Goal: Information Seeking & Learning: Learn about a topic

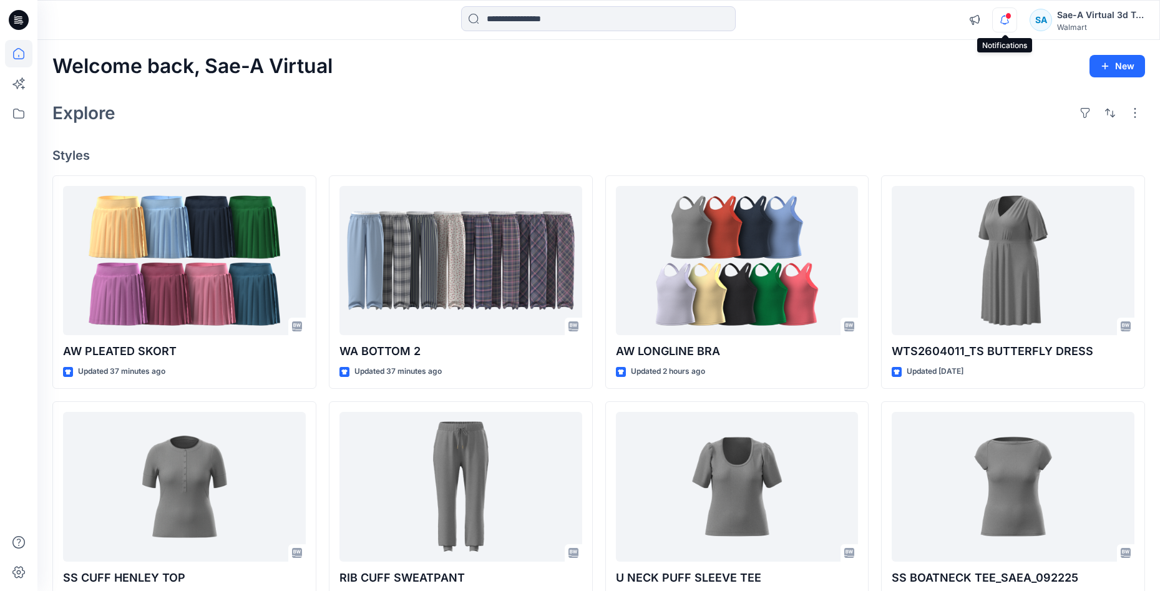
click at [1008, 24] on icon "button" at bounding box center [1005, 19] width 24 height 25
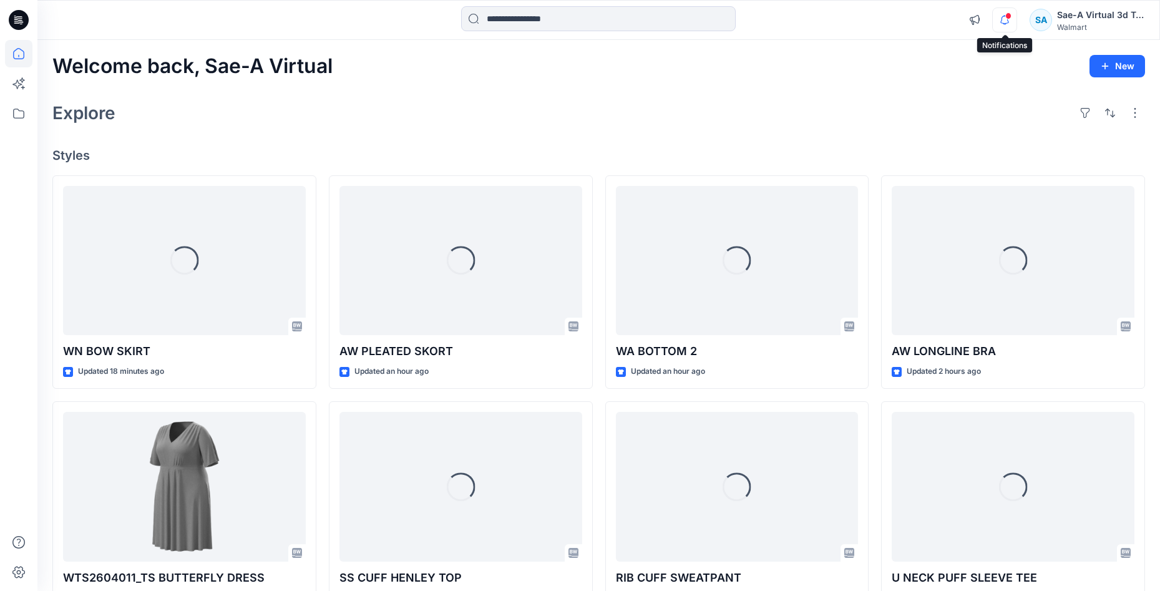
click at [1012, 21] on icon "button" at bounding box center [1005, 19] width 24 height 25
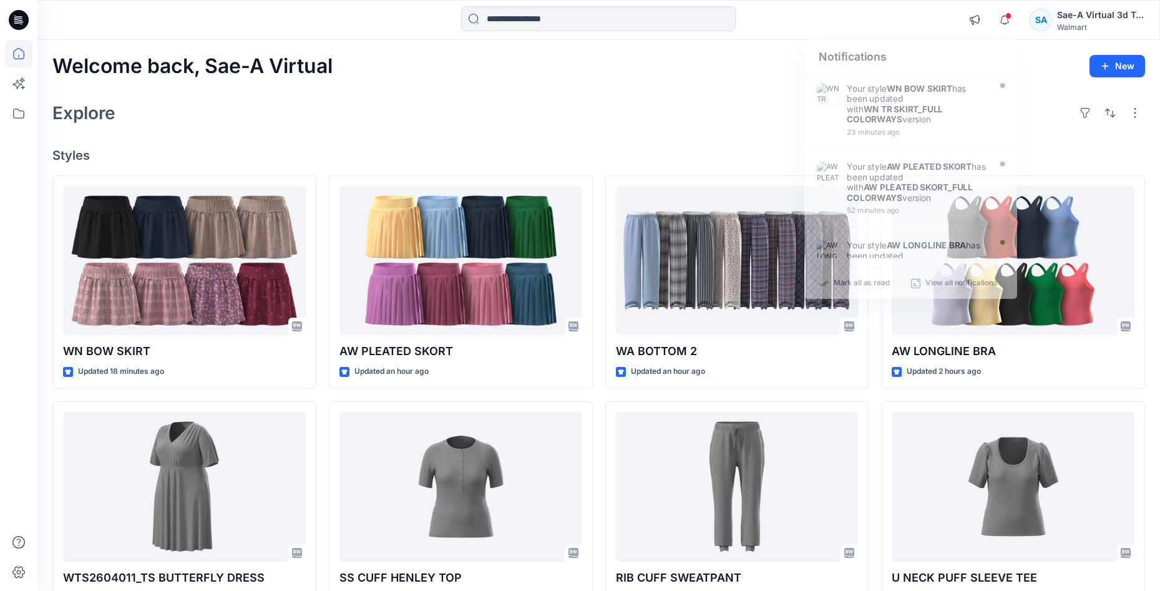
click at [739, 87] on div "Welcome back, Sae-A Virtual New Explore Styles WN BOW SKIRT Updated 18 minutes …" at bounding box center [598, 470] width 1123 height 861
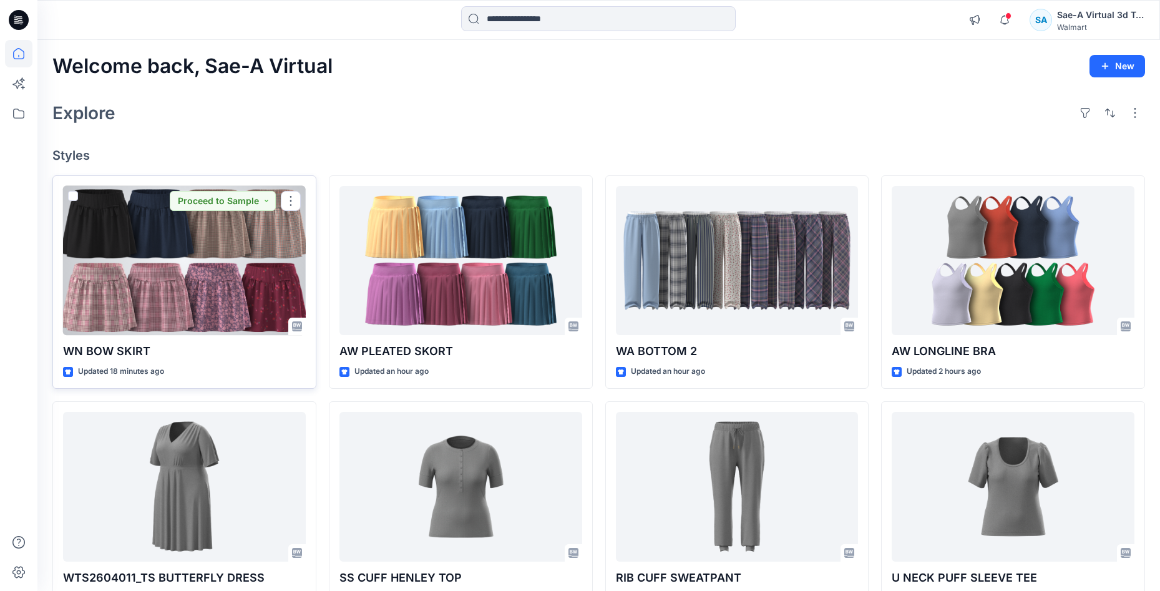
click at [213, 284] on div at bounding box center [184, 261] width 243 height 150
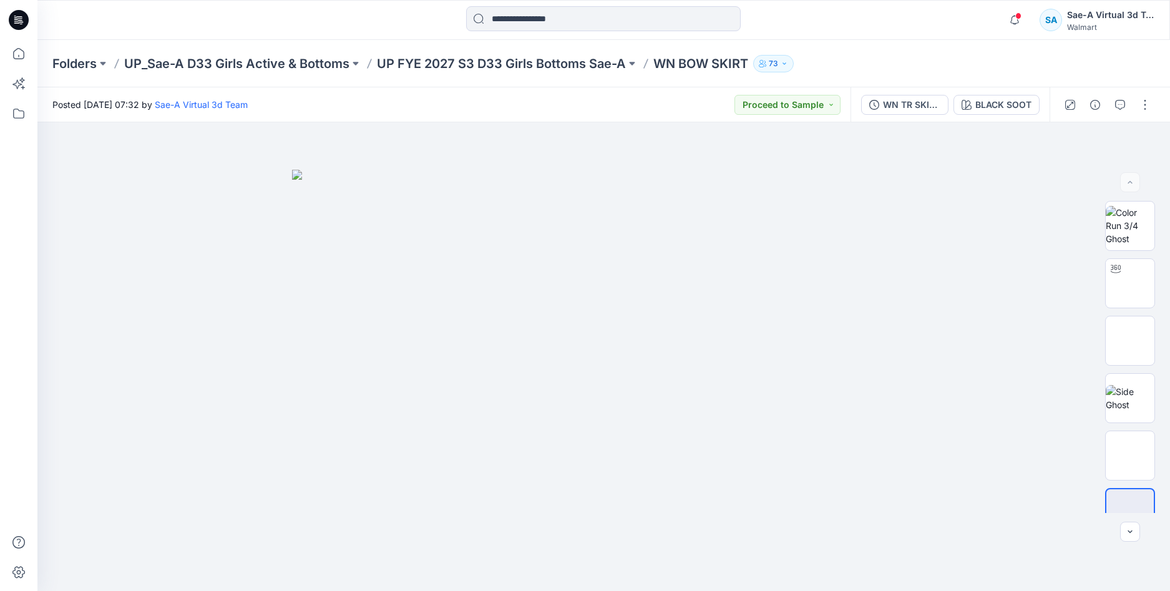
click at [15, 24] on icon at bounding box center [19, 20] width 20 height 20
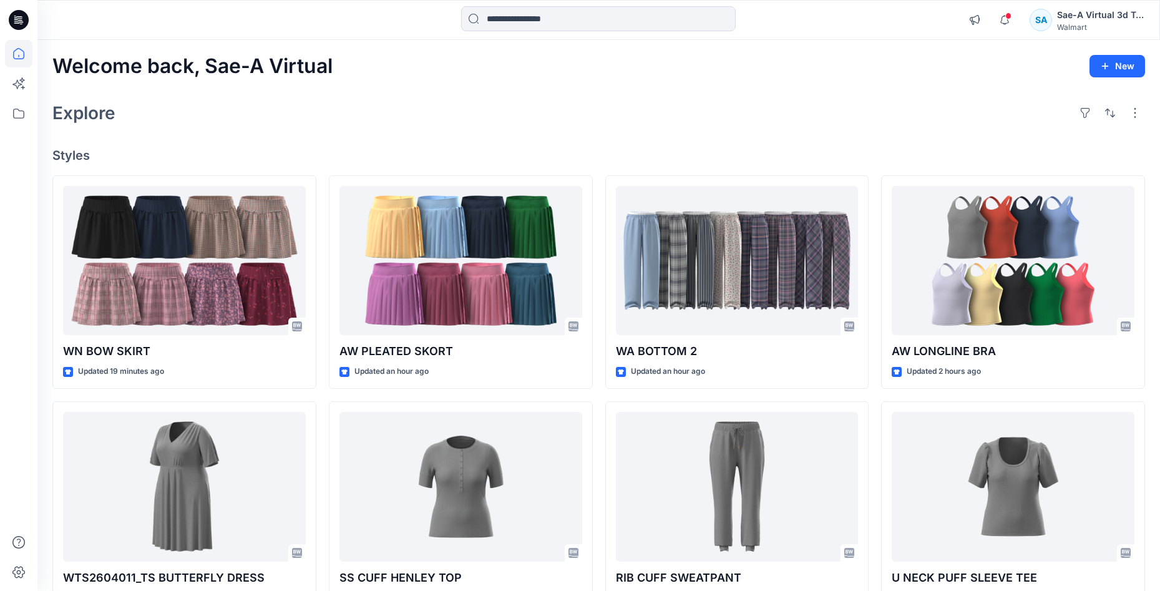
click at [666, 137] on div "Welcome back, Sae-A Virtual New Explore Styles WN BOW SKIRT Updated 19 minutes …" at bounding box center [598, 470] width 1123 height 861
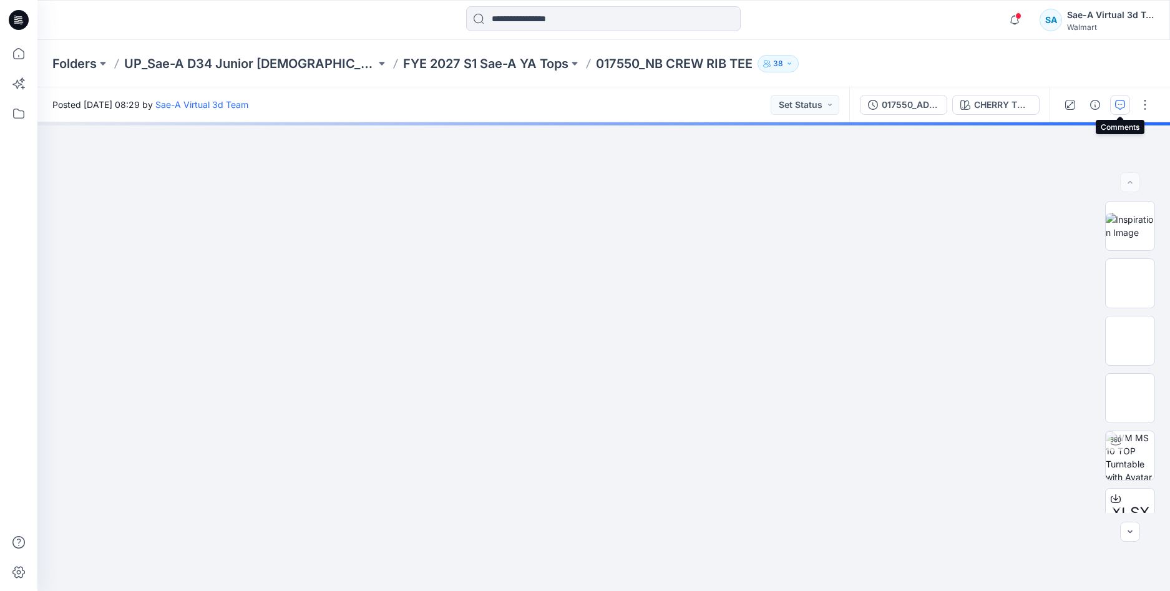
click at [1115, 107] on button "button" at bounding box center [1120, 105] width 20 height 20
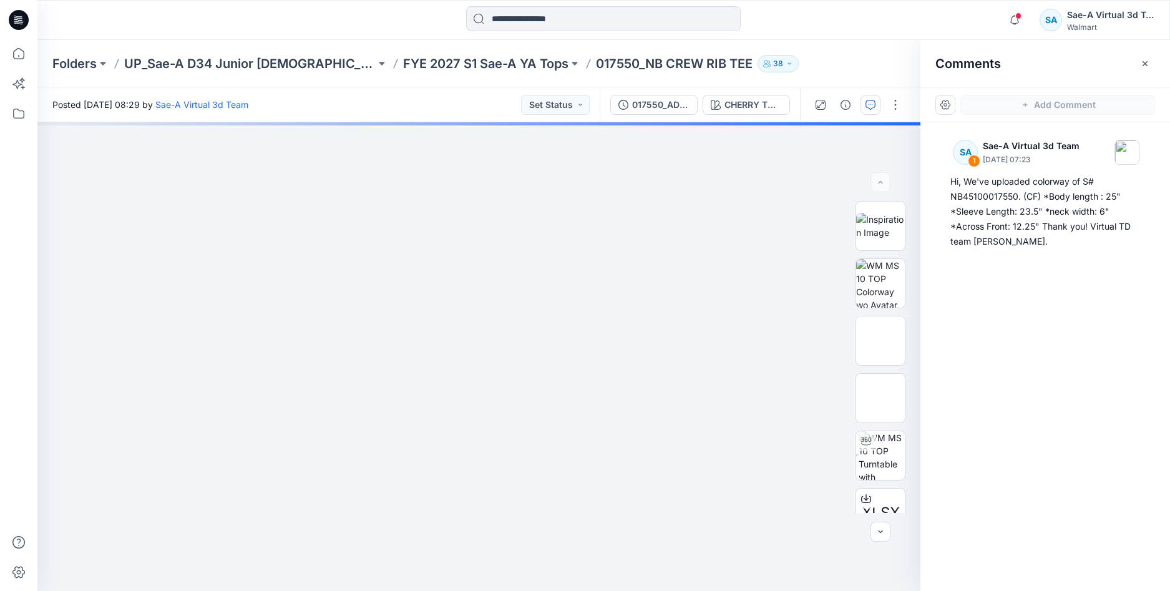
click at [1067, 334] on div "SA 1 Sae-A Virtual 3d Team April 08, 2025 07:23 Hi, We've uploaded colorway of …" at bounding box center [1045, 333] width 250 height 422
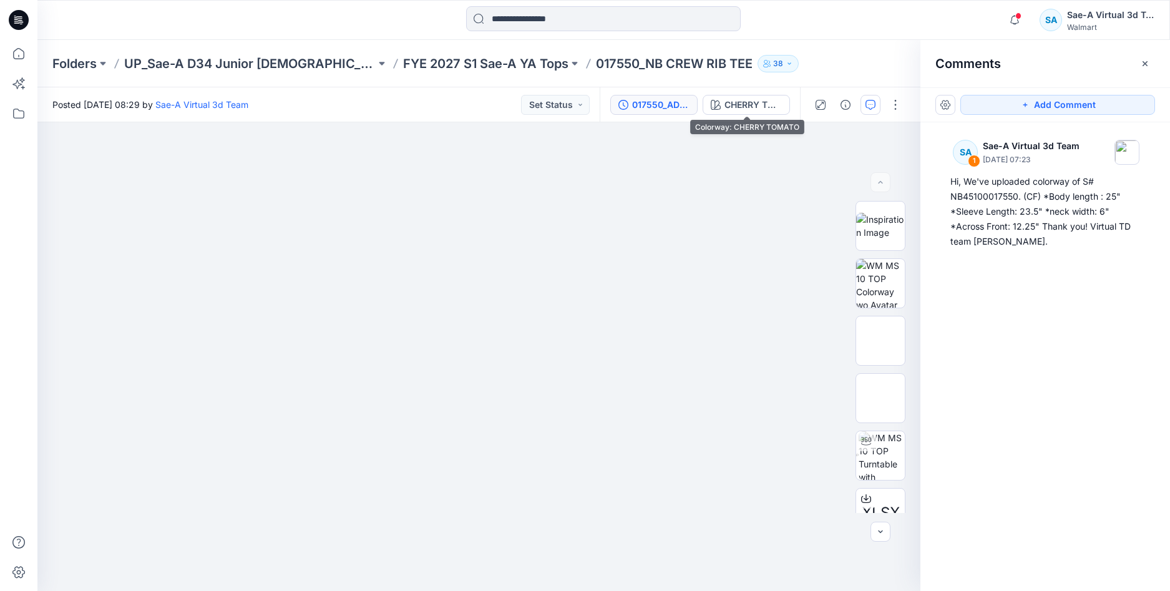
click at [690, 110] on button "017550_ADM_NB CREW RIB TEE" at bounding box center [653, 105] width 87 height 20
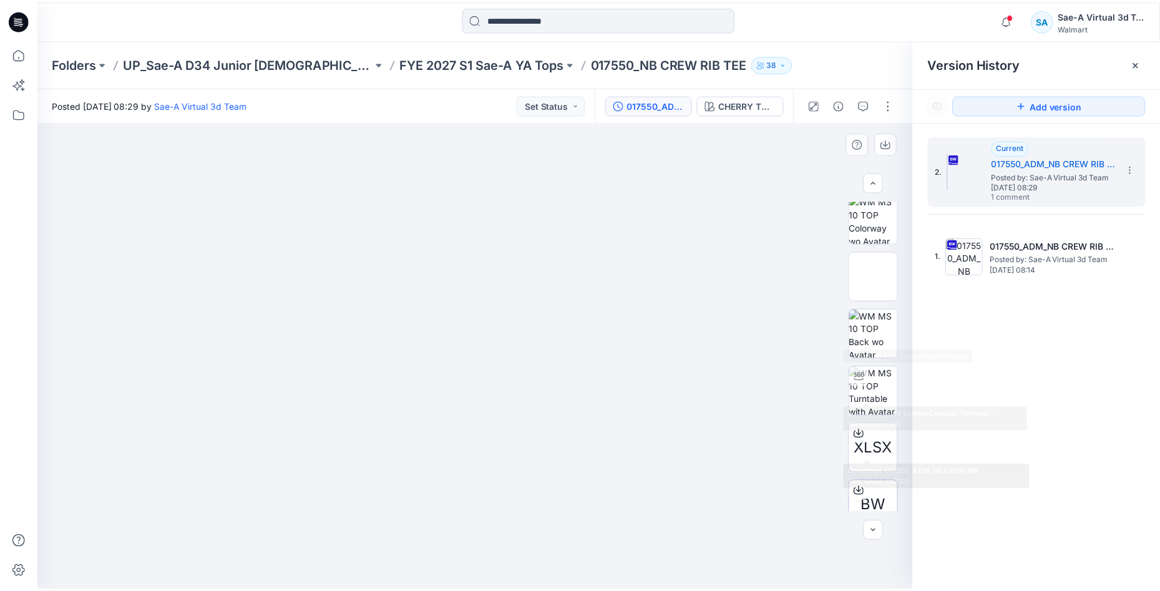
scroll to position [140, 0]
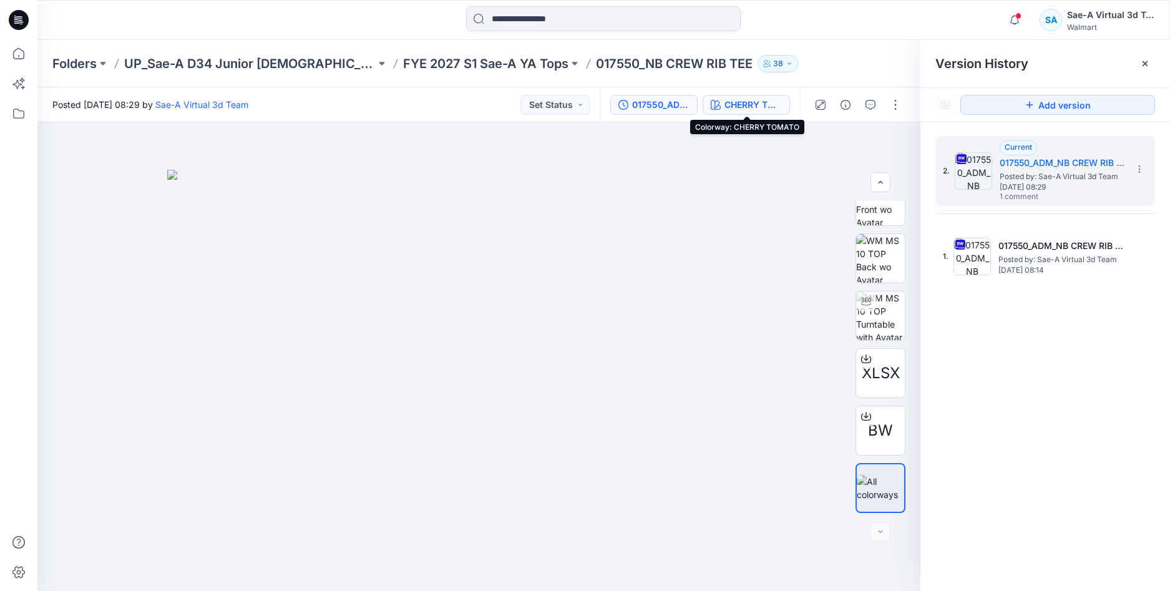
click at [766, 102] on div "CHERRY TOMATO" at bounding box center [753, 105] width 57 height 14
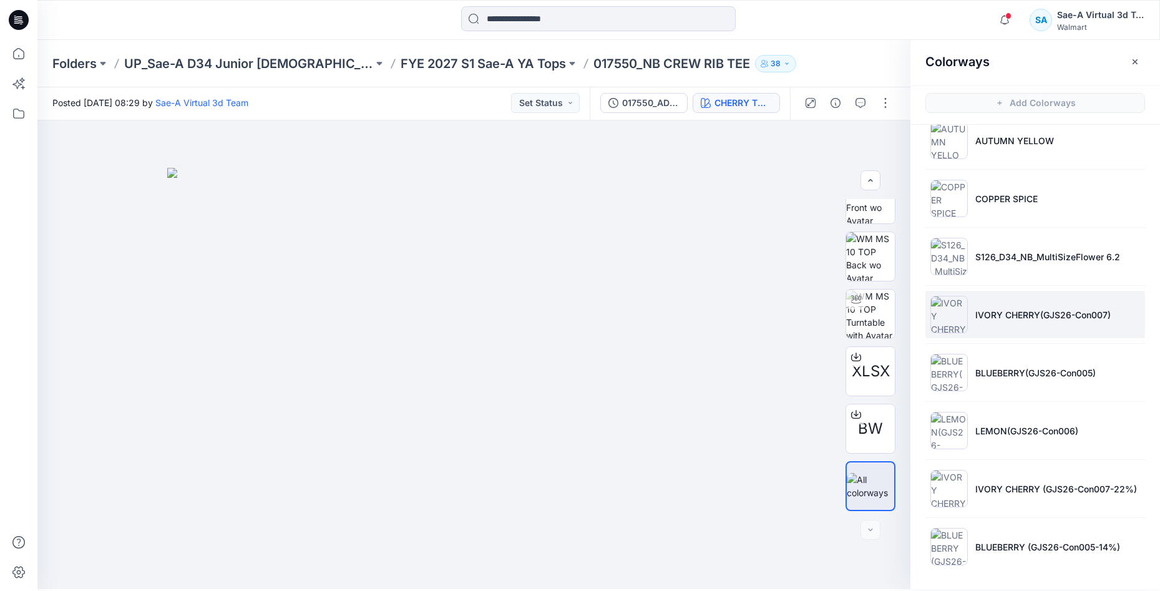
scroll to position [4, 0]
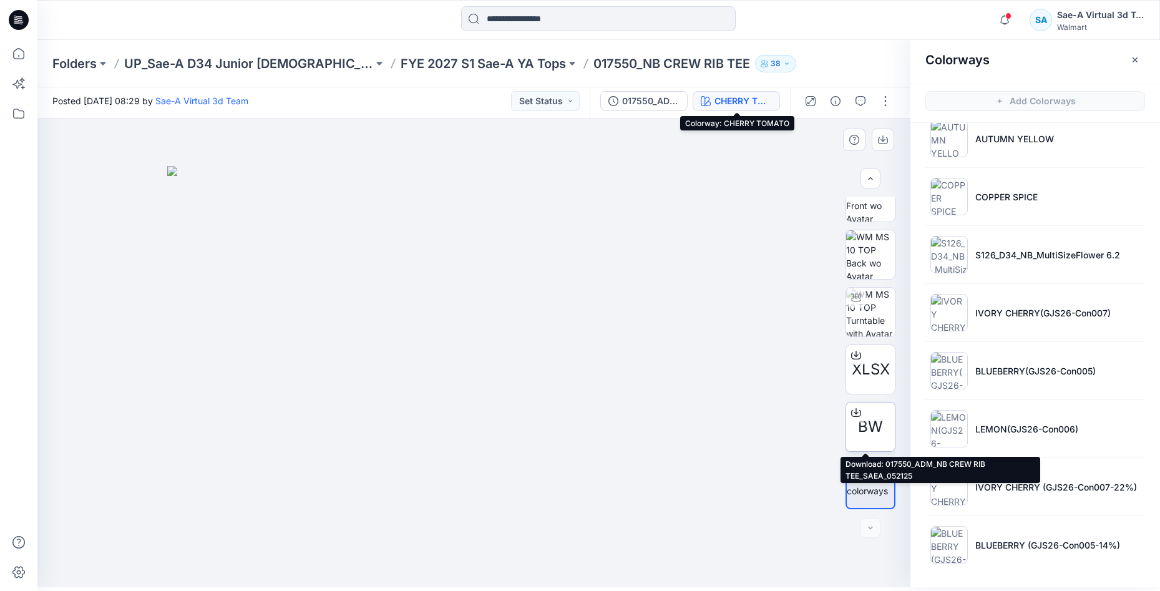
click at [854, 411] on icon at bounding box center [856, 412] width 10 height 10
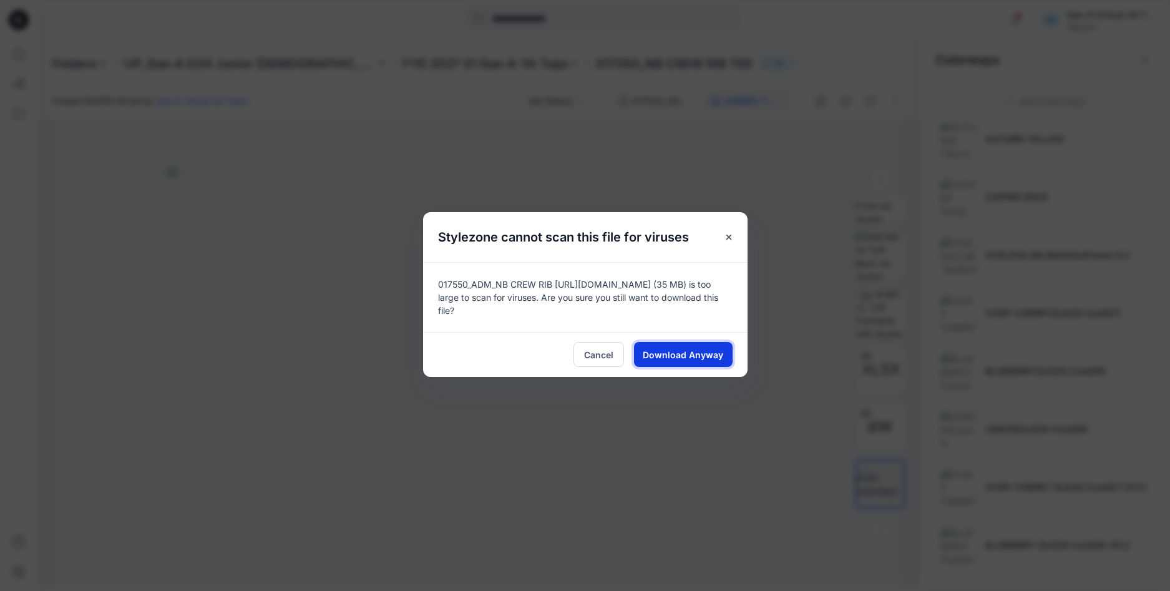
click at [688, 361] on button "Download Anyway" at bounding box center [683, 354] width 99 height 25
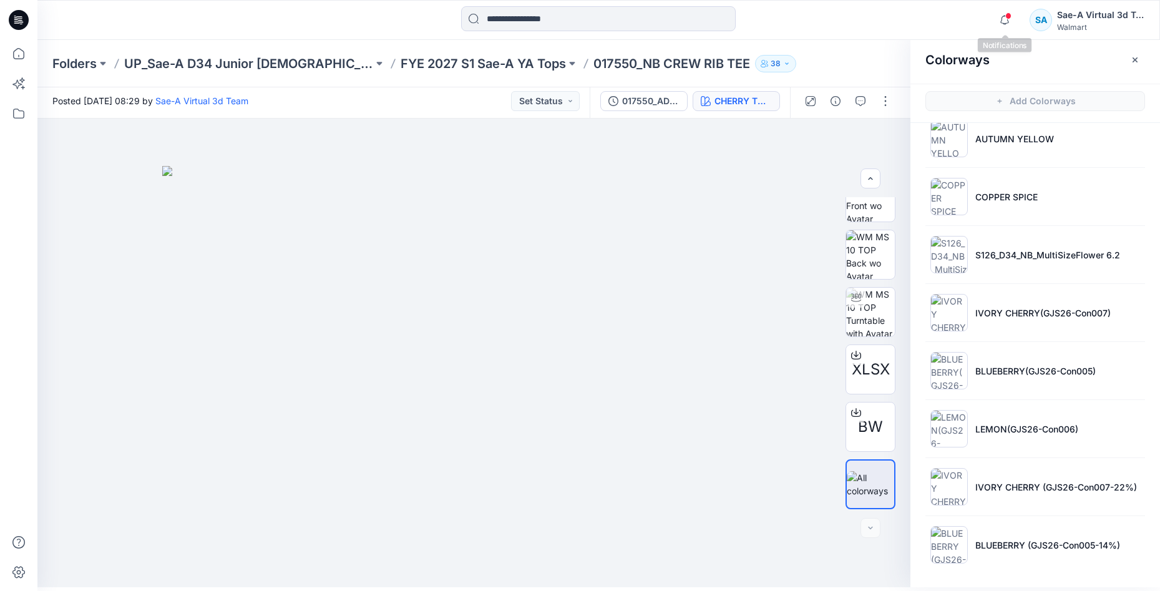
click at [1007, 19] on span at bounding box center [1008, 15] width 6 height 7
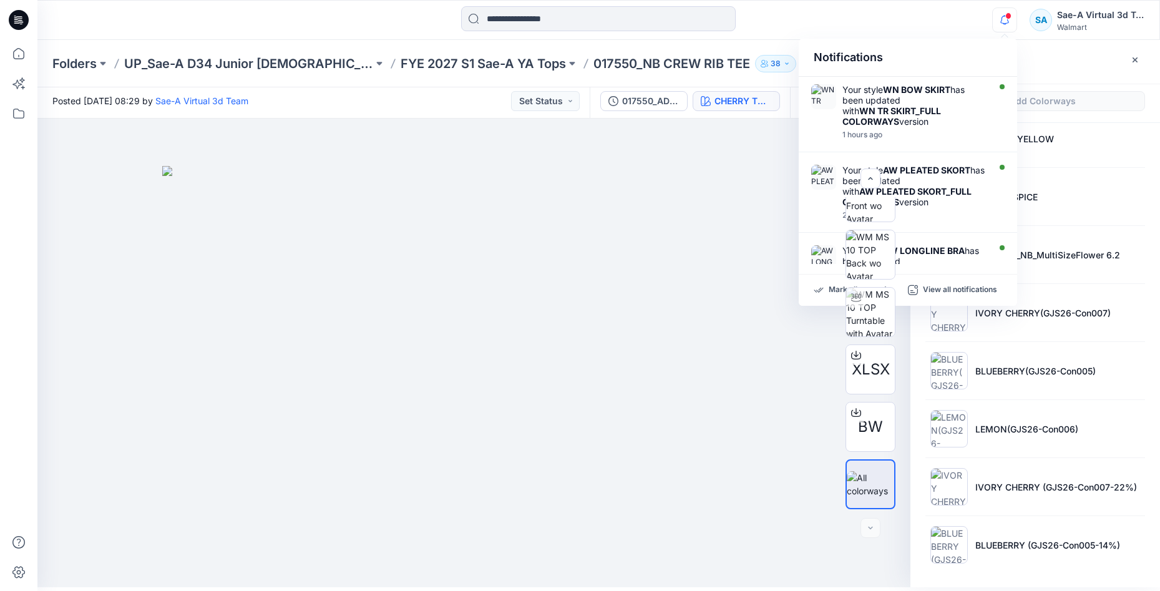
click at [875, 29] on div at bounding box center [598, 19] width 561 height 27
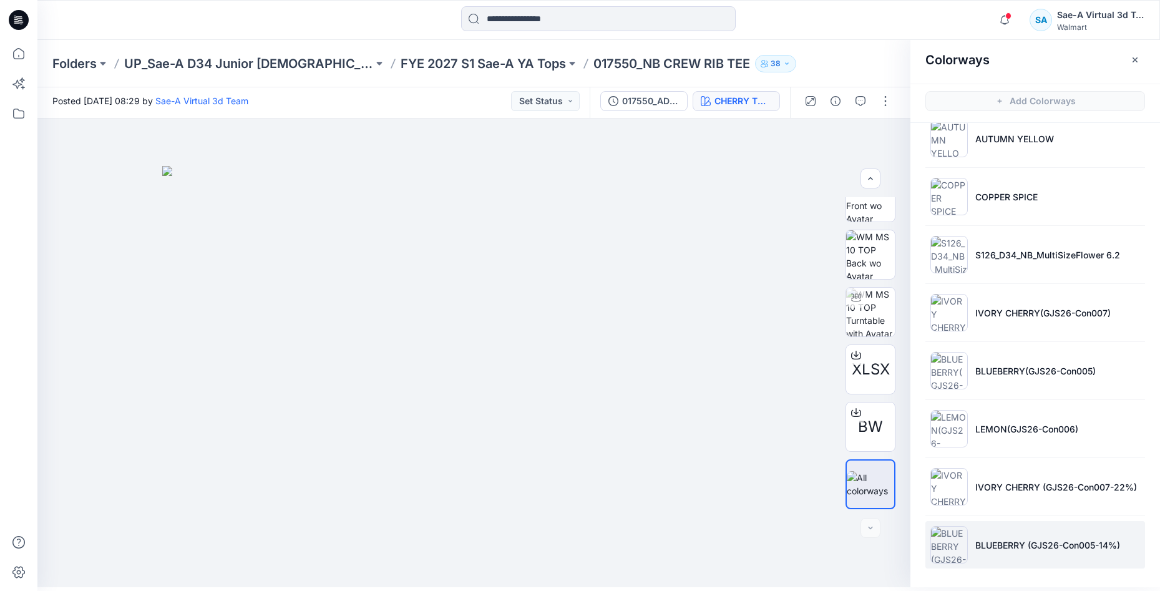
click at [1028, 535] on li "BLUEBERRY (GJS26-Con005-14%)" at bounding box center [1035, 544] width 220 height 47
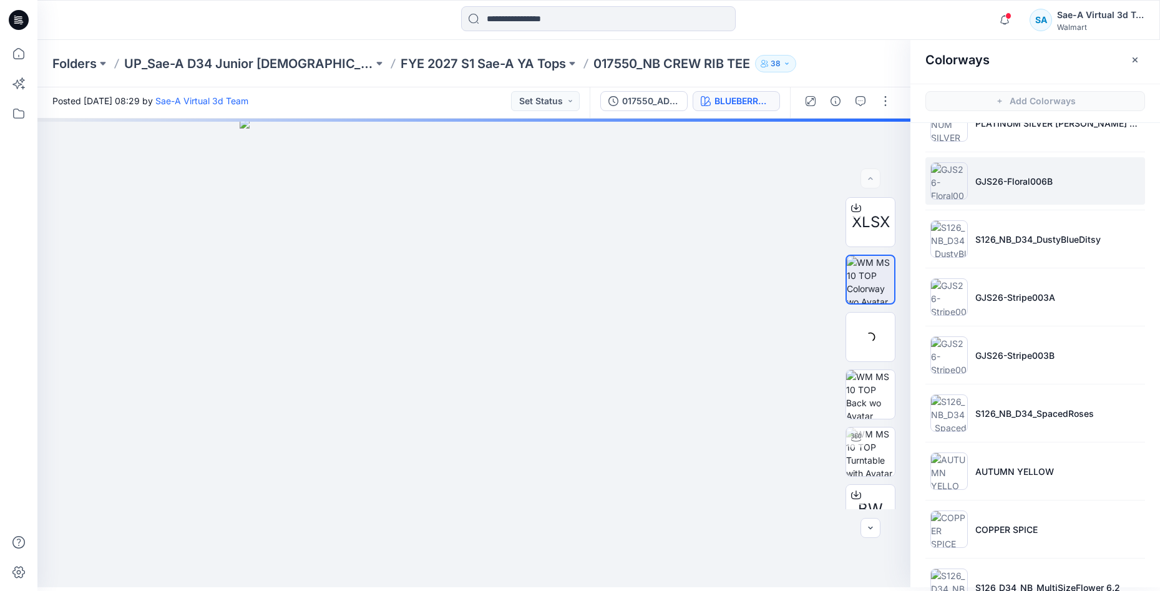
scroll to position [2784, 0]
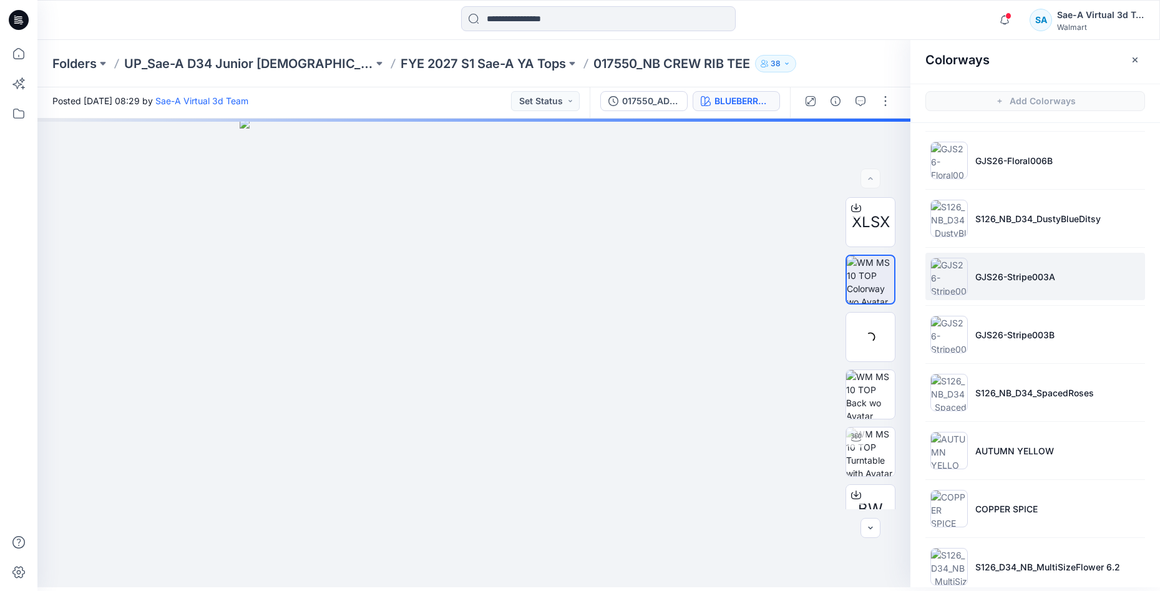
click at [1027, 266] on li "GJS26-Stripe003A" at bounding box center [1035, 276] width 220 height 47
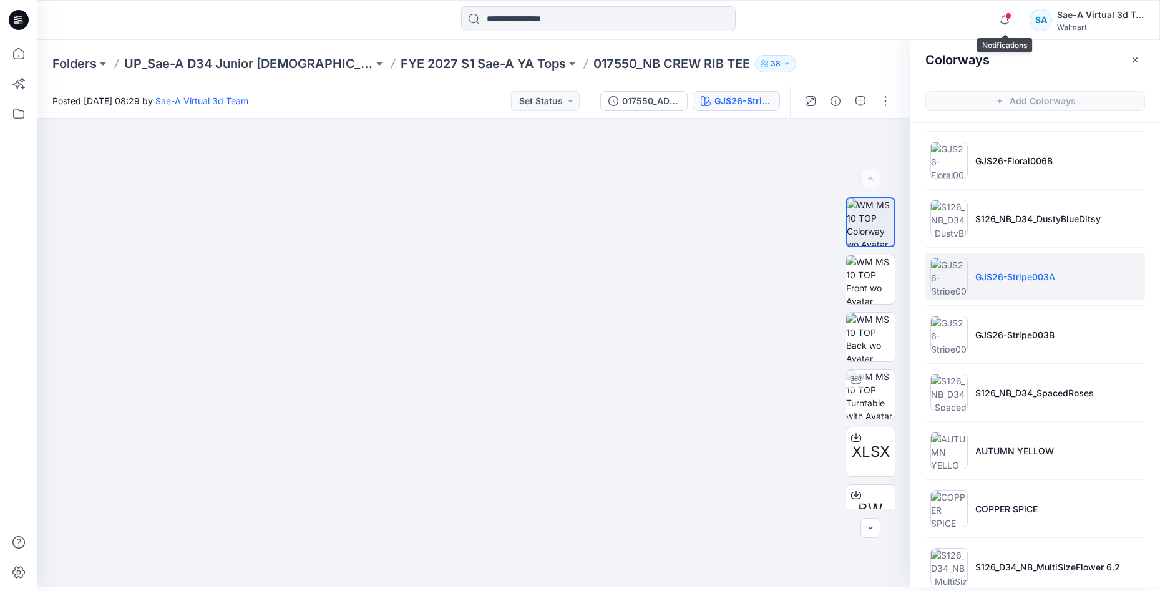
click at [1006, 14] on span at bounding box center [1008, 15] width 6 height 7
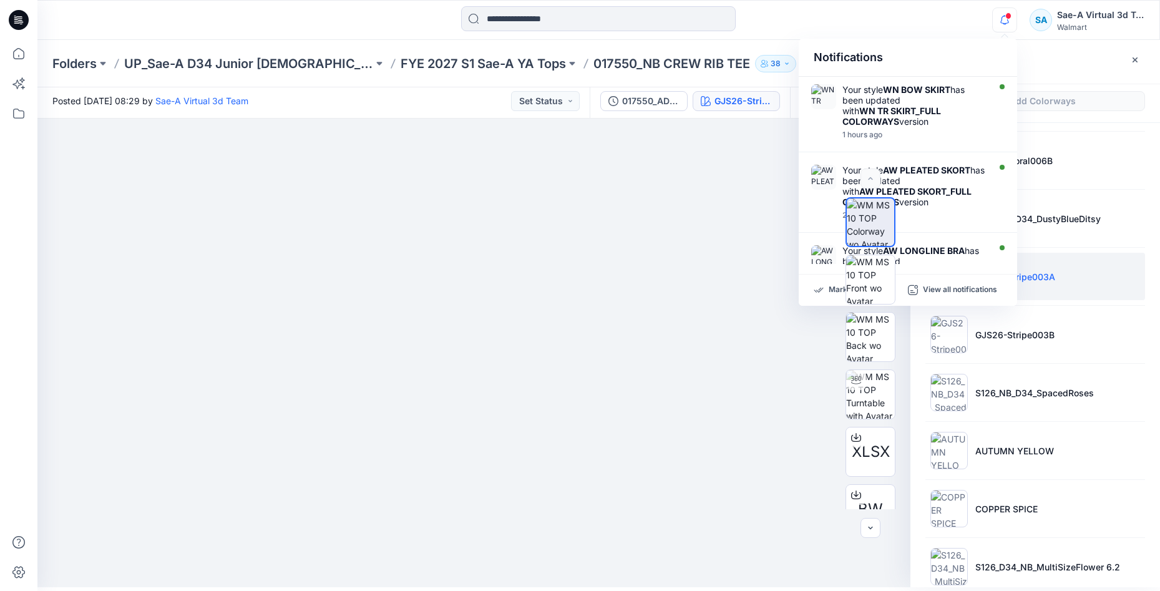
click at [959, 14] on div "Notifications Your style WN BOW SKIRT has been updated with WN TR SKIRT_FULL CO…" at bounding box center [598, 19] width 1122 height 27
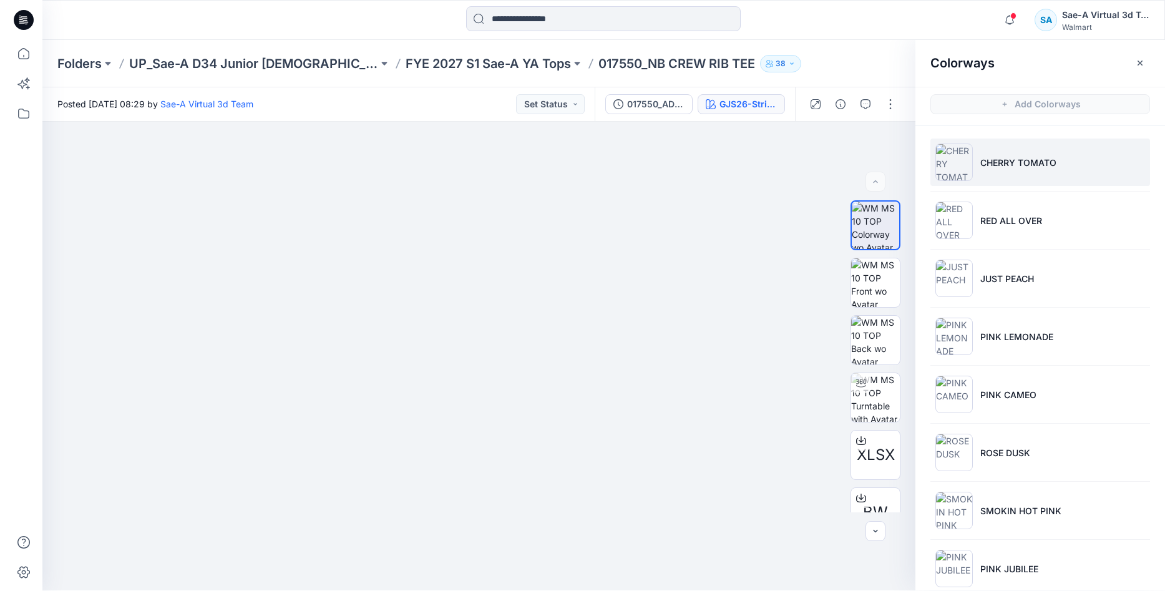
scroll to position [0, 0]
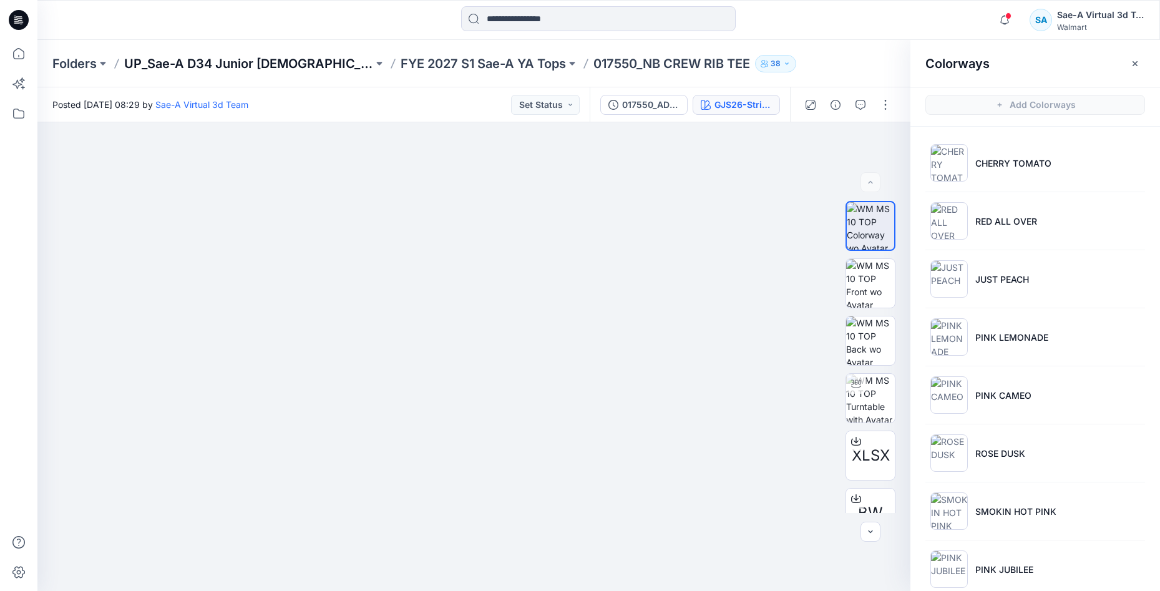
click at [279, 67] on p "UP_Sae-A D34 Junior [DEMOGRAPHIC_DATA] top" at bounding box center [248, 63] width 249 height 17
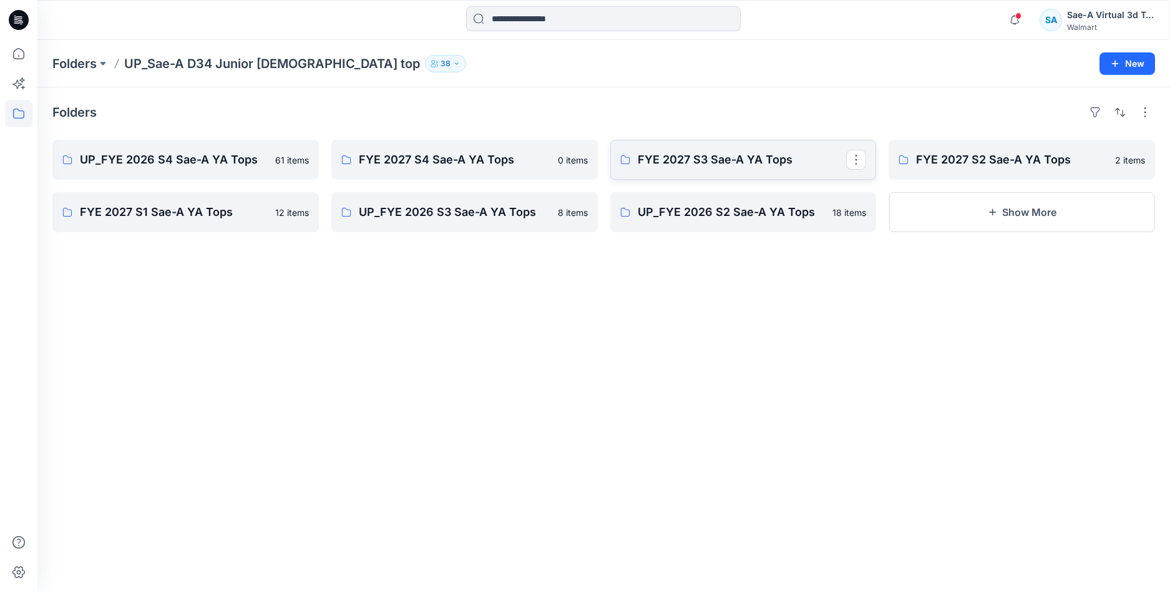
click at [720, 161] on p "FYE 2027 S3 Sae-A YA Tops" at bounding box center [742, 159] width 209 height 17
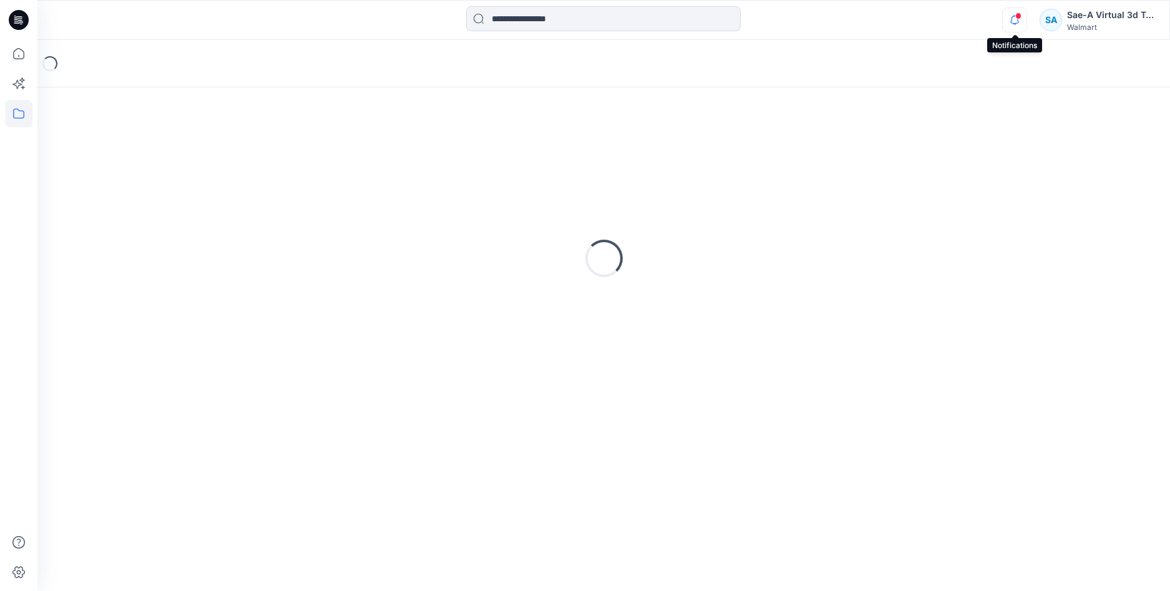
click at [1010, 22] on icon "button" at bounding box center [1015, 19] width 24 height 25
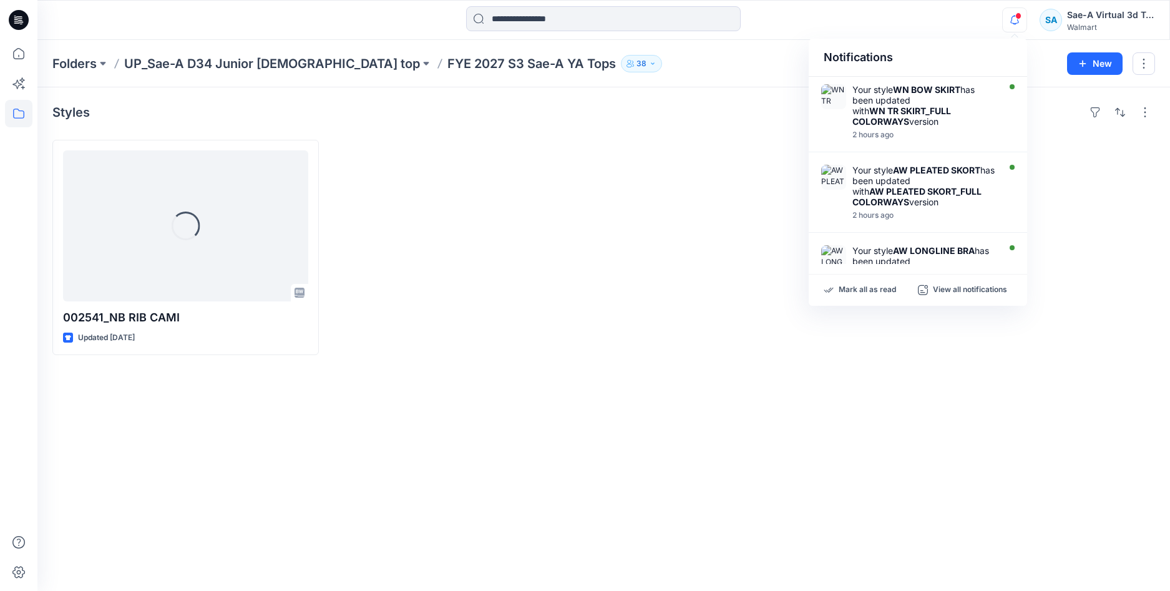
click at [1010, 22] on icon "button" at bounding box center [1015, 19] width 24 height 25
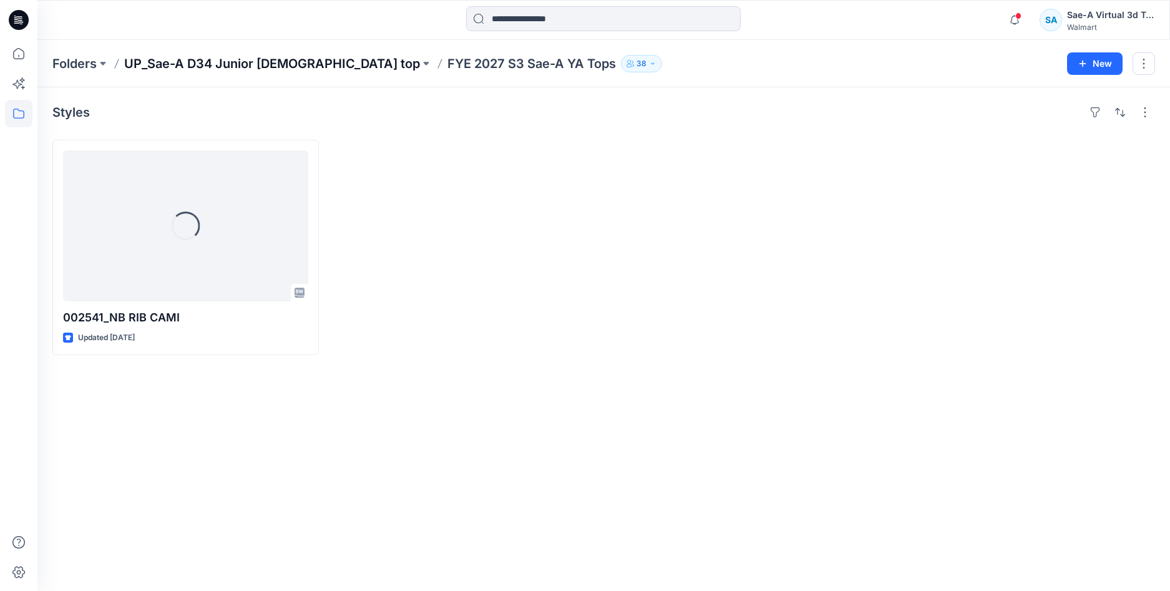
click at [270, 66] on p "UP_Sae-A D34 Junior [DEMOGRAPHIC_DATA] top" at bounding box center [272, 63] width 296 height 17
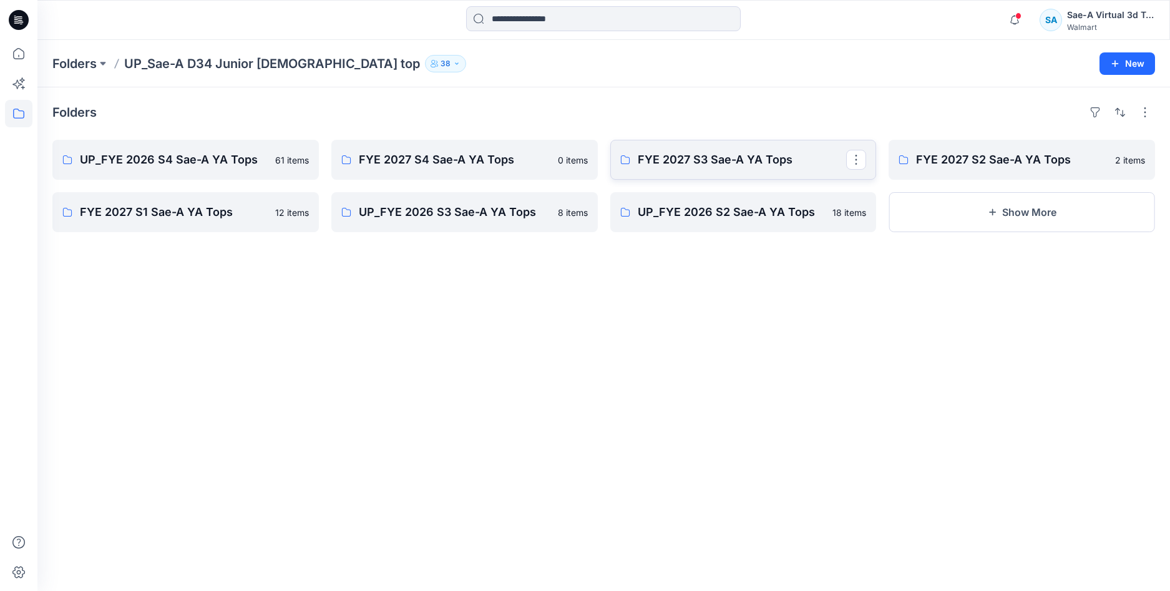
click at [683, 164] on p "FYE 2027 S3 Sae-A YA Tops" at bounding box center [742, 159] width 209 height 17
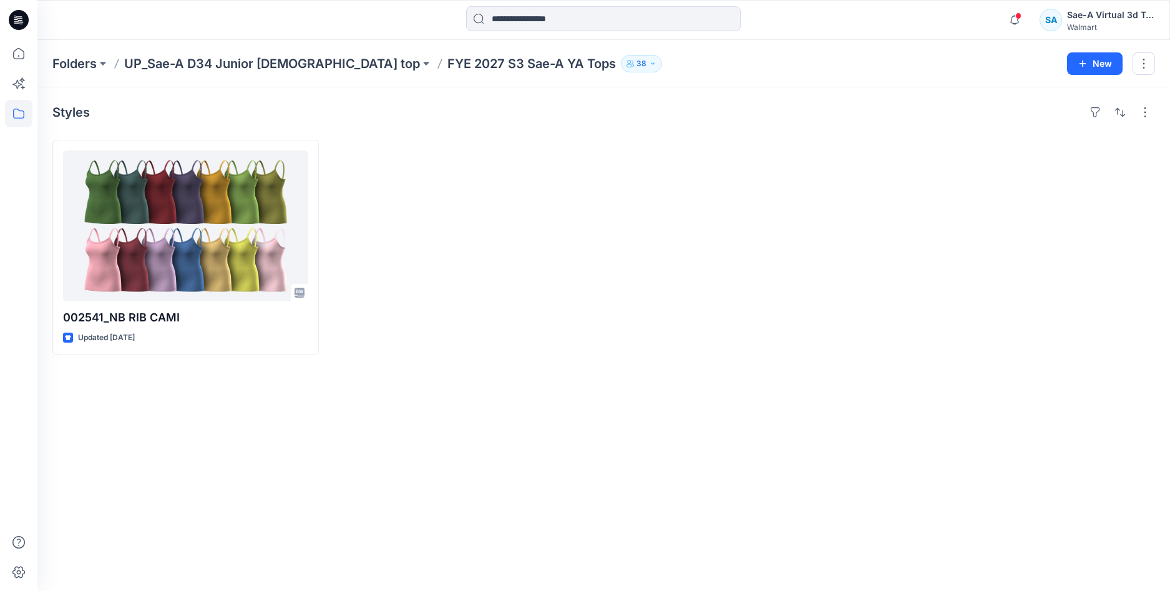
click at [578, 282] on div at bounding box center [464, 247] width 266 height 215
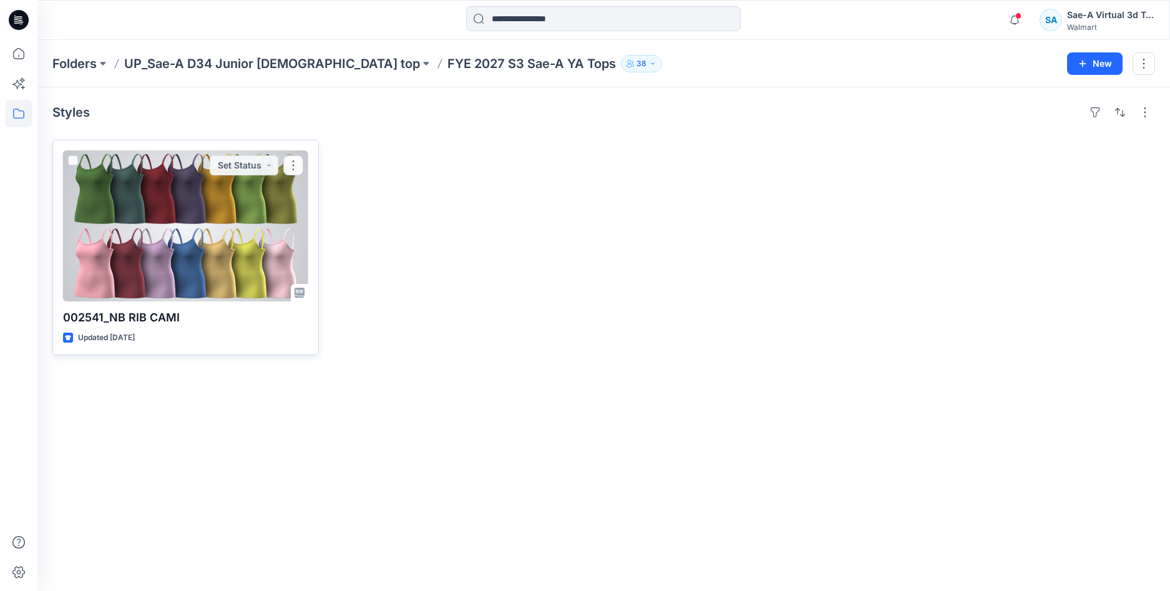
click at [249, 252] on div at bounding box center [185, 225] width 245 height 151
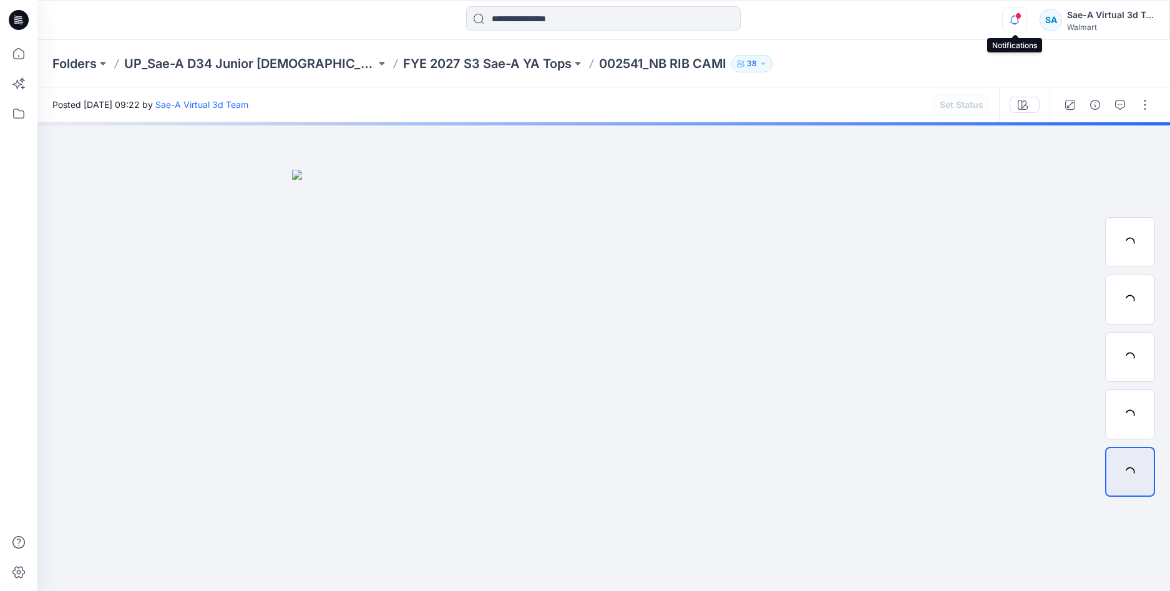
click at [1012, 21] on icon "button" at bounding box center [1014, 20] width 9 height 8
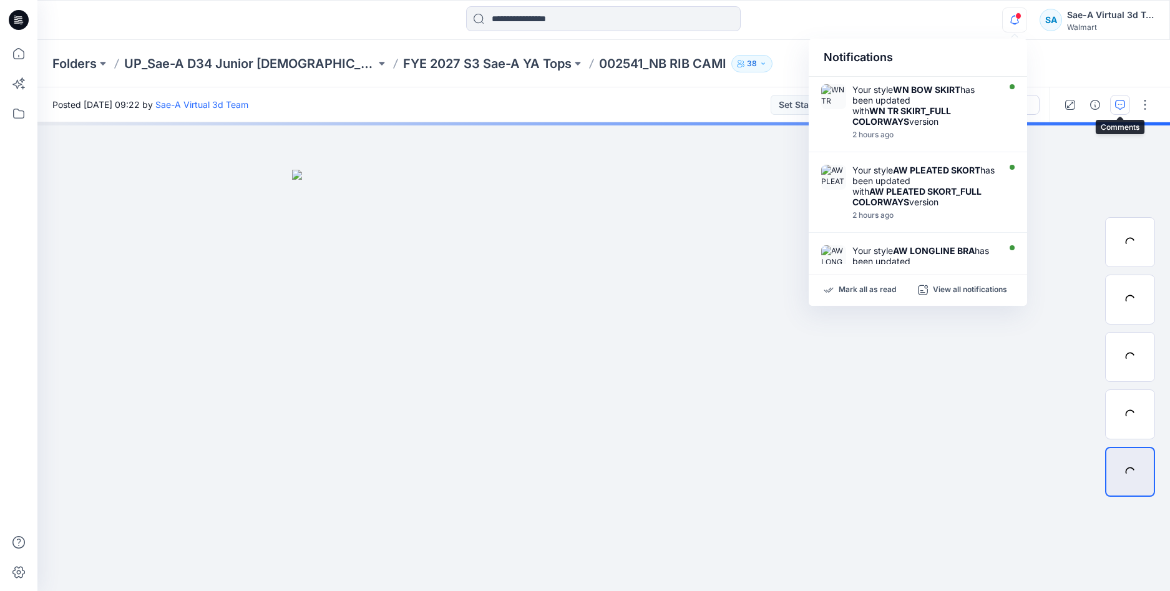
click at [1117, 105] on icon "button" at bounding box center [1120, 105] width 10 height 10
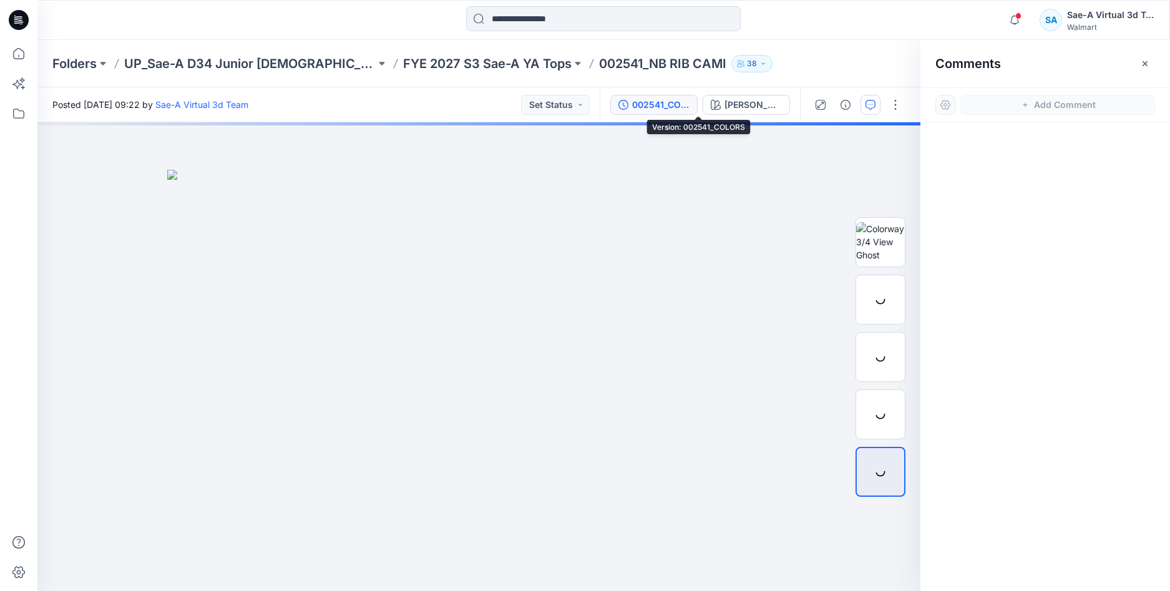
click at [690, 102] on div "002541_COLORS" at bounding box center [660, 105] width 57 height 14
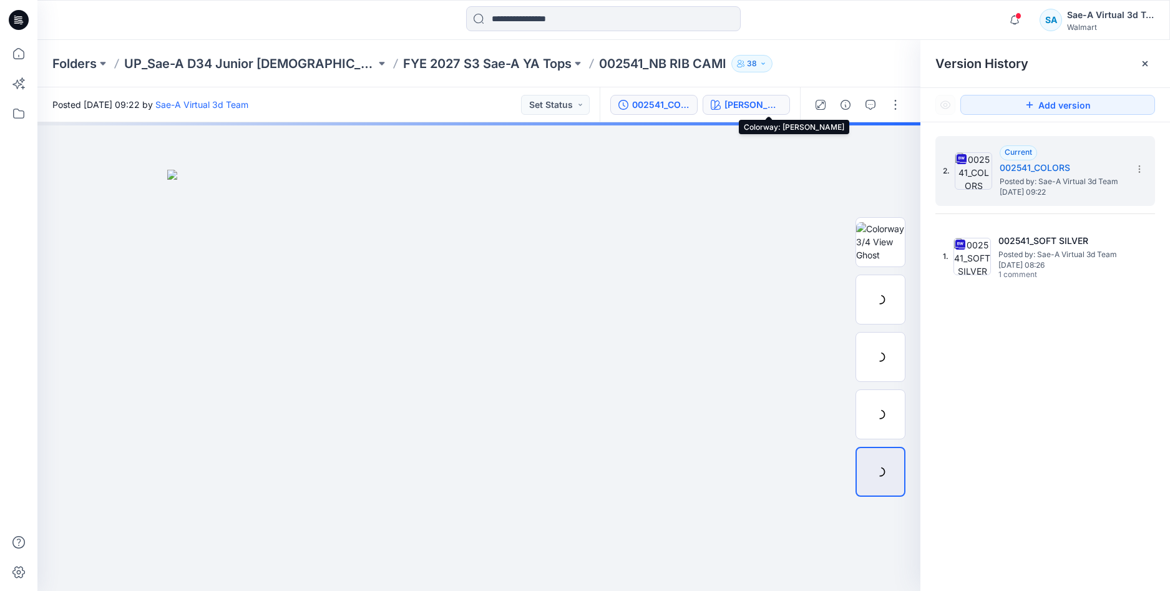
click at [773, 107] on div "[PERSON_NAME]" at bounding box center [753, 105] width 57 height 14
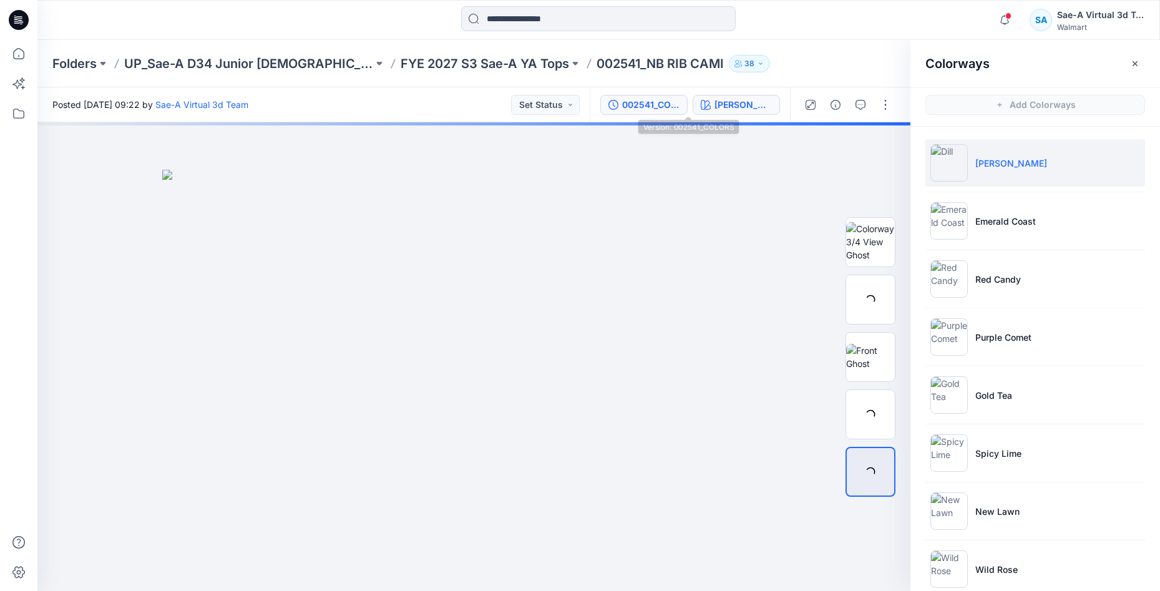
click at [680, 105] on div "002541_COLORS" at bounding box center [650, 105] width 57 height 14
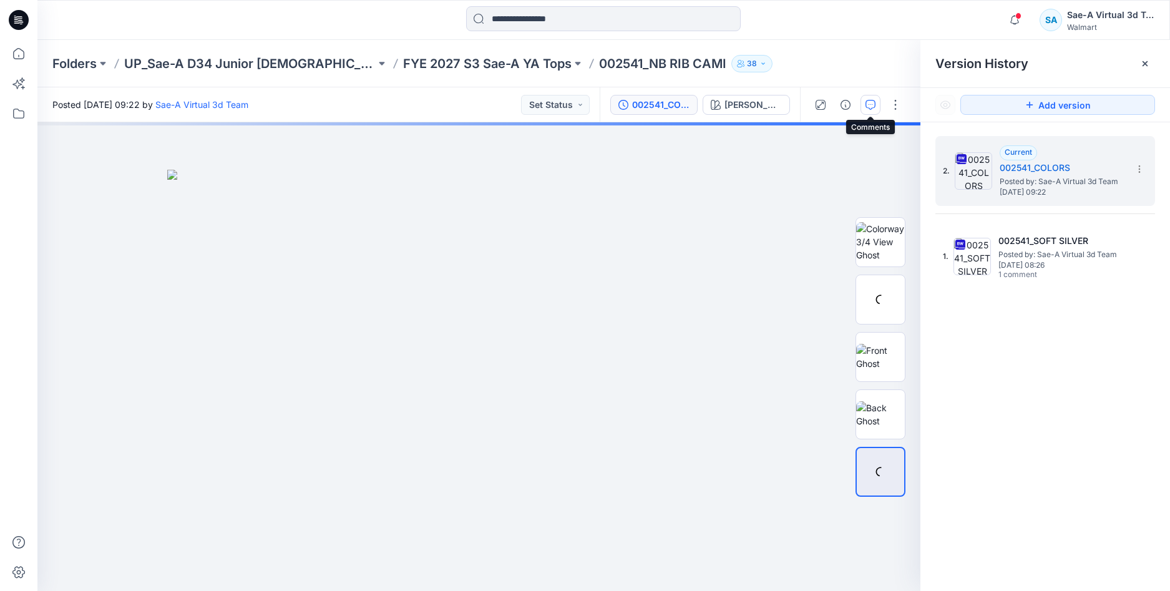
click at [866, 107] on icon "button" at bounding box center [871, 105] width 10 height 10
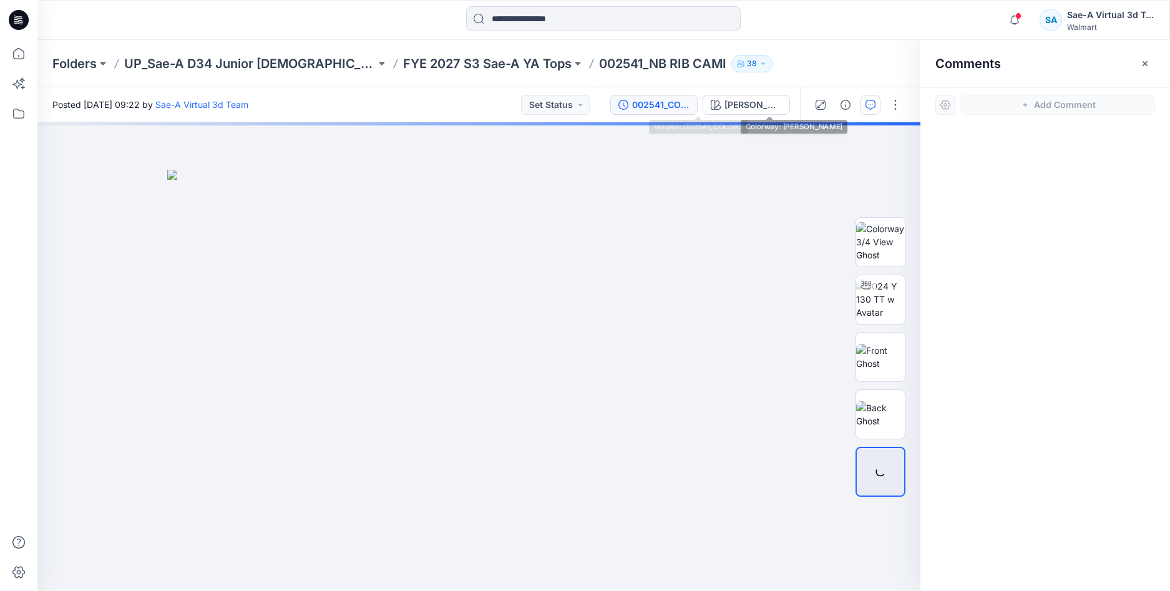
drag, startPoint x: 705, startPoint y: 105, endPoint x: 718, endPoint y: 107, distance: 13.2
click at [690, 105] on div "002541_COLORS" at bounding box center [660, 105] width 57 height 14
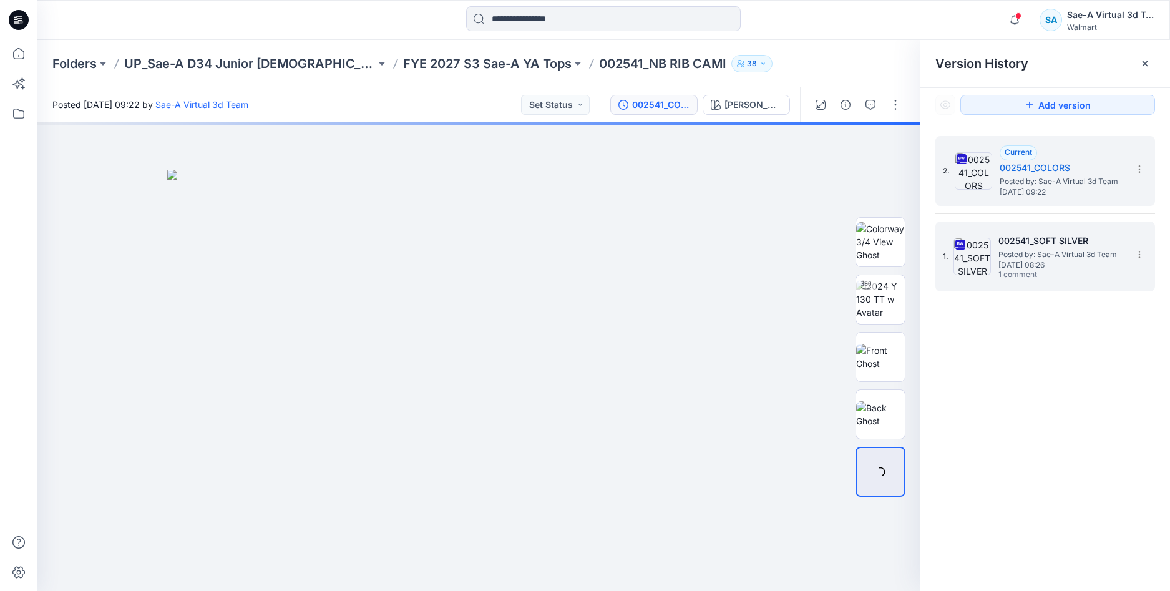
click at [1034, 255] on span "Posted by: Sae-A Virtual 3d Team" at bounding box center [1060, 254] width 125 height 12
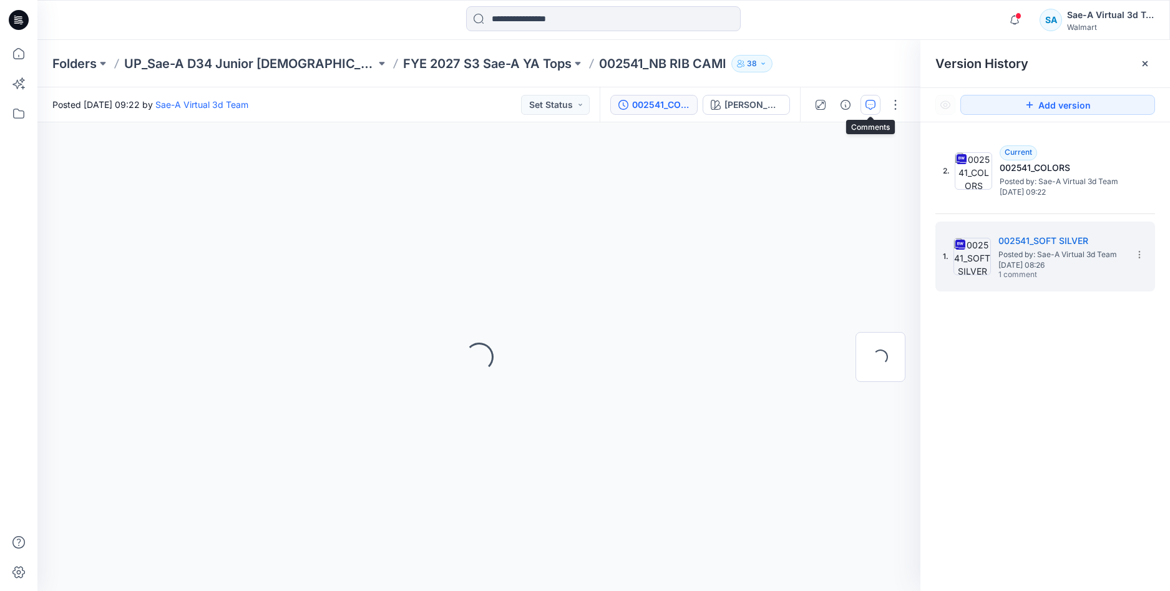
click at [874, 103] on icon "button" at bounding box center [871, 105] width 10 height 10
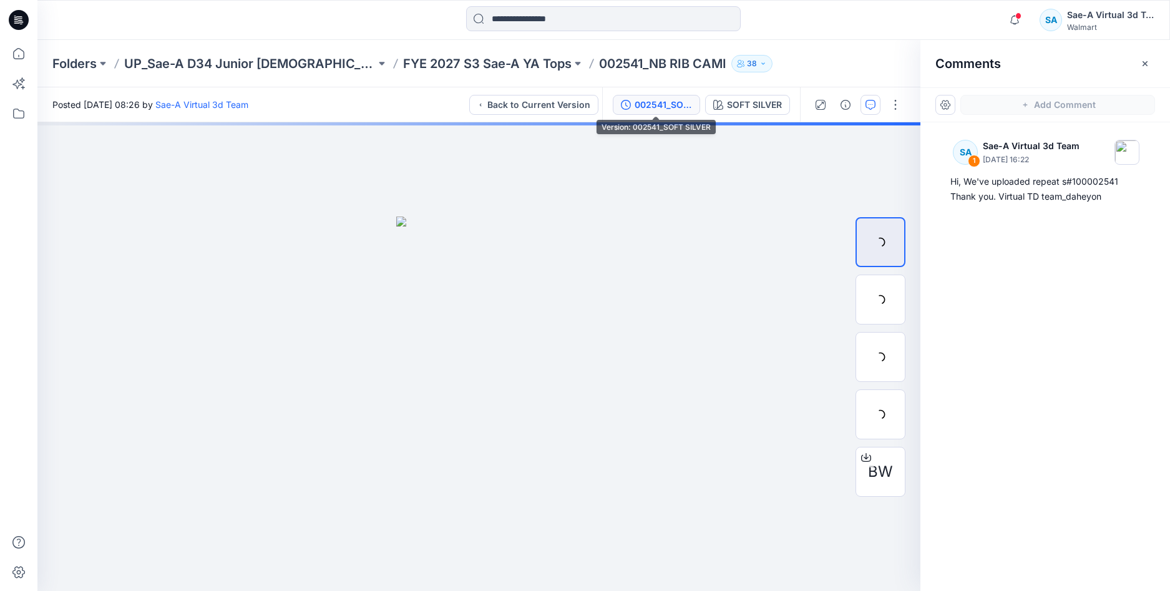
click at [666, 102] on div "002541_SOFT SILVER" at bounding box center [663, 105] width 57 height 14
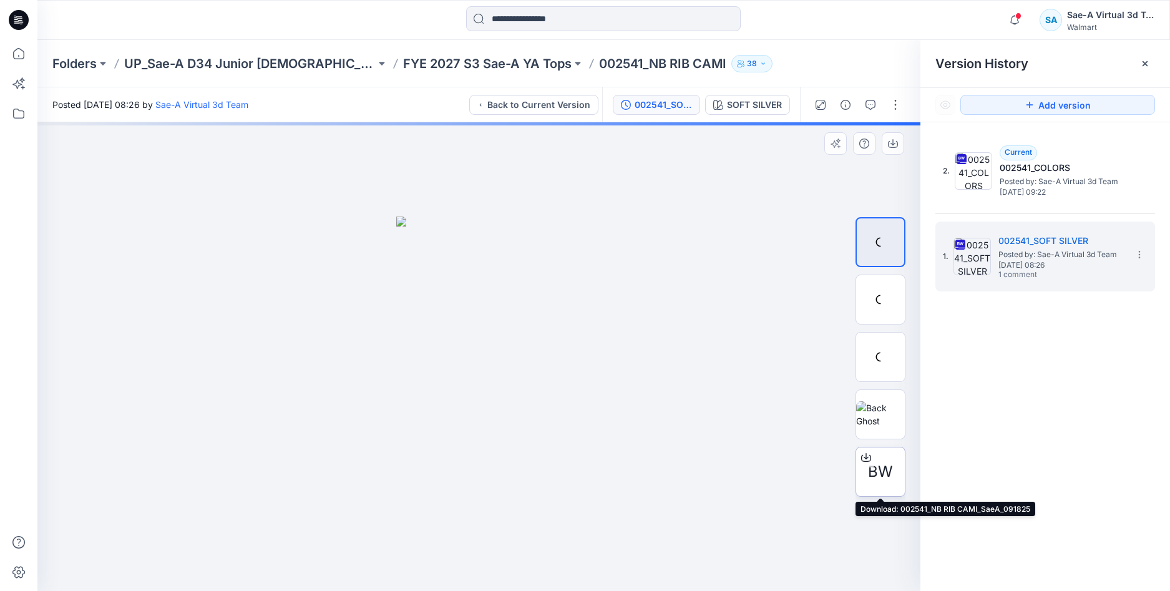
click at [867, 452] on icon at bounding box center [866, 457] width 10 height 10
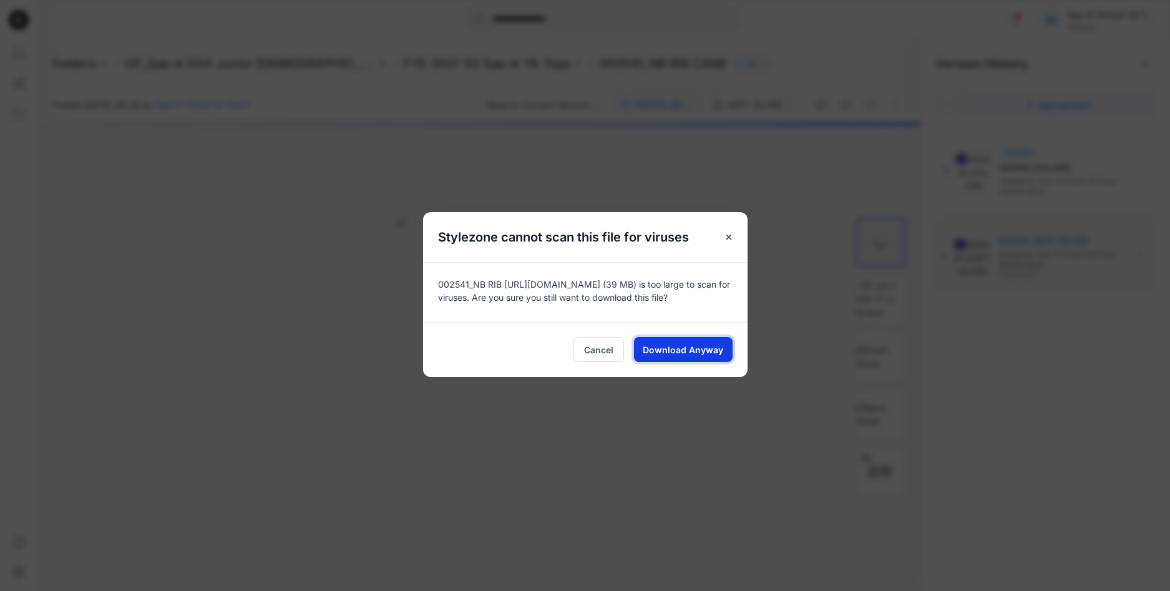
click at [664, 348] on span "Download Anyway" at bounding box center [683, 349] width 81 height 13
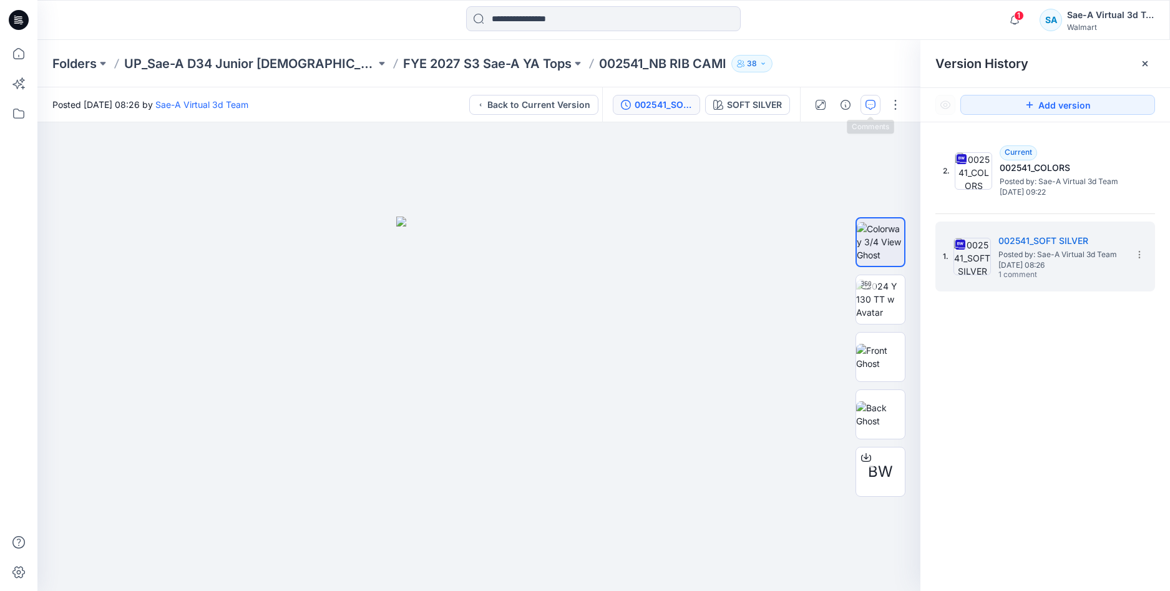
click at [867, 107] on icon "button" at bounding box center [871, 105] width 10 height 10
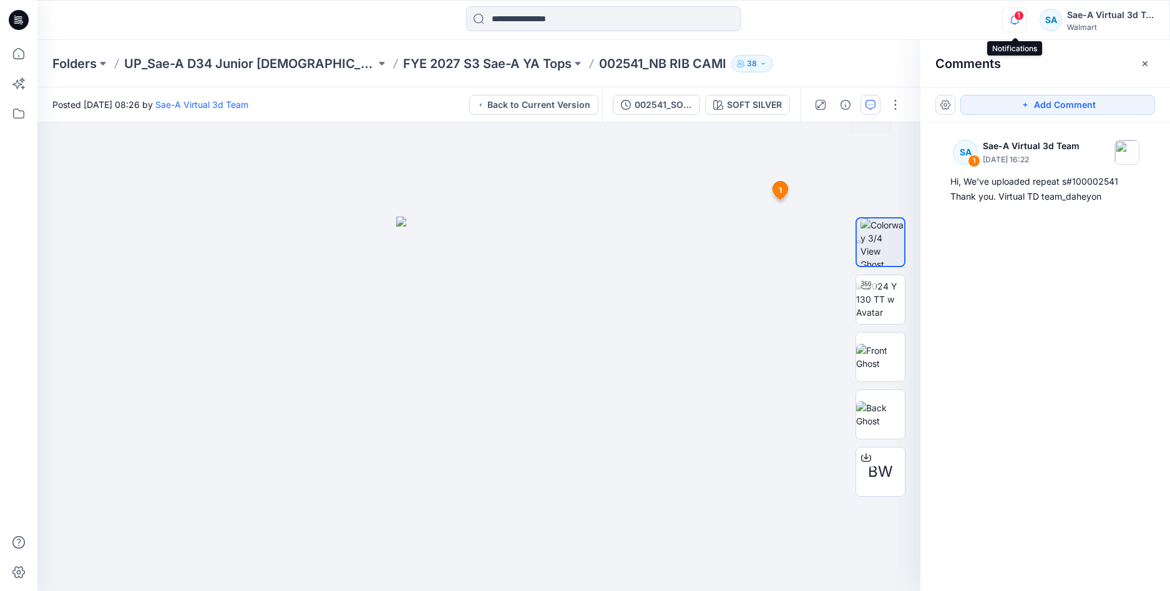
click at [1019, 20] on span "1" at bounding box center [1019, 16] width 10 height 10
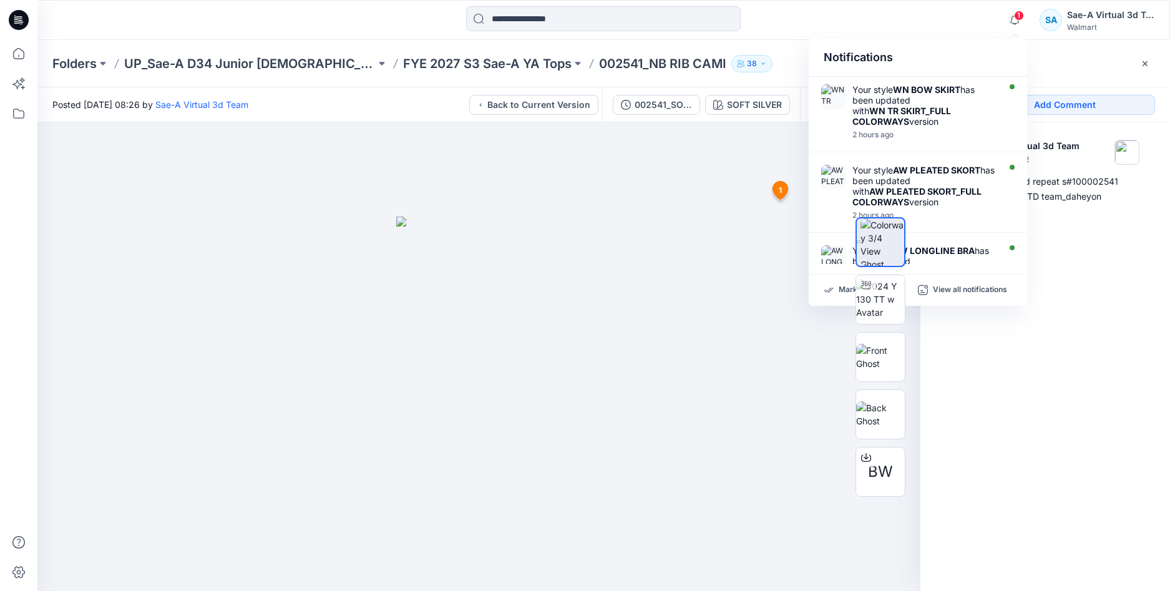
click at [1017, 416] on div "SA 1 Sae-A Virtual 3d Team September 18, 2025 16:22 Hi, We've uploaded repeat s…" at bounding box center [1045, 333] width 250 height 422
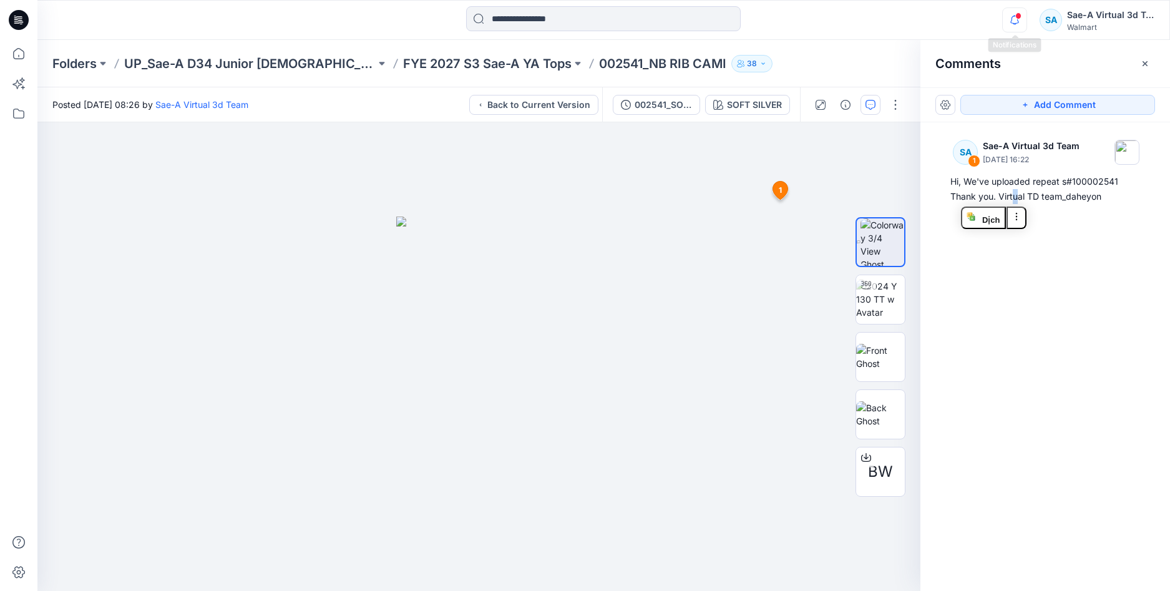
click at [1012, 17] on icon "button" at bounding box center [1014, 20] width 9 height 8
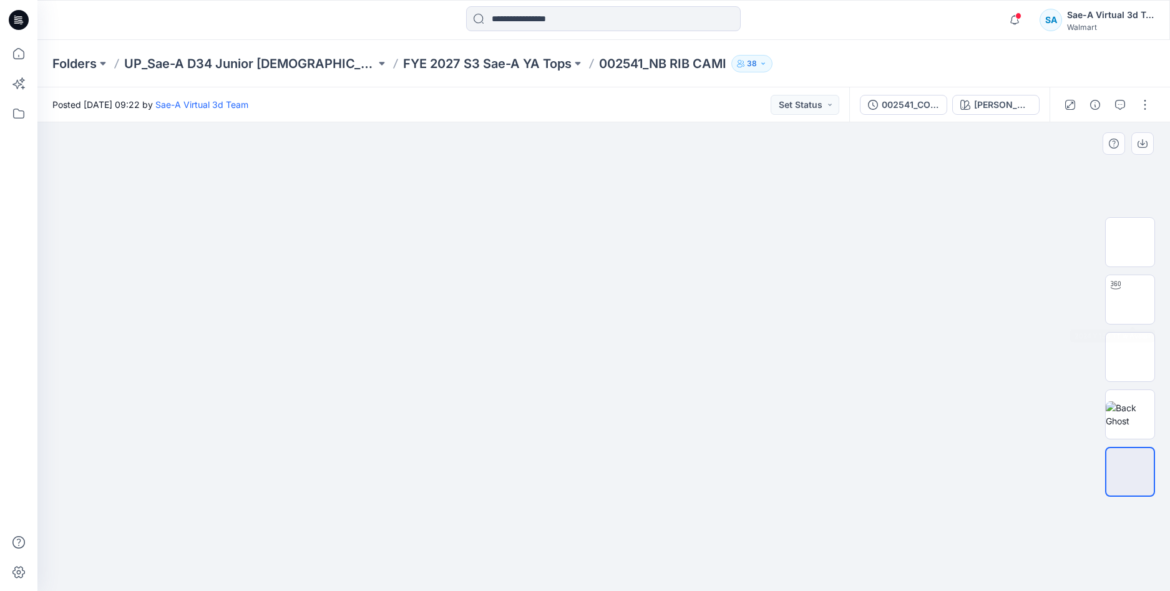
click at [1155, 294] on div at bounding box center [1130, 357] width 80 height 312
click at [1130, 300] on img at bounding box center [1130, 300] width 0 height 0
drag, startPoint x: 454, startPoint y: 63, endPoint x: 440, endPoint y: 71, distance: 15.6
click at [454, 63] on p "FYE 2027 S3 Sae-A YA Tops" at bounding box center [487, 63] width 168 height 17
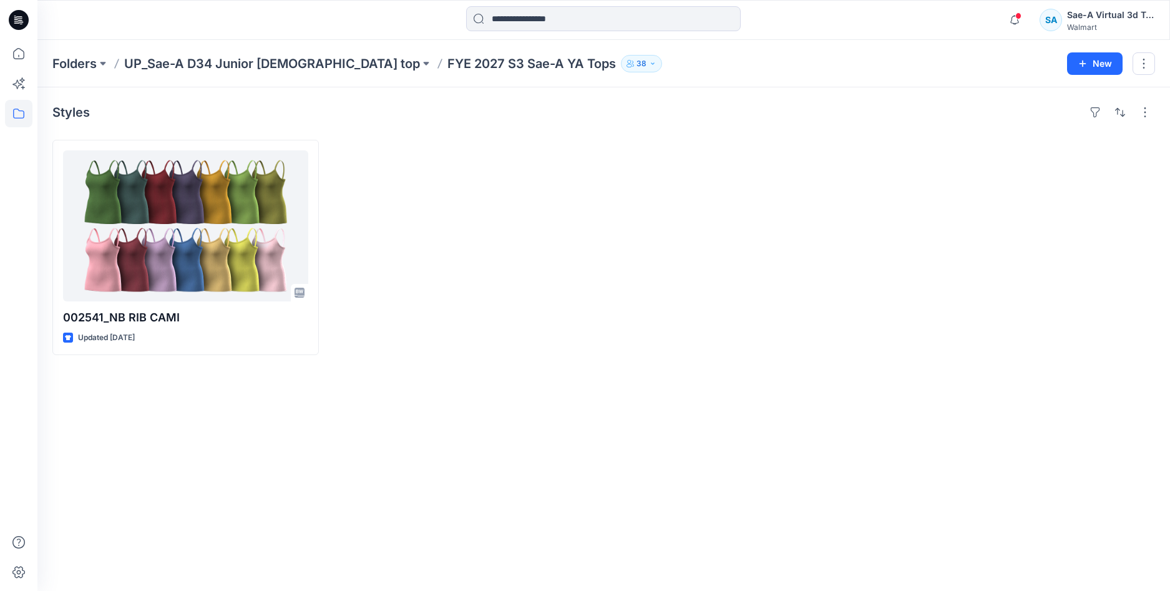
click at [564, 456] on div "Styles 002541_NB RIB CAMI Updated 25 days ago" at bounding box center [603, 339] width 1133 height 504
click at [821, 478] on div "Styles 002541_NB RIB CAMI Updated 25 days ago" at bounding box center [603, 339] width 1133 height 504
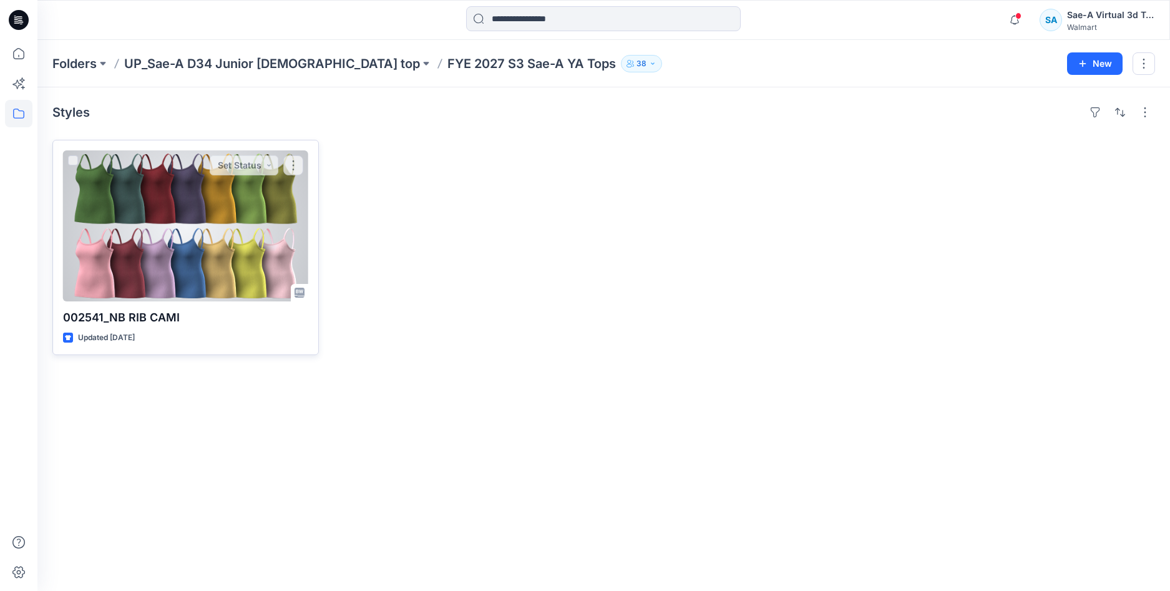
click at [154, 268] on div at bounding box center [185, 225] width 245 height 151
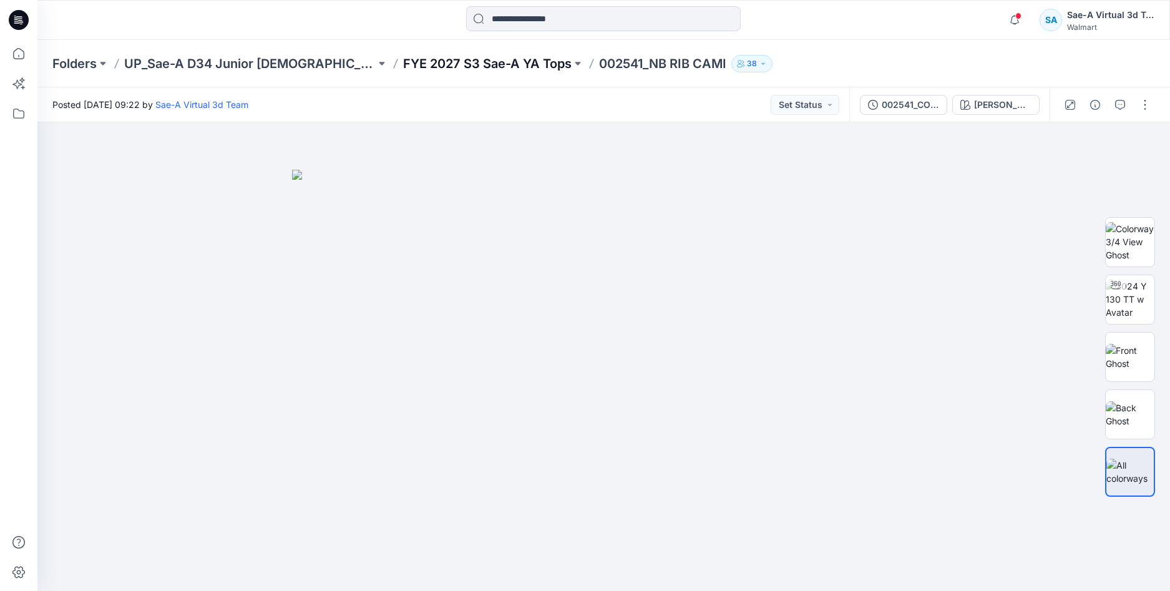
click at [432, 65] on p "FYE 2027 S3 Sae-A YA Tops" at bounding box center [487, 63] width 168 height 17
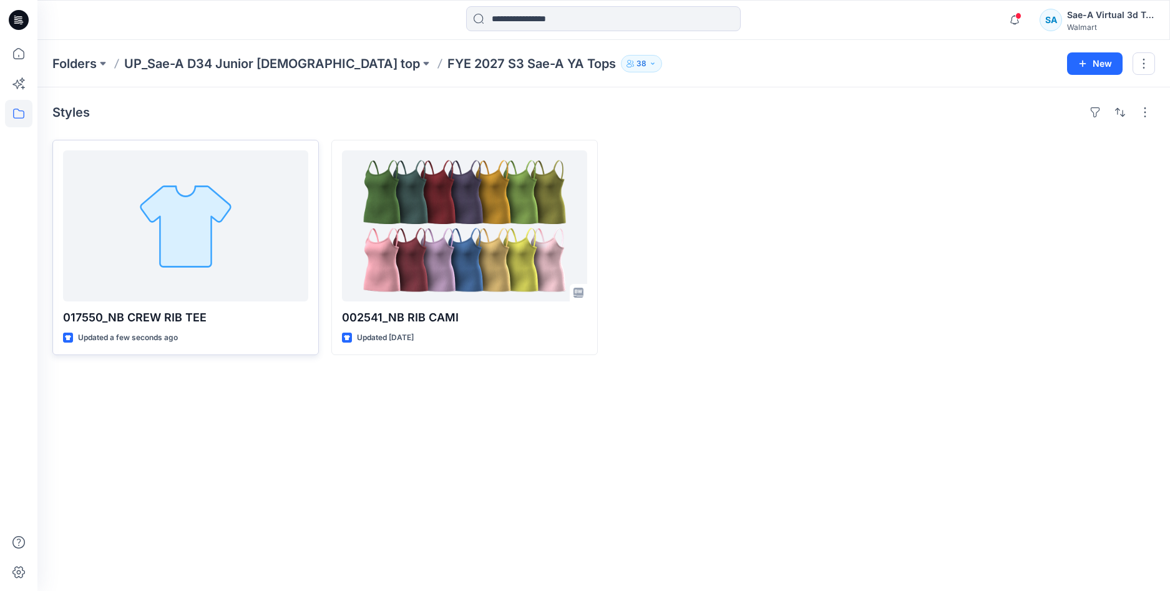
drag, startPoint x: 205, startPoint y: 475, endPoint x: 155, endPoint y: 290, distance: 191.9
click at [203, 475] on div "Styles 017550_NB CREW RIB TEE Updated a few seconds ago 002541_NB RIB CAMI Upda…" at bounding box center [603, 339] width 1133 height 504
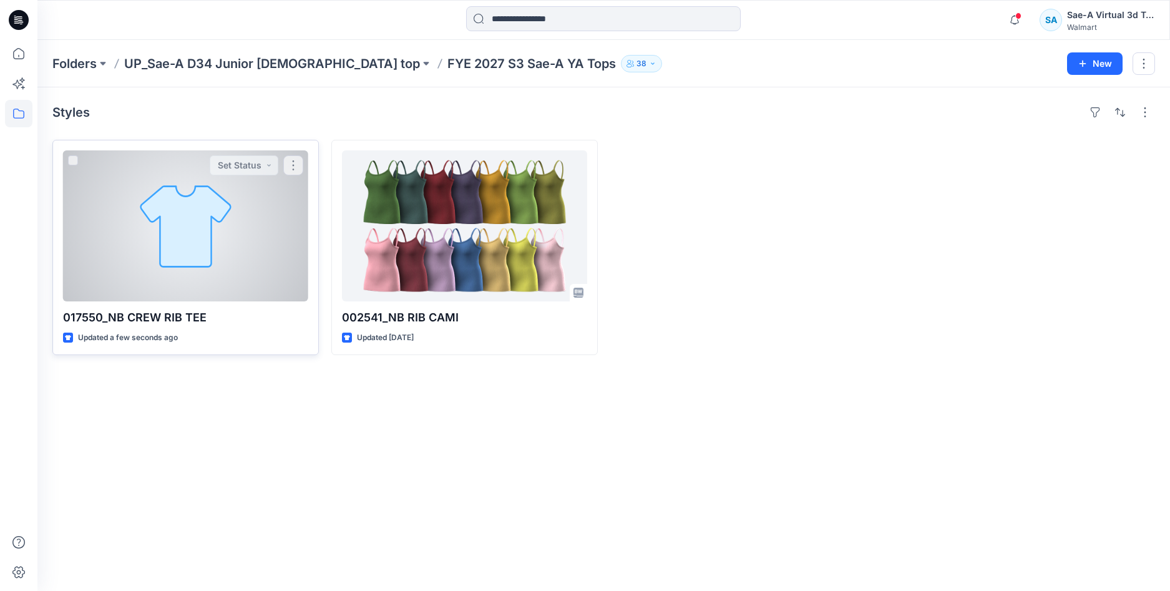
click at [147, 266] on div at bounding box center [185, 225] width 245 height 151
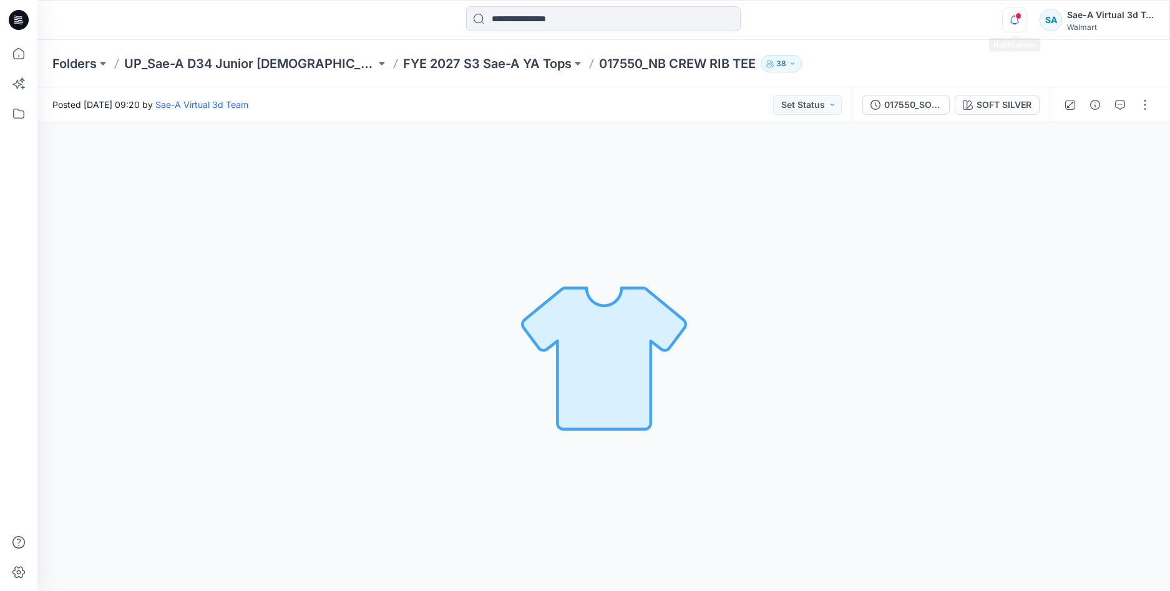
click at [1012, 23] on icon "button" at bounding box center [1014, 20] width 9 height 8
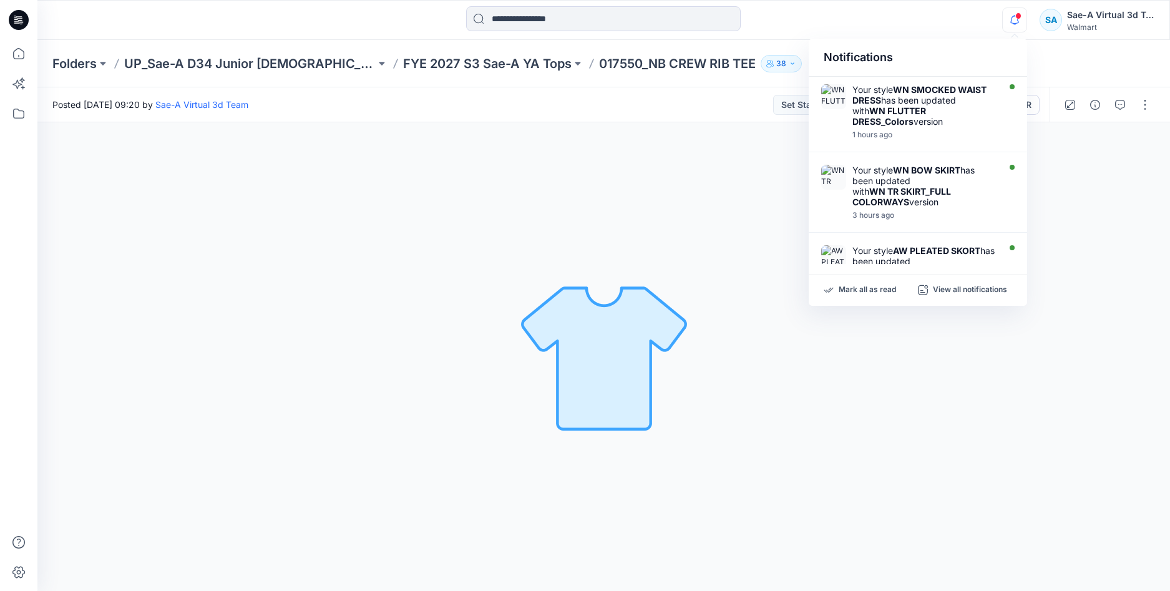
click at [1018, 17] on span at bounding box center [1018, 15] width 6 height 7
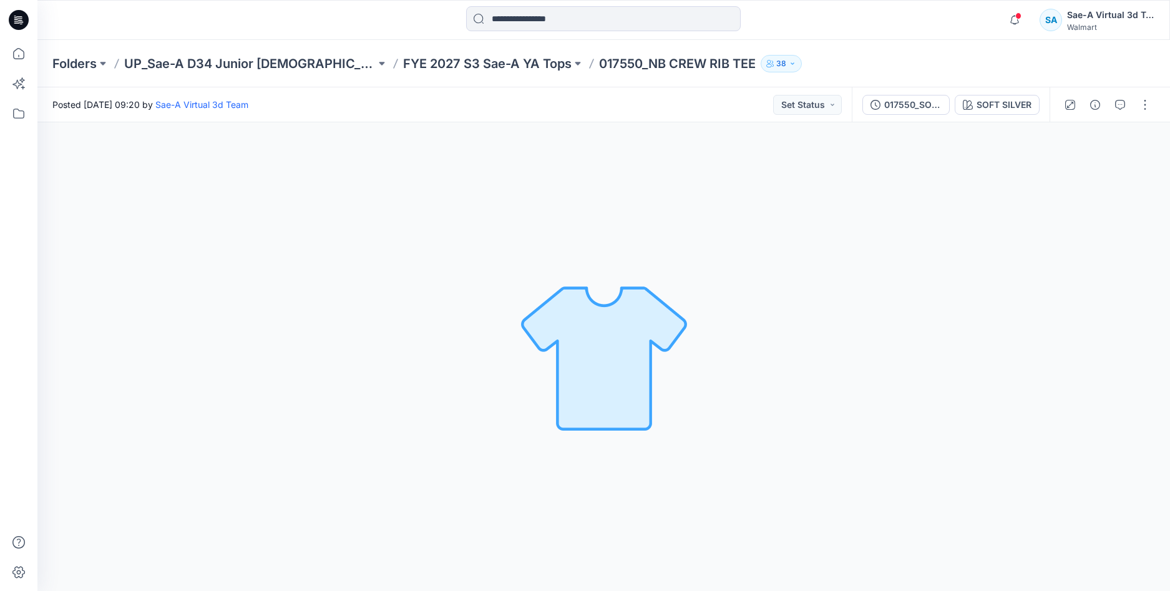
click at [1018, 17] on span at bounding box center [1018, 15] width 6 height 7
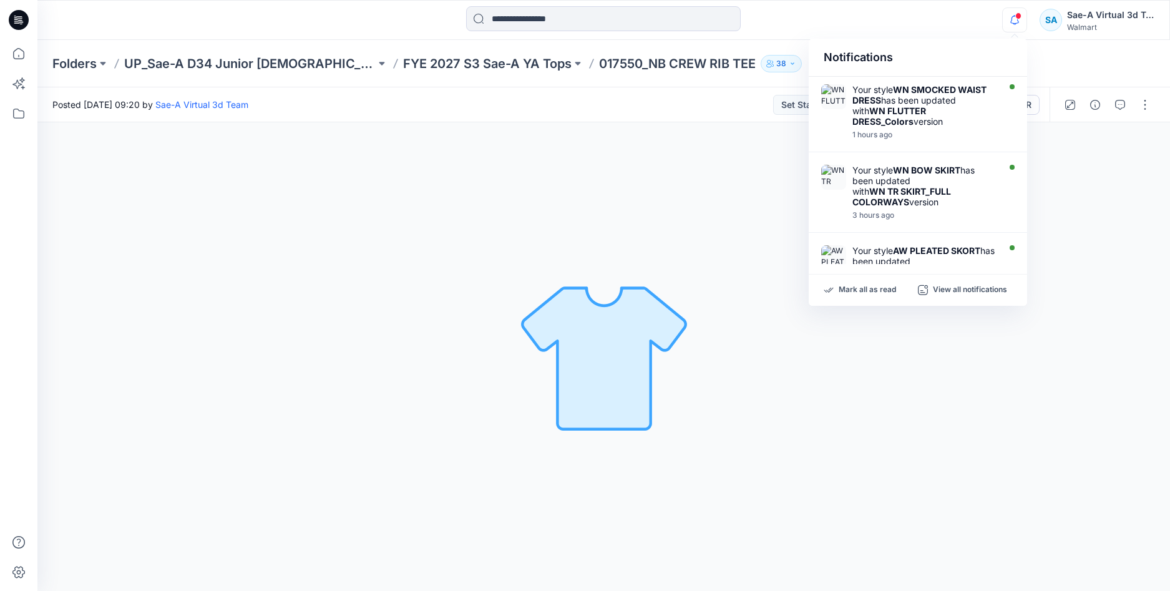
click at [1018, 17] on span at bounding box center [1018, 15] width 6 height 7
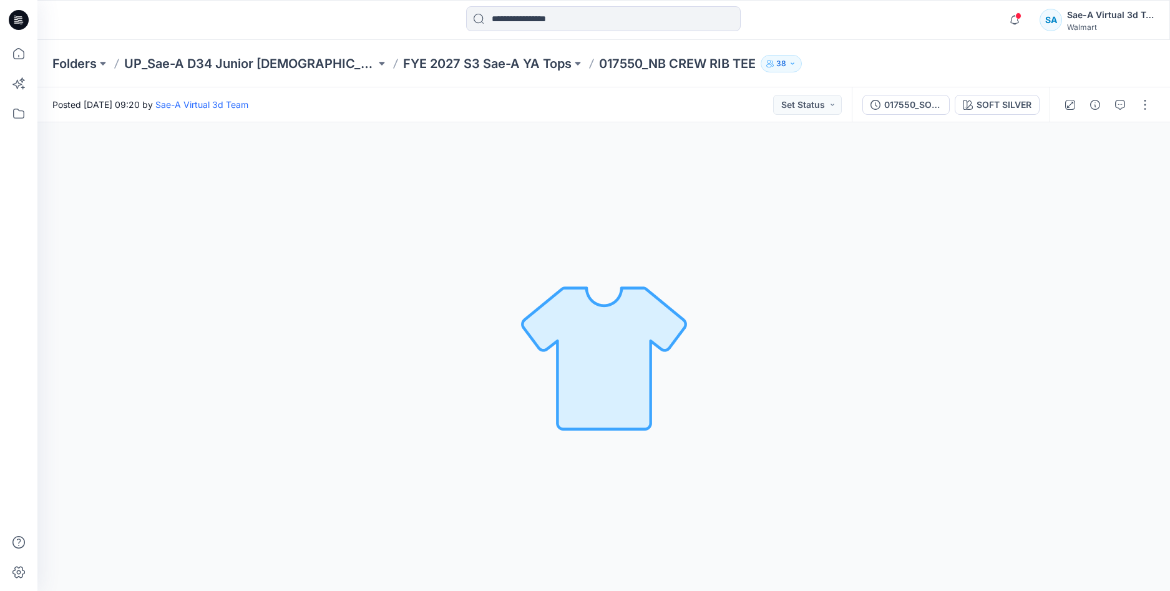
click at [1018, 16] on span at bounding box center [1018, 15] width 6 height 7
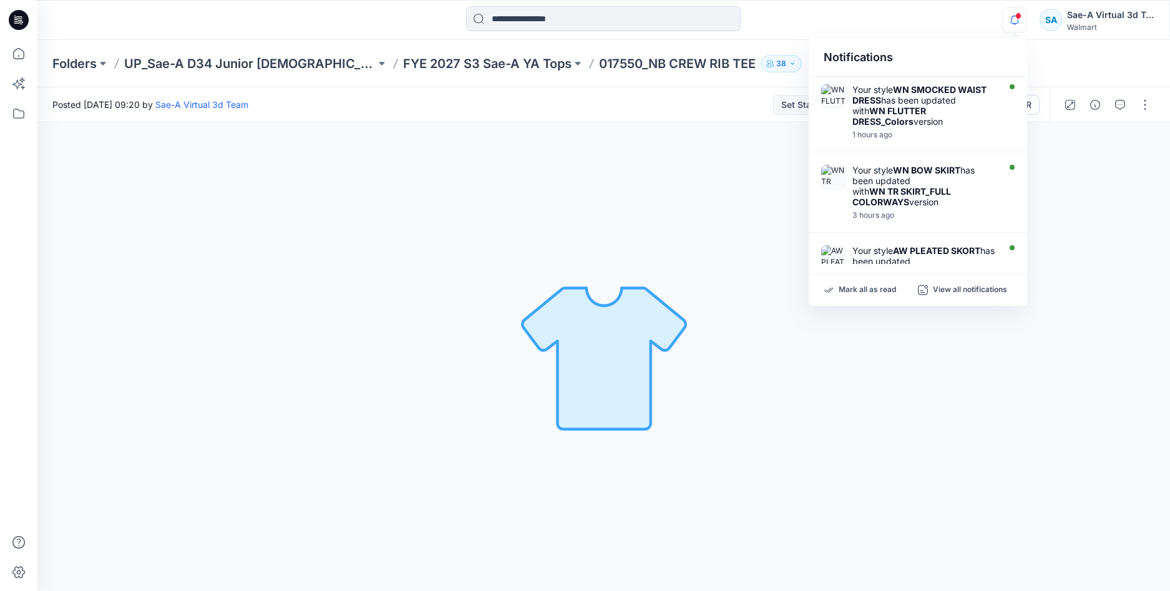
click at [1018, 16] on span at bounding box center [1018, 15] width 6 height 7
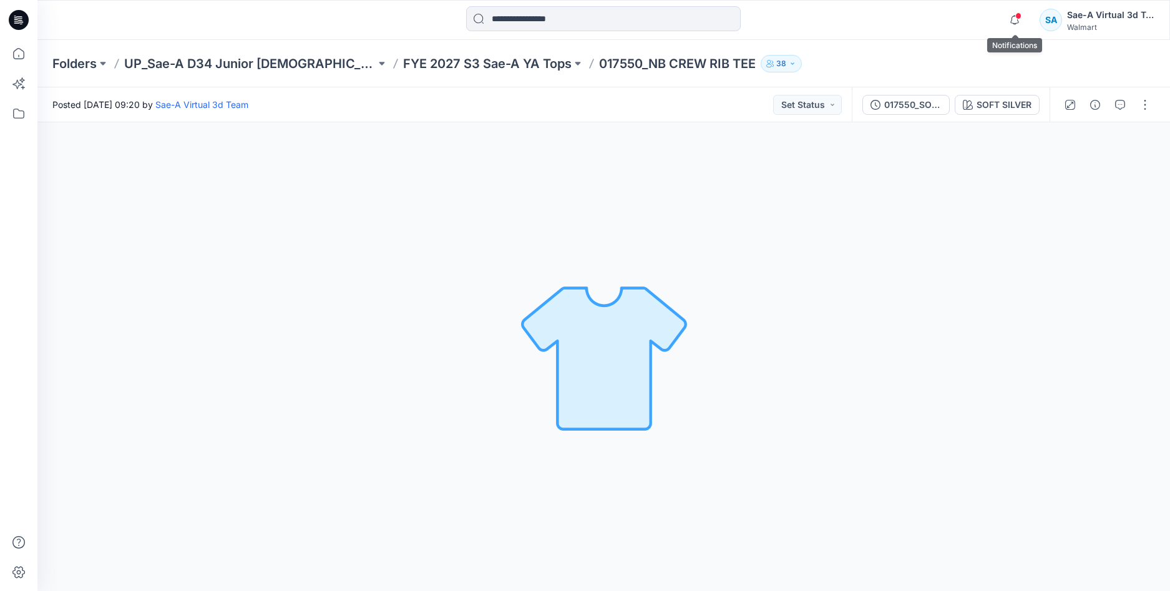
click at [1020, 15] on span at bounding box center [1018, 15] width 6 height 7
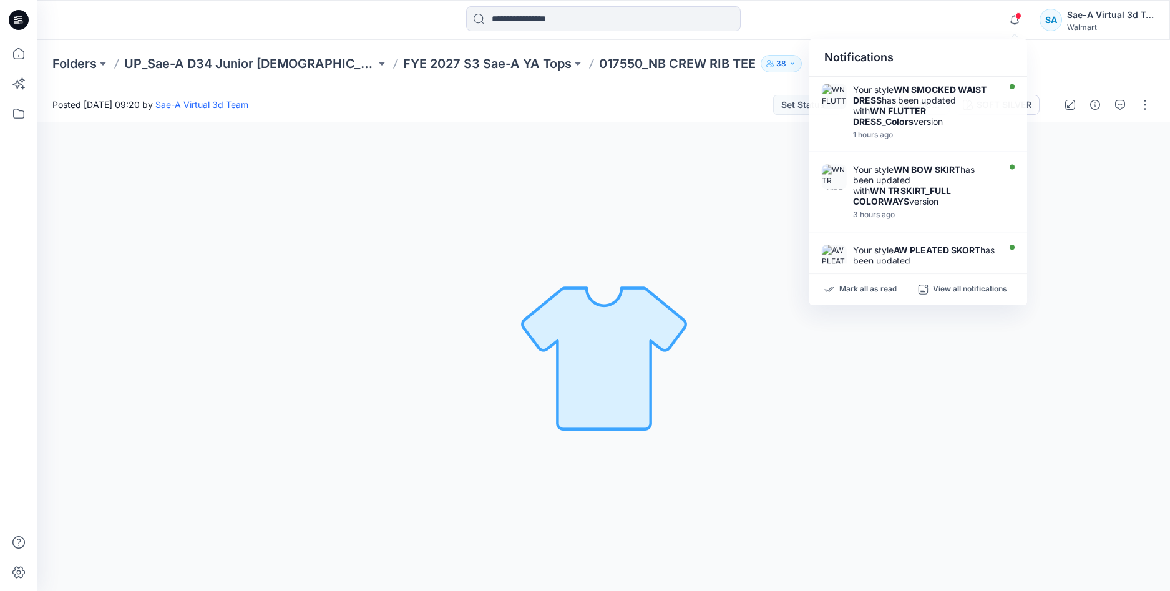
drag, startPoint x: 1021, startPoint y: 368, endPoint x: 852, endPoint y: 100, distance: 316.7
click at [1022, 363] on div "SOFT SILVER Loading... Material Properties Loading..." at bounding box center [603, 356] width 1133 height 469
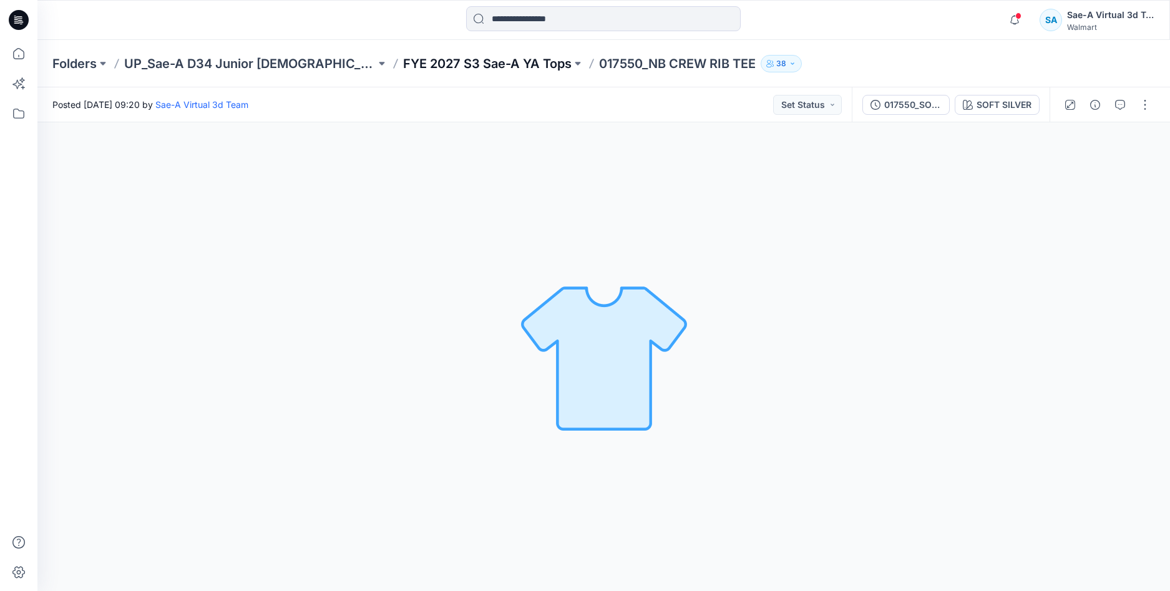
click at [483, 65] on p "FYE 2027 S3 Sae-A YA Tops" at bounding box center [487, 63] width 168 height 17
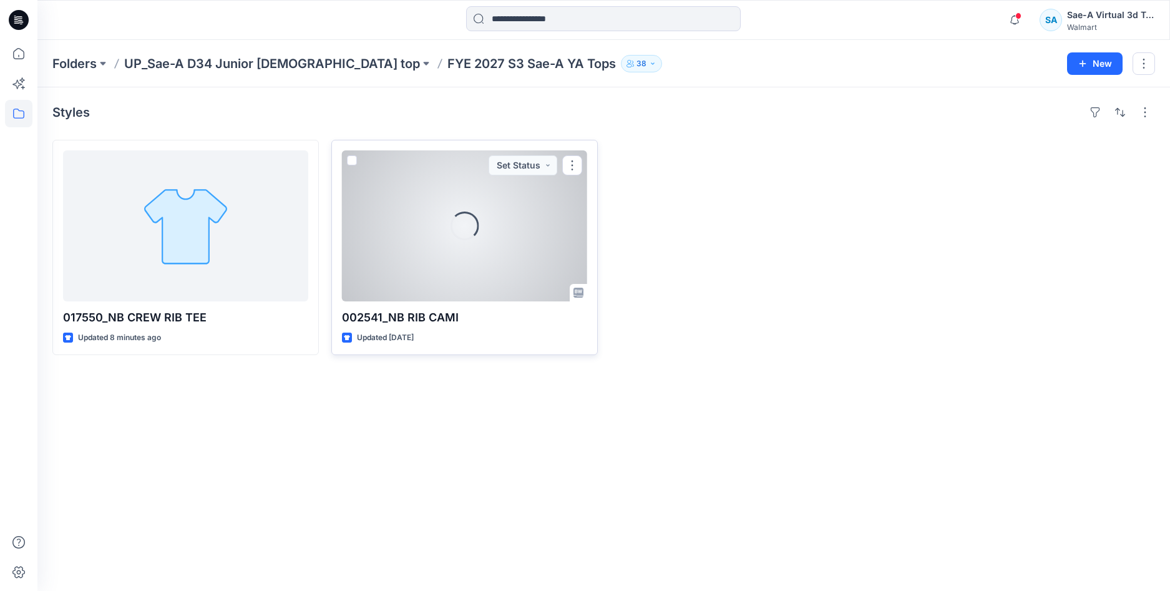
click at [437, 235] on div "Loading..." at bounding box center [464, 225] width 245 height 151
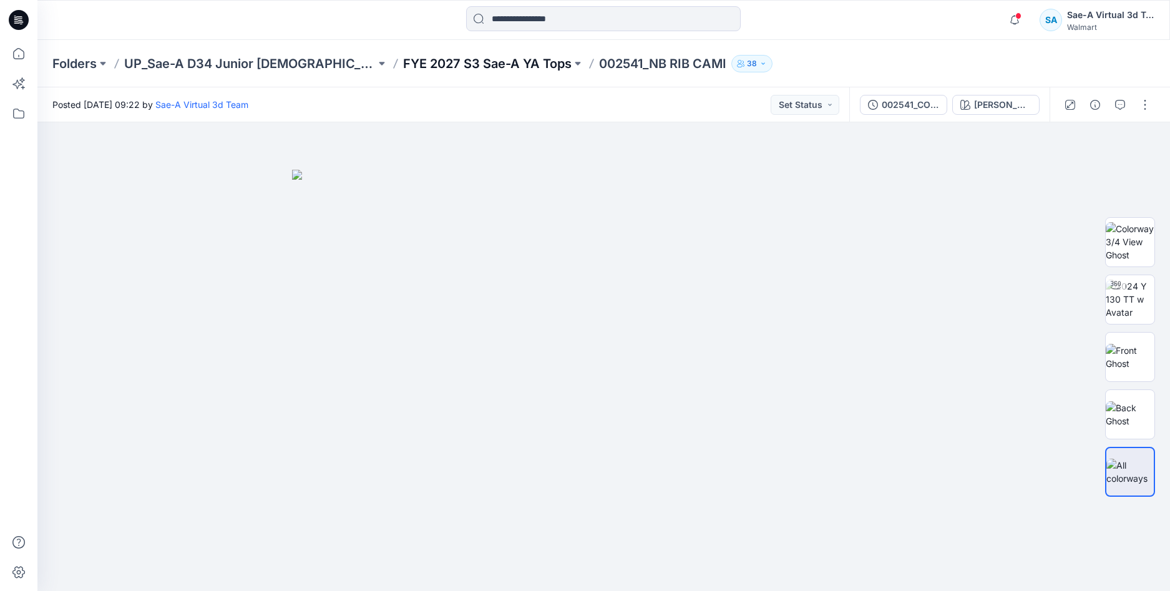
click at [434, 67] on p "FYE 2027 S3 Sae-A YA Tops" at bounding box center [487, 63] width 168 height 17
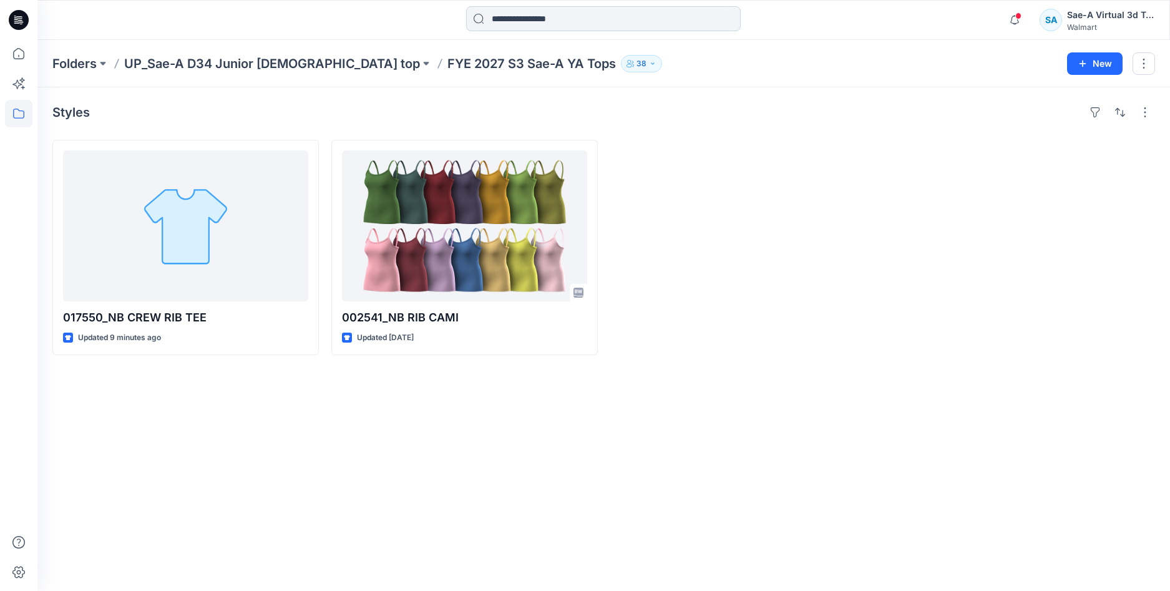
click at [567, 25] on input at bounding box center [603, 18] width 275 height 25
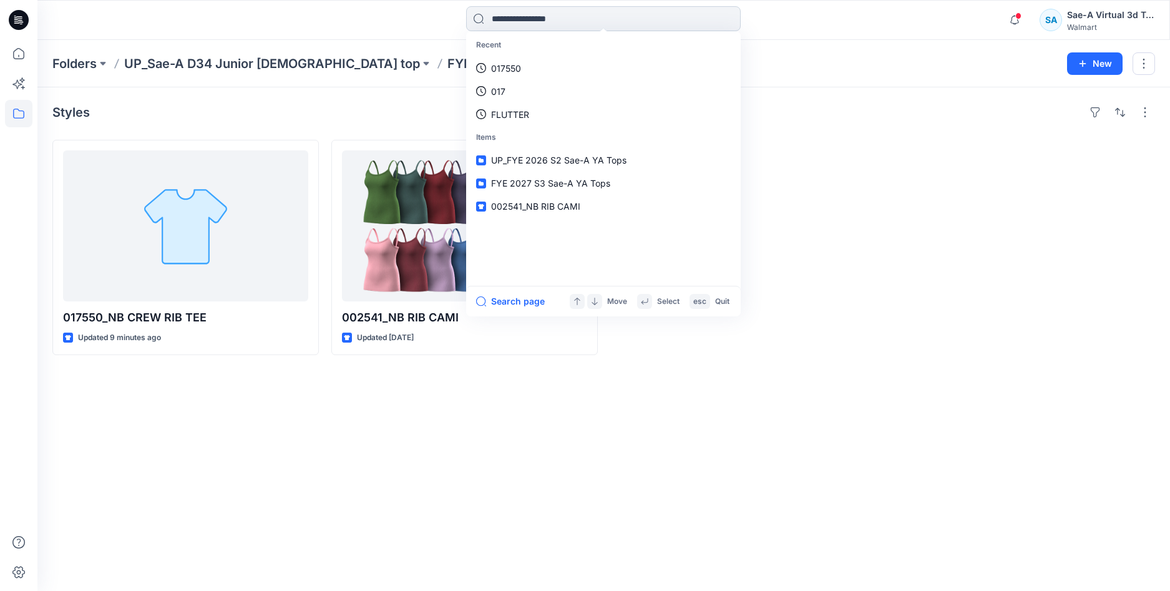
click at [541, 14] on input at bounding box center [603, 18] width 275 height 25
click at [507, 19] on input at bounding box center [603, 18] width 275 height 25
paste input "******"
type input "******"
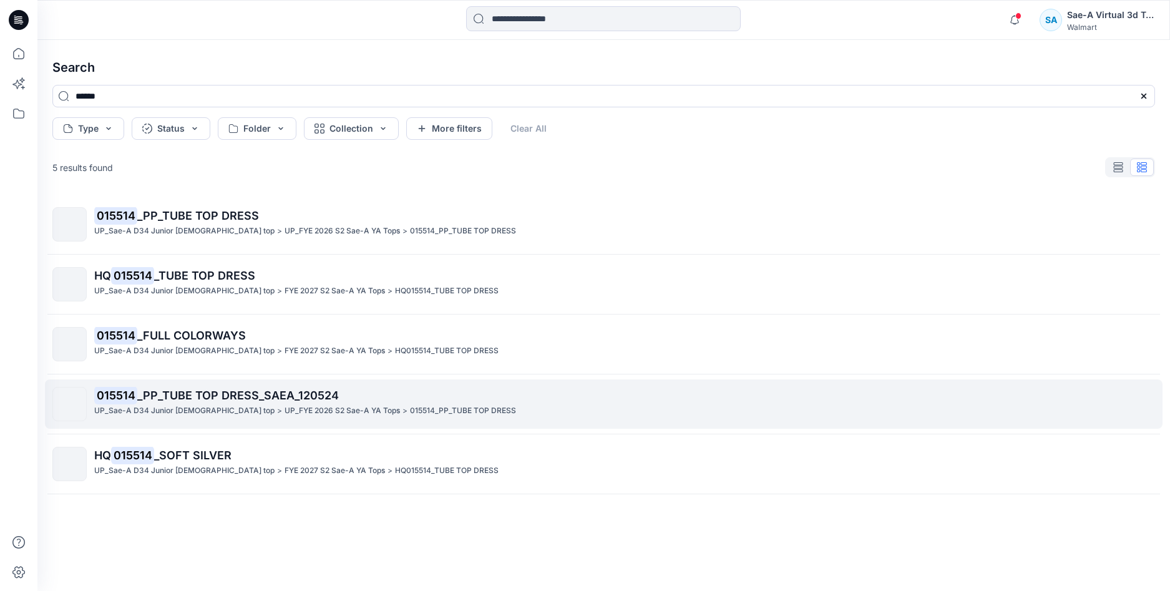
click at [206, 398] on span "_PP_TUBE TOP DRESS_SAEA_120524" at bounding box center [238, 395] width 202 height 13
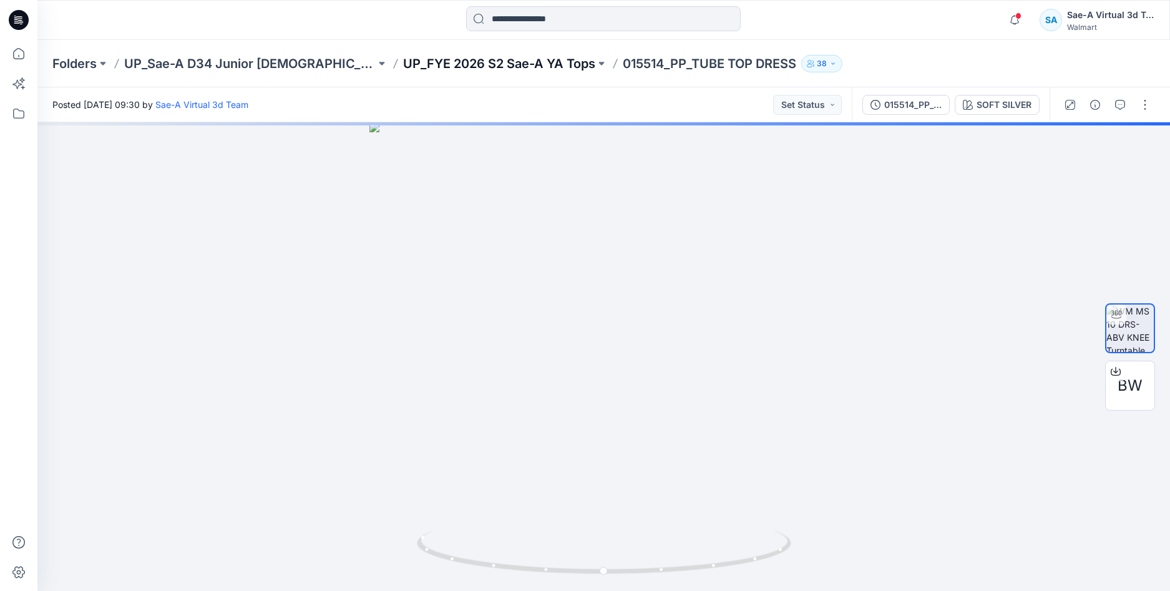
click at [485, 67] on p "UP_FYE 2026 S2 Sae-A YA Tops" at bounding box center [499, 63] width 192 height 17
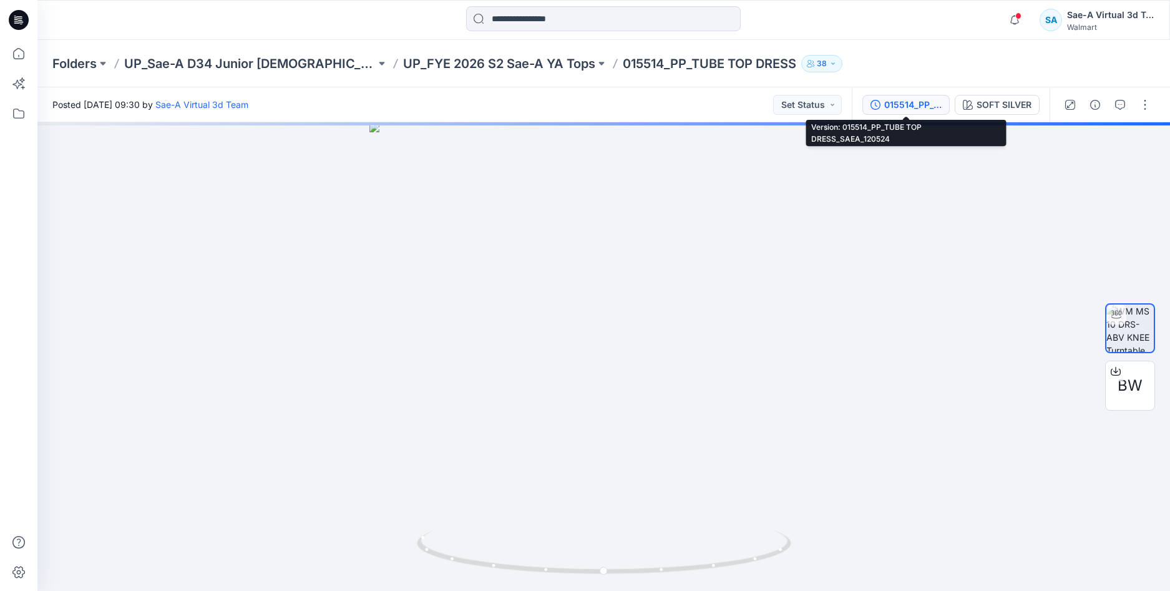
click at [901, 105] on div "015514_PP_TUBE TOP DRESS_SAEA_120524" at bounding box center [912, 105] width 57 height 14
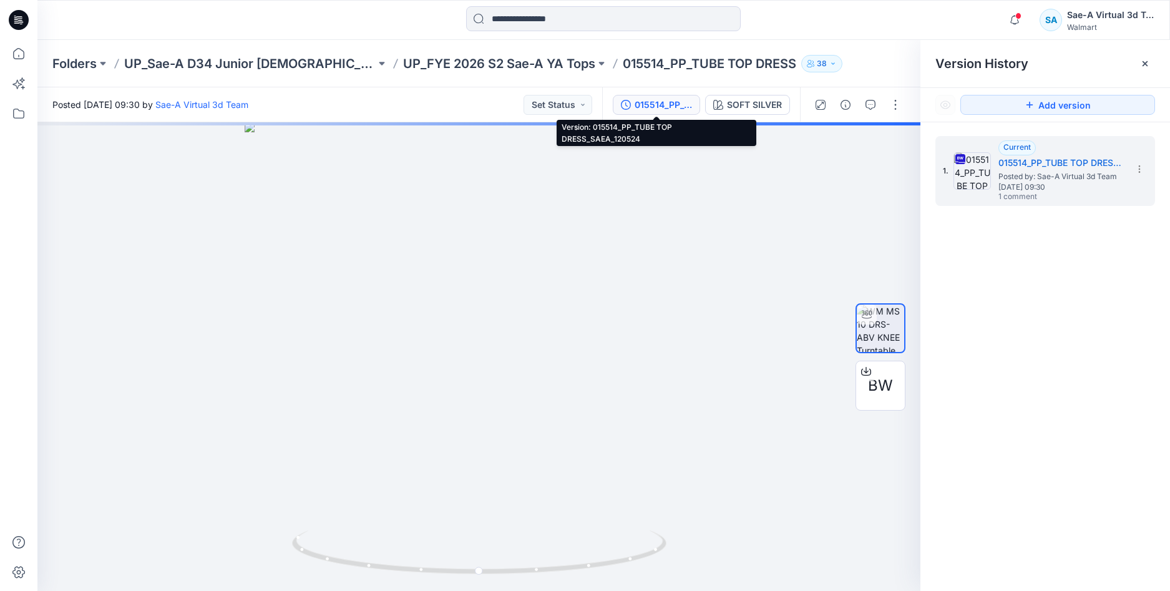
click at [677, 104] on div "015514_PP_TUBE TOP DRESS_SAEA_120524" at bounding box center [663, 105] width 57 height 14
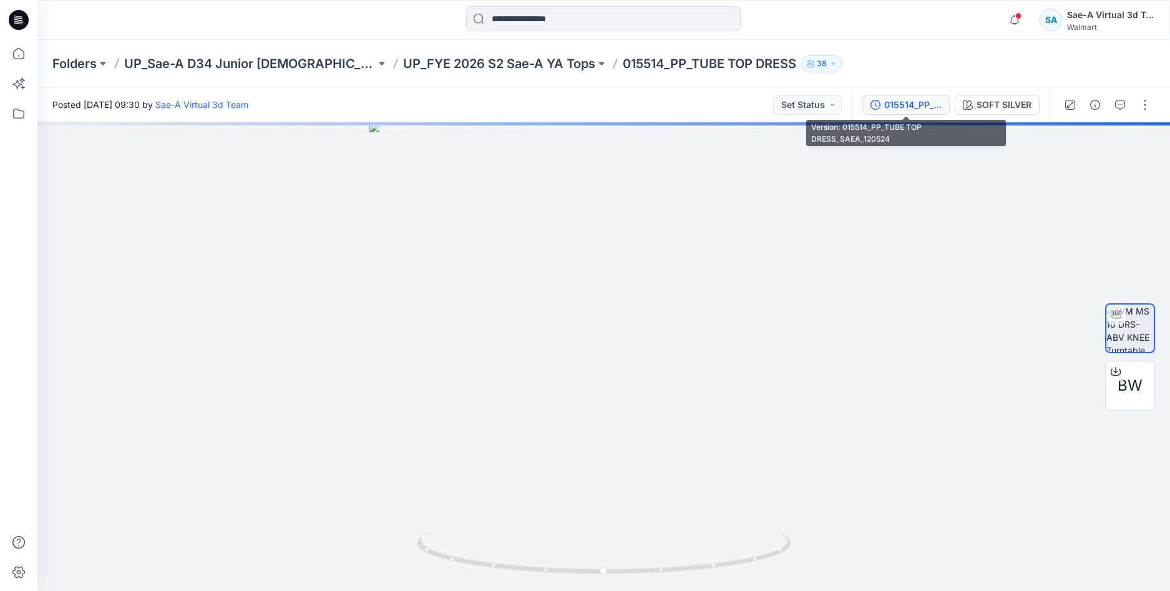
click at [864, 111] on button "015514_PP_TUBE TOP DRESS_SAEA_120524" at bounding box center [905, 105] width 87 height 20
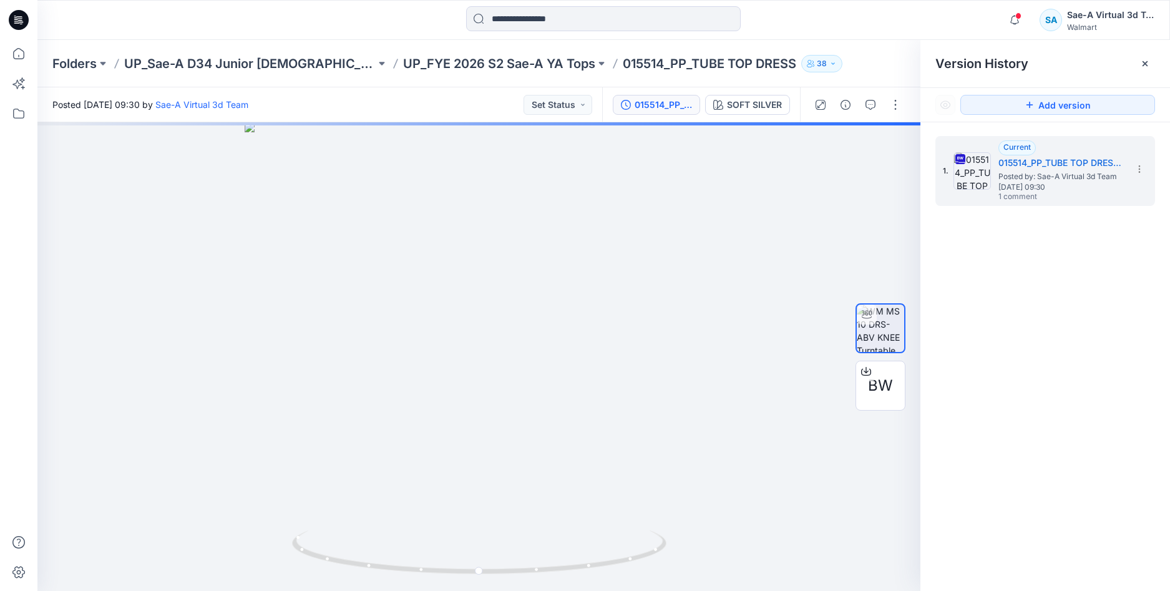
click at [410, 54] on div "Folders UP_Sae-A D34 Junior ladies top UP_FYE 2026 S2 Sae-A YA Tops 015514_PP_T…" at bounding box center [603, 63] width 1133 height 47
click at [525, 11] on input at bounding box center [603, 18] width 275 height 25
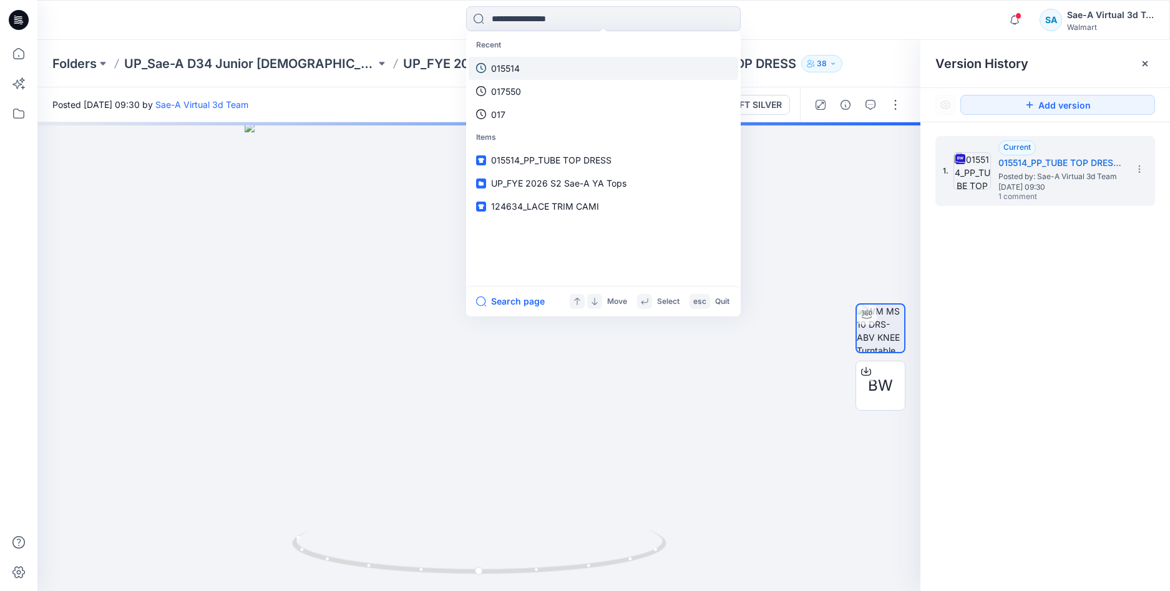
click at [523, 69] on link "015514" at bounding box center [604, 68] width 270 height 23
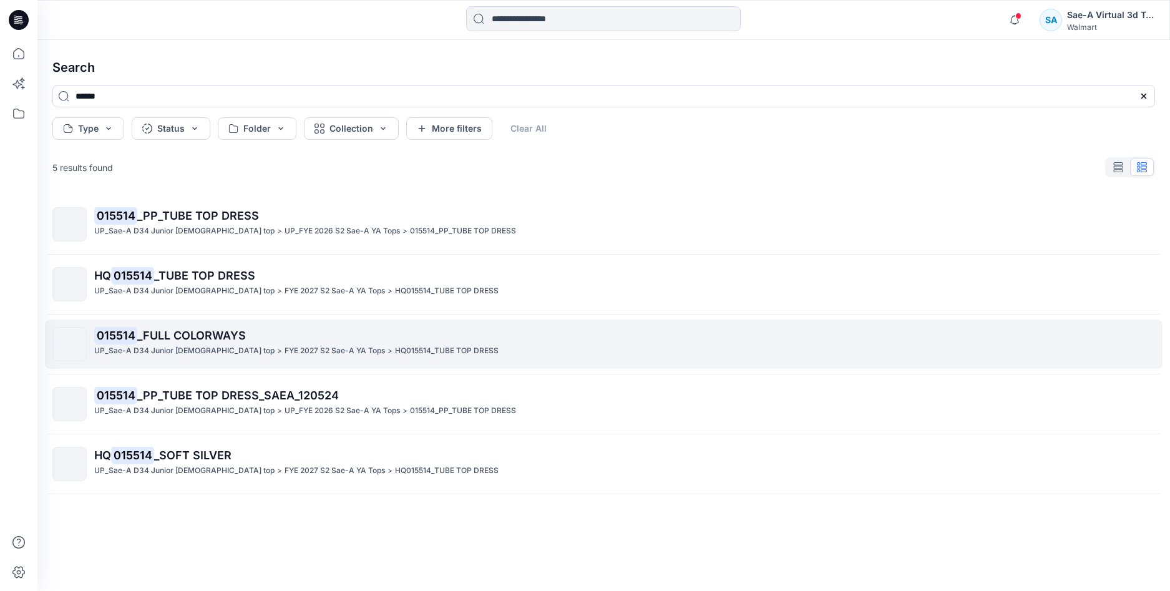
click at [211, 338] on span "_FULL COLORWAYS" at bounding box center [191, 335] width 109 height 13
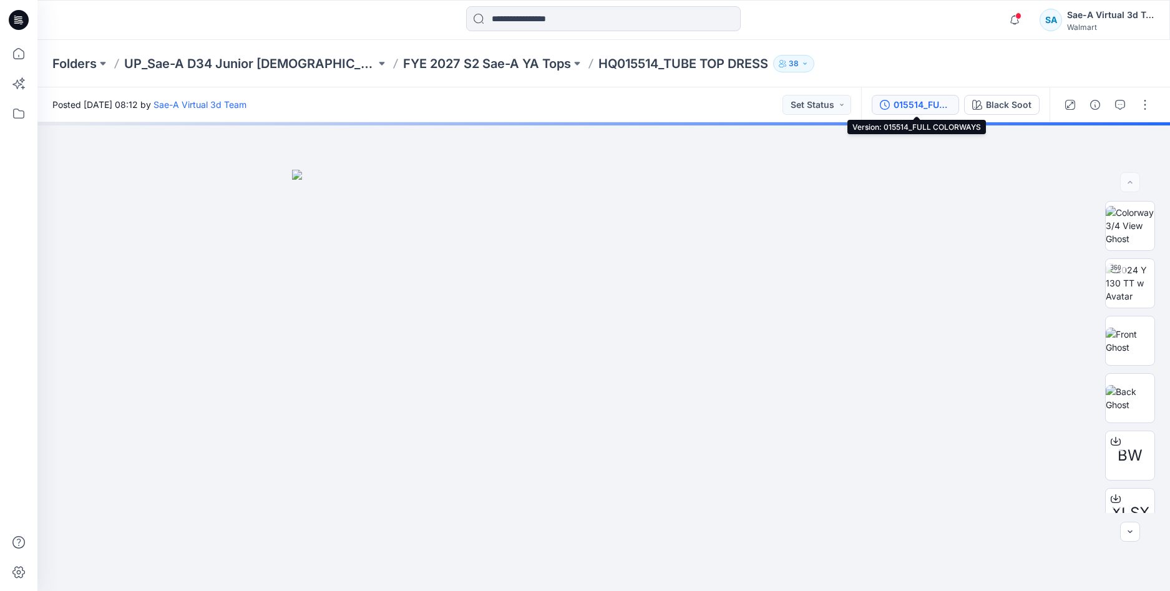
click at [911, 102] on div "015514_FULL COLORWAYS" at bounding box center [922, 105] width 57 height 14
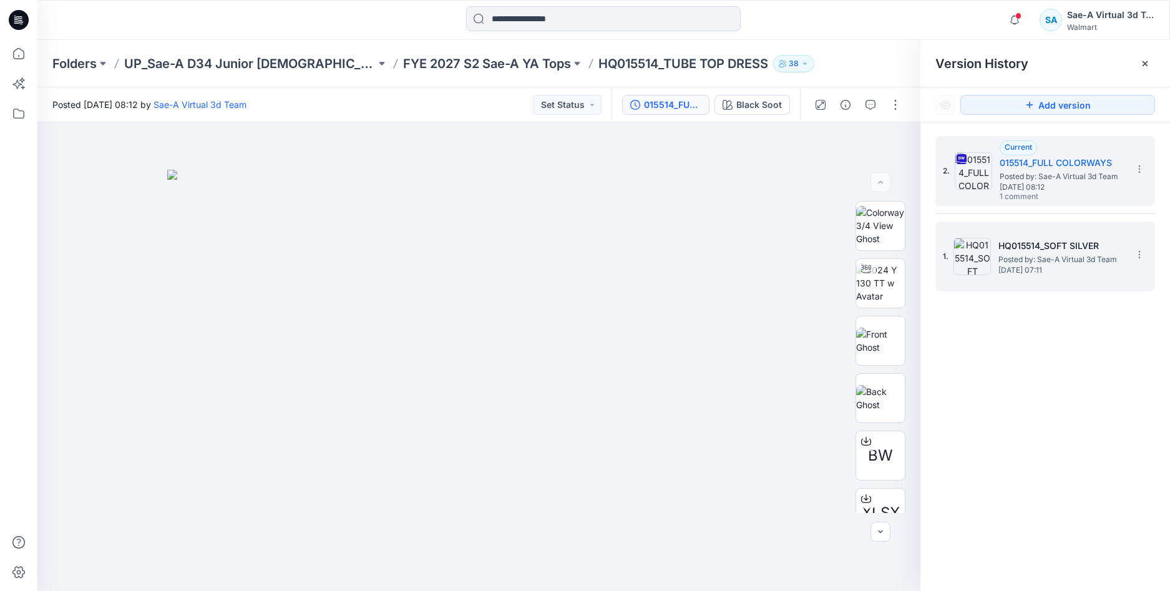
click at [1073, 261] on span "Posted by: Sae-A Virtual 3d Team" at bounding box center [1060, 259] width 125 height 12
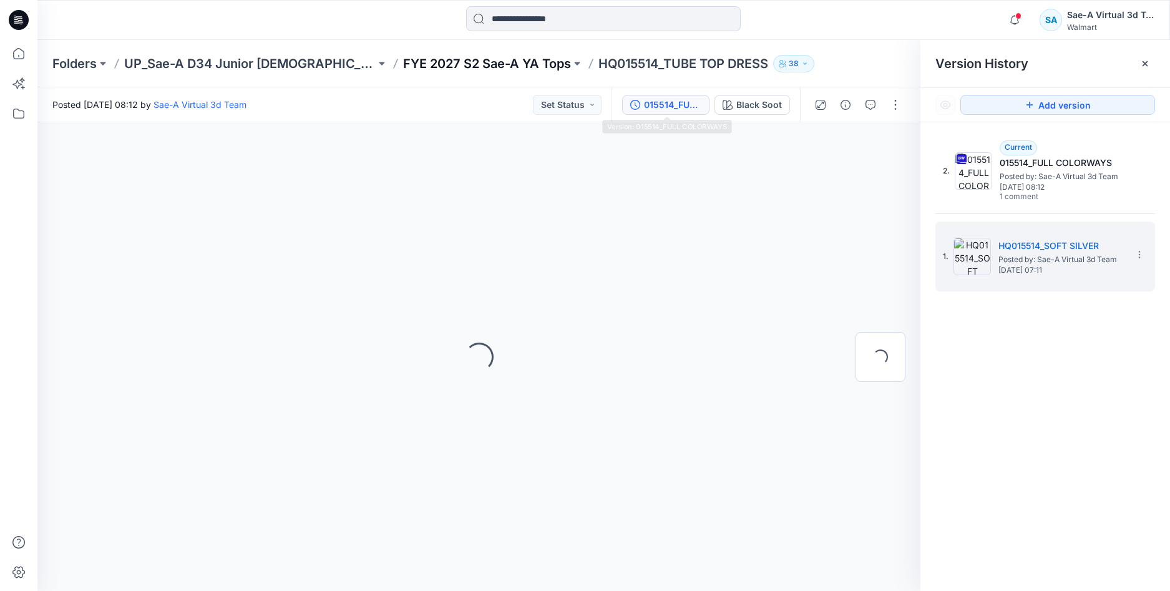
click at [481, 67] on p "FYE 2027 S2 Sae-A YA Tops" at bounding box center [487, 63] width 168 height 17
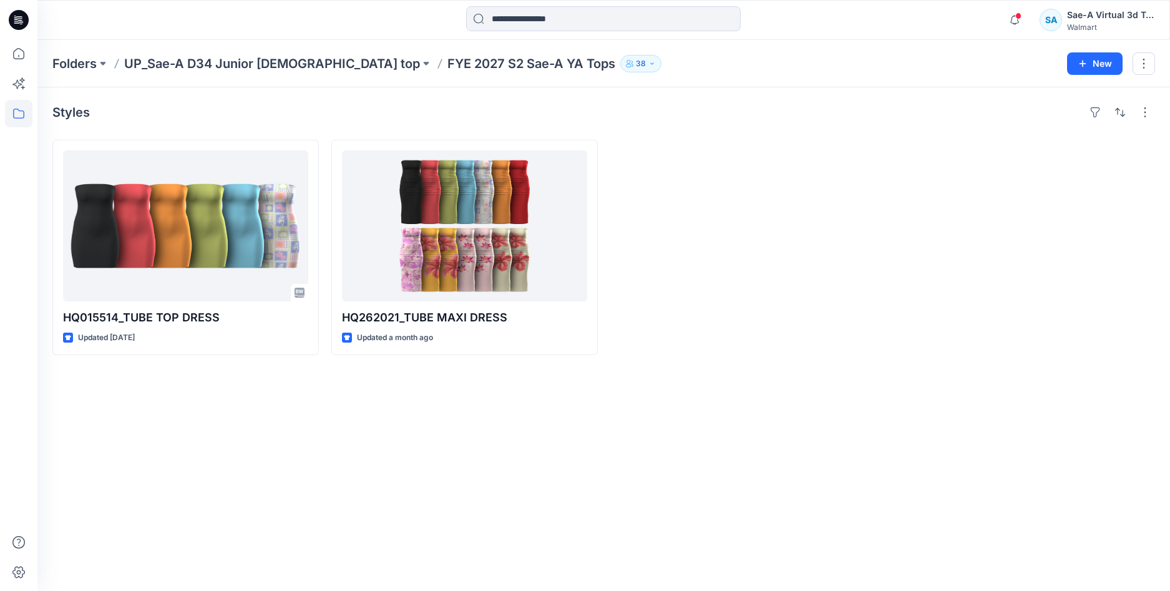
click at [814, 364] on div "Styles HQ015514_TUBE TOP DRESS Updated 13 days ago HQ262021_TUBE MAXI DRESS Upd…" at bounding box center [603, 339] width 1133 height 504
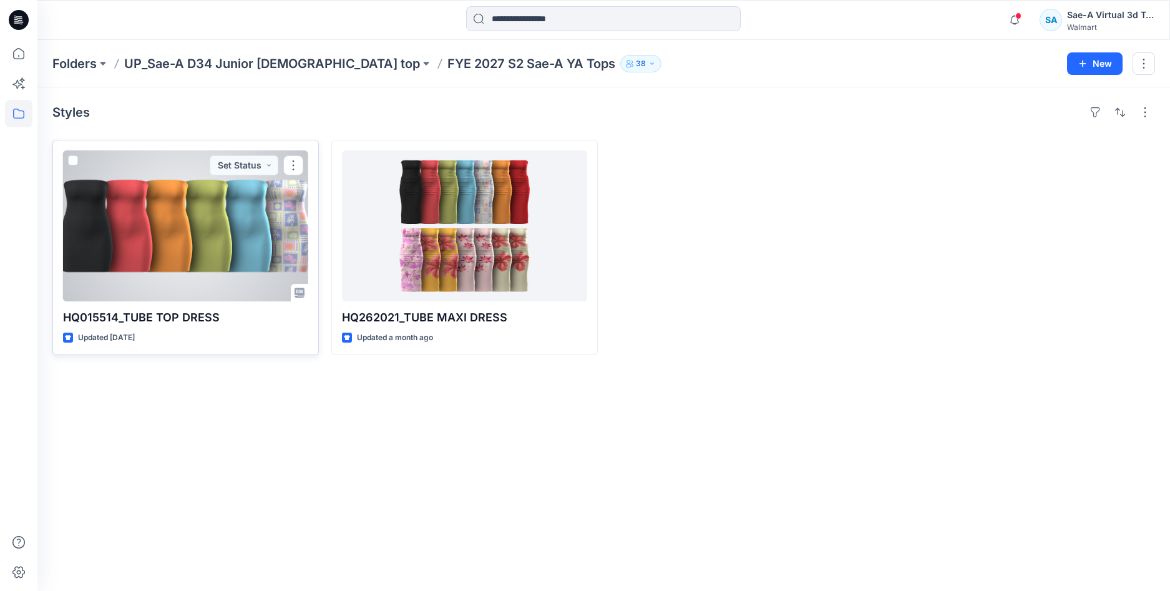
click at [159, 237] on div at bounding box center [185, 225] width 245 height 151
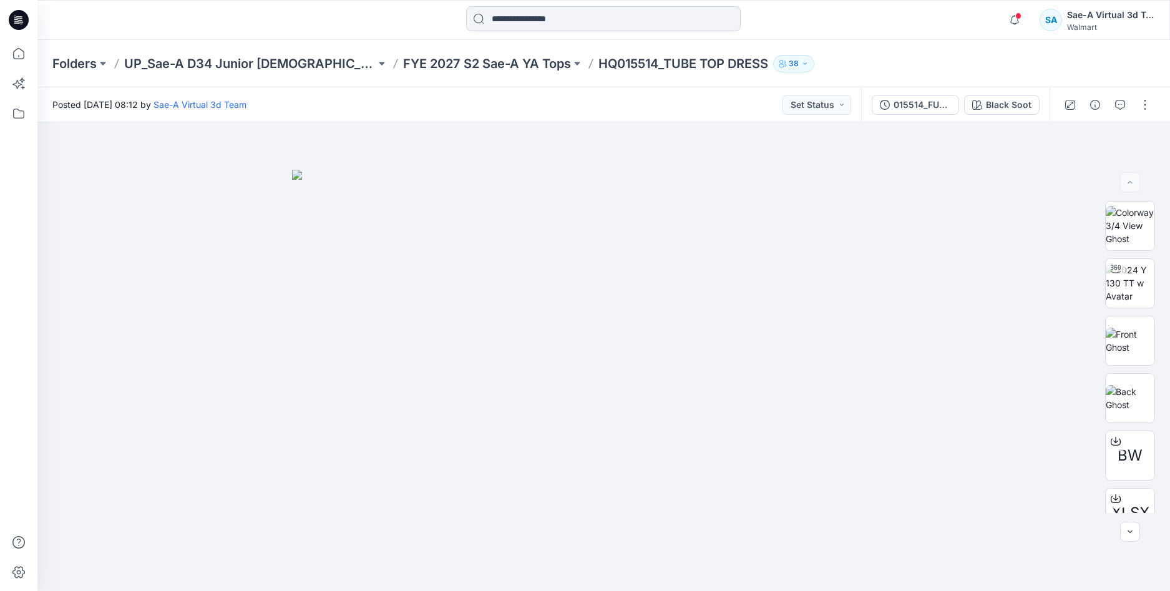
click at [539, 26] on input at bounding box center [603, 18] width 275 height 25
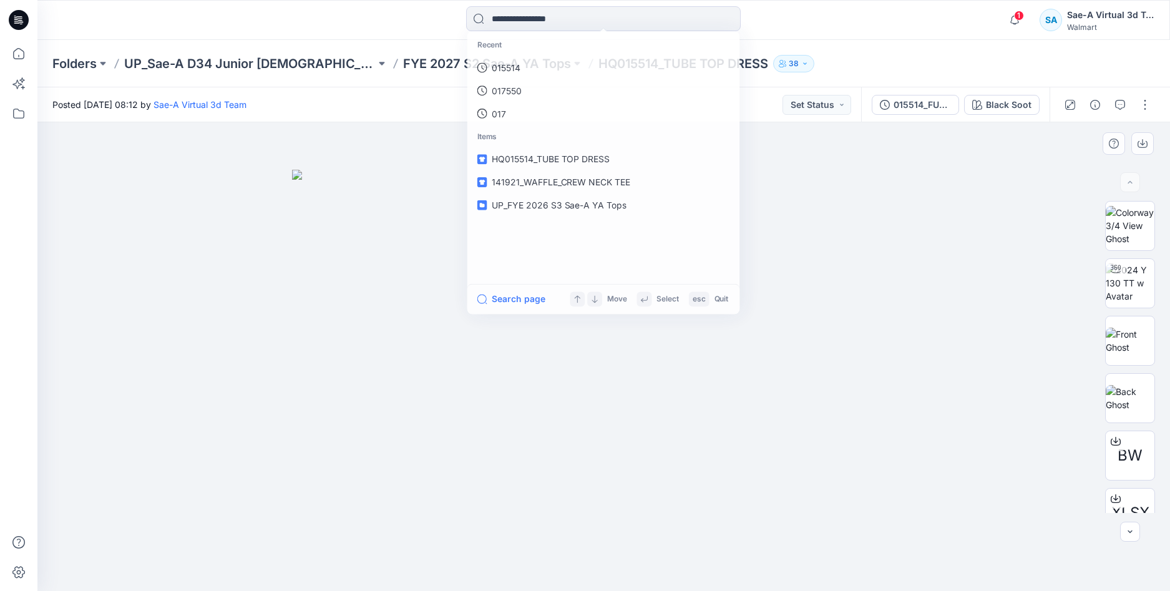
click at [942, 199] on div at bounding box center [603, 356] width 1133 height 469
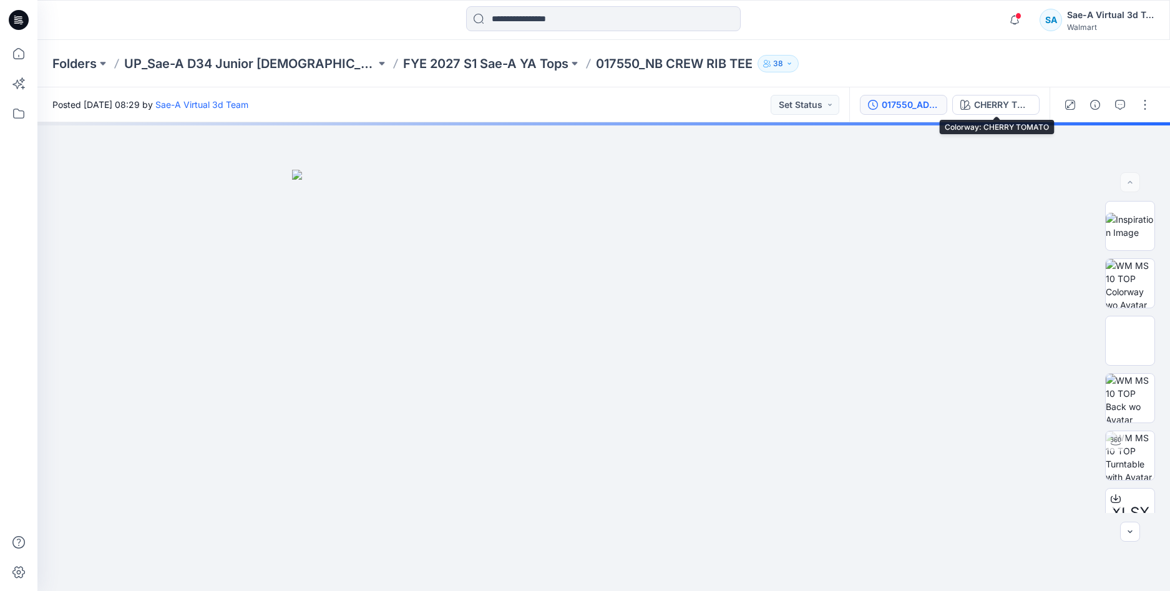
click at [914, 100] on div "017550_ADM_NB CREW RIB TEE" at bounding box center [910, 105] width 57 height 14
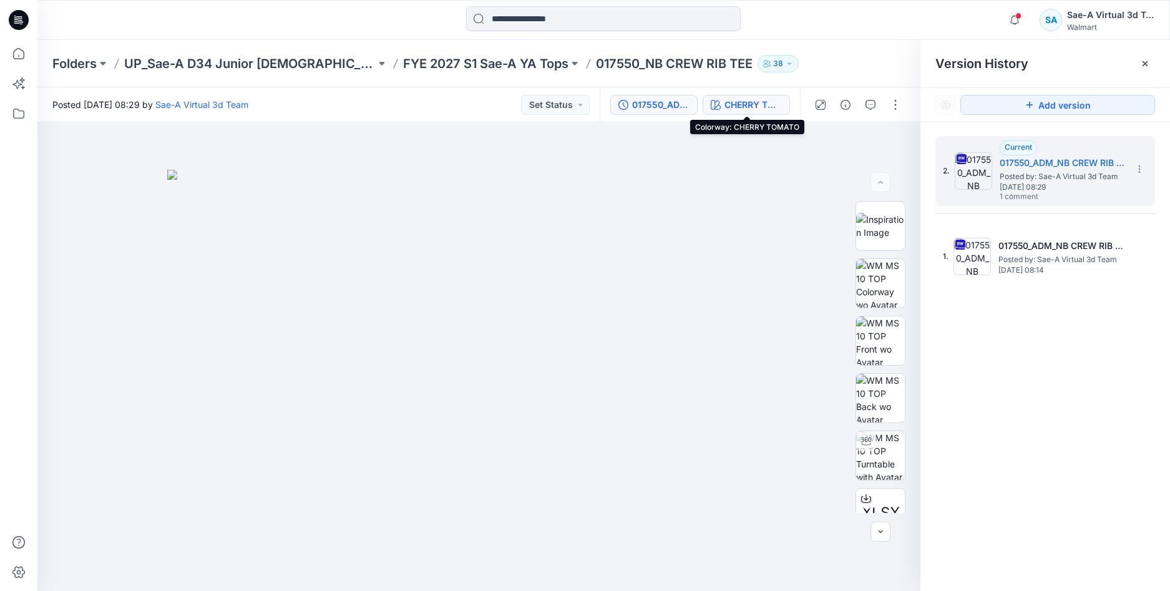
click at [761, 104] on div "CHERRY TOMATO" at bounding box center [753, 105] width 57 height 14
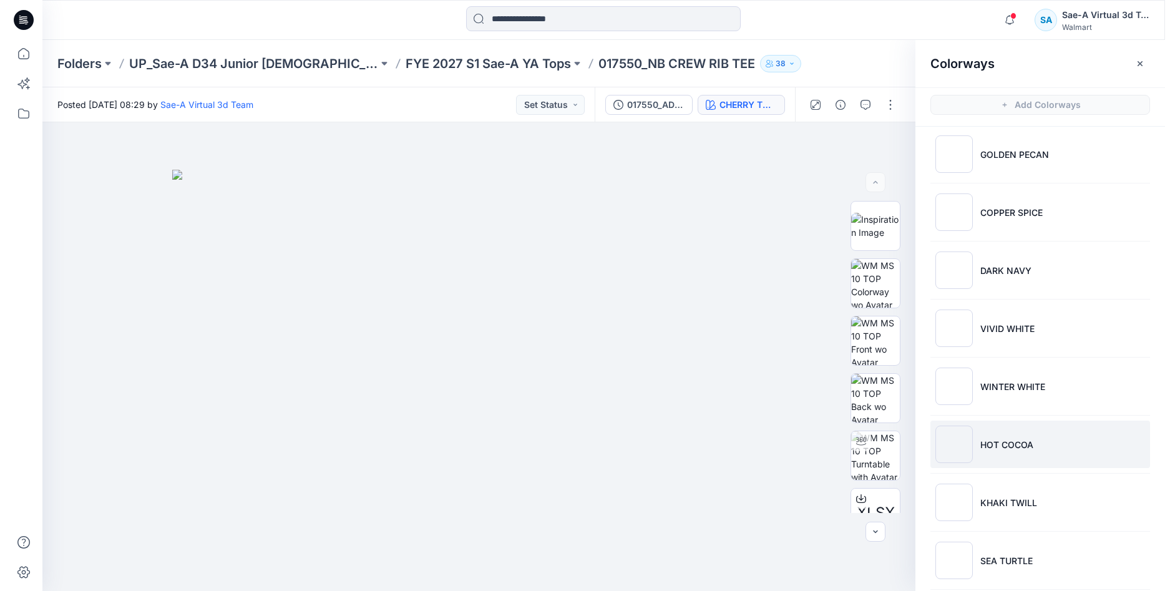
scroll to position [2722, 0]
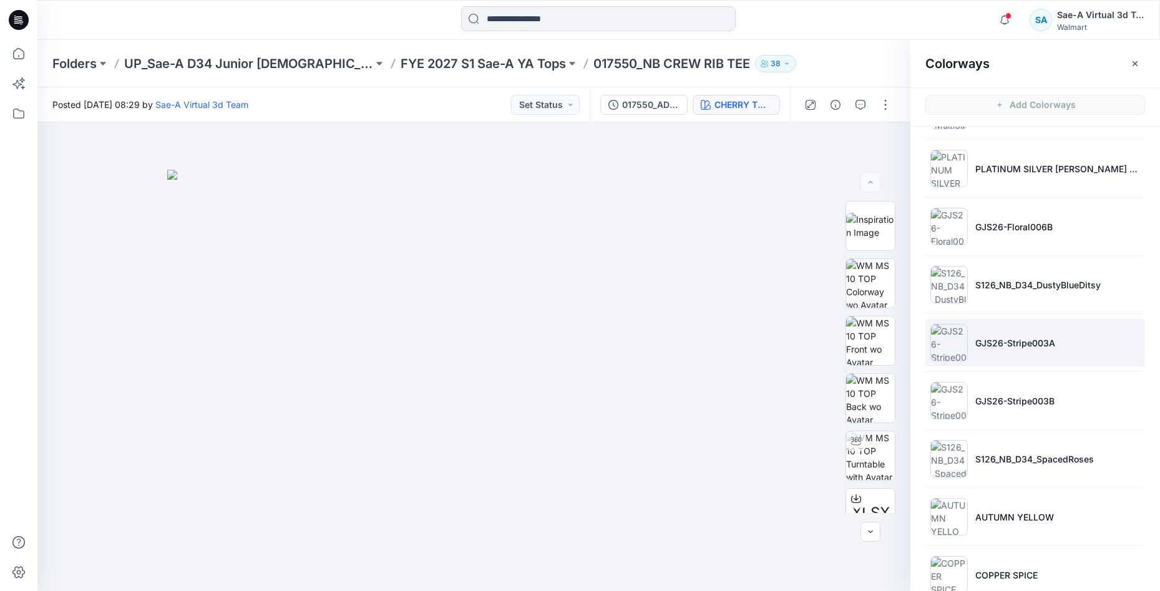
click at [1000, 349] on p "GJS26-Stripe003A" at bounding box center [1015, 342] width 80 height 13
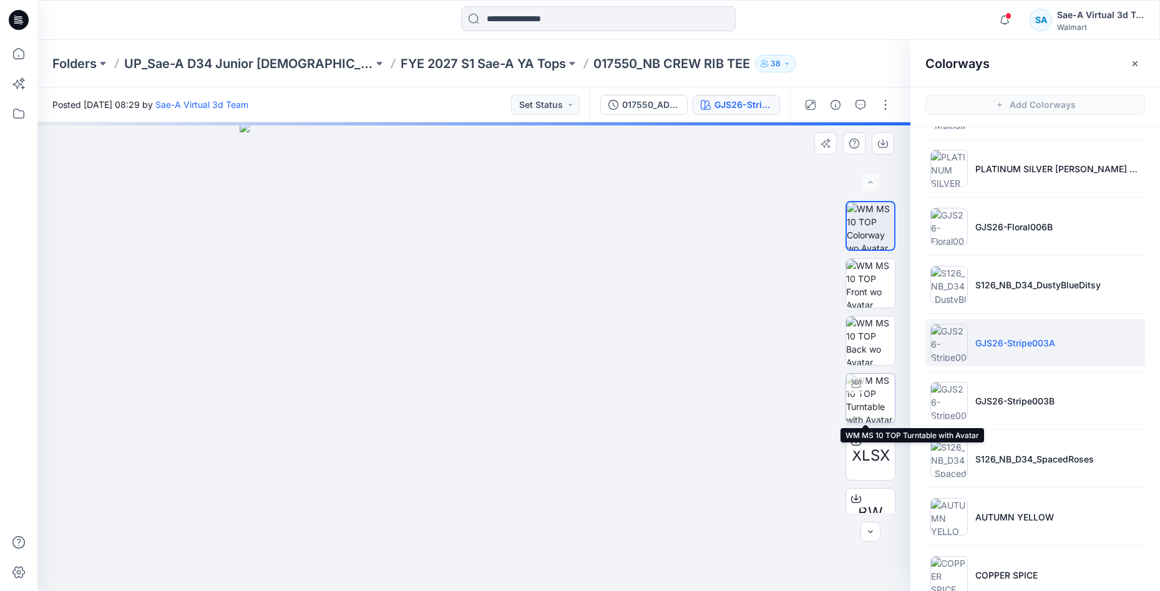
click at [864, 390] on img at bounding box center [870, 398] width 49 height 49
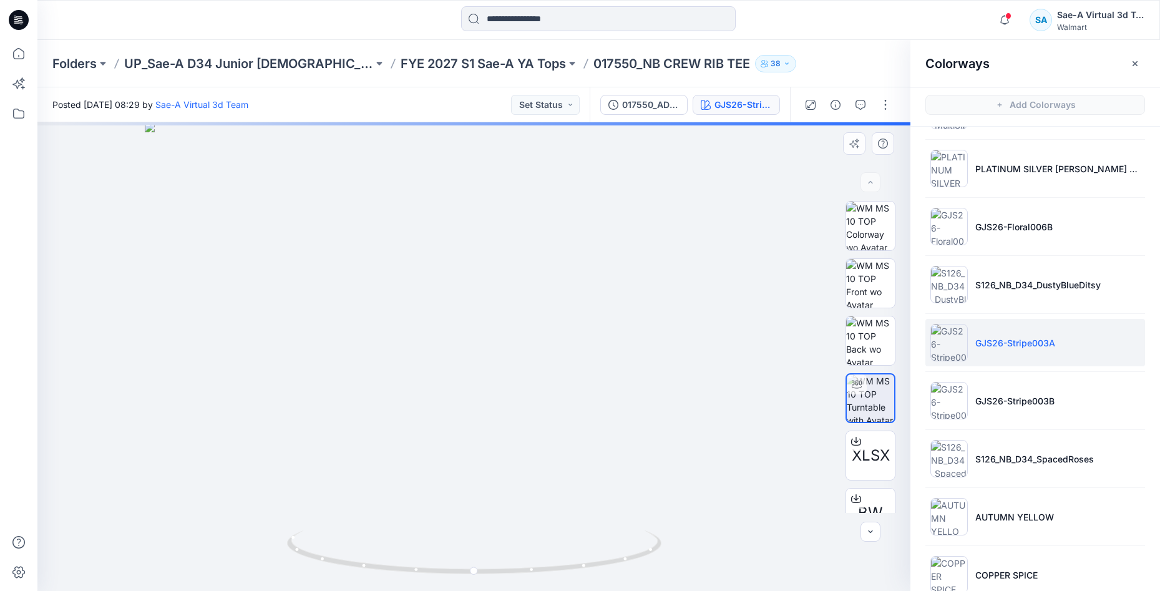
drag, startPoint x: 588, startPoint y: 245, endPoint x: 612, endPoint y: 351, distance: 108.6
click at [866, 276] on img at bounding box center [870, 283] width 49 height 49
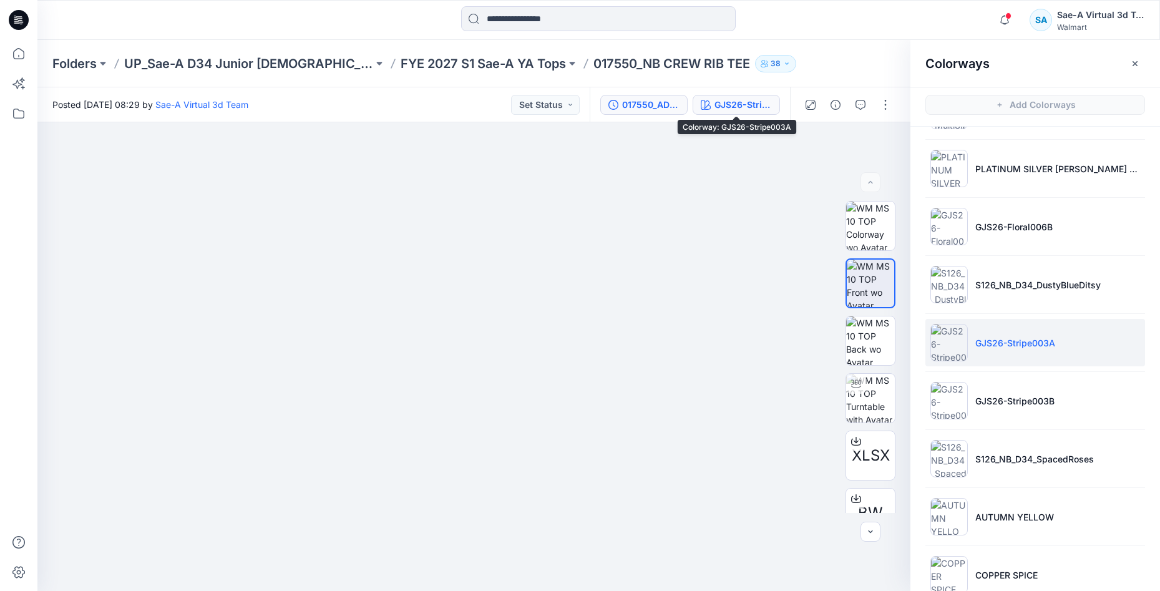
click at [645, 98] on div "017550_ADM_NB CREW RIB TEE" at bounding box center [650, 105] width 57 height 14
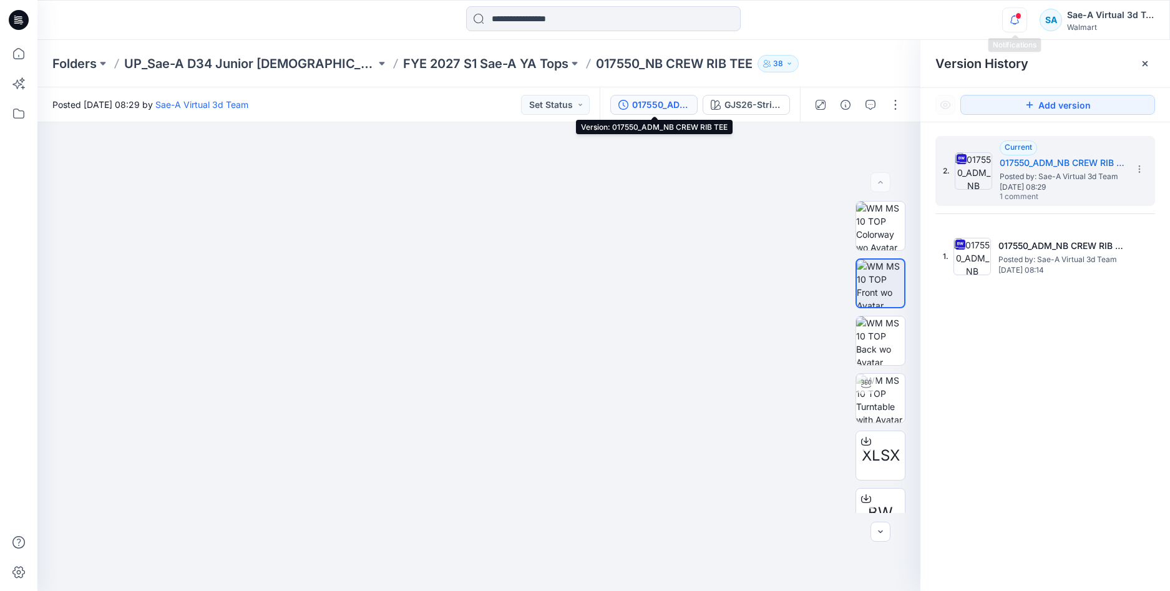
click at [1019, 21] on icon "button" at bounding box center [1015, 19] width 24 height 25
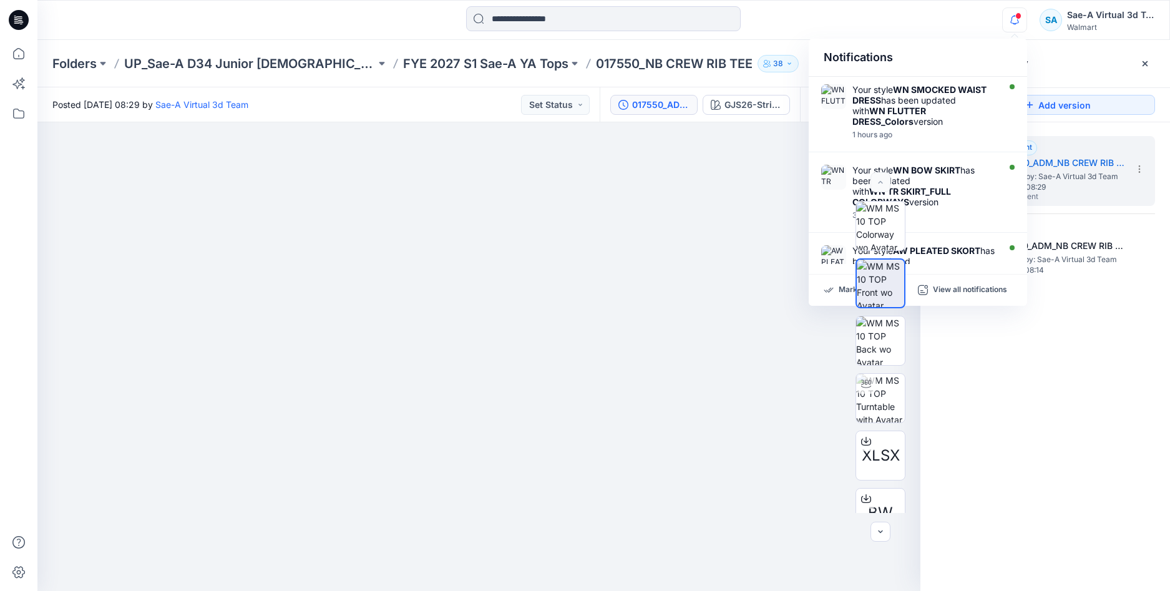
click at [1027, 356] on div "2. Current 017550_ADM_NB CREW RIB TEE Posted by: Sae-A Virtual 3d Team Monday, …" at bounding box center [1045, 365] width 250 height 487
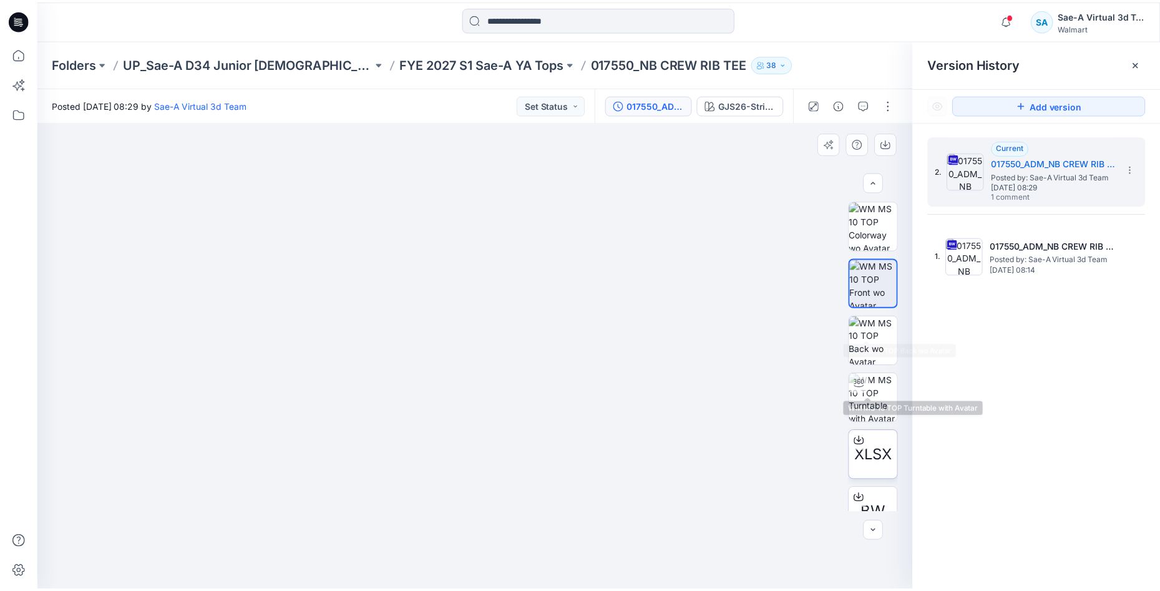
scroll to position [82, 0]
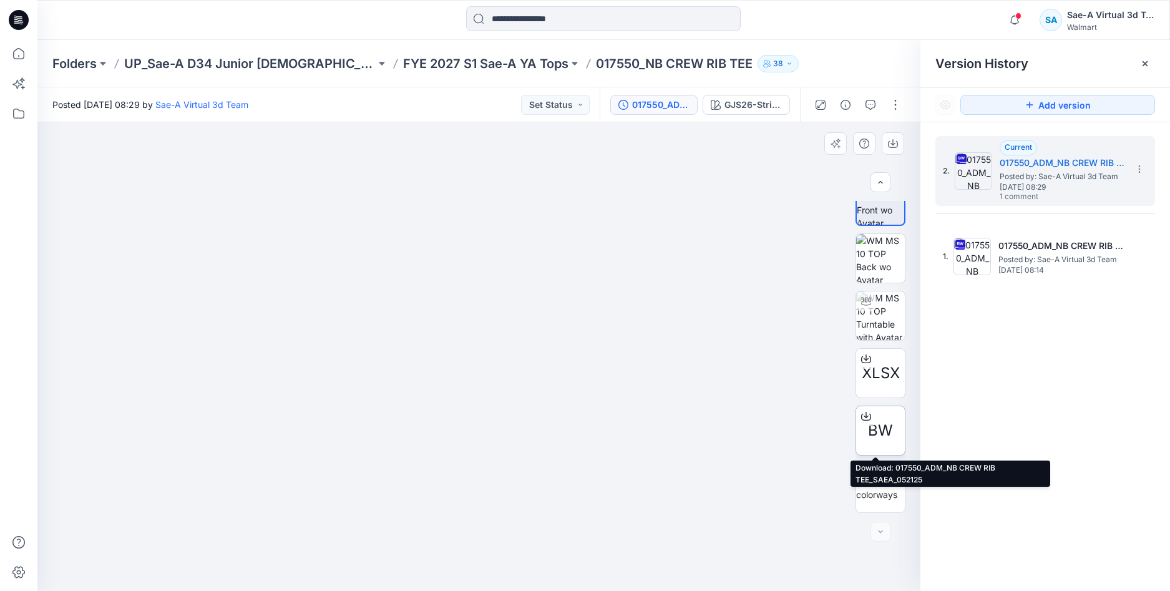
click at [862, 418] on icon at bounding box center [866, 416] width 10 height 10
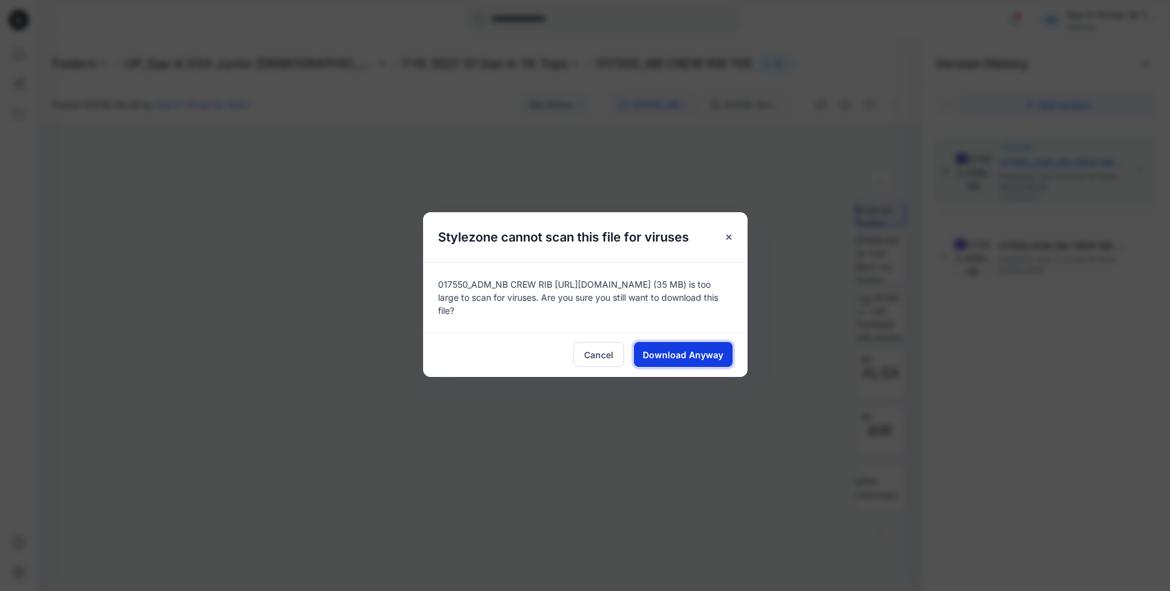
click at [668, 351] on span "Download Anyway" at bounding box center [683, 354] width 81 height 13
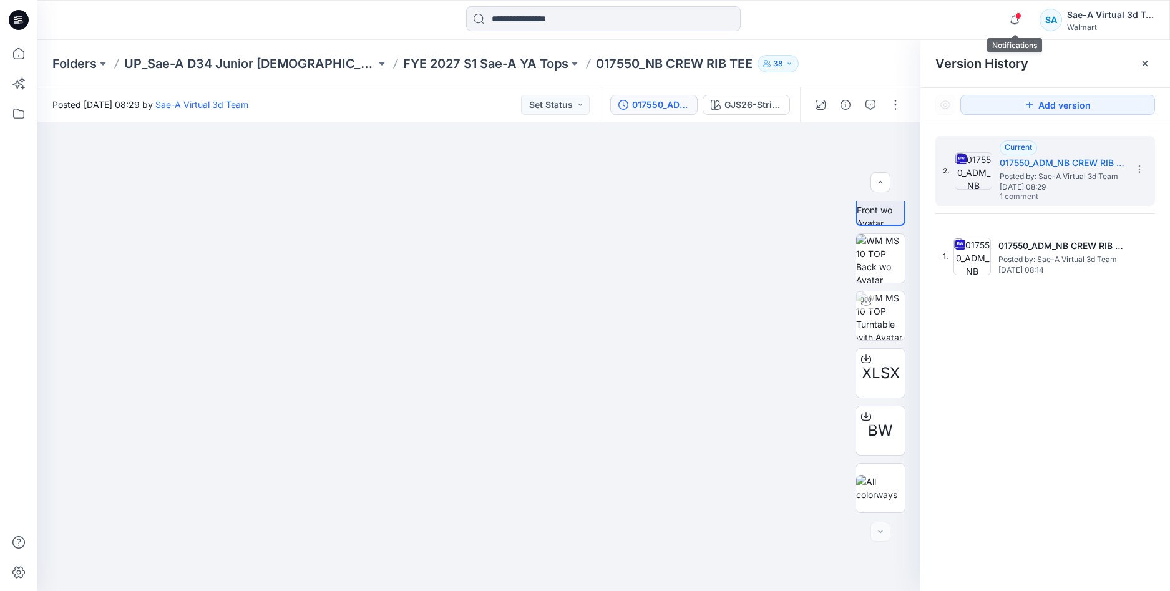
click at [1015, 14] on span at bounding box center [1018, 15] width 6 height 7
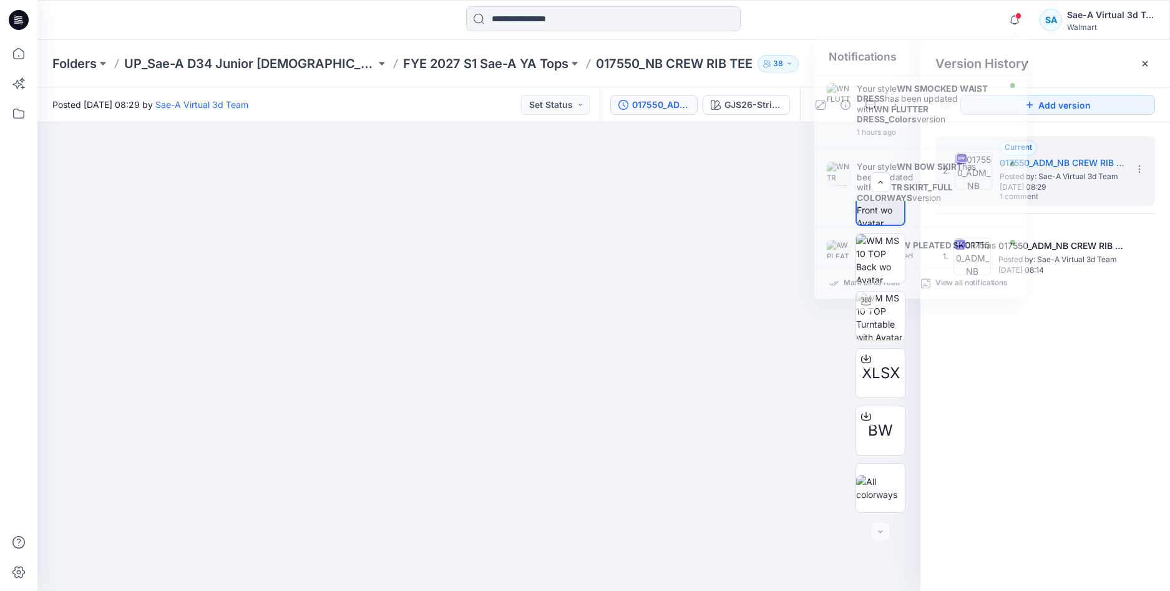
click at [1072, 452] on div "2. Current 017550_ADM_NB CREW RIB TEE Posted by: Sae-A Virtual 3d Team Monday, …" at bounding box center [1045, 365] width 250 height 487
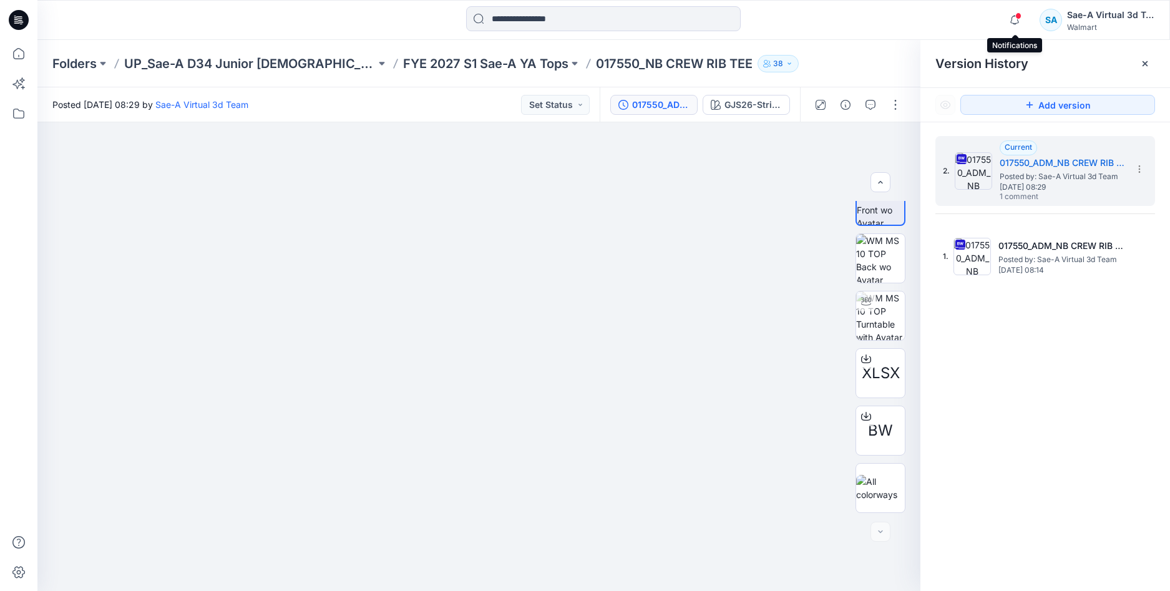
click at [1020, 19] on span at bounding box center [1018, 15] width 6 height 7
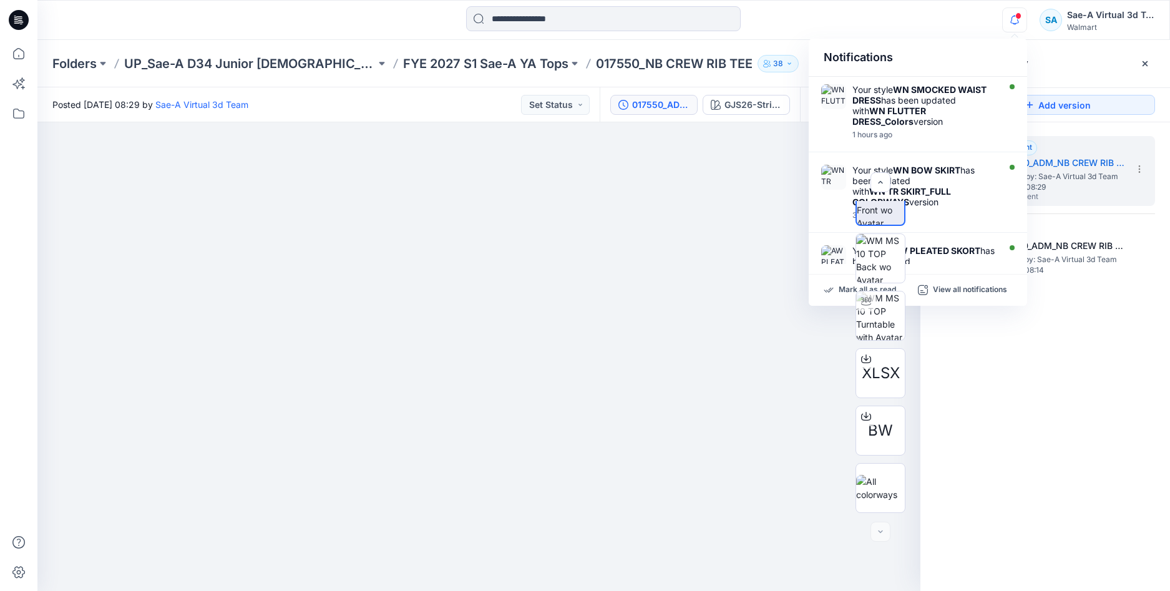
click at [1038, 447] on div "2. Current 017550_ADM_NB CREW RIB TEE Posted by: Sae-A Virtual 3d Team Monday, …" at bounding box center [1045, 365] width 250 height 487
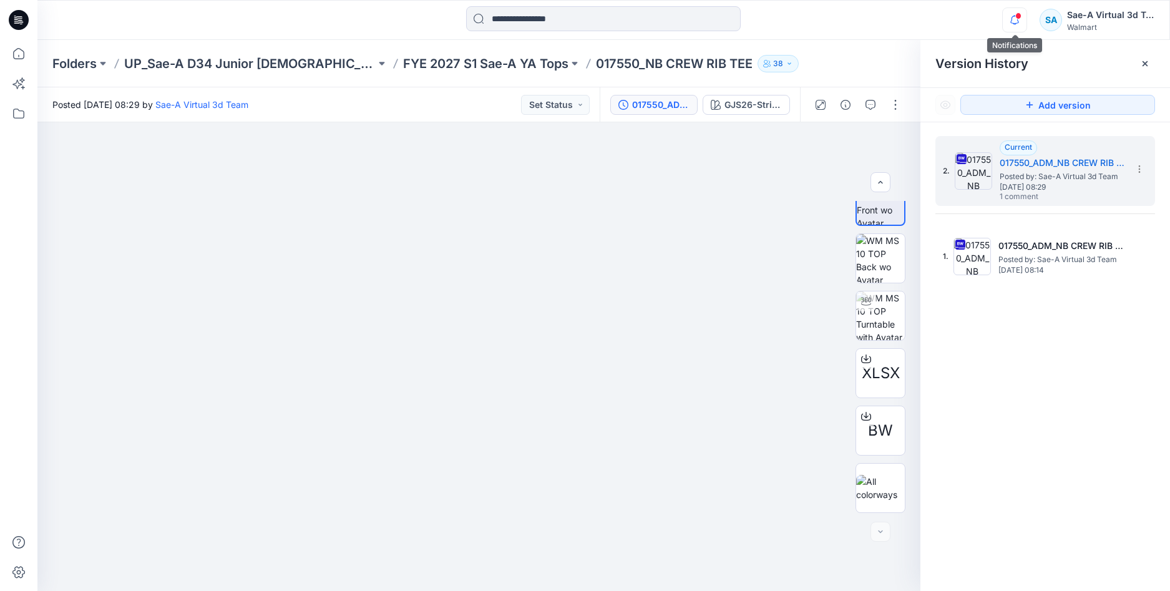
click at [1015, 21] on icon "button" at bounding box center [1015, 19] width 24 height 25
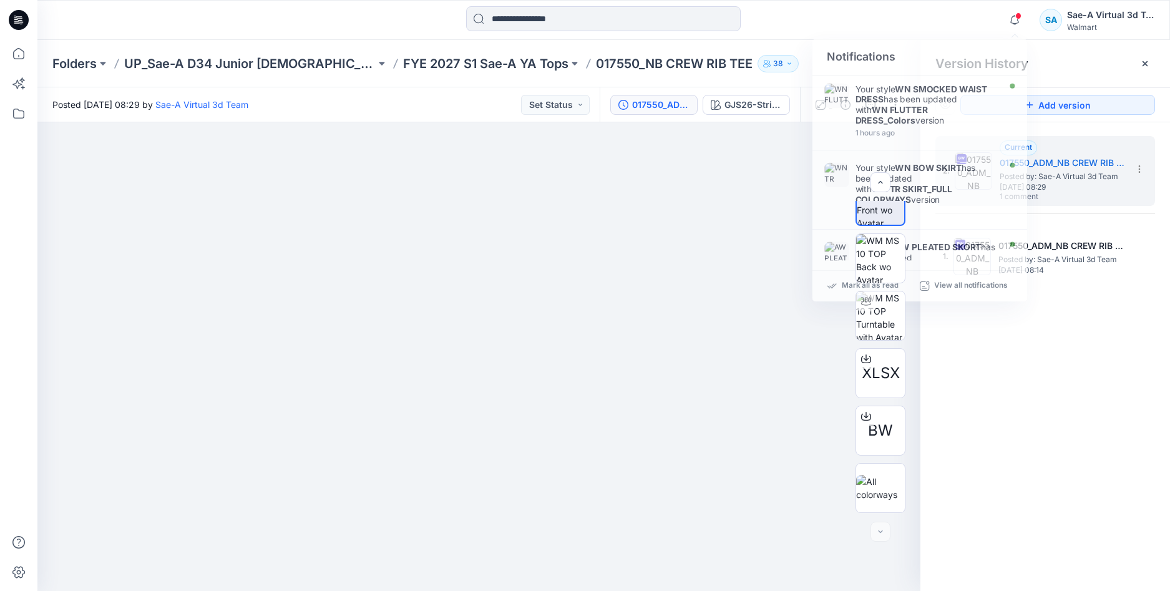
click at [1073, 409] on div "2. Current 017550_ADM_NB CREW RIB TEE Posted by: Sae-A Virtual 3d Team Monday, …" at bounding box center [1045, 365] width 250 height 487
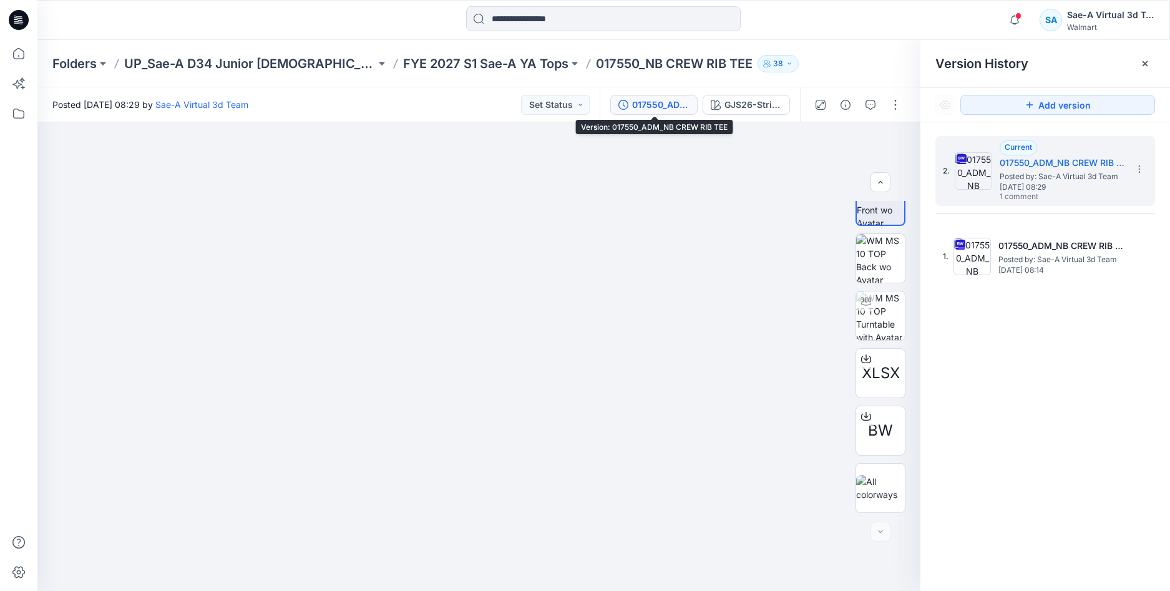
drag, startPoint x: 690, startPoint y: 105, endPoint x: 678, endPoint y: 107, distance: 11.3
click at [688, 107] on button "017550_ADM_NB CREW RIB TEE" at bounding box center [653, 105] width 87 height 20
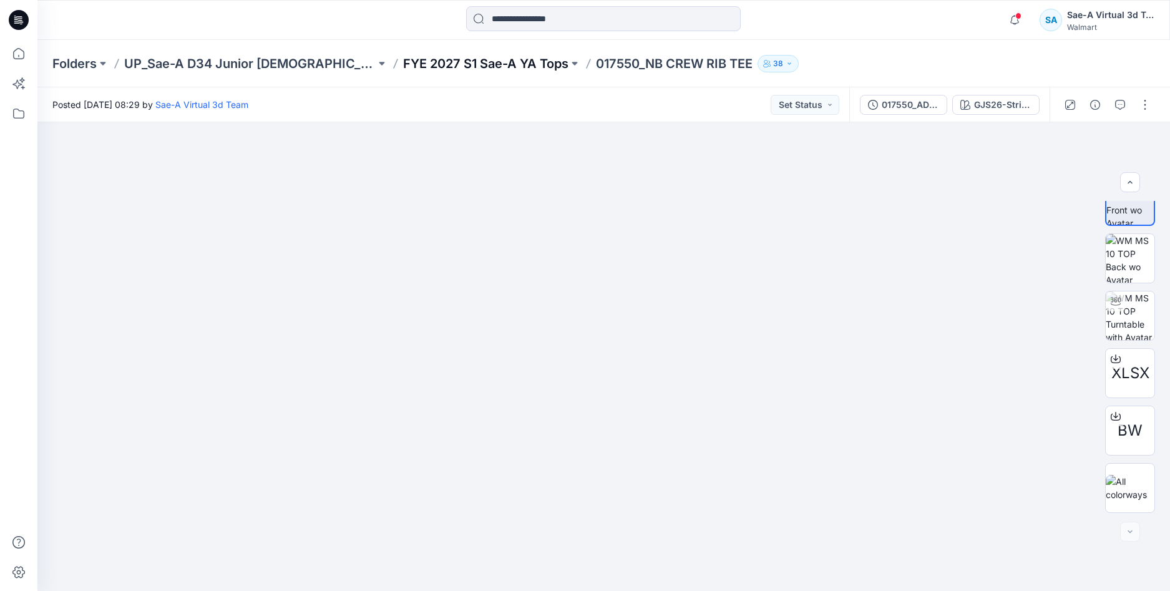
click at [438, 60] on p "FYE 2027 S1 Sae-A YA Tops" at bounding box center [485, 63] width 165 height 17
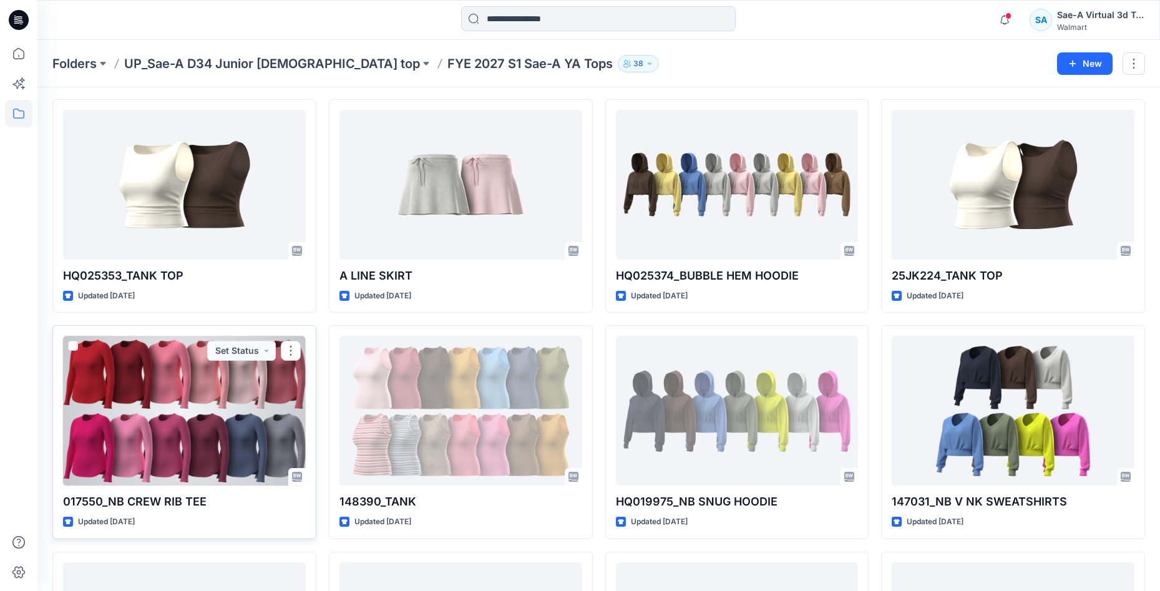
scroll to position [62, 0]
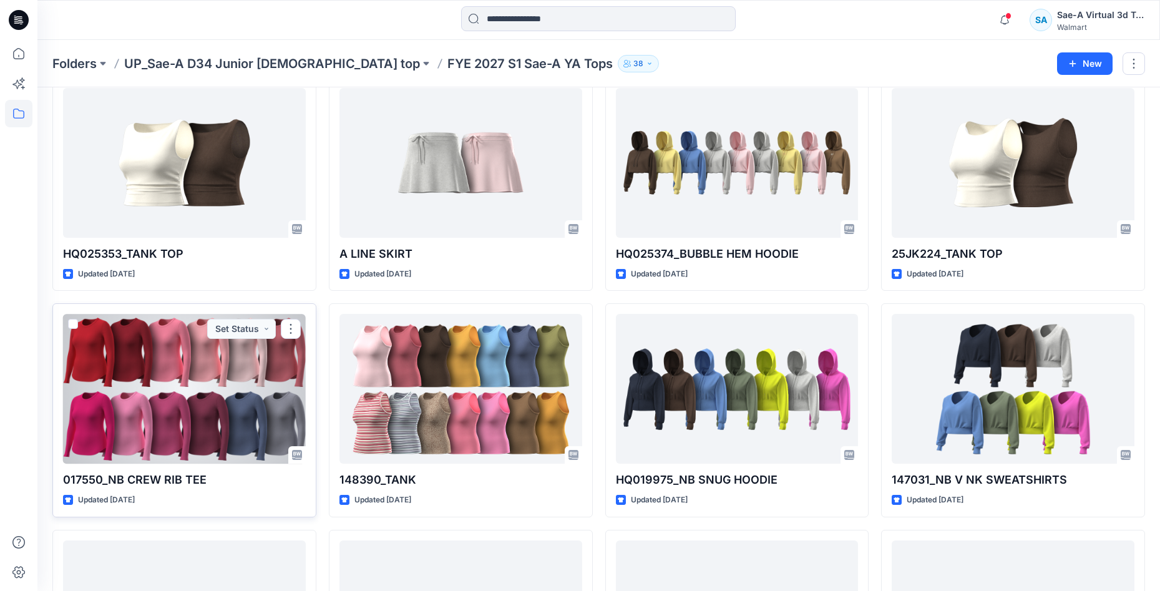
click at [192, 399] on div at bounding box center [184, 389] width 243 height 150
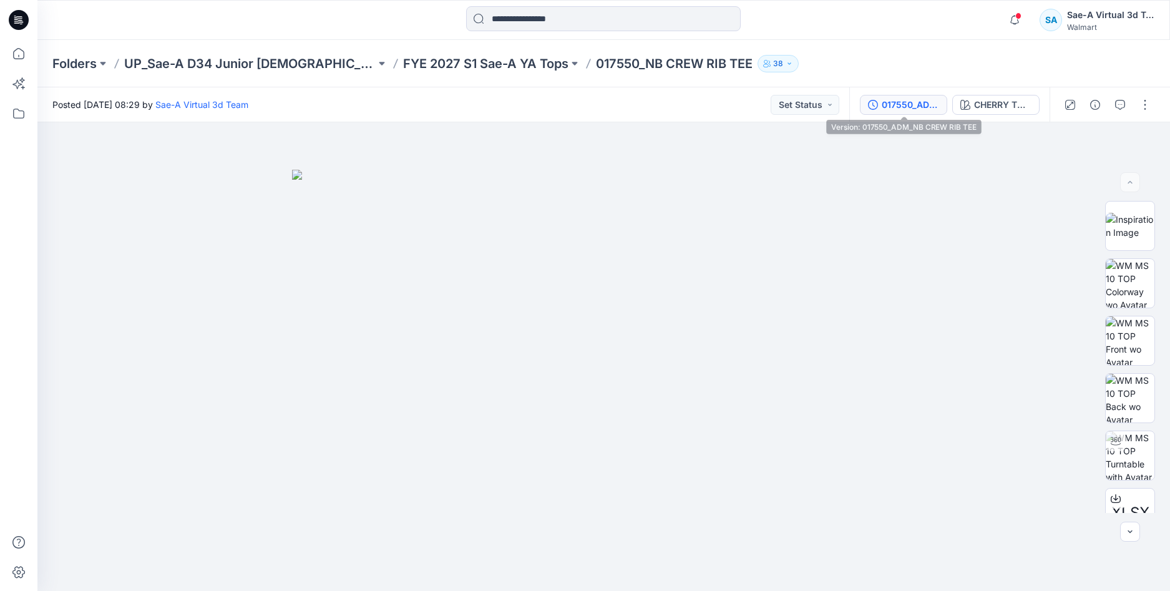
click at [901, 112] on button "017550_ADM_NB CREW RIB TEE" at bounding box center [903, 105] width 87 height 20
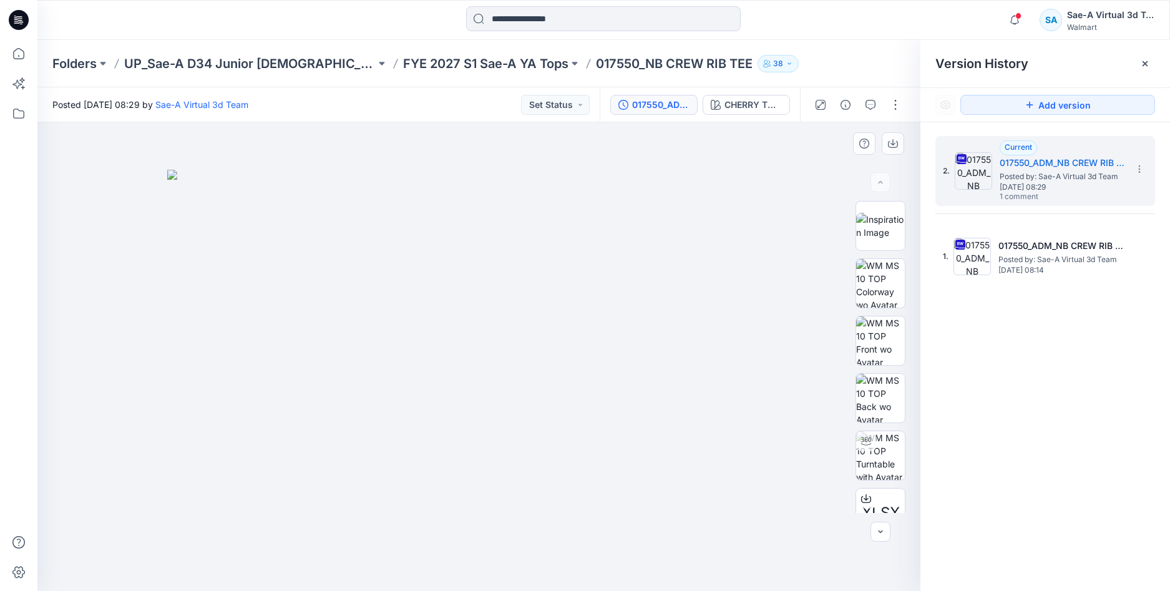
click at [765, 497] on img at bounding box center [479, 381] width 624 height 422
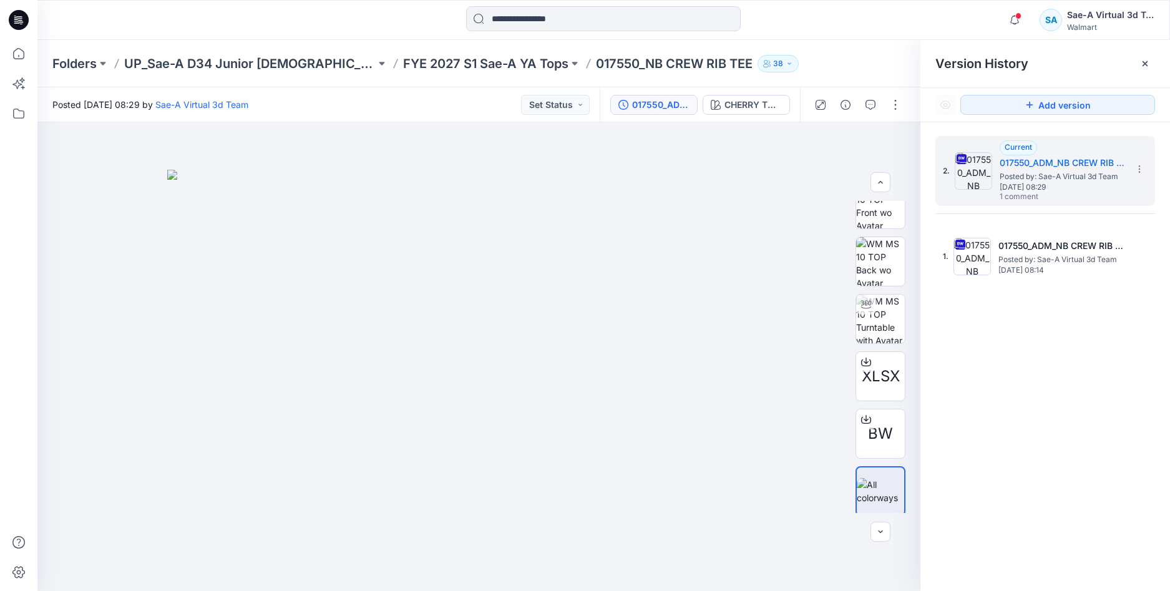
scroll to position [140, 0]
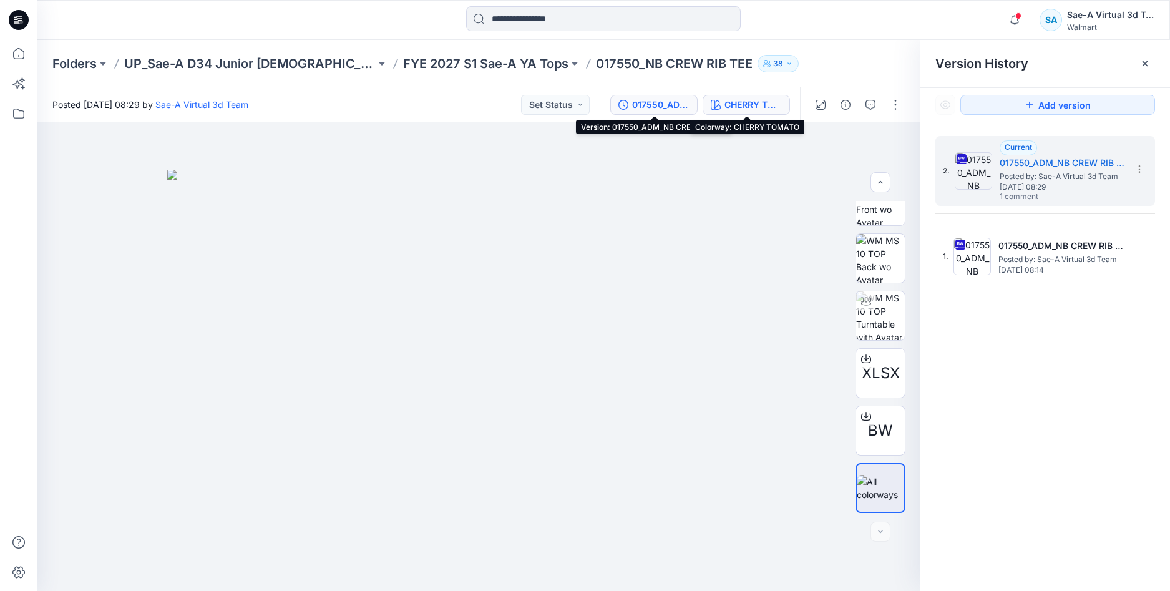
click at [737, 110] on div "CHERRY TOMATO" at bounding box center [753, 105] width 57 height 14
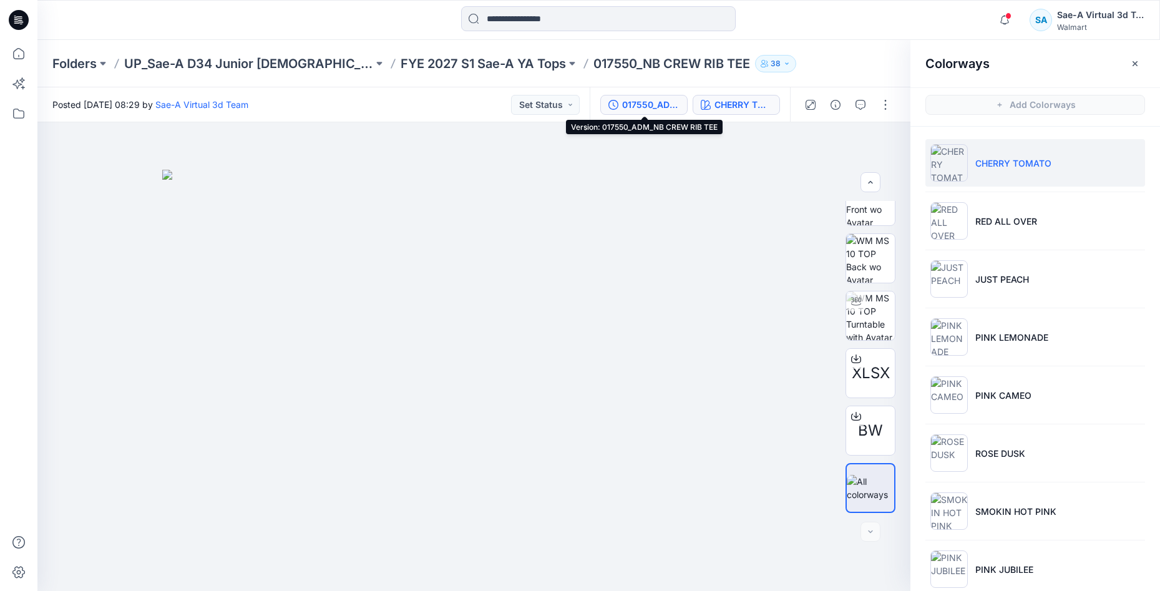
drag, startPoint x: 662, startPoint y: 111, endPoint x: 674, endPoint y: 105, distance: 13.1
click at [662, 110] on div "017550_ADM_NB CREW RIB TEE" at bounding box center [650, 105] width 57 height 14
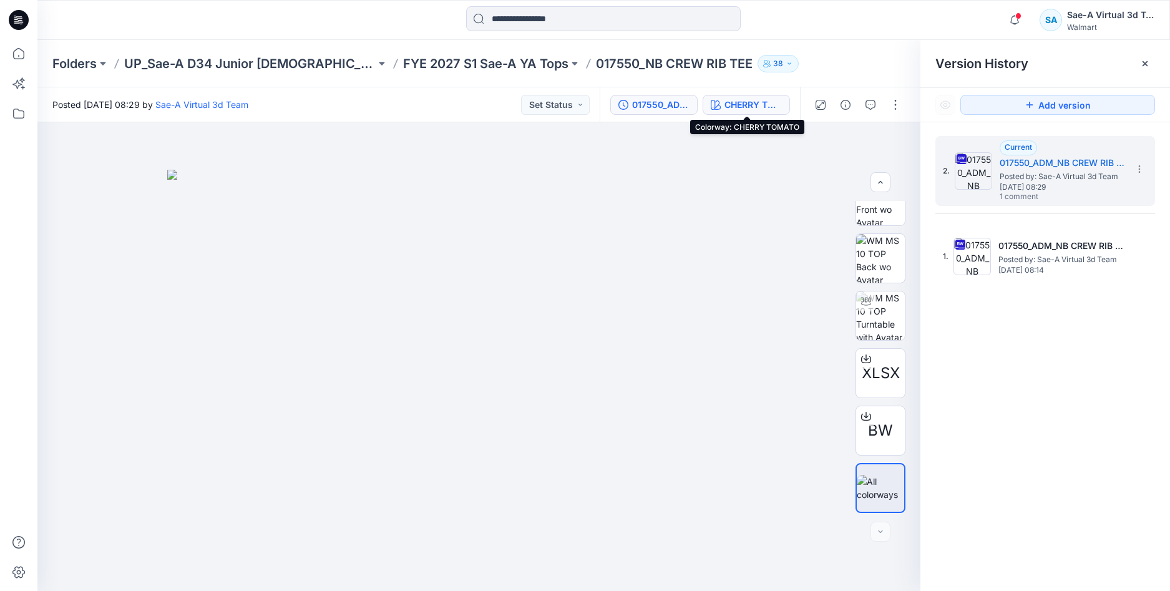
click at [738, 107] on div "CHERRY TOMATO" at bounding box center [753, 105] width 57 height 14
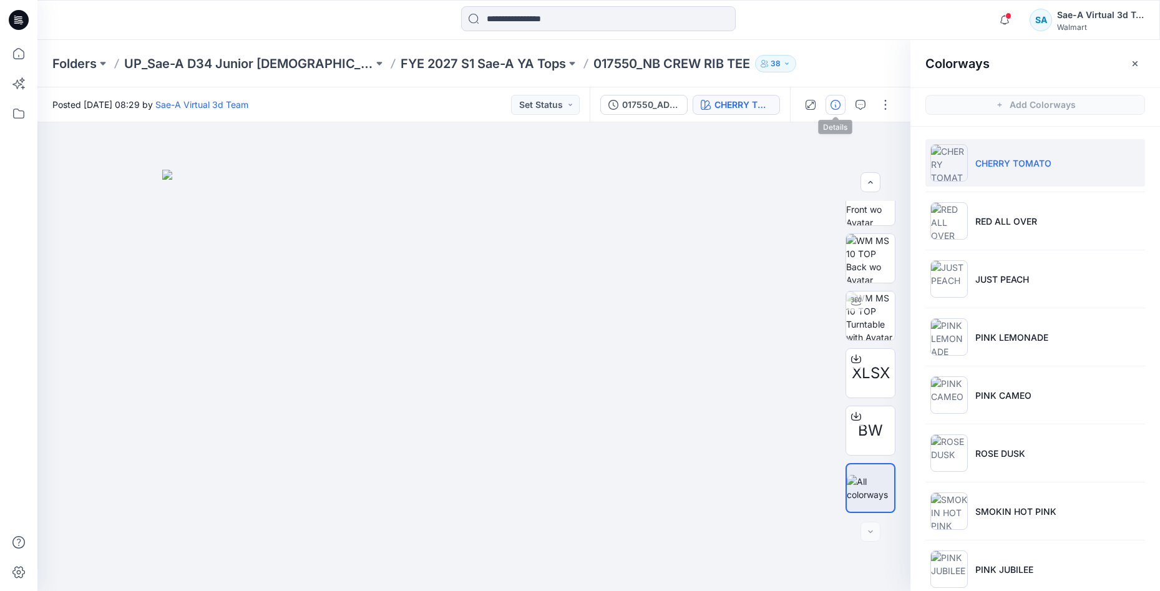
click at [837, 105] on icon "button" at bounding box center [836, 105] width 10 height 10
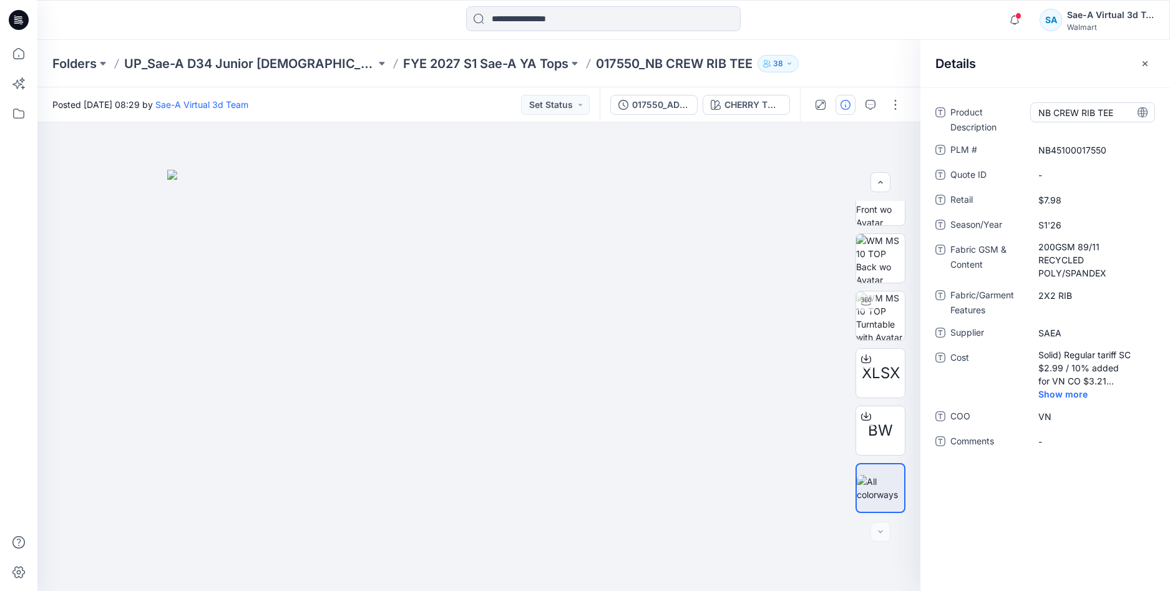
click at [1060, 121] on div "NB CREW RIB TEE" at bounding box center [1092, 112] width 125 height 20
click at [1062, 110] on textarea "**********" at bounding box center [1092, 112] width 125 height 20
click at [1069, 149] on \ "NB45100017550" at bounding box center [1092, 150] width 109 height 13
click at [1082, 227] on span "S1'26" at bounding box center [1092, 224] width 109 height 13
drag, startPoint x: 1083, startPoint y: 226, endPoint x: 1031, endPoint y: 224, distance: 51.8
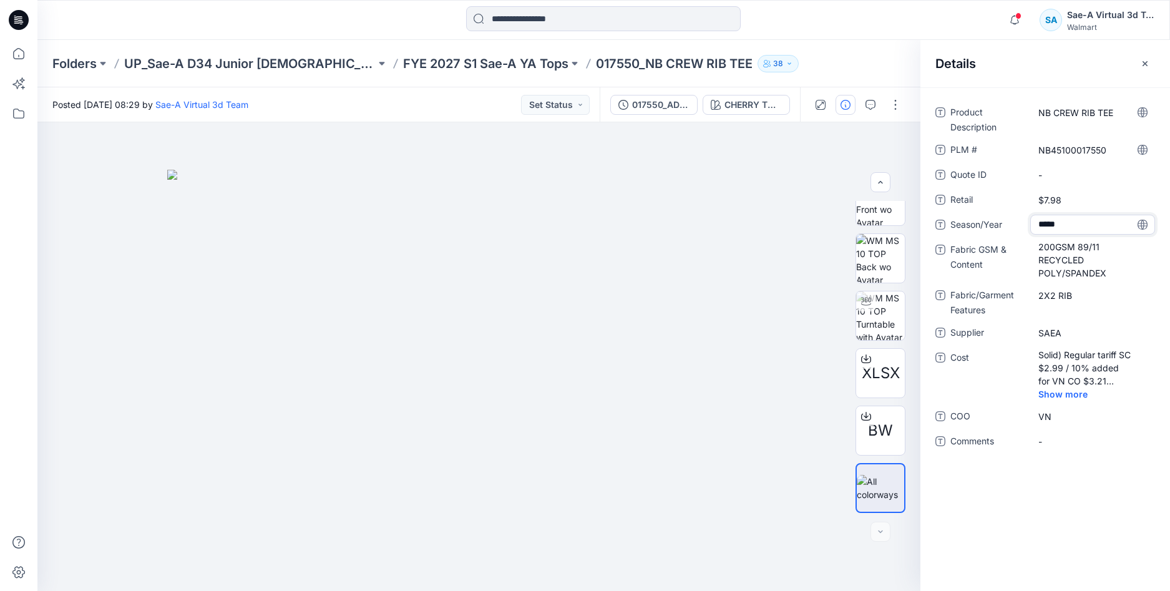
click at [1031, 224] on textarea "*****" at bounding box center [1092, 225] width 125 height 20
click at [1084, 256] on Content "200GSM 89/11 RECYCLED POLY/SPANDEX" at bounding box center [1092, 259] width 109 height 39
click at [1084, 256] on textarea "**********" at bounding box center [1092, 259] width 125 height 39
click at [1060, 299] on Features "2X2 RIB" at bounding box center [1092, 295] width 109 height 13
click at [1059, 336] on span "SAEA" at bounding box center [1092, 332] width 109 height 13
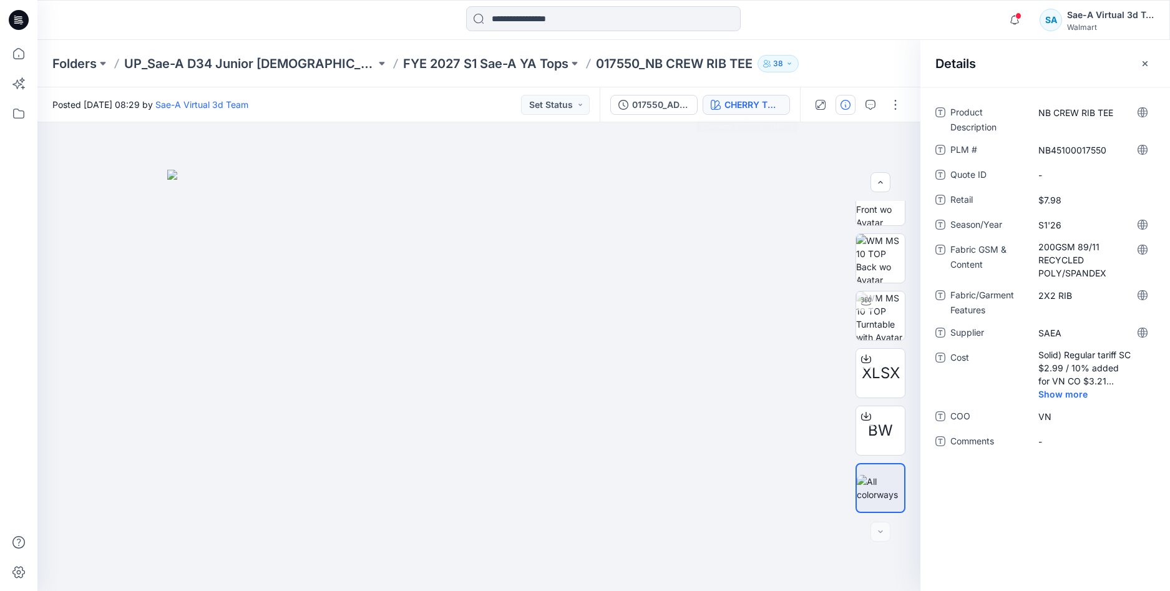
click at [727, 104] on div "CHERRY TOMATO" at bounding box center [753, 105] width 57 height 14
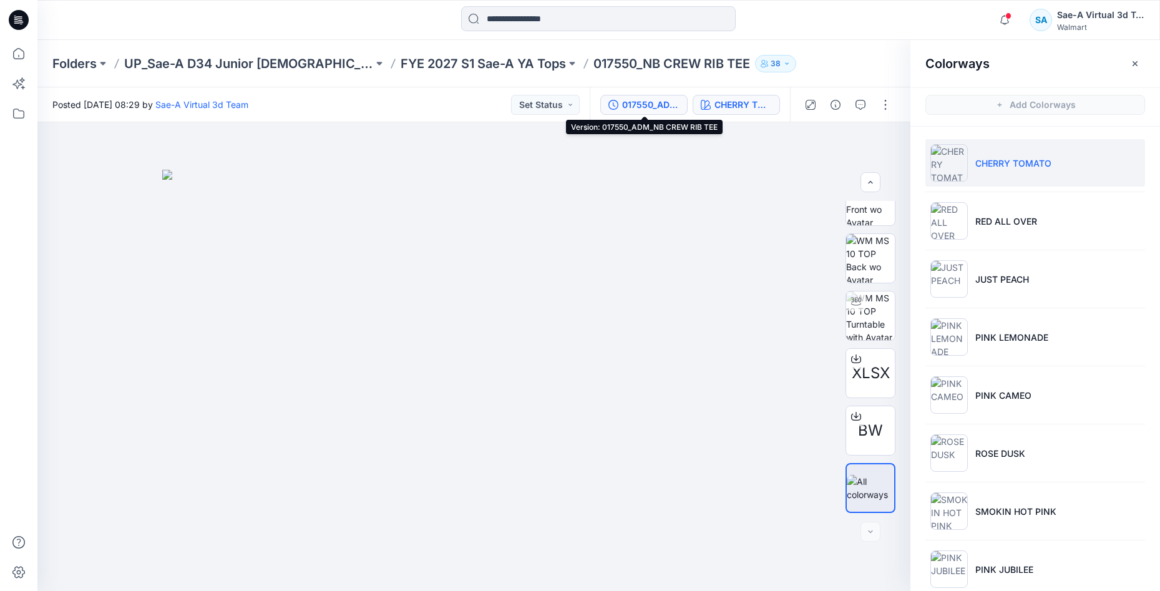
click at [665, 110] on div "017550_ADM_NB CREW RIB TEE" at bounding box center [650, 105] width 57 height 14
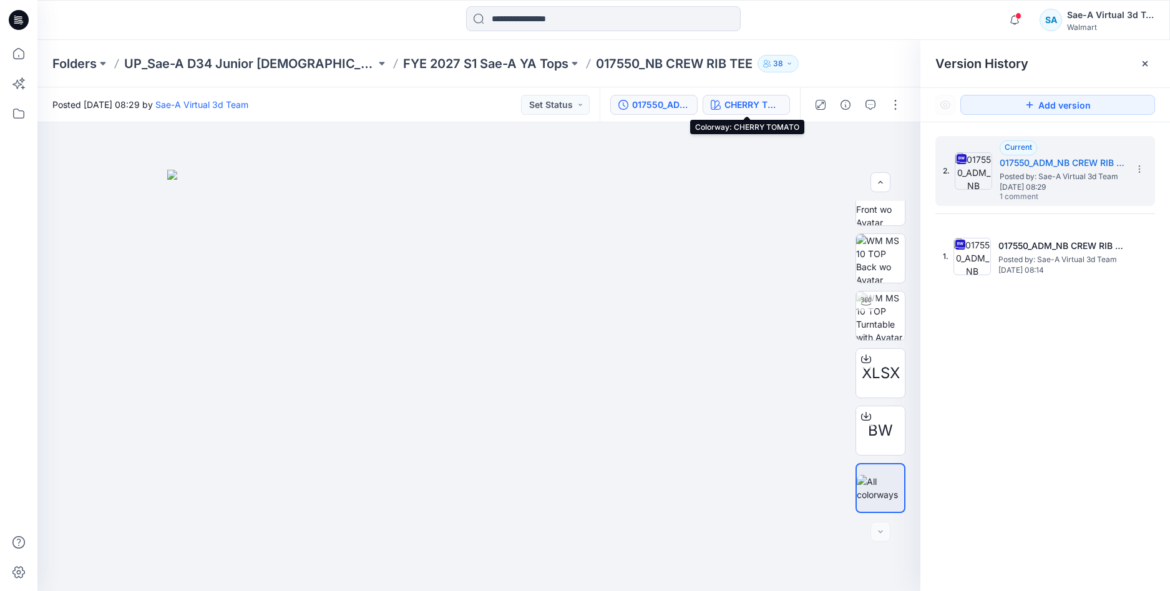
click at [738, 98] on div "CHERRY TOMATO" at bounding box center [753, 105] width 57 height 14
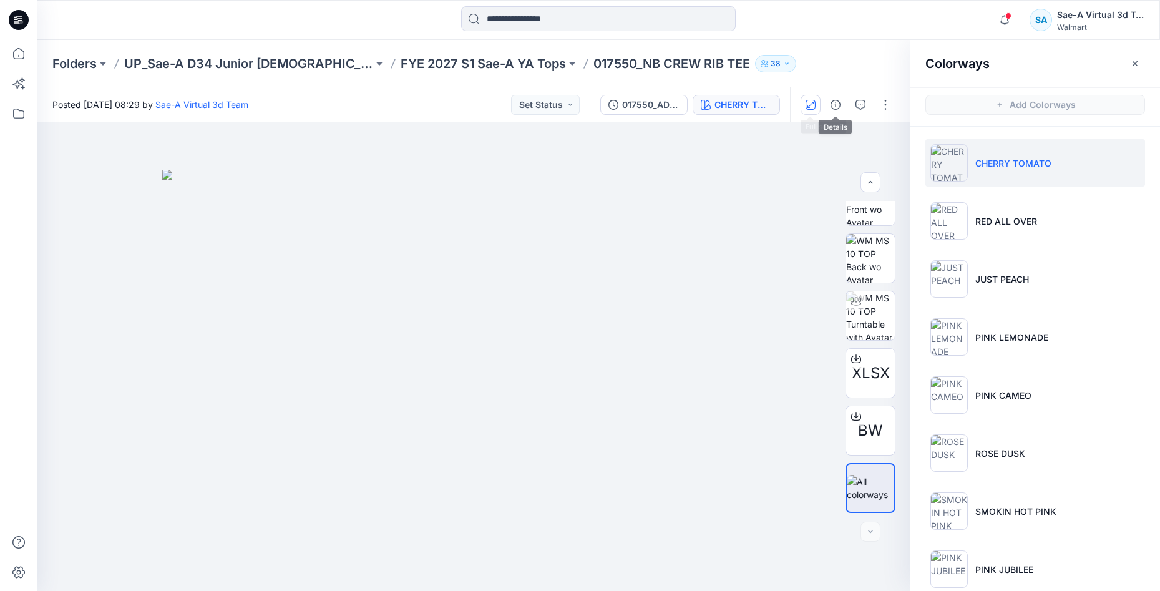
click at [811, 105] on icon "button" at bounding box center [811, 105] width 10 height 10
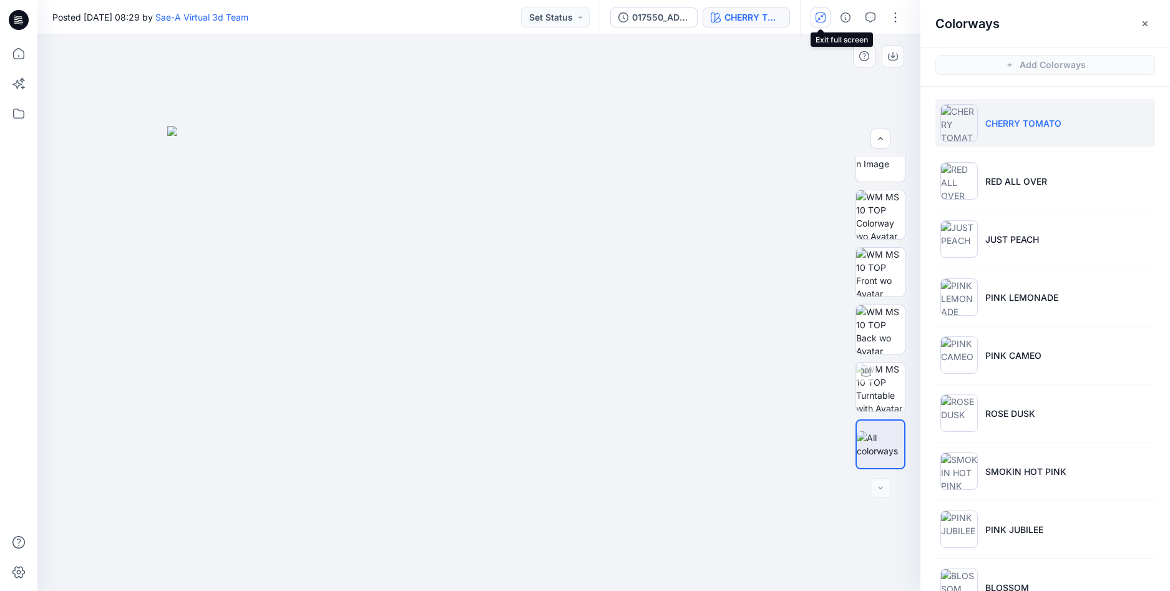
scroll to position [25, 0]
click at [841, 22] on icon "button" at bounding box center [846, 17] width 10 height 10
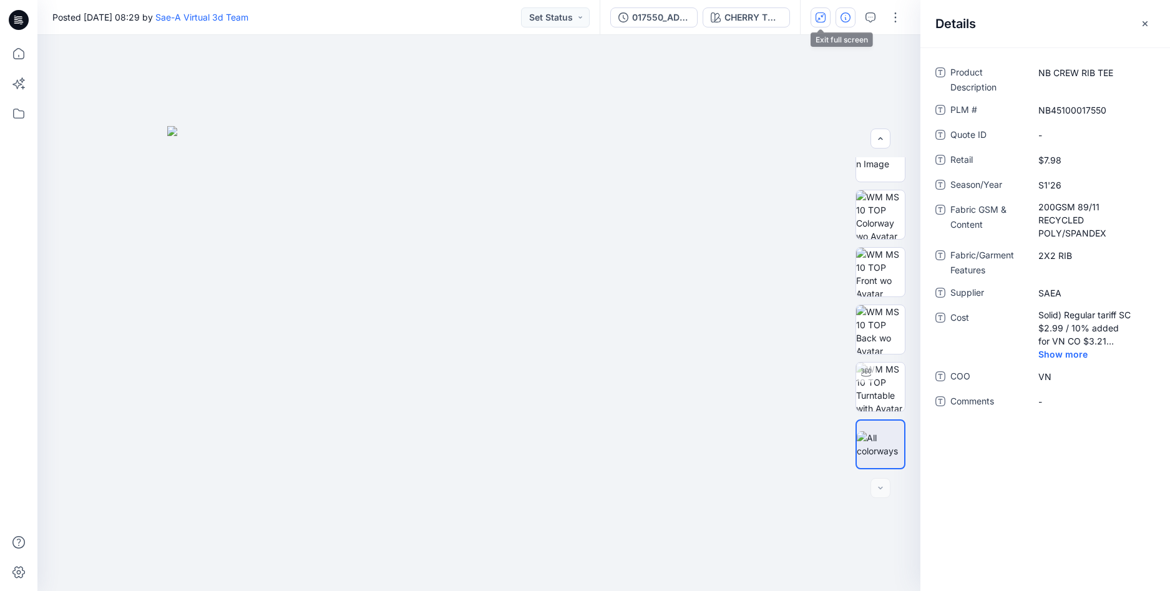
click at [819, 18] on icon "button" at bounding box center [820, 17] width 7 height 7
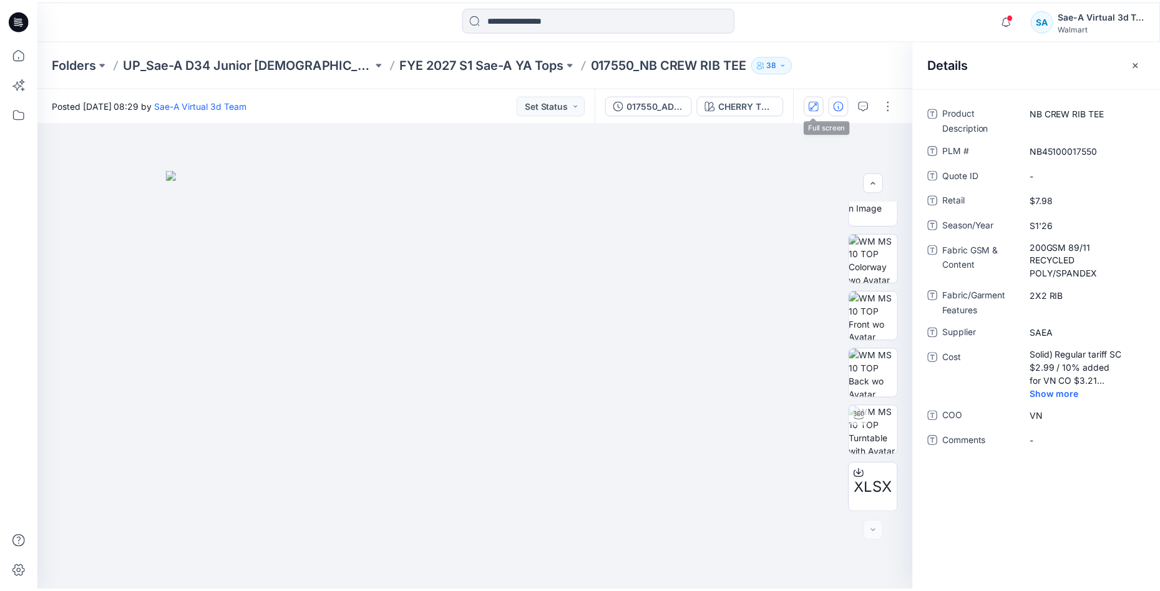
scroll to position [140, 0]
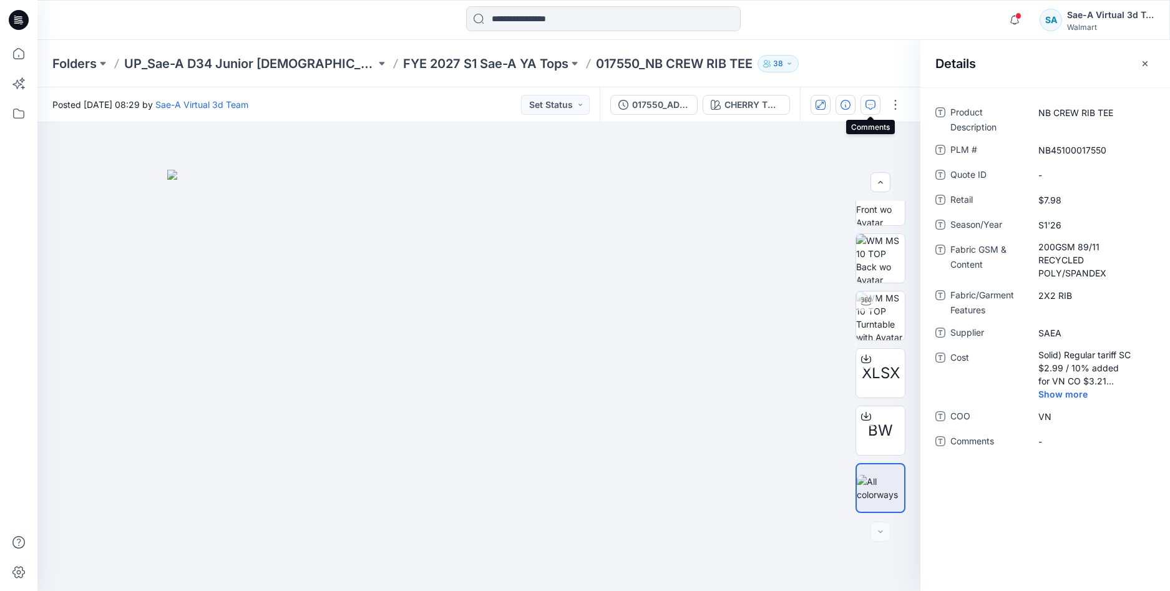
click at [866, 104] on icon "button" at bounding box center [871, 105] width 10 height 10
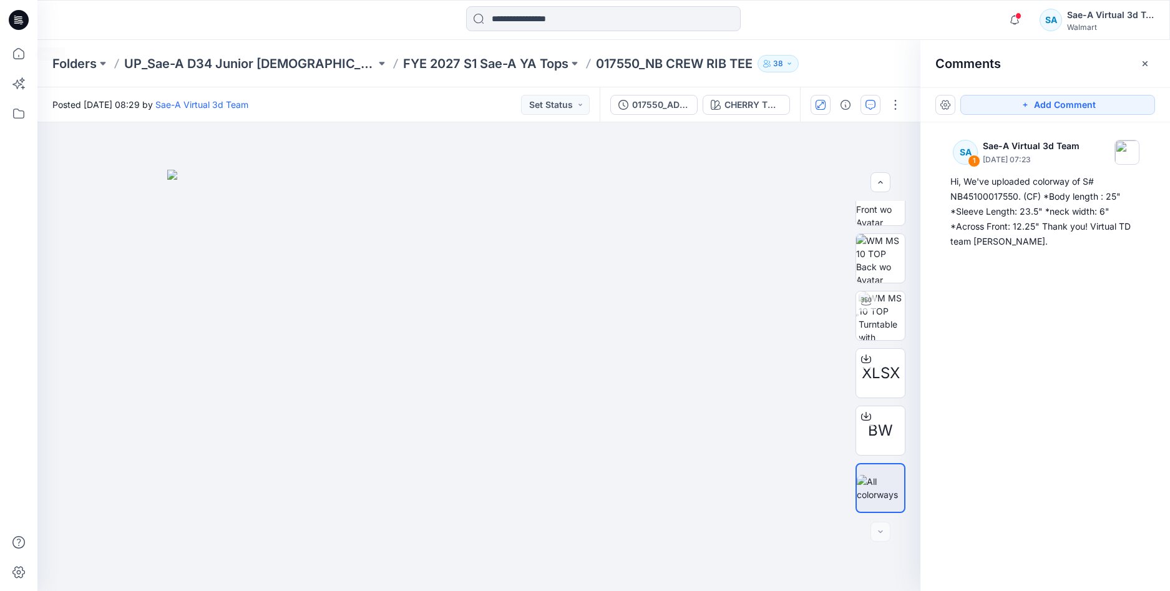
drag, startPoint x: 21, startPoint y: 13, endPoint x: 15, endPoint y: 21, distance: 9.9
click at [21, 13] on icon at bounding box center [19, 20] width 20 height 20
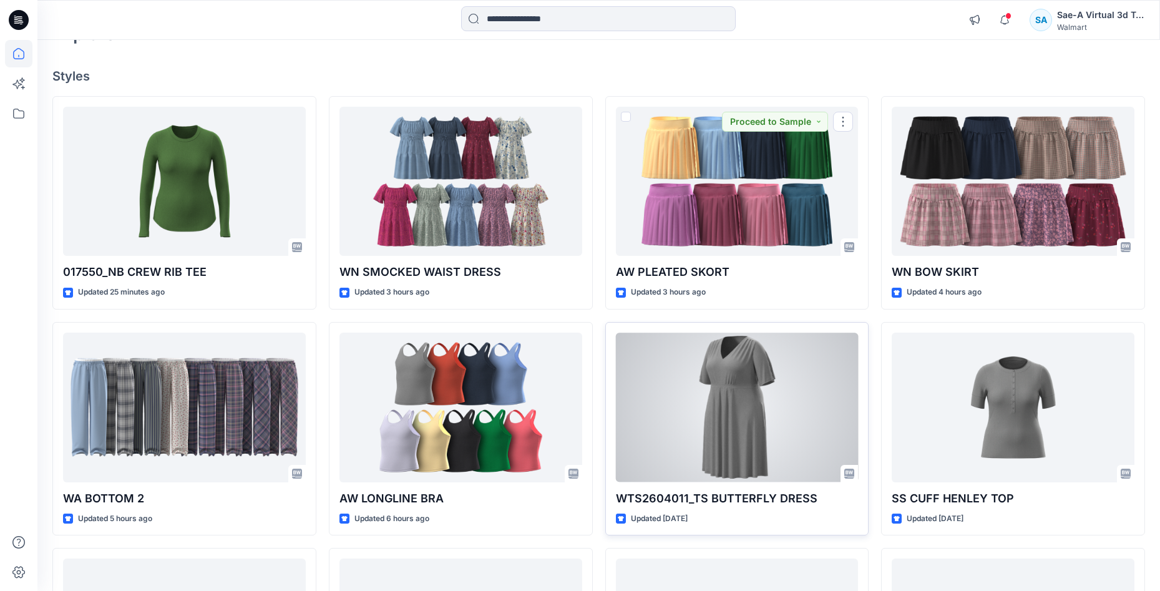
scroll to position [250, 0]
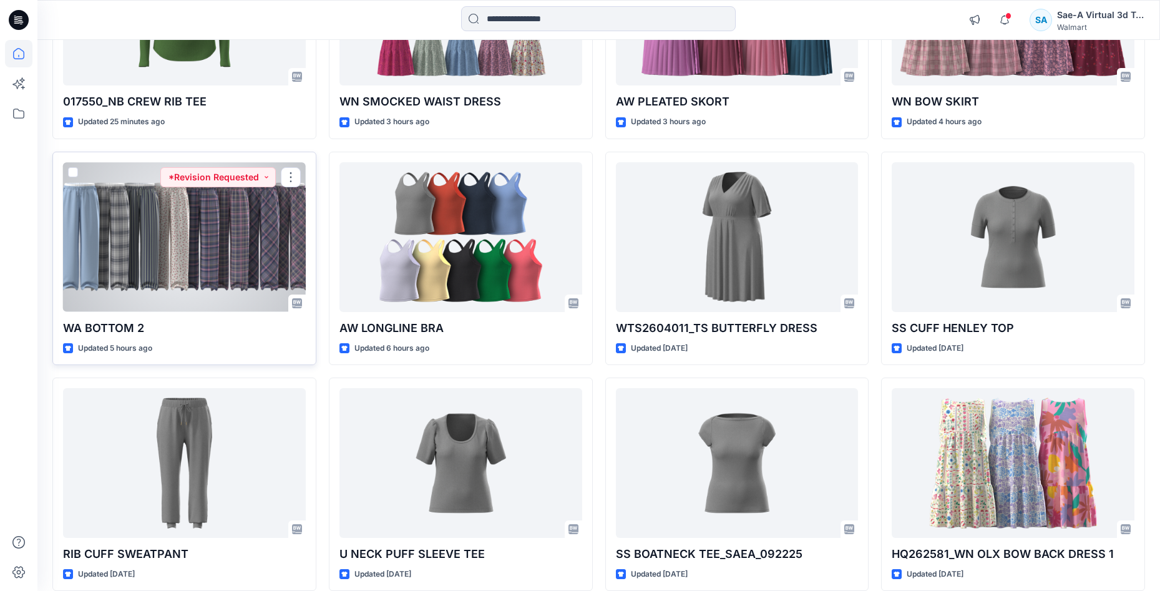
click at [238, 256] on div at bounding box center [184, 237] width 243 height 150
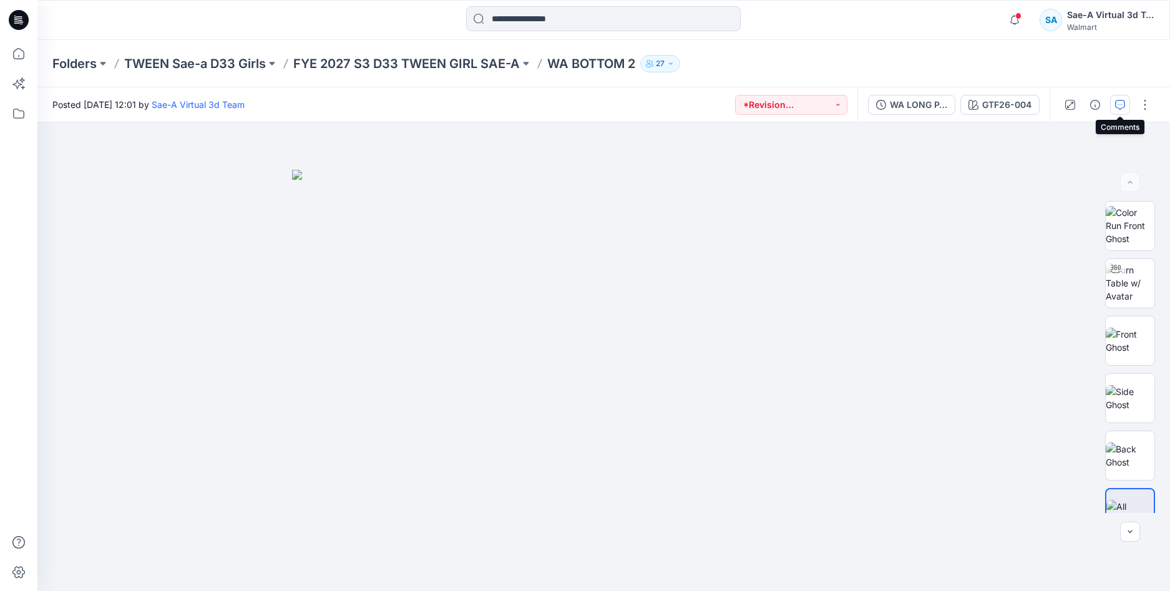
click at [1126, 102] on button "button" at bounding box center [1120, 105] width 20 height 20
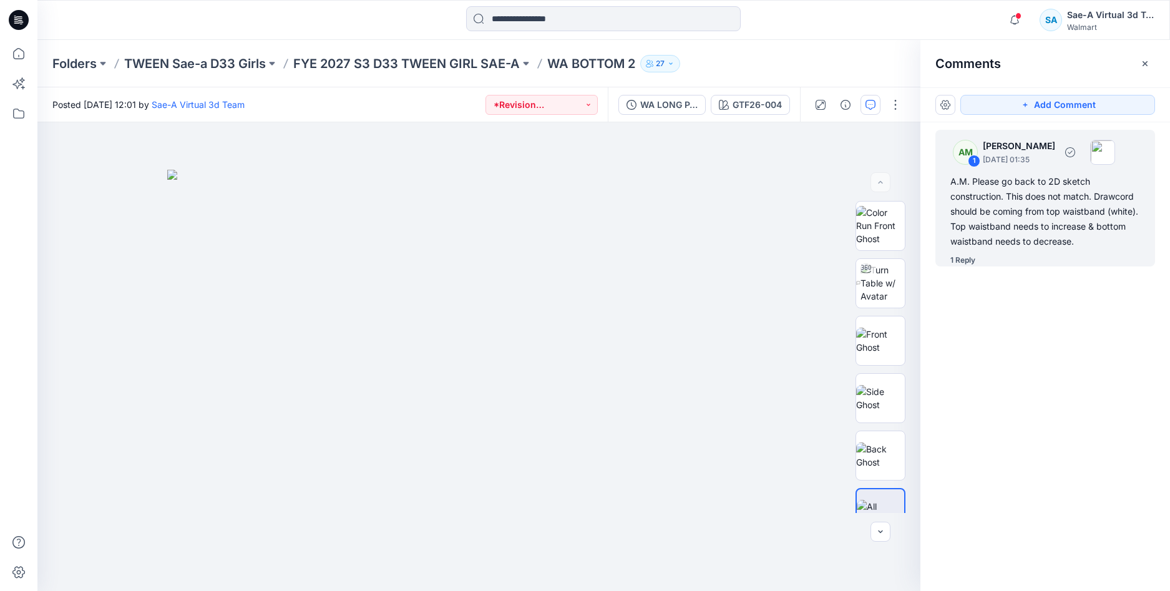
click at [1057, 207] on div "A.M. Please go back to 2D sketch construction. This does not match. Drawcord sh…" at bounding box center [1045, 211] width 190 height 75
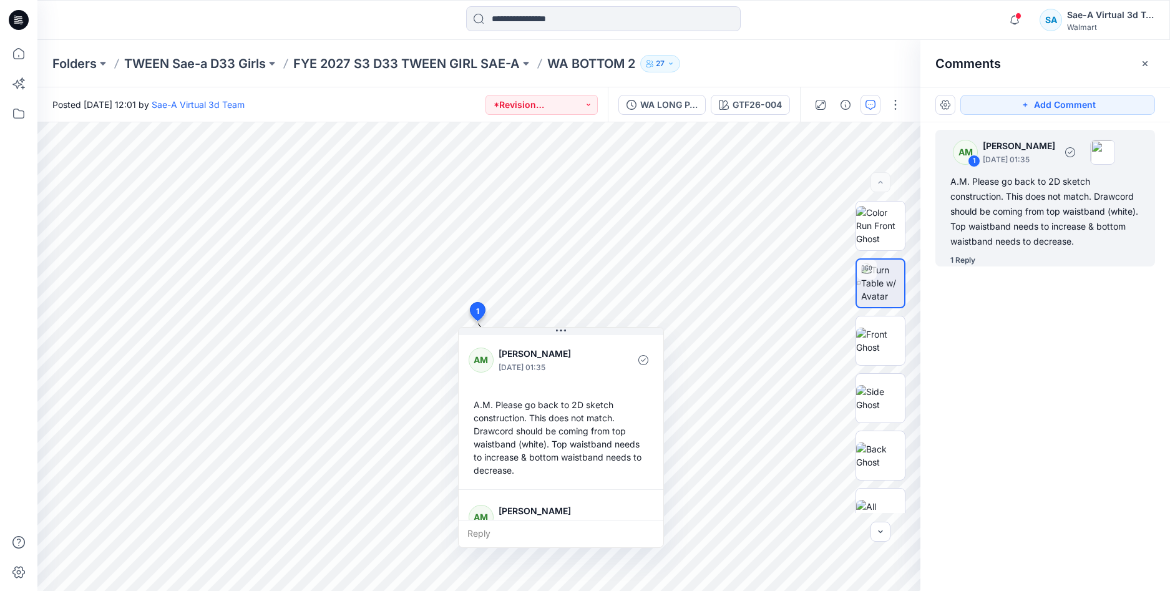
click at [965, 263] on div "1 Reply" at bounding box center [962, 260] width 25 height 12
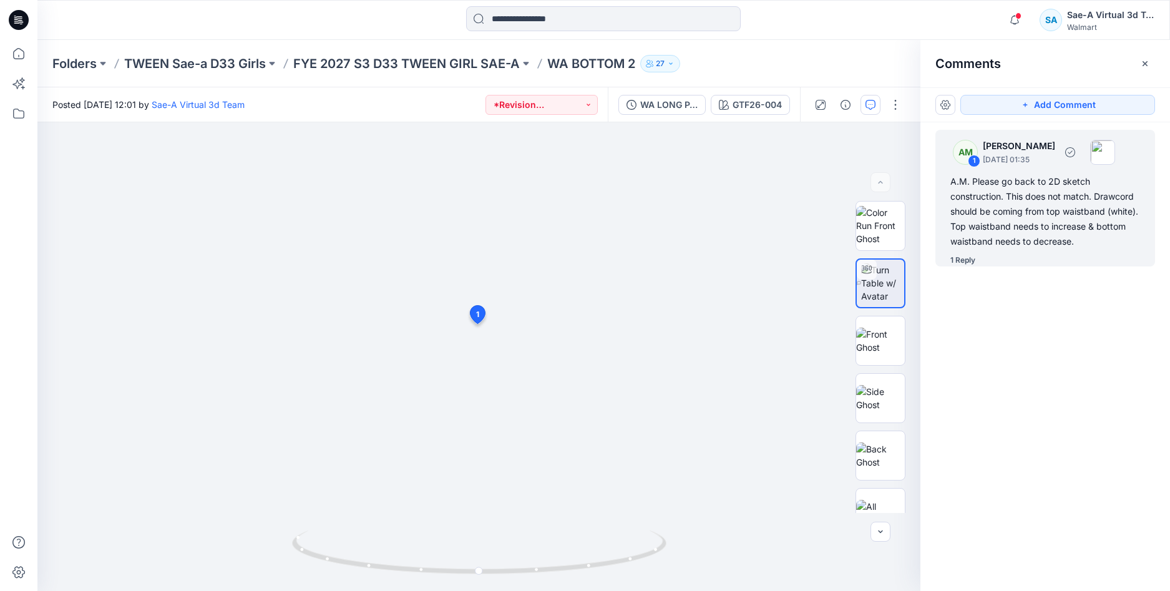
click at [962, 251] on div "AM 1 Alyssa Montalvo October 02, 2025 01:35 A.M. Please go back to 2D sketch co…" at bounding box center [1045, 198] width 220 height 137
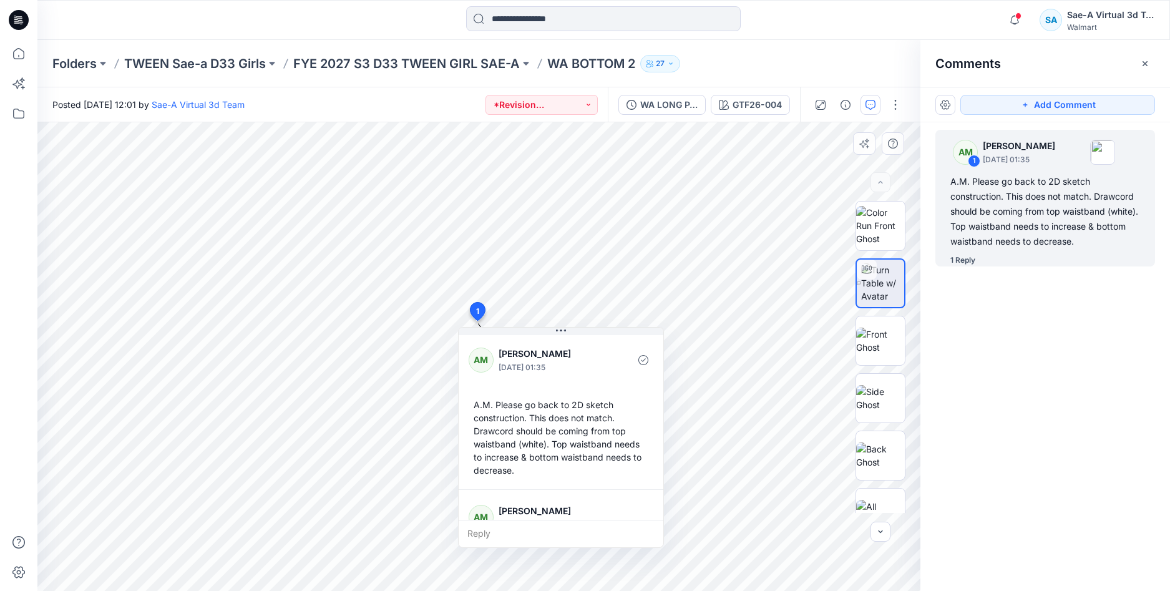
scroll to position [74, 0]
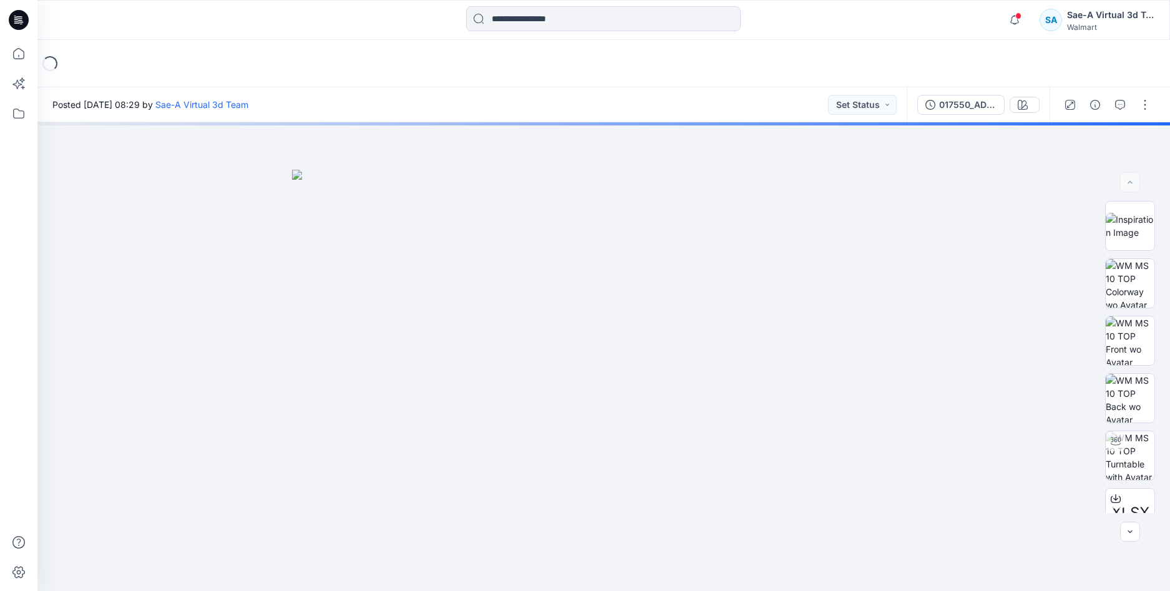
click at [22, 23] on icon at bounding box center [19, 20] width 20 height 20
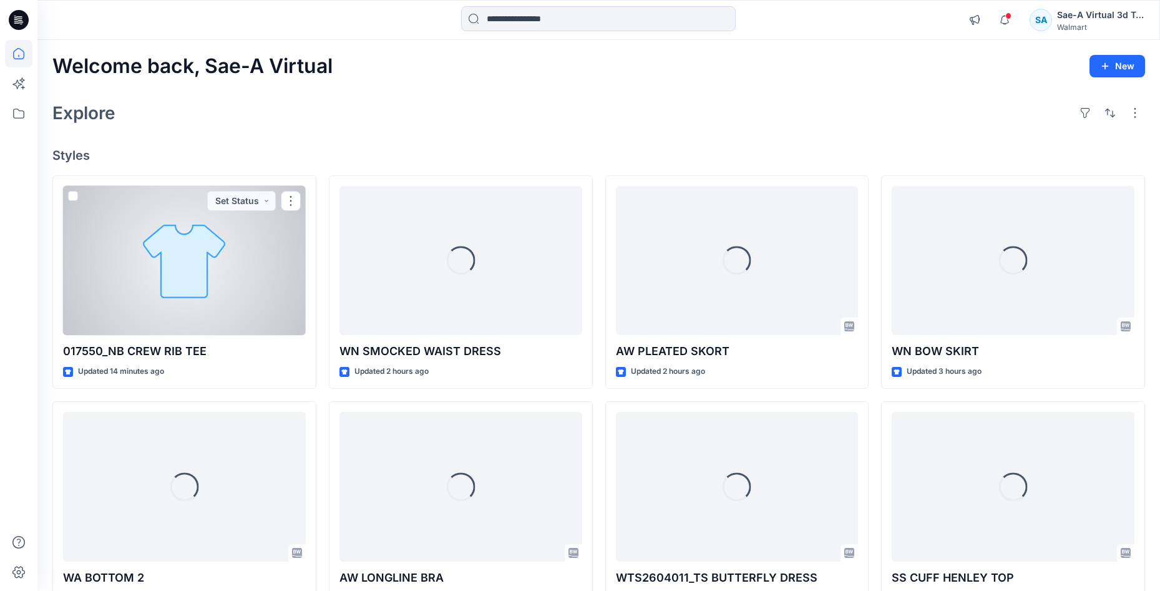
click at [197, 266] on div at bounding box center [184, 261] width 243 height 150
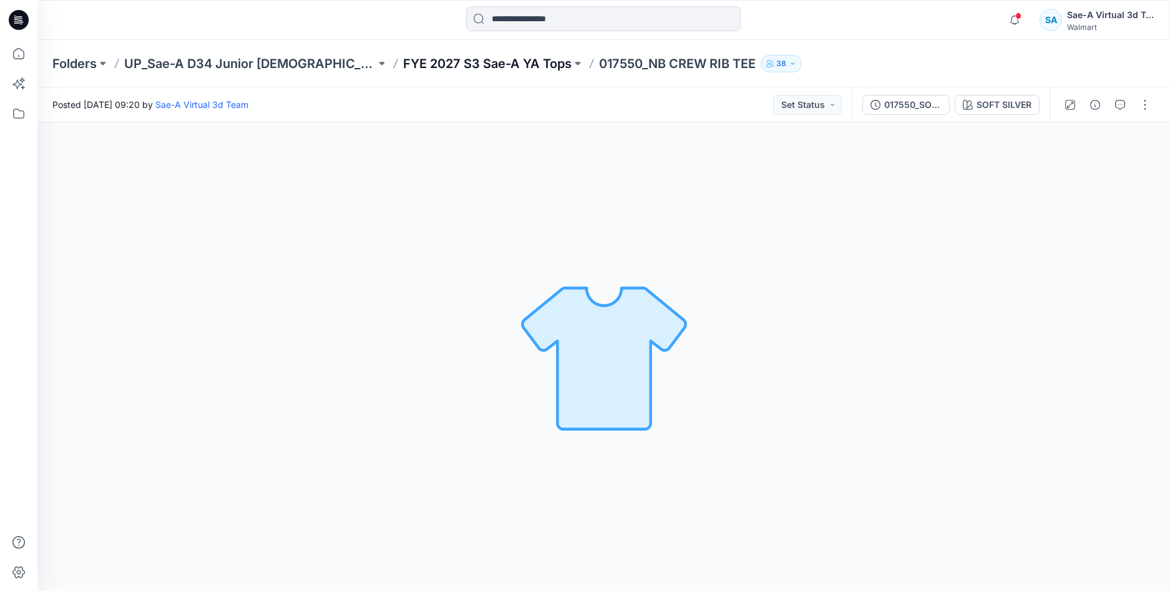
click at [507, 69] on p "FYE 2027 S3 Sae-A YA Tops" at bounding box center [487, 63] width 168 height 17
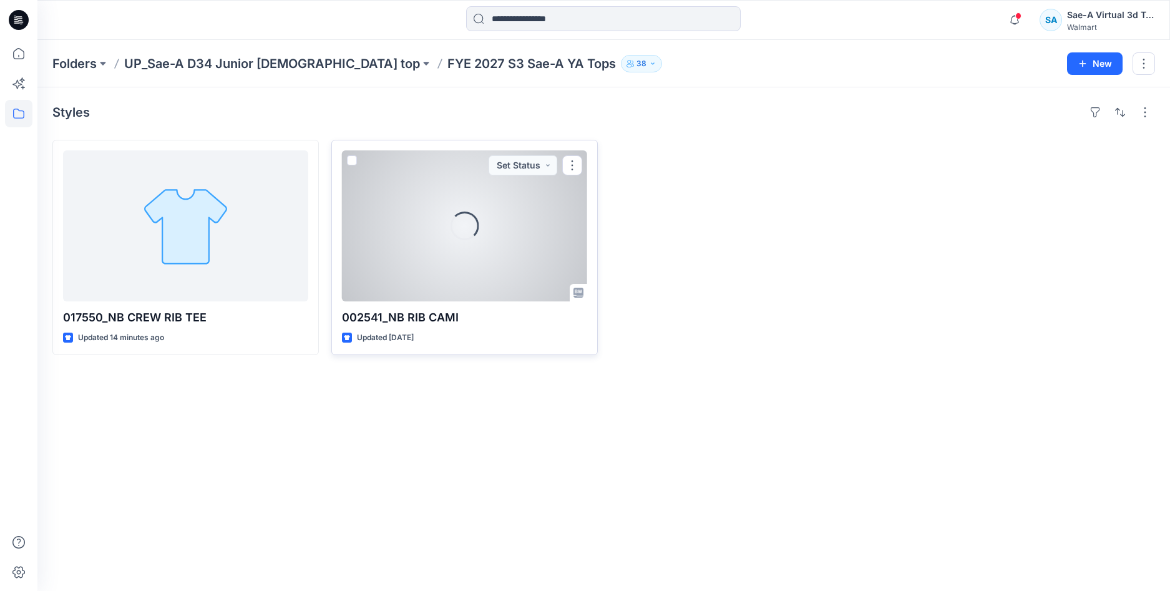
click at [458, 259] on div "Loading..." at bounding box center [464, 225] width 245 height 151
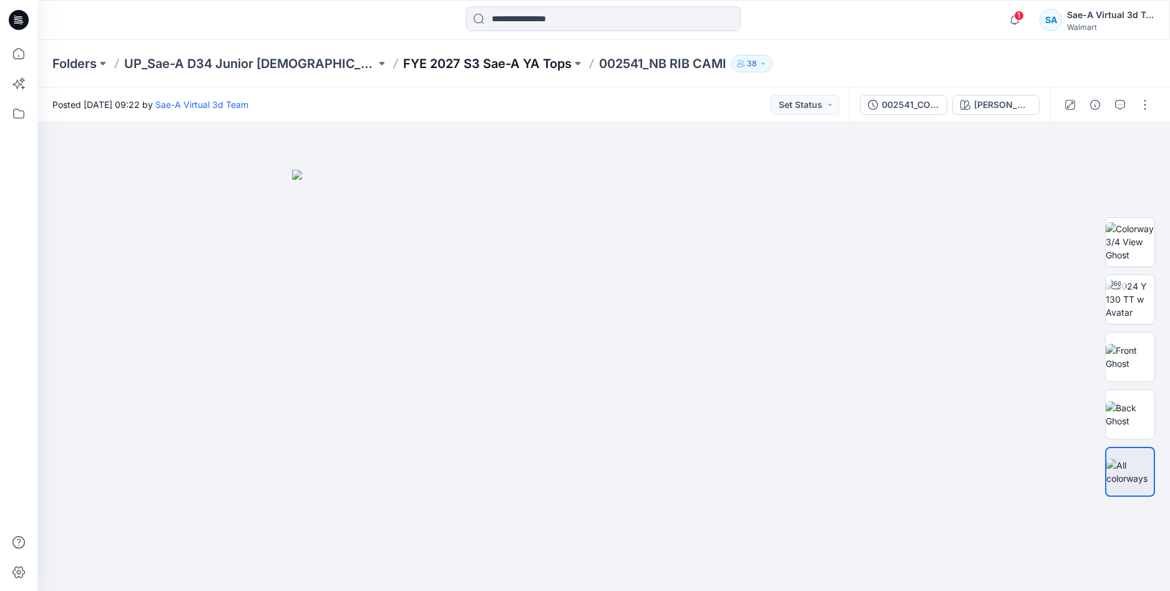
click at [487, 66] on p "FYE 2027 S3 Sae-A YA Tops" at bounding box center [487, 63] width 168 height 17
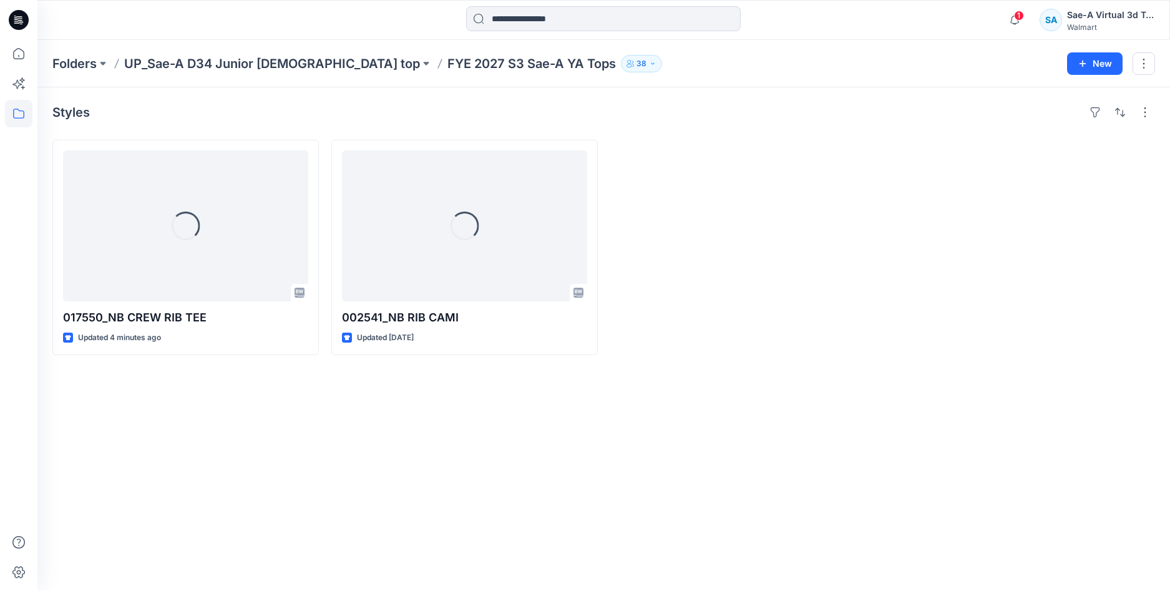
click at [360, 470] on div "Styles Loading... 017550_NB CREW RIB TEE Updated 4 minutes ago Loading... 00254…" at bounding box center [603, 339] width 1133 height 504
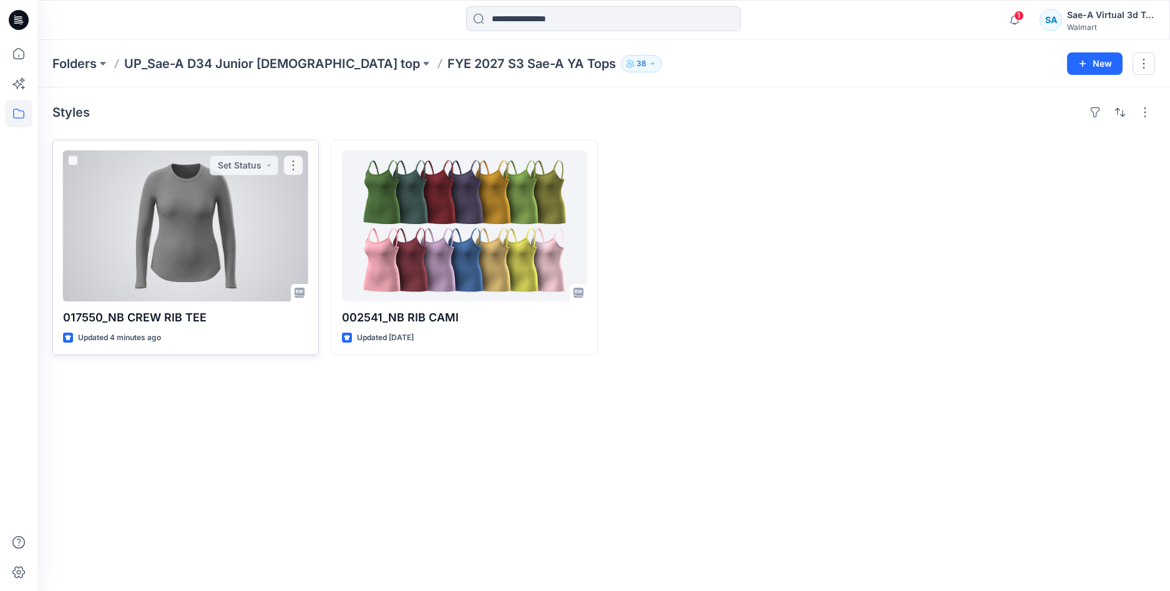
click at [208, 230] on div at bounding box center [185, 225] width 245 height 151
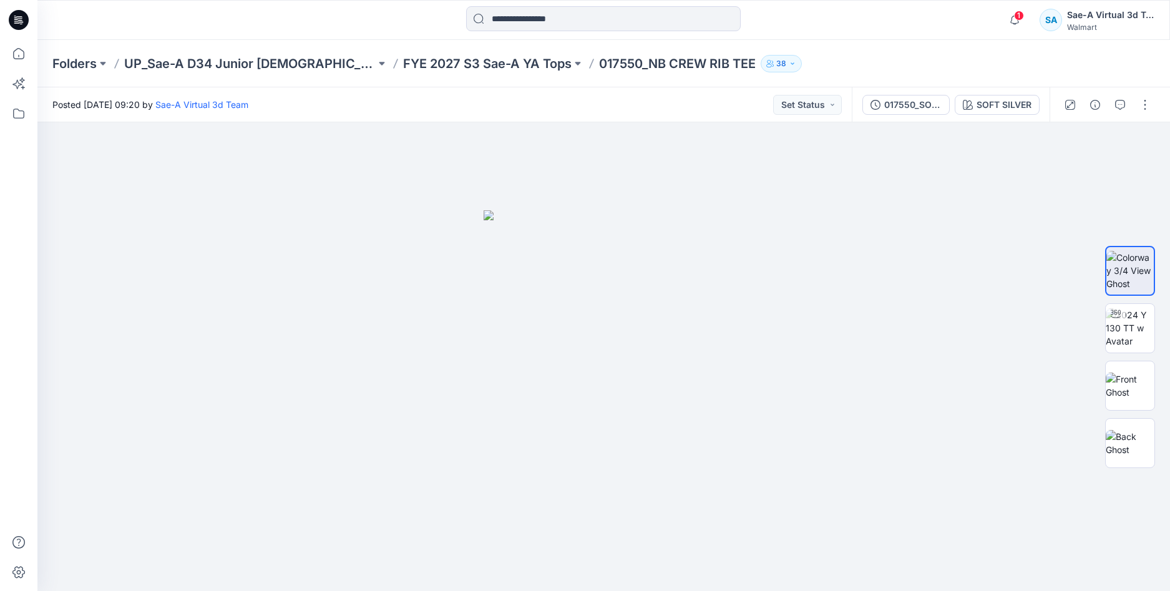
click at [490, 72] on div "Folders UP_Sae-A D34 Junior [DEMOGRAPHIC_DATA] top FYE 2027 S3 Sae-A YA Tops 01…" at bounding box center [603, 63] width 1133 height 47
click at [490, 67] on p "FYE 2027 S3 Sae-A YA Tops" at bounding box center [487, 63] width 168 height 17
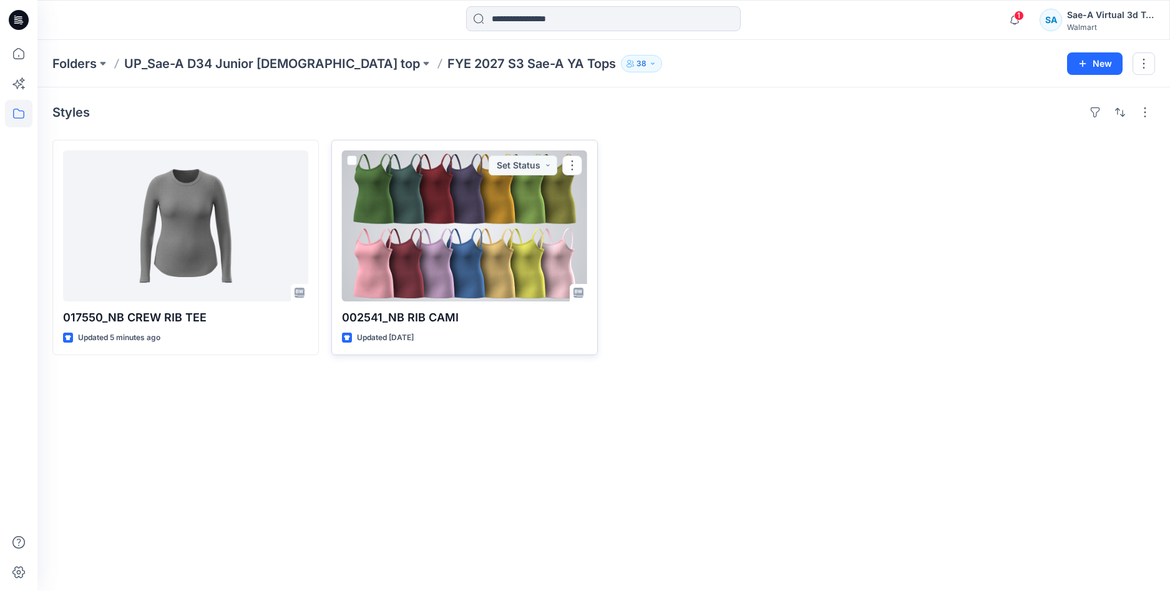
click at [436, 223] on div at bounding box center [464, 225] width 245 height 151
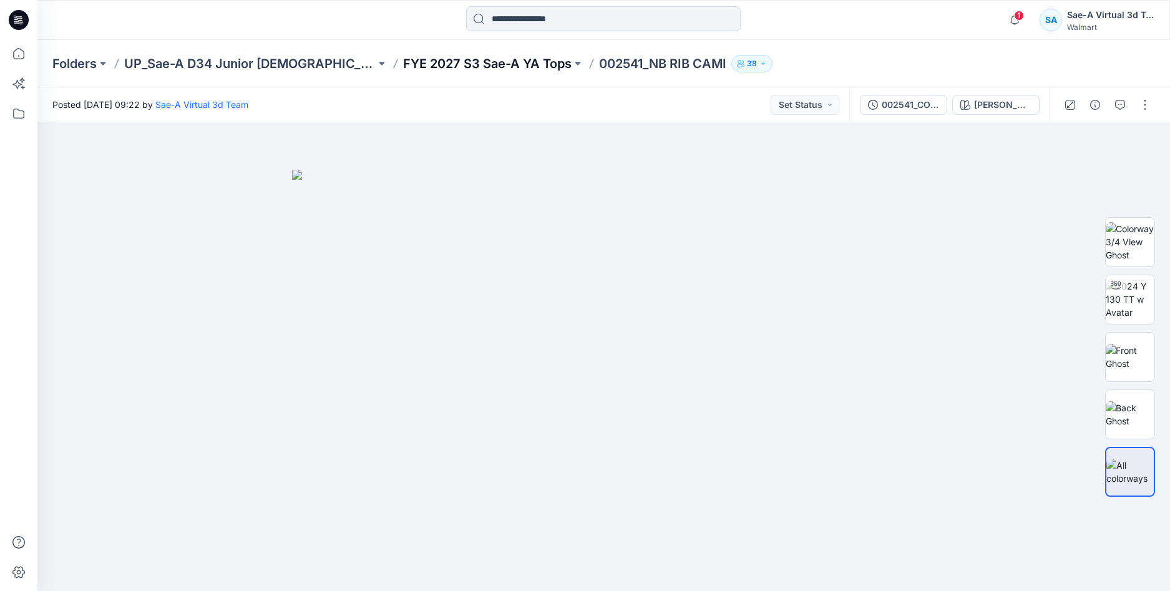
click at [481, 57] on p "FYE 2027 S3 Sae-A YA Tops" at bounding box center [487, 63] width 168 height 17
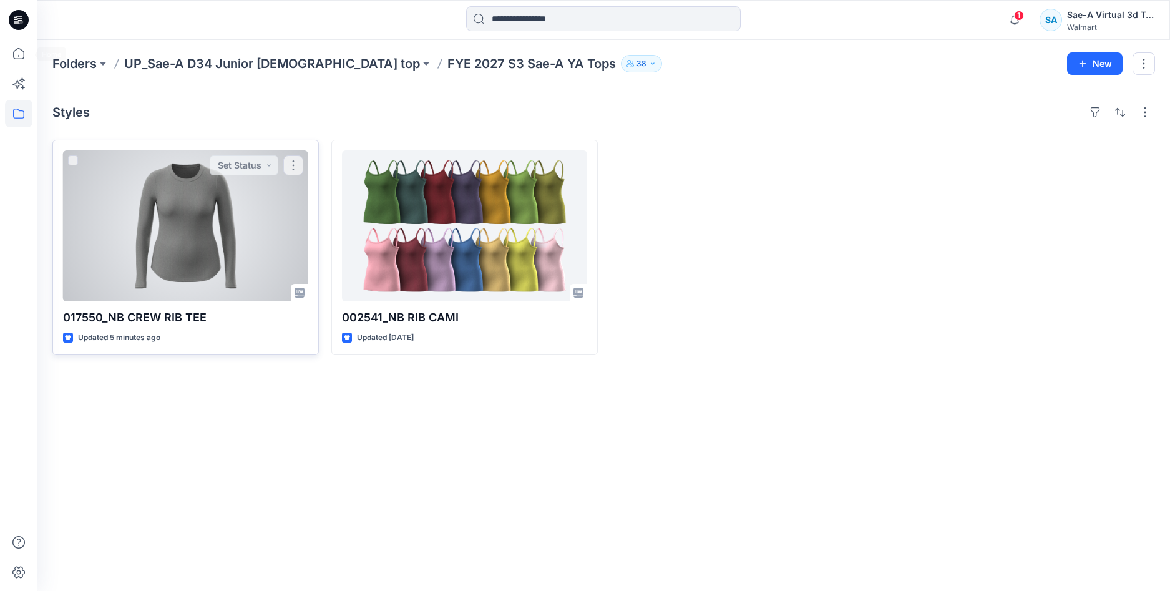
click at [206, 225] on div at bounding box center [185, 225] width 245 height 151
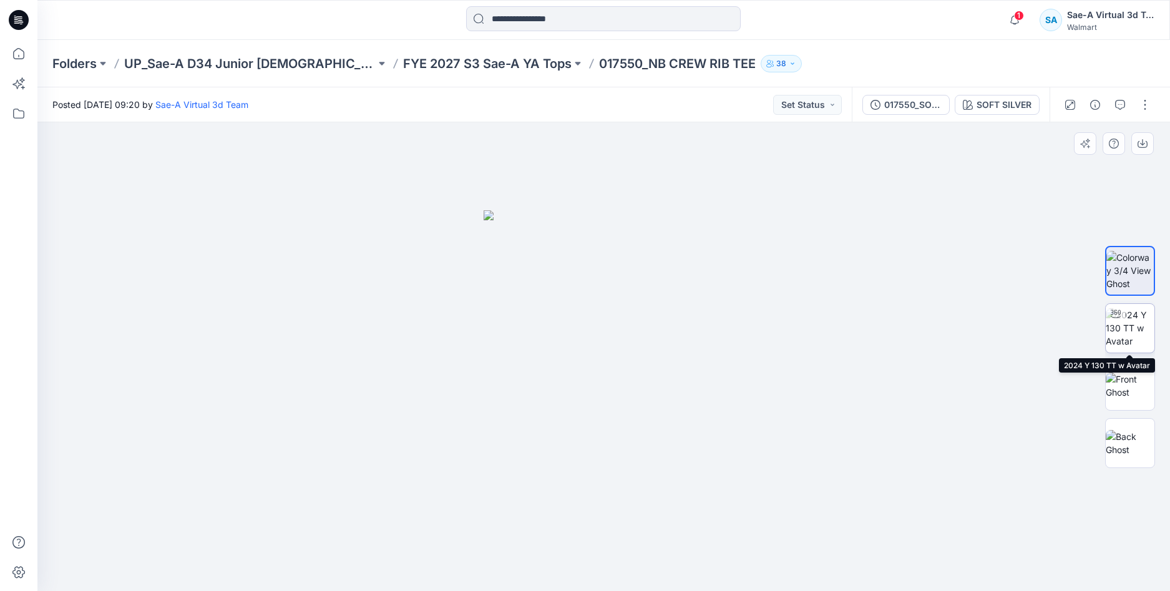
click at [1128, 321] on img at bounding box center [1130, 327] width 49 height 39
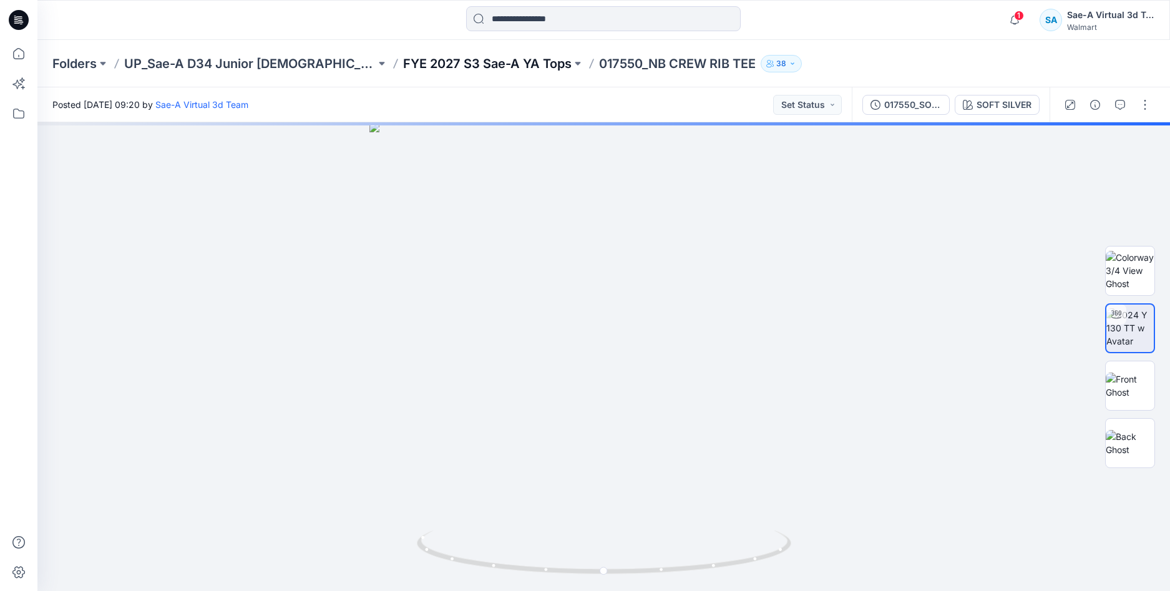
click at [489, 55] on p "FYE 2027 S3 Sae-A YA Tops" at bounding box center [487, 63] width 168 height 17
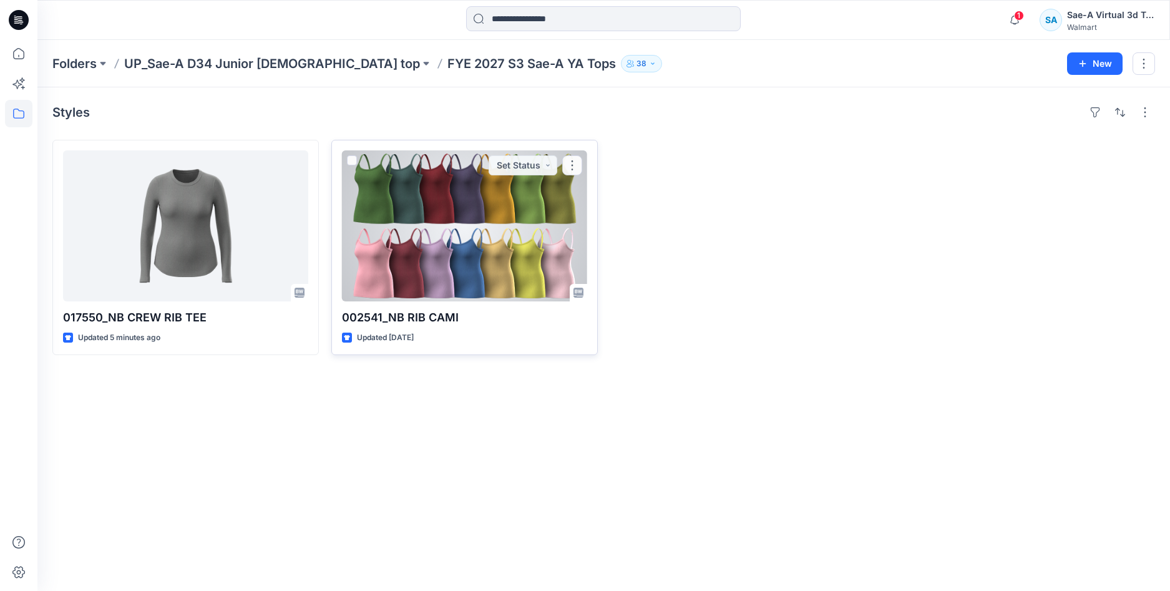
click at [446, 271] on div at bounding box center [464, 225] width 245 height 151
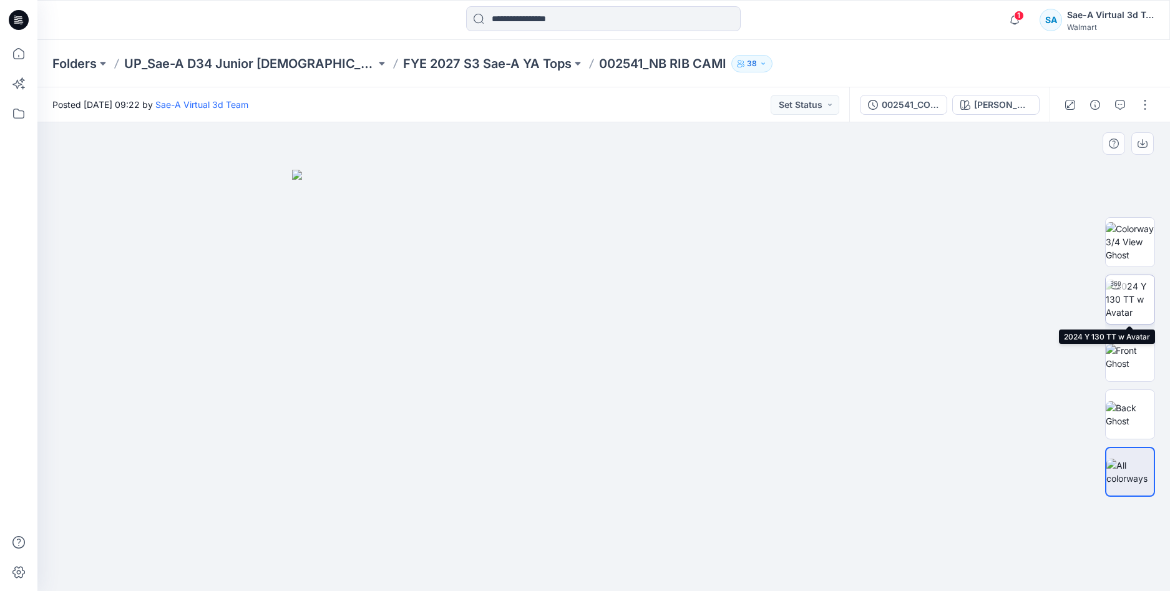
click at [1126, 303] on img at bounding box center [1130, 299] width 49 height 39
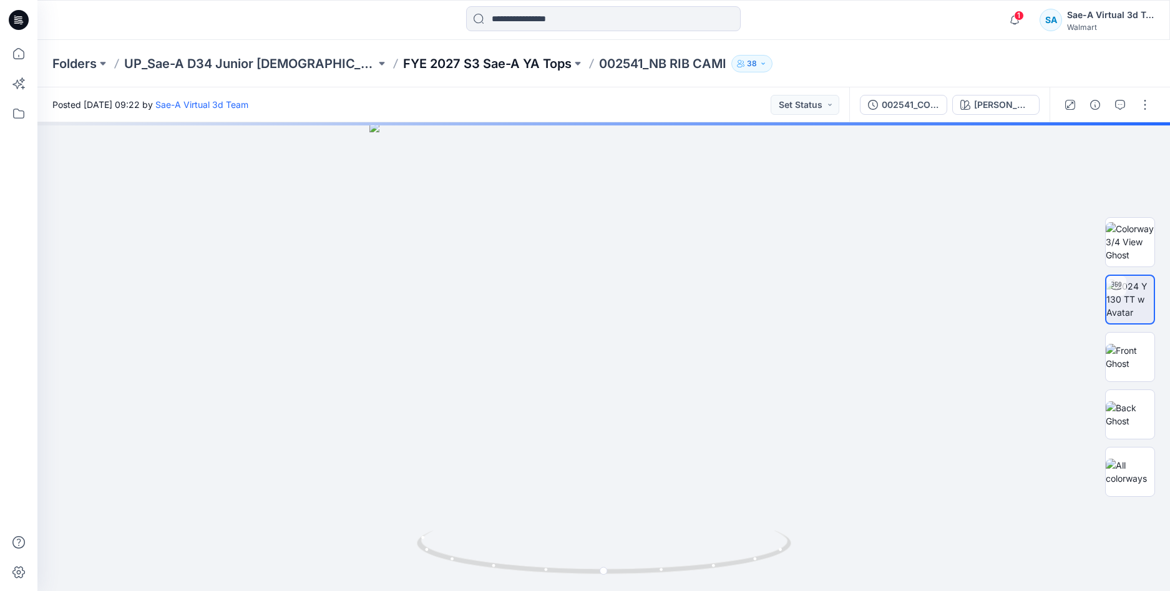
click at [474, 60] on p "FYE 2027 S3 Sae-A YA Tops" at bounding box center [487, 63] width 168 height 17
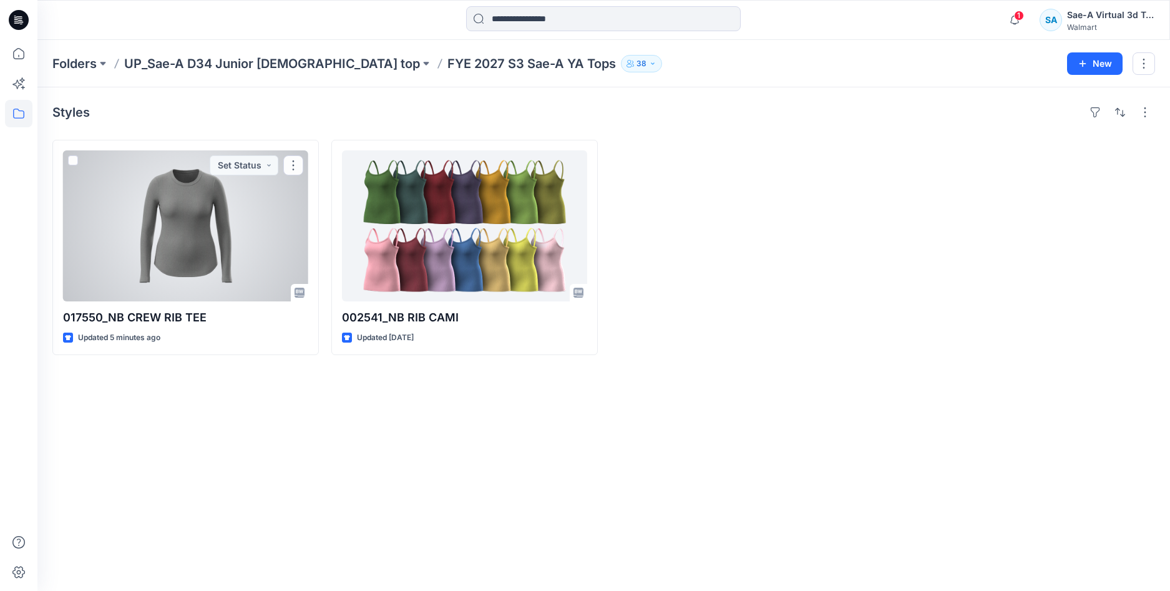
click at [172, 242] on div at bounding box center [185, 225] width 245 height 151
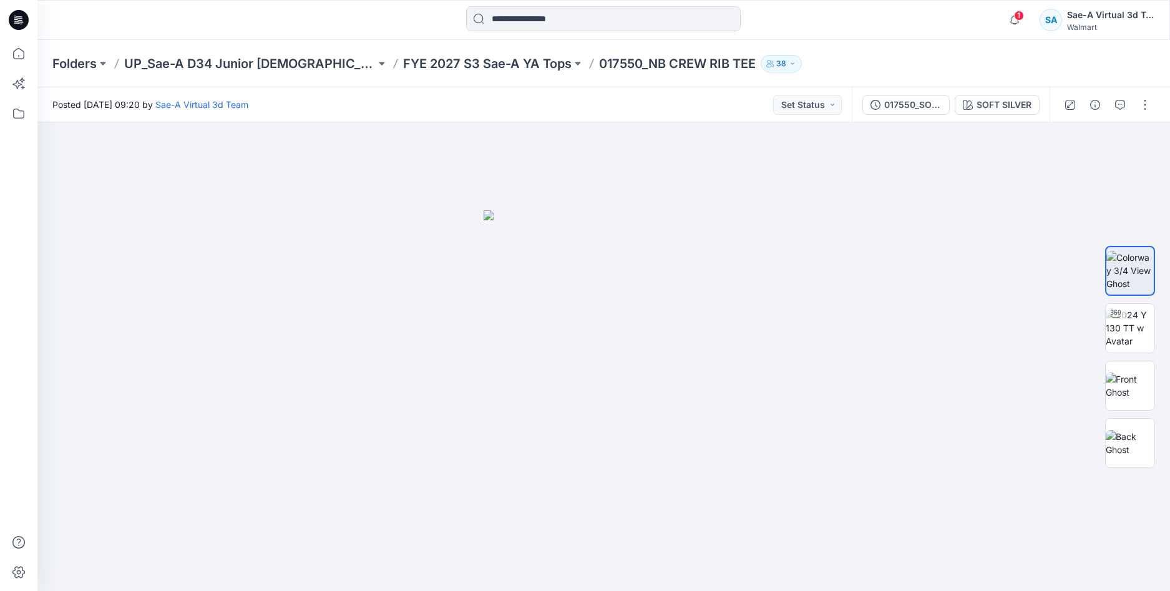
click at [1019, 20] on span "1" at bounding box center [1019, 16] width 10 height 10
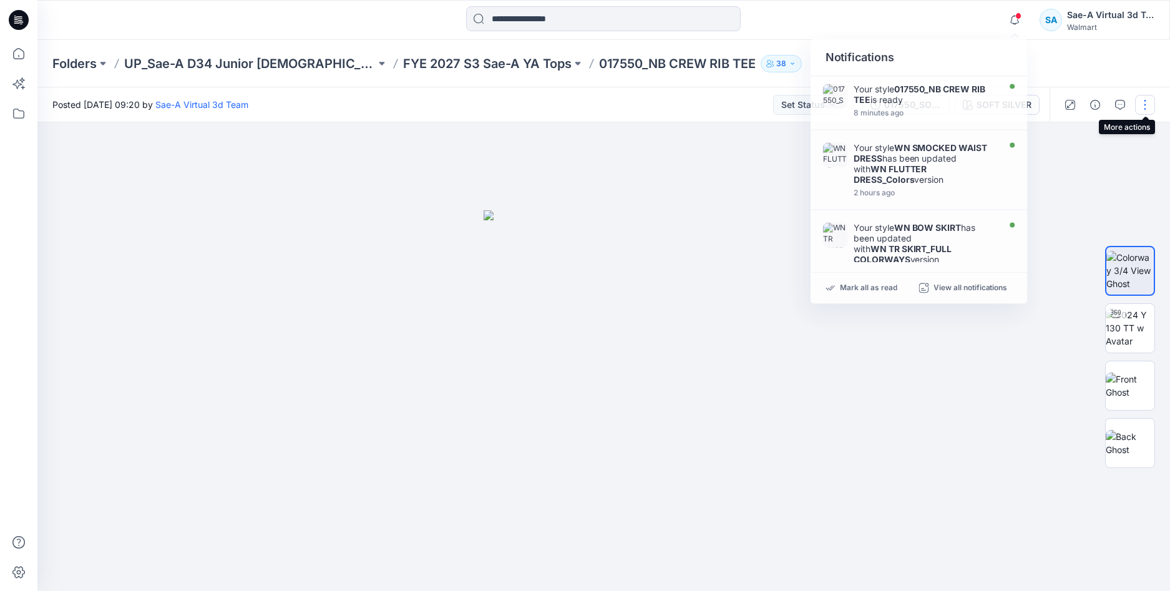
click at [1148, 102] on button "button" at bounding box center [1145, 105] width 20 height 20
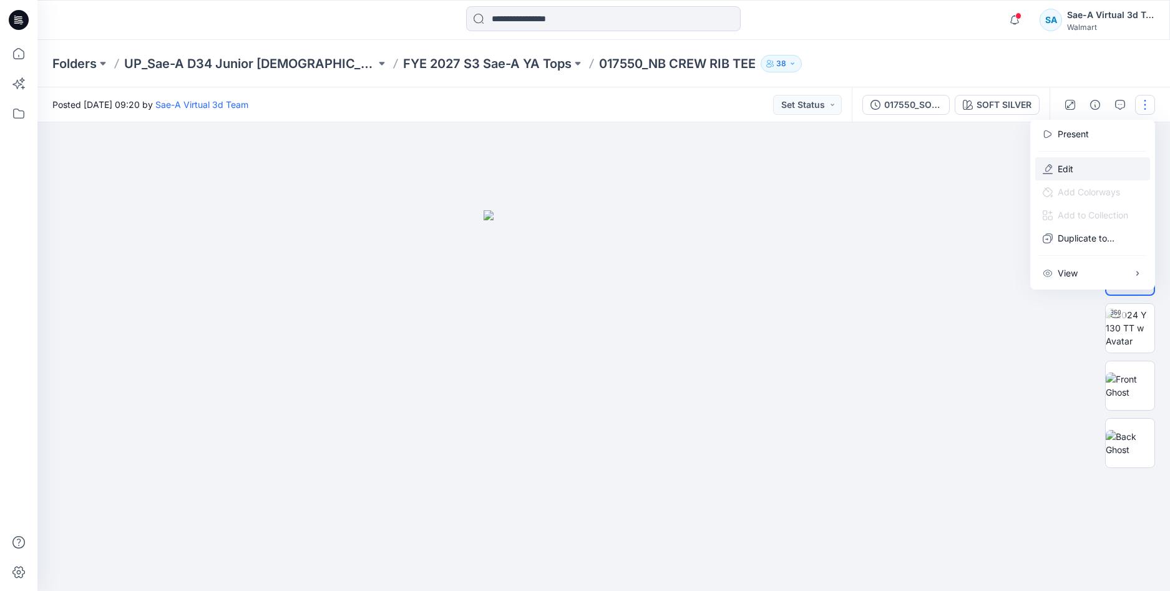
click at [1087, 167] on button "Edit" at bounding box center [1092, 168] width 115 height 23
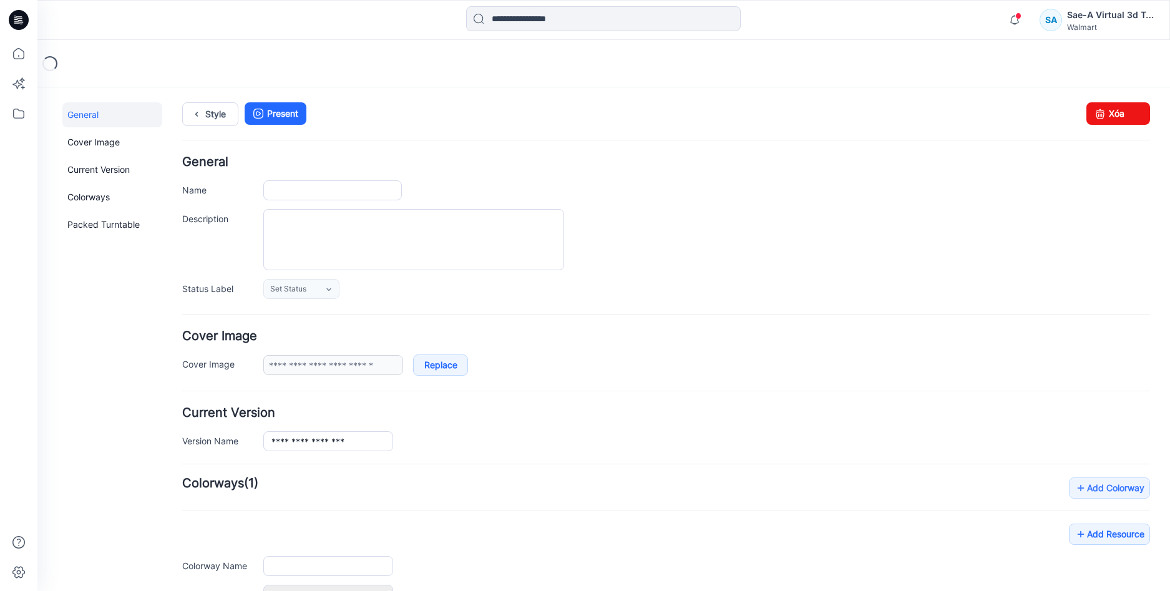
type input "**********"
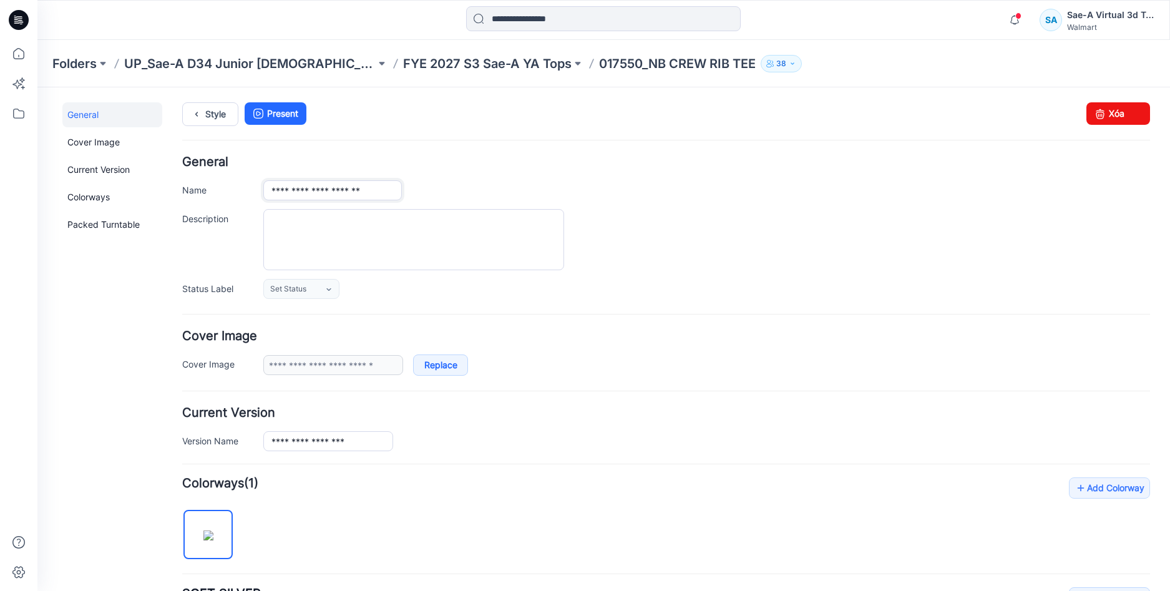
click at [308, 191] on input "**********" at bounding box center [332, 190] width 139 height 20
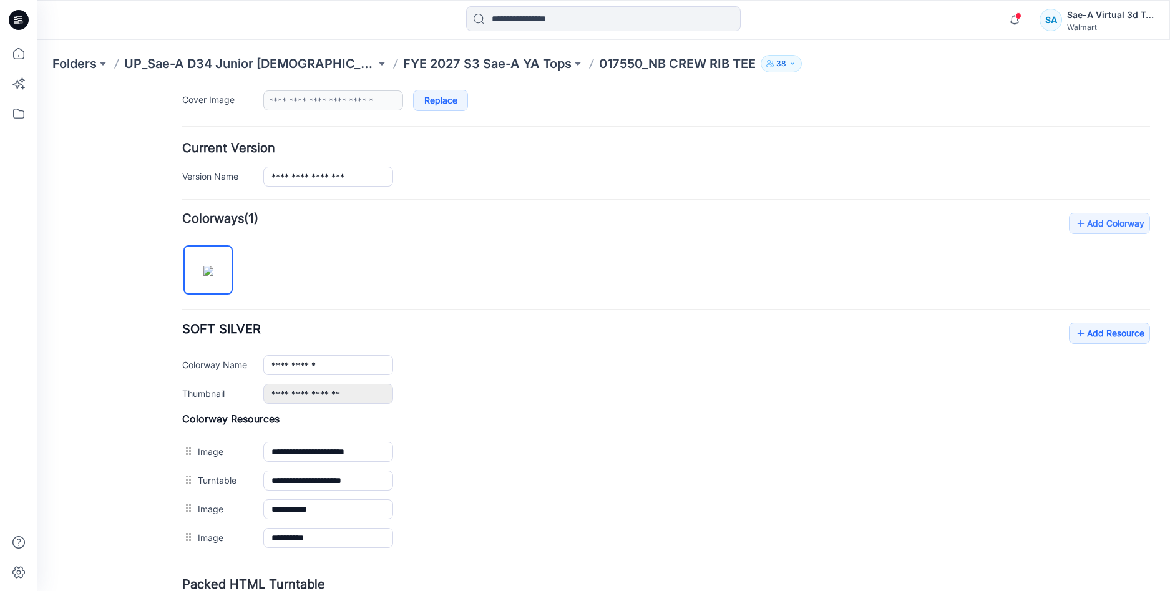
scroll to position [369, 0]
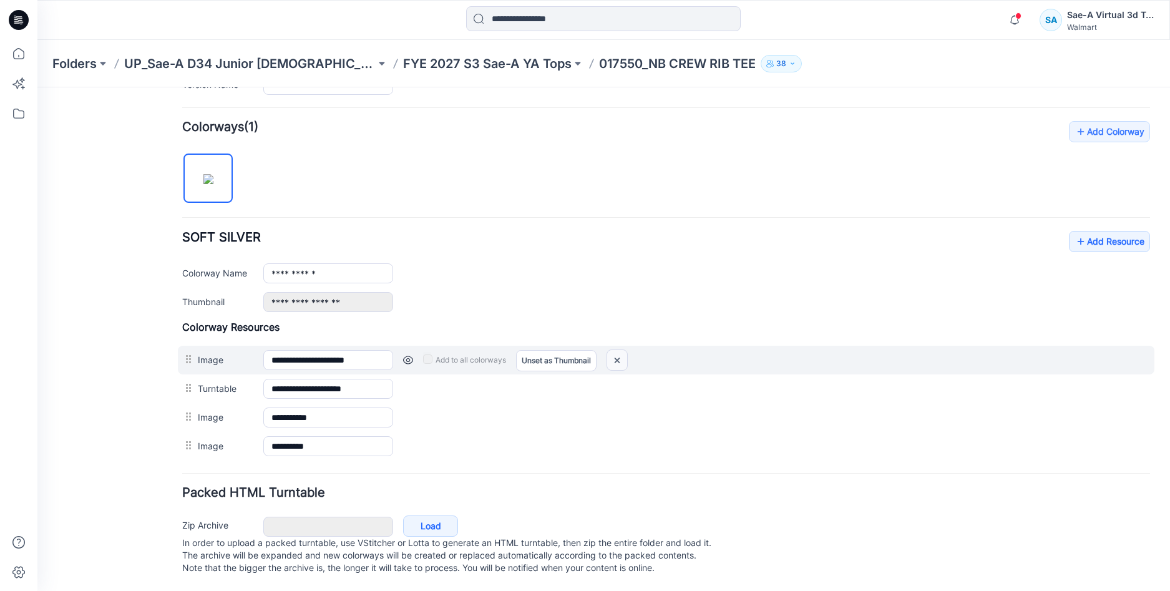
drag, startPoint x: 620, startPoint y: 346, endPoint x: 686, endPoint y: 154, distance: 202.7
click at [620, 350] on img at bounding box center [617, 360] width 20 height 21
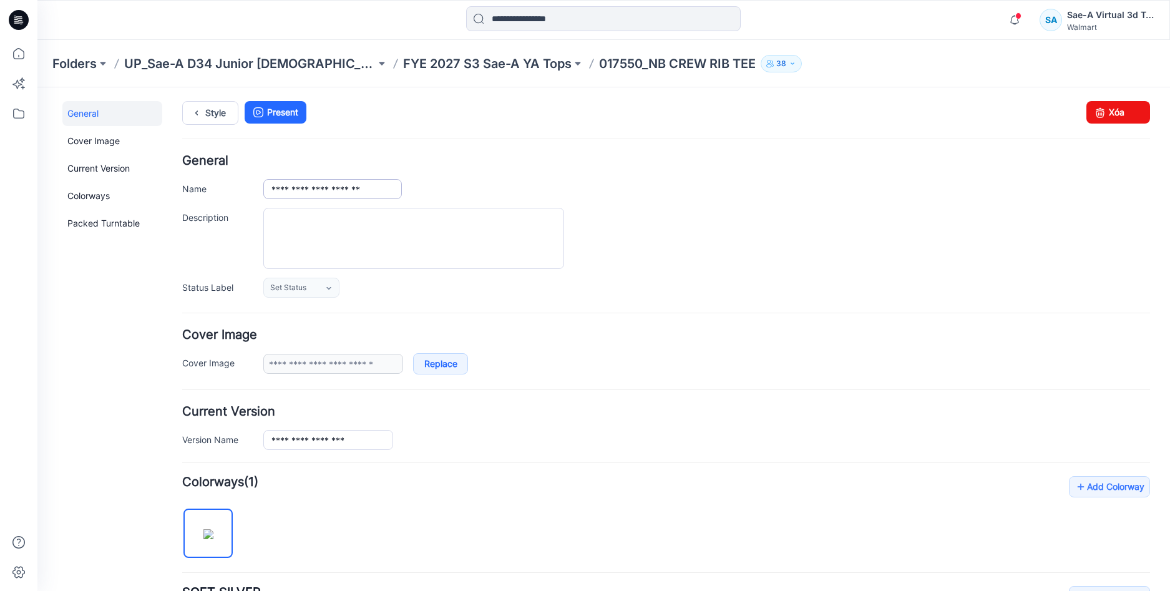
scroll to position [0, 0]
drag, startPoint x: 206, startPoint y: 111, endPoint x: 227, endPoint y: 117, distance: 21.9
click at [206, 111] on link "Style" at bounding box center [210, 114] width 56 height 24
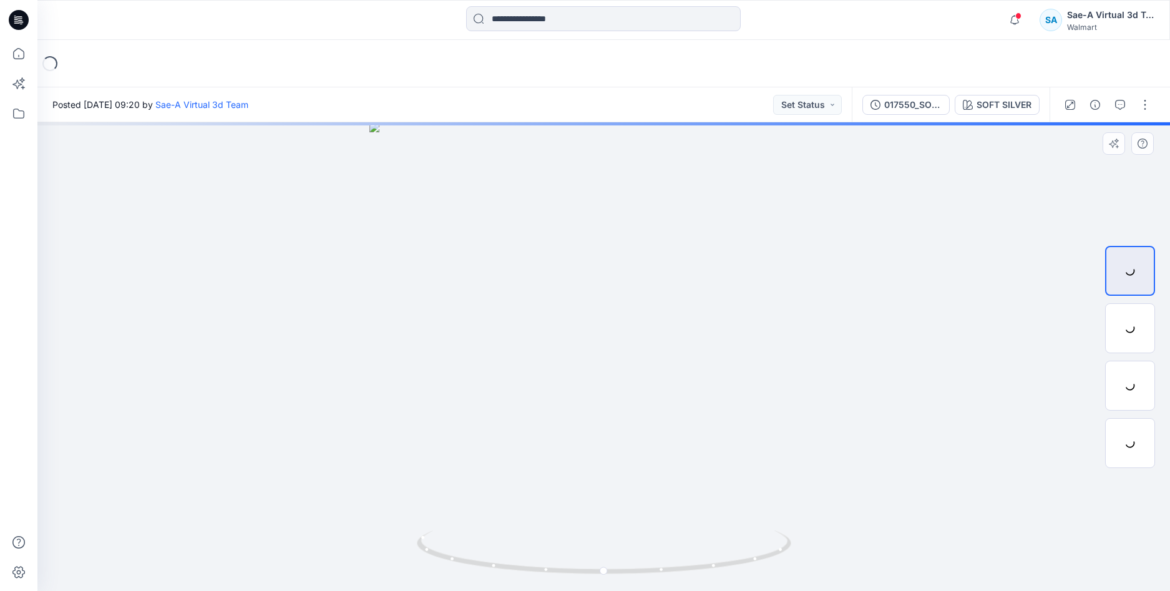
drag, startPoint x: 115, startPoint y: 434, endPoint x: 476, endPoint y: 358, distance: 369.3
click at [484, 359] on div at bounding box center [603, 356] width 1133 height 469
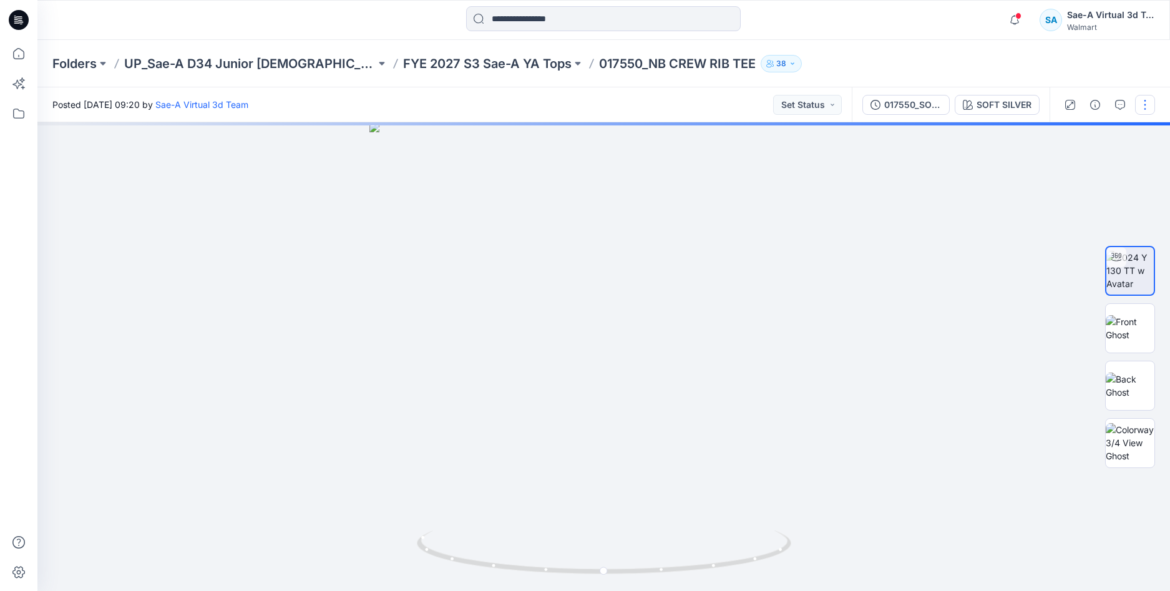
click at [1146, 107] on button "button" at bounding box center [1145, 105] width 20 height 20
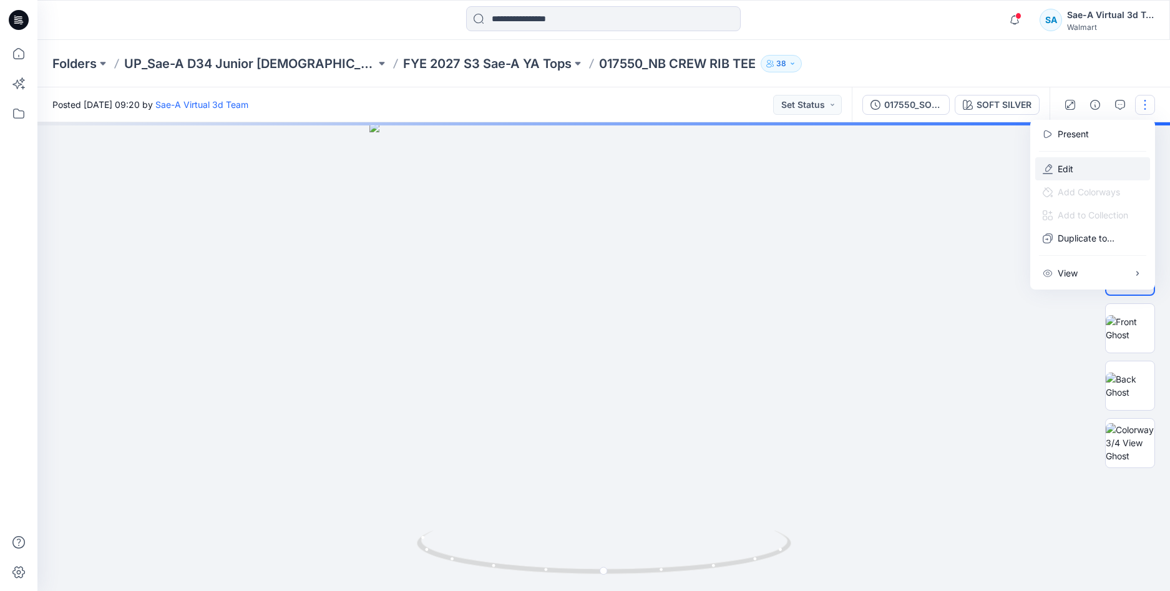
click at [1062, 168] on p "Edit" at bounding box center [1066, 168] width 16 height 13
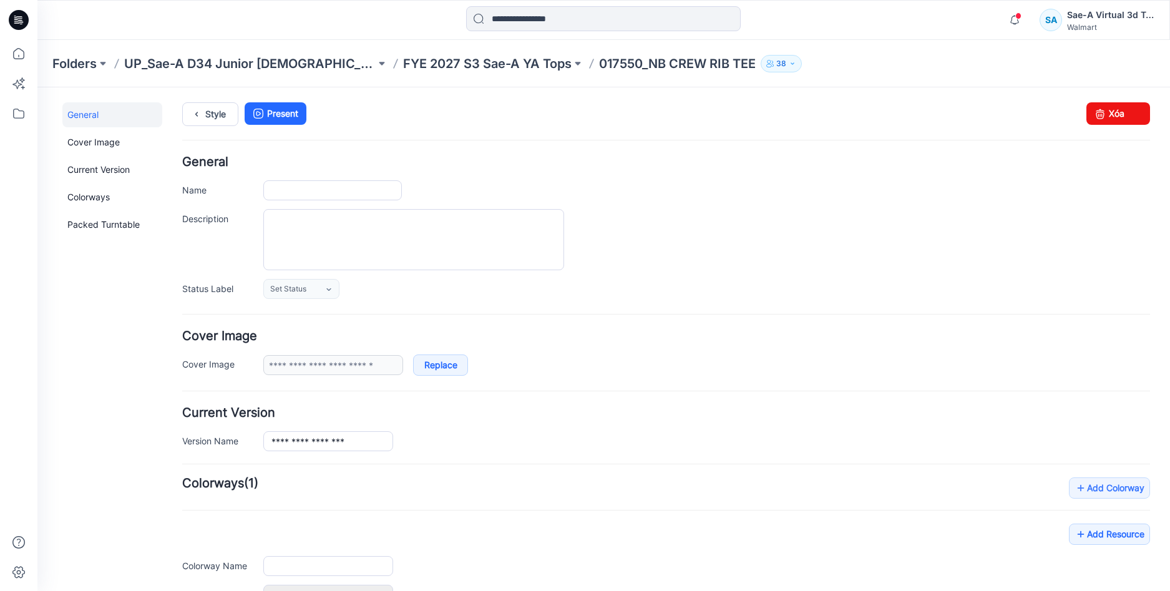
type input "**********"
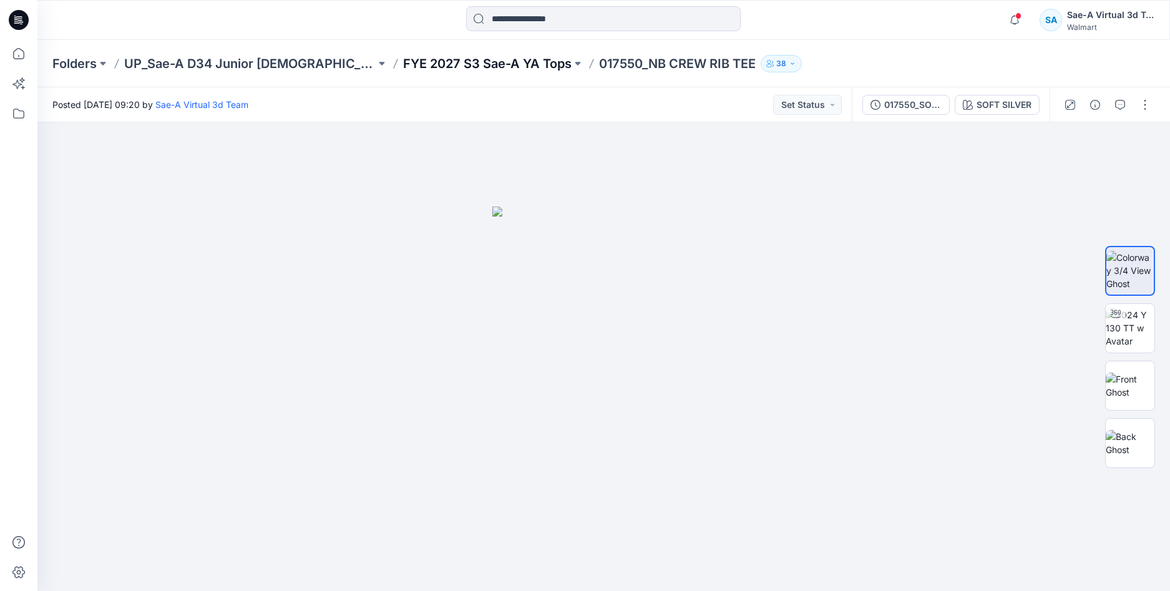
click at [412, 65] on p "FYE 2027 S3 Sae-A YA Tops" at bounding box center [487, 63] width 168 height 17
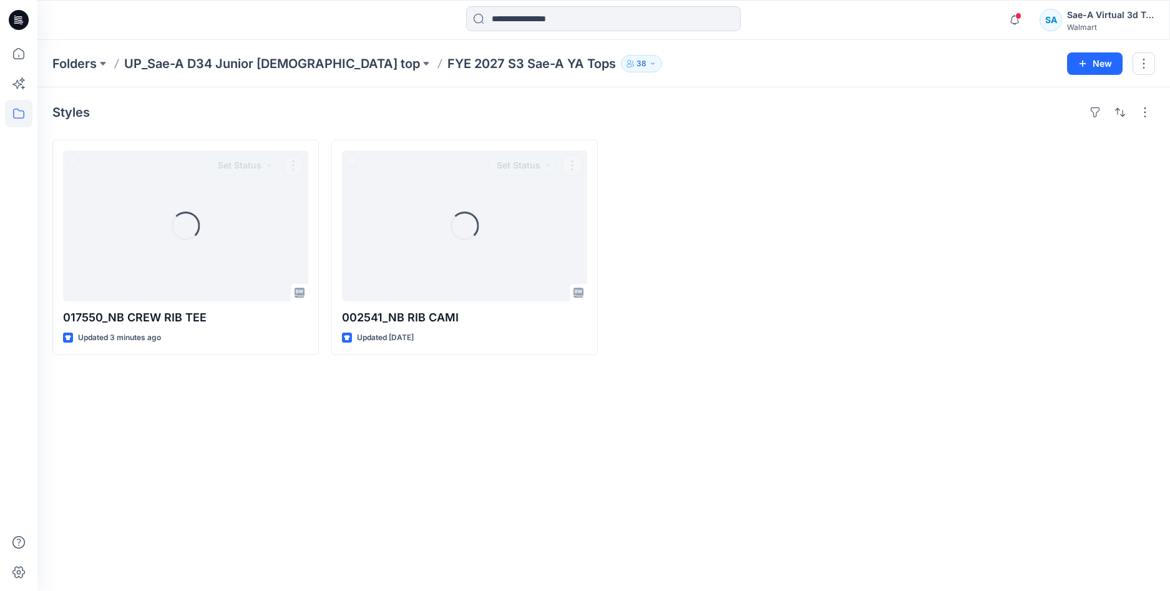
click at [281, 440] on div "Styles Loading... 017550_NB CREW RIB TEE Updated 3 minutes ago Set Status Loadi…" at bounding box center [603, 339] width 1133 height 504
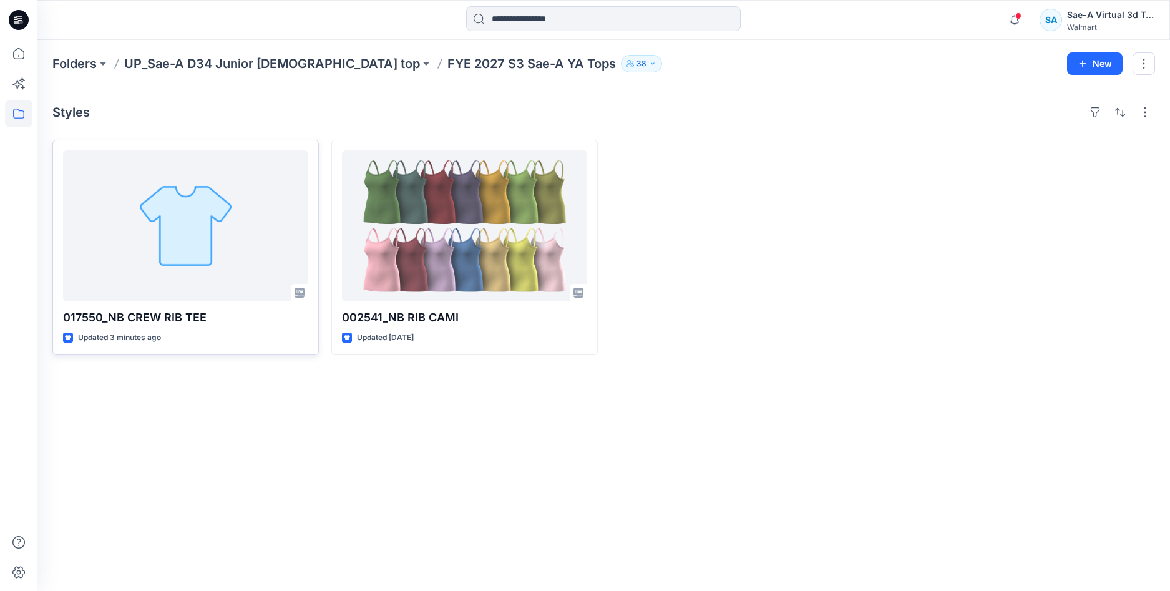
click at [186, 250] on div at bounding box center [185, 225] width 245 height 151
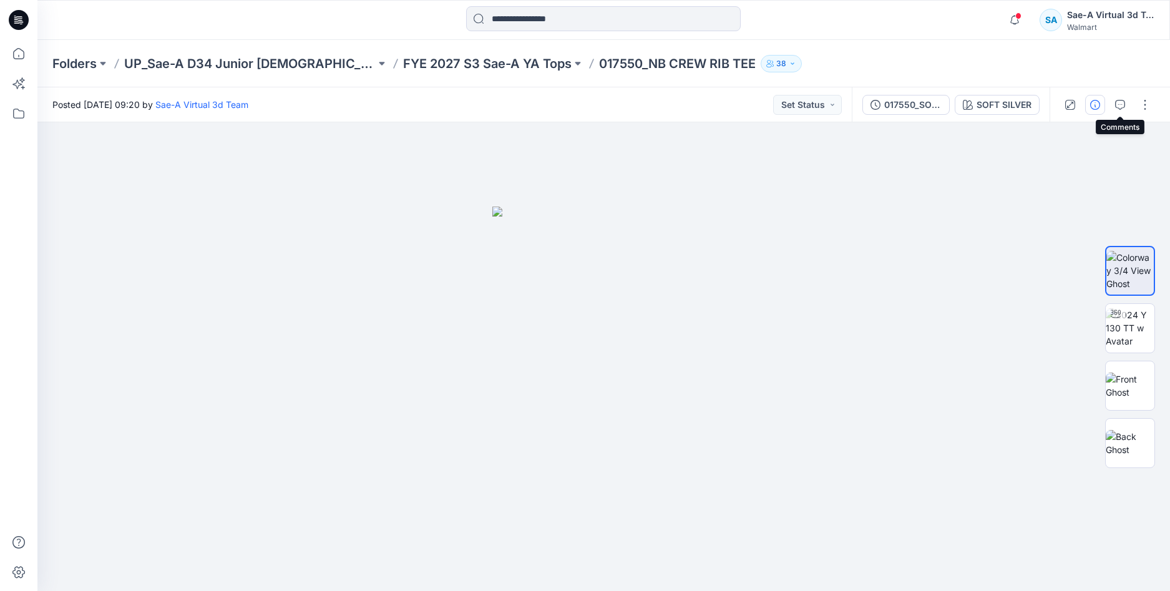
click at [1098, 106] on icon "button" at bounding box center [1095, 105] width 10 height 10
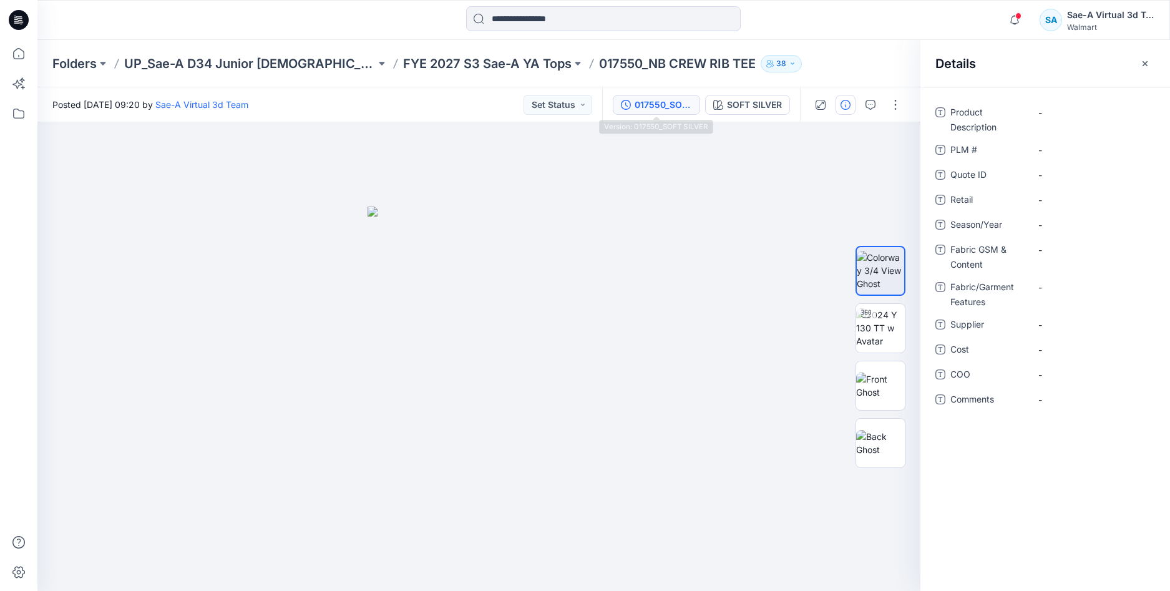
click at [638, 102] on div "017550_SOFT SILVER" at bounding box center [663, 105] width 57 height 14
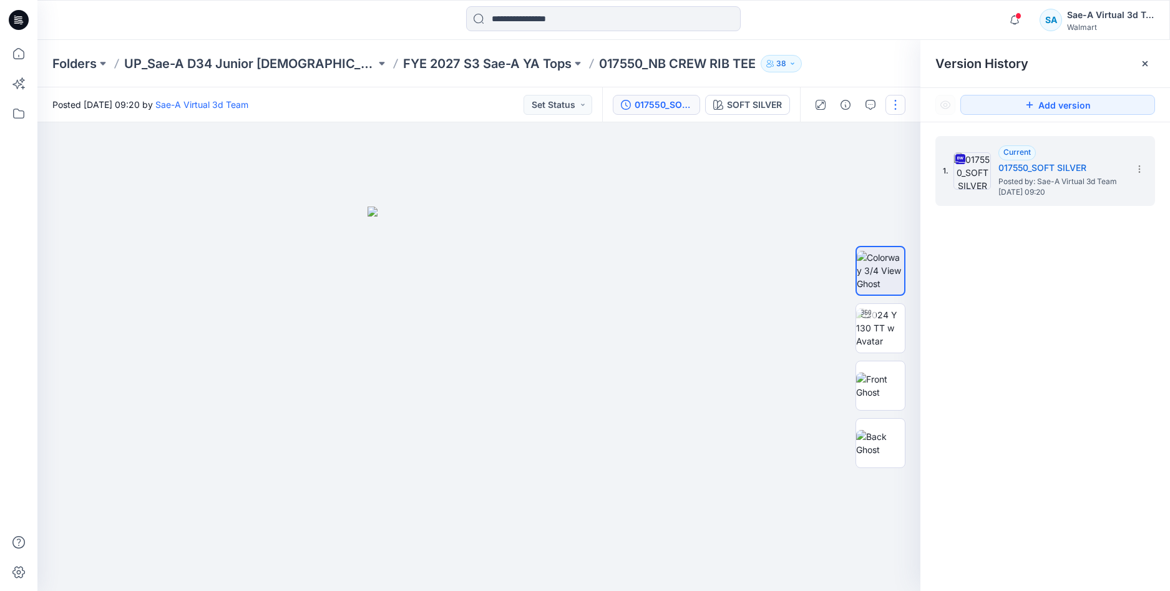
click at [897, 103] on button "button" at bounding box center [896, 105] width 20 height 20
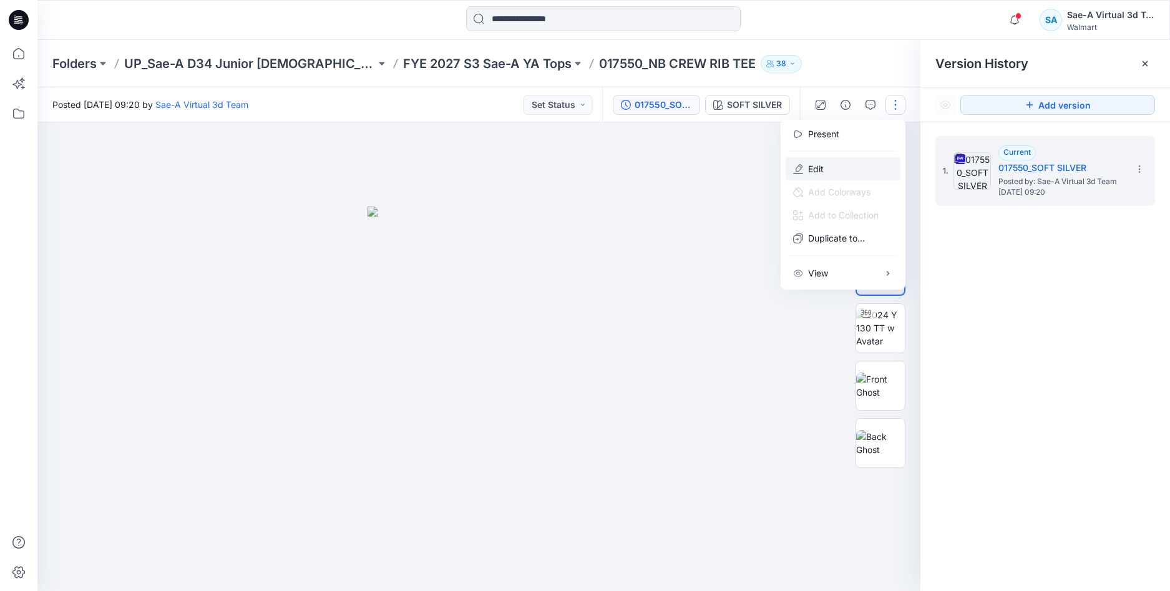
click at [835, 166] on button "Edit" at bounding box center [843, 168] width 115 height 23
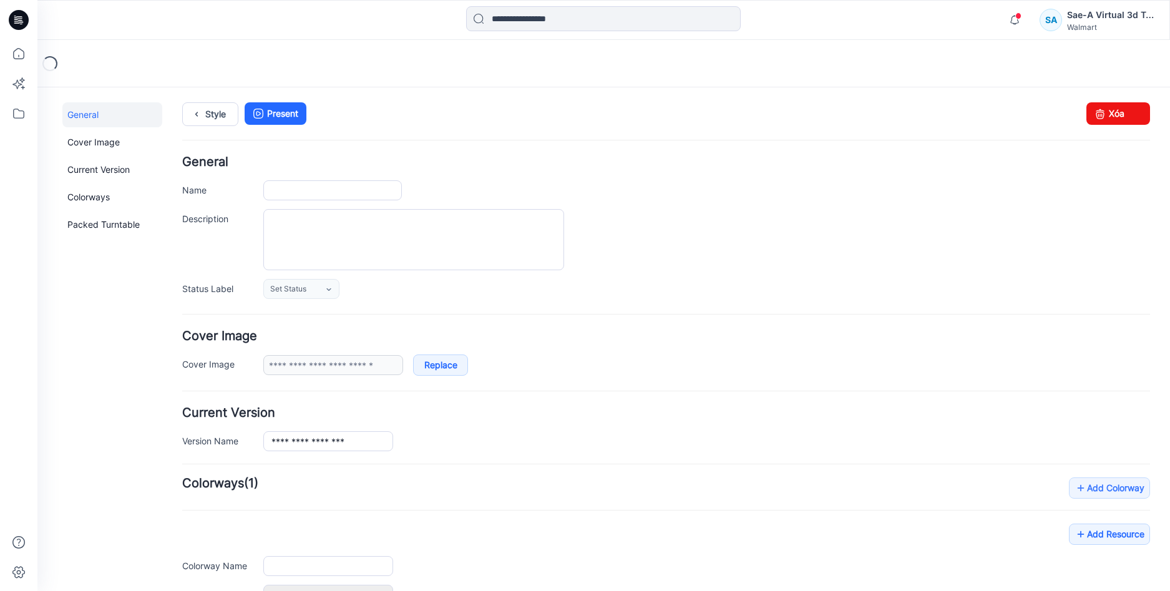
type input "**********"
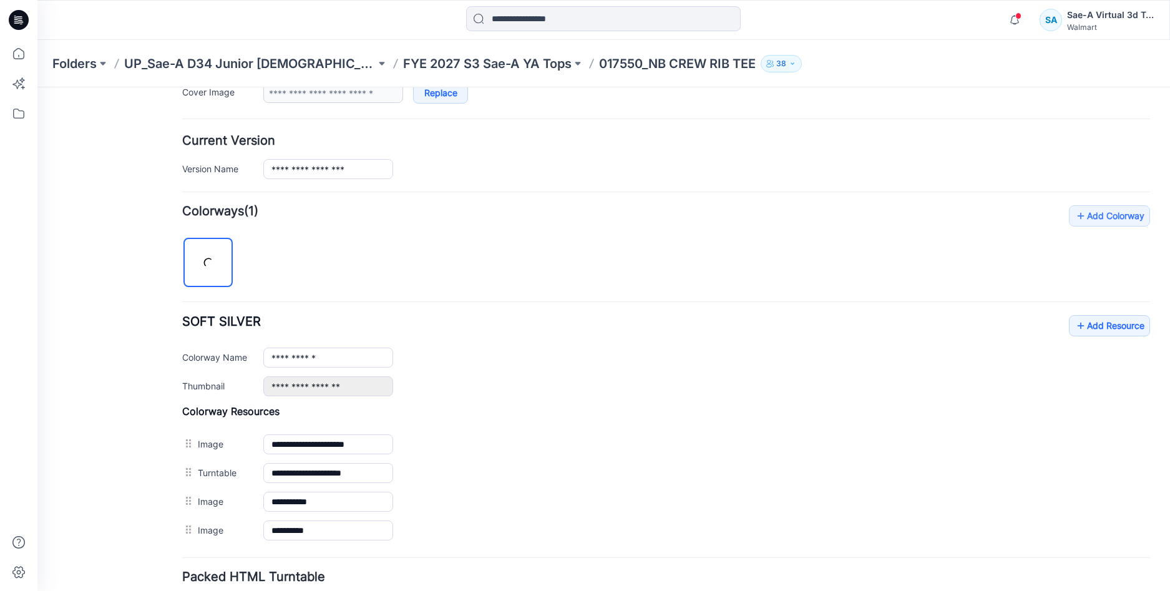
scroll to position [369, 0]
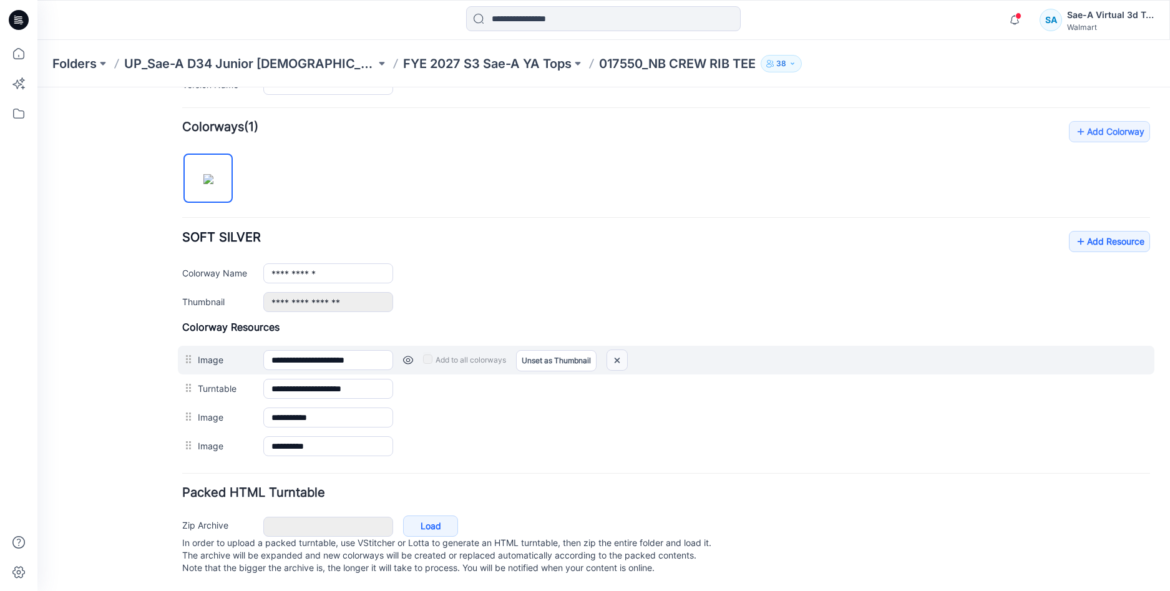
drag, startPoint x: 615, startPoint y: 344, endPoint x: 685, endPoint y: 145, distance: 211.0
click at [615, 350] on img at bounding box center [617, 360] width 20 height 21
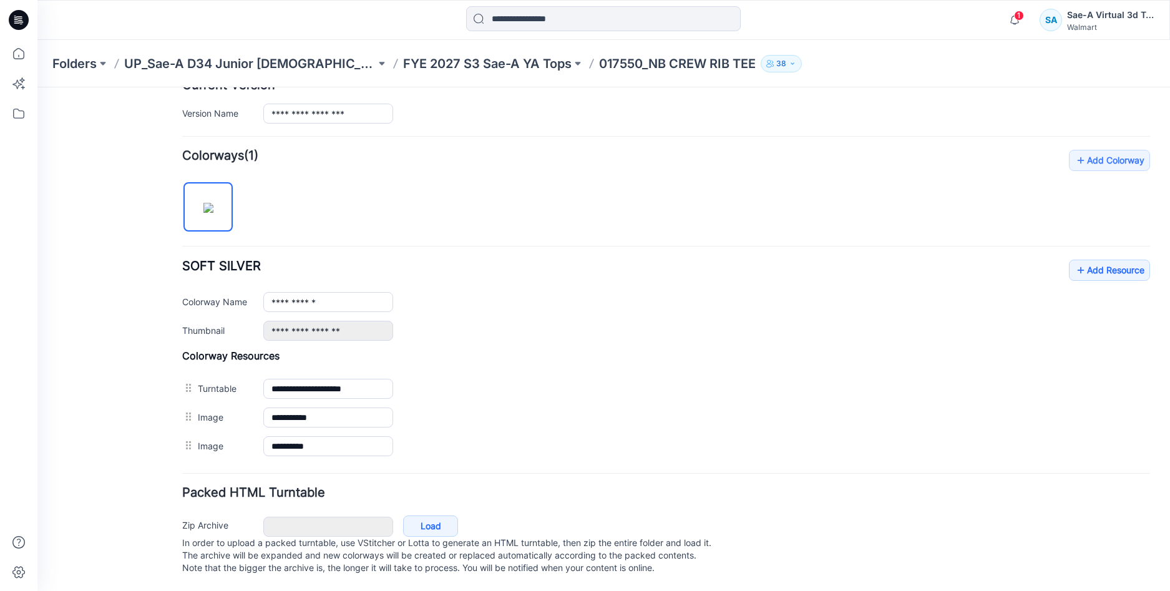
scroll to position [0, 0]
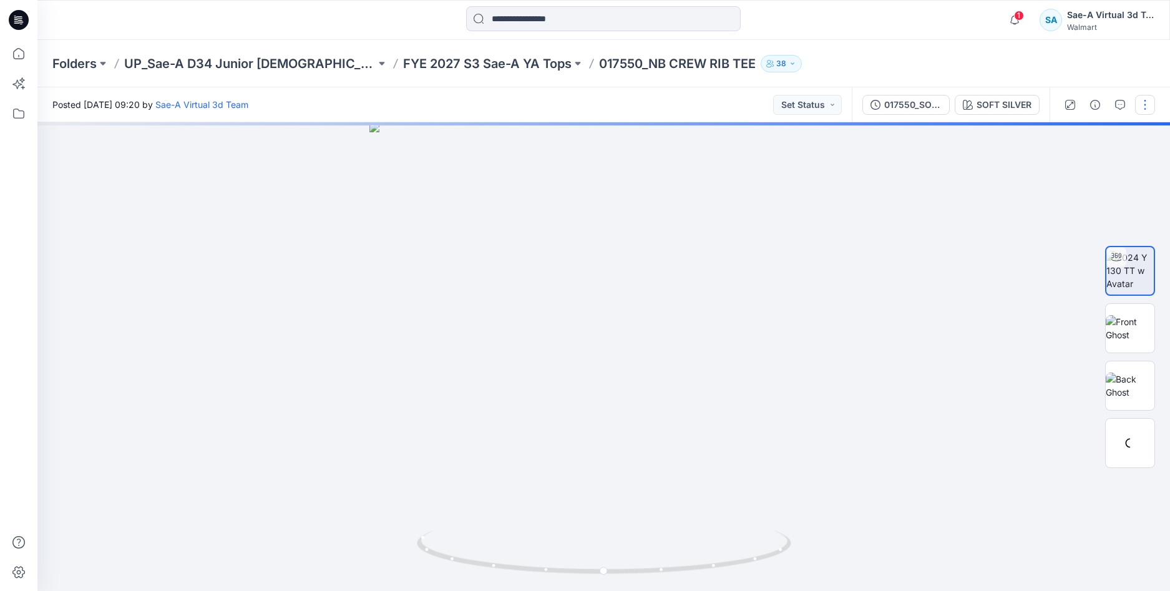
click at [1139, 109] on button "button" at bounding box center [1145, 105] width 20 height 20
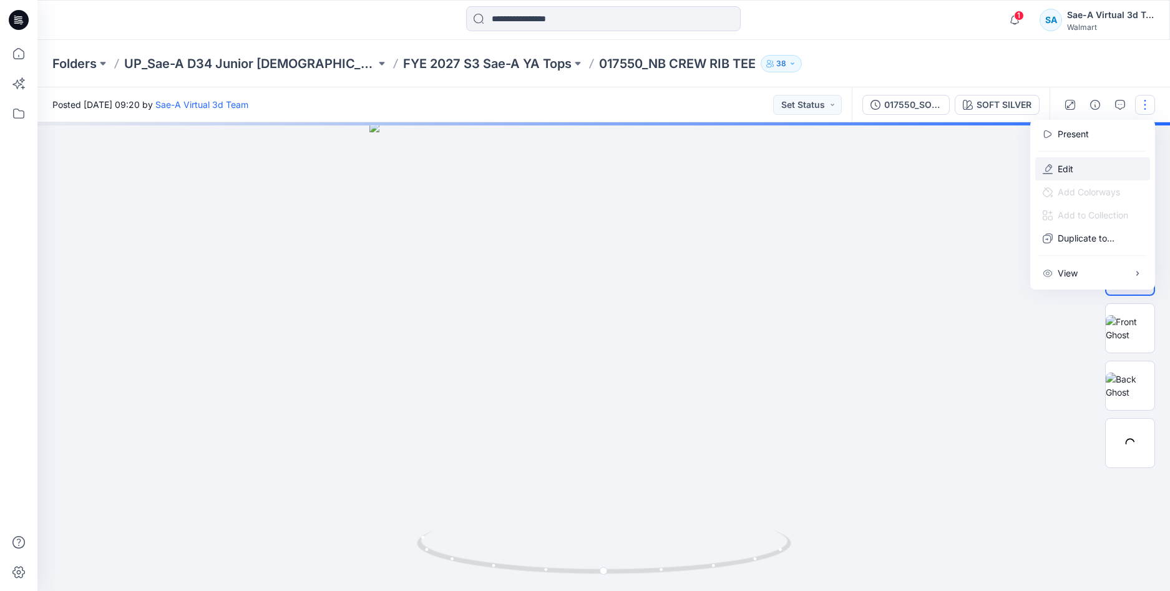
click at [1066, 168] on p "Edit" at bounding box center [1066, 168] width 16 height 13
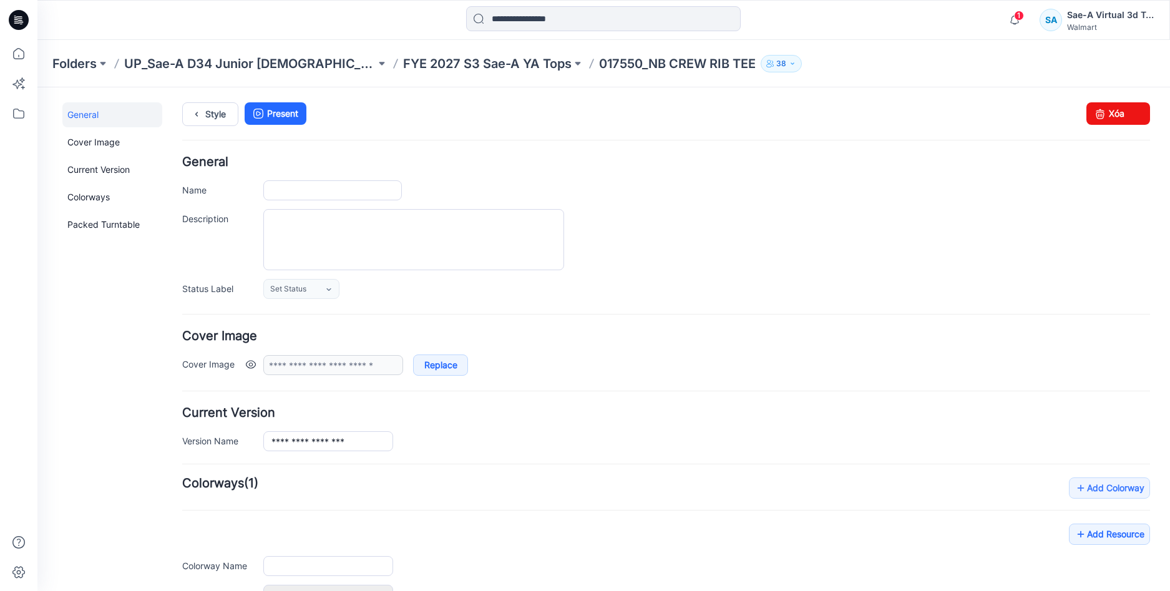
type input "**********"
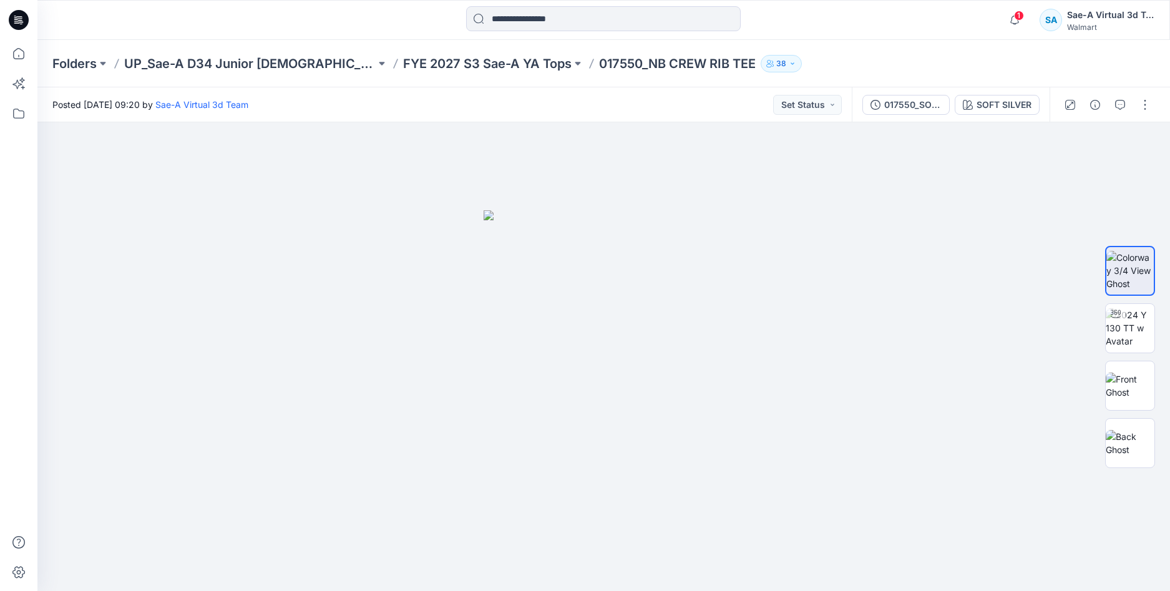
drag, startPoint x: 918, startPoint y: 109, endPoint x: 912, endPoint y: 110, distance: 6.5
click at [918, 109] on div "017550_SOFT SILVER" at bounding box center [912, 105] width 57 height 14
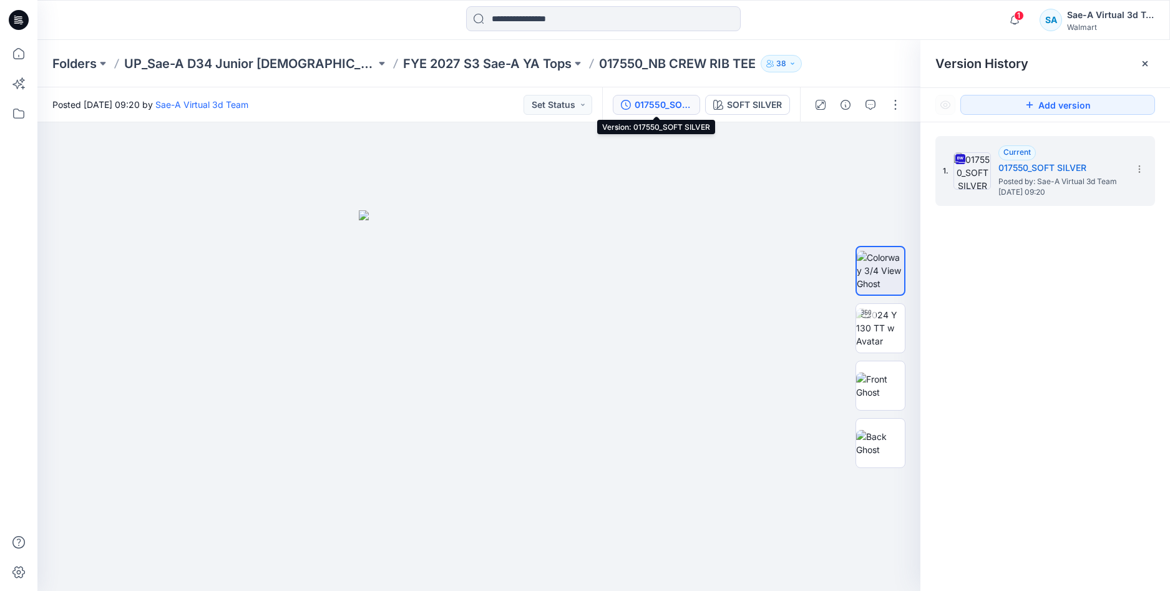
click at [479, 66] on p "FYE 2027 S3 Sae-A YA Tops" at bounding box center [487, 63] width 168 height 17
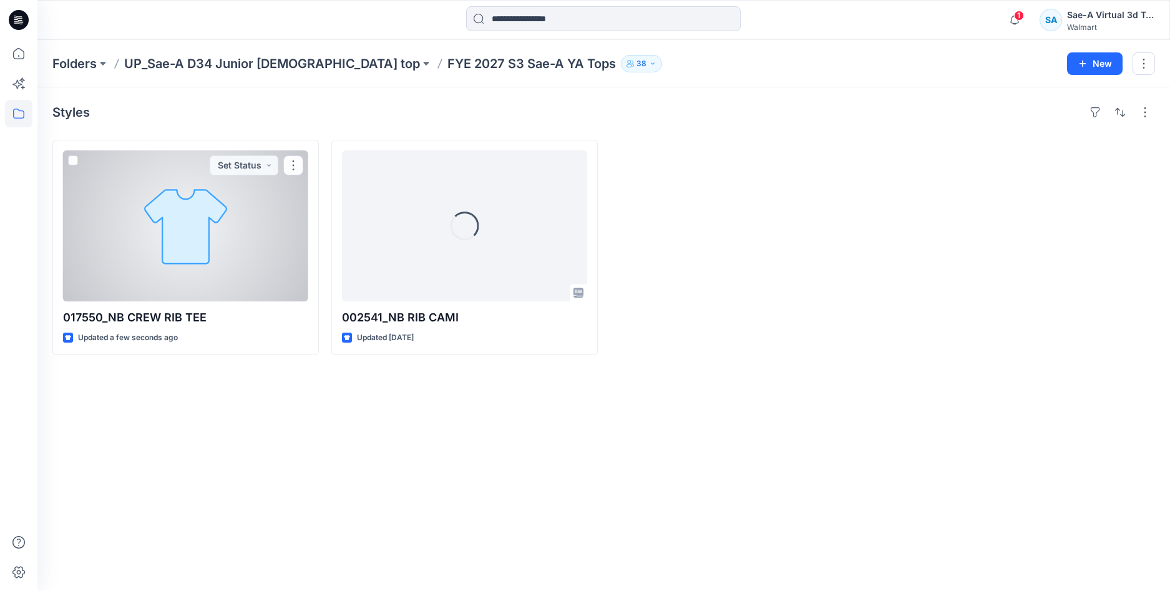
click at [249, 225] on div at bounding box center [185, 225] width 245 height 151
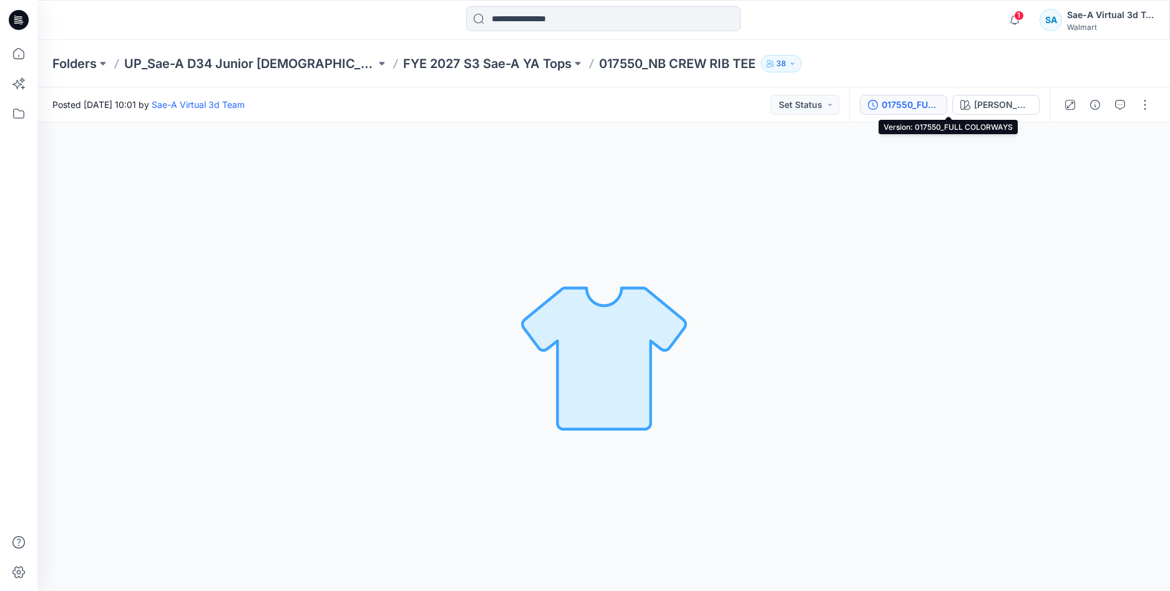
click at [939, 110] on div "017550_FULL COLORWAYS" at bounding box center [910, 105] width 57 height 14
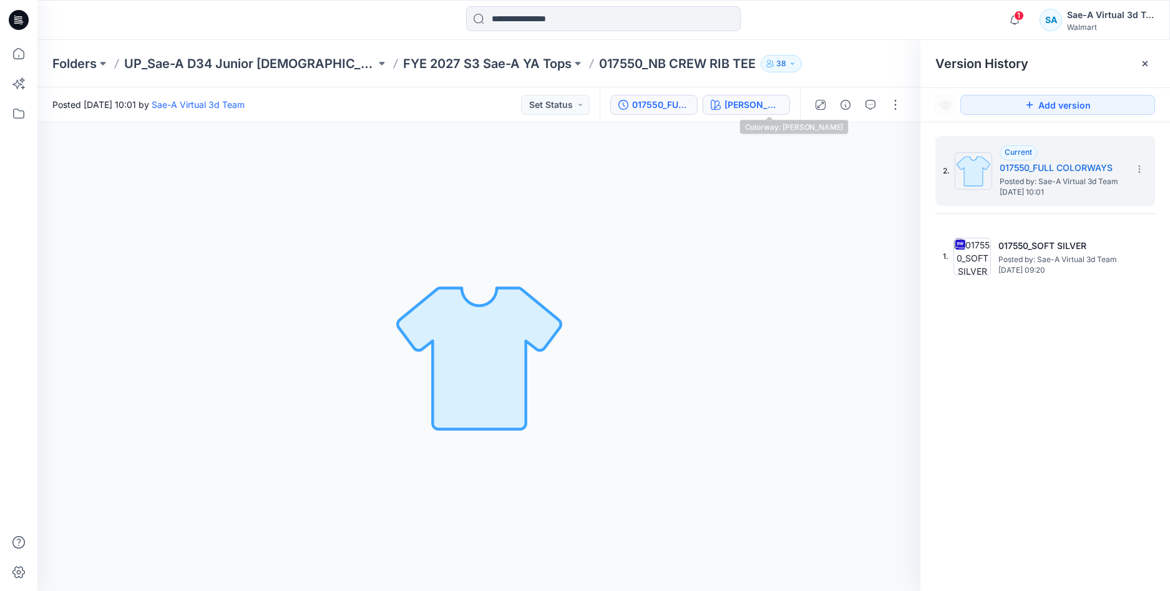
click at [774, 107] on div "[PERSON_NAME]" at bounding box center [753, 105] width 57 height 14
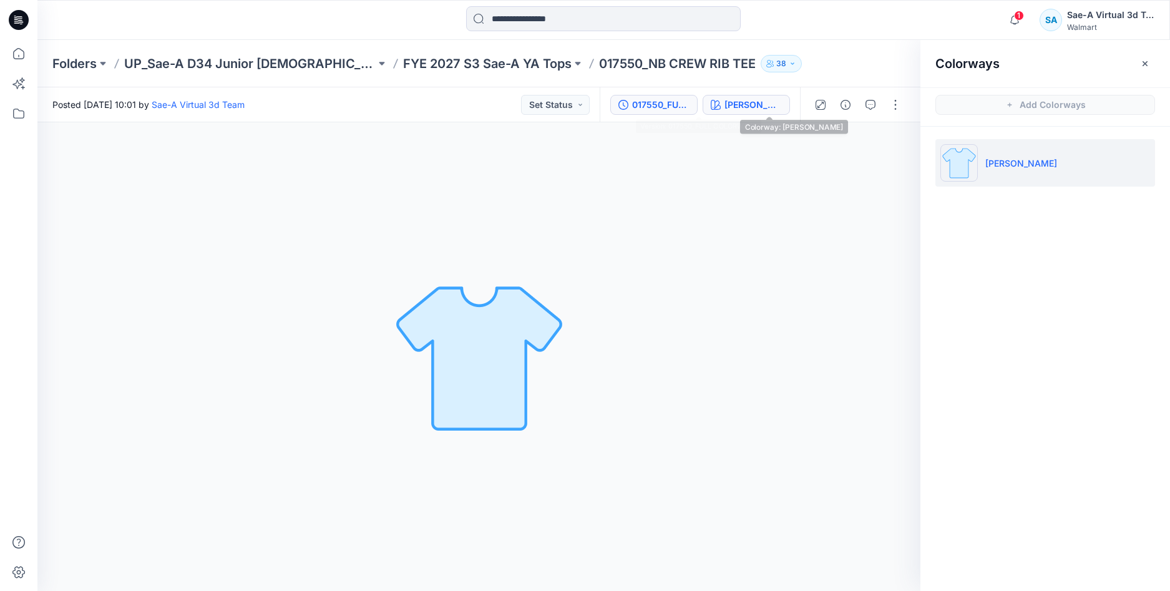
click at [690, 109] on div "017550_FULL COLORWAYS" at bounding box center [660, 105] width 57 height 14
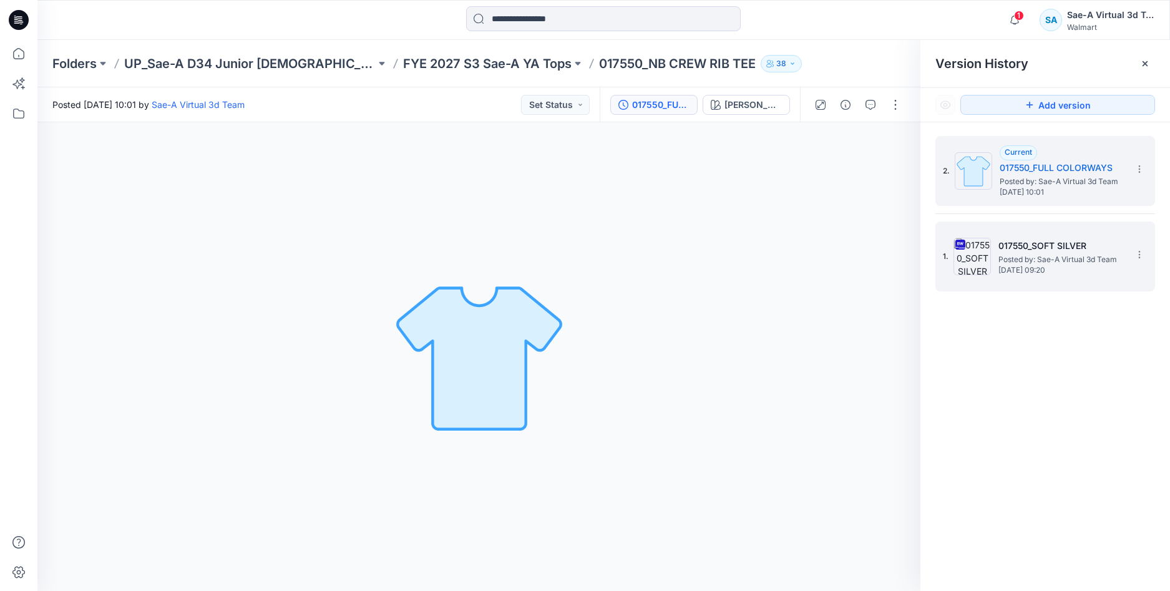
click at [1042, 255] on span "Posted by: Sae-A Virtual 3d Team" at bounding box center [1060, 259] width 125 height 12
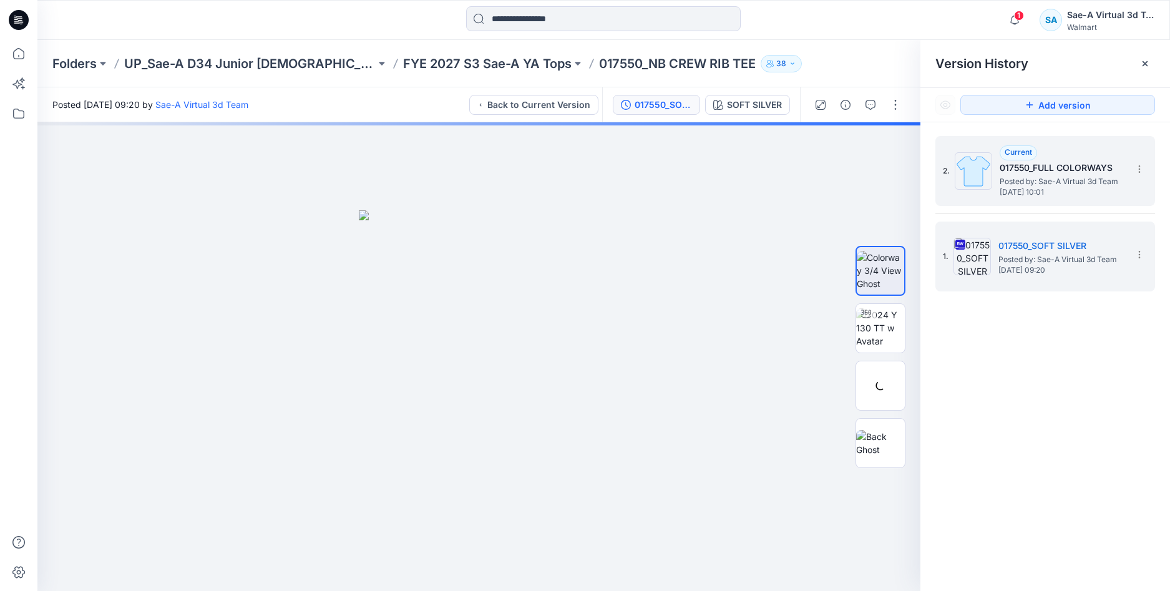
click at [1071, 174] on h5 "017550_FULL COLORWAYS" at bounding box center [1062, 167] width 125 height 15
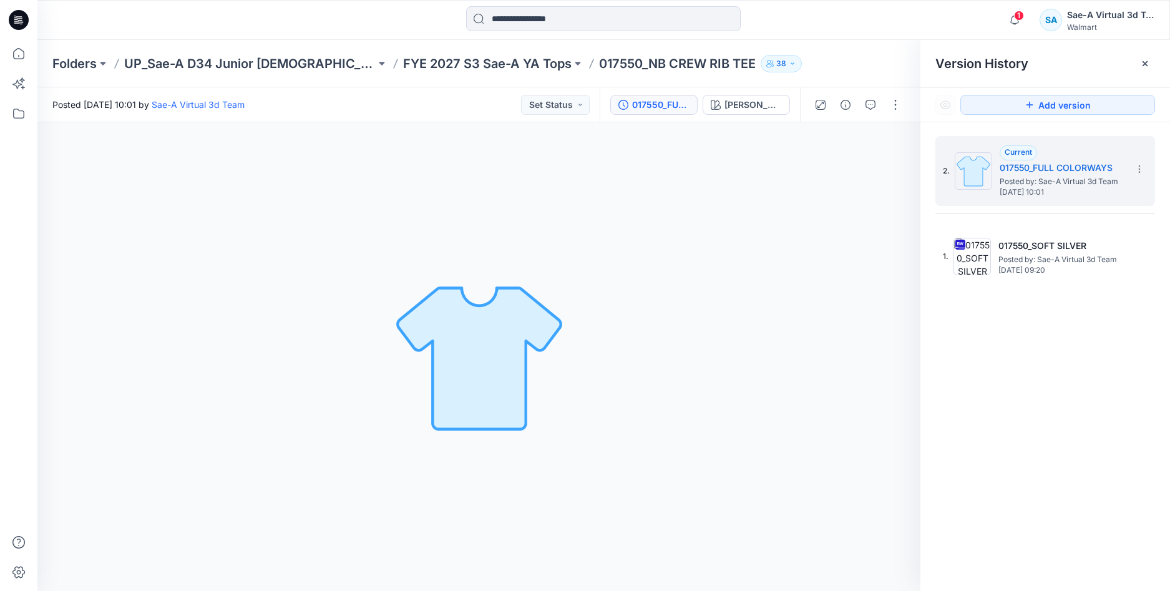
click at [21, 21] on icon at bounding box center [19, 20] width 20 height 20
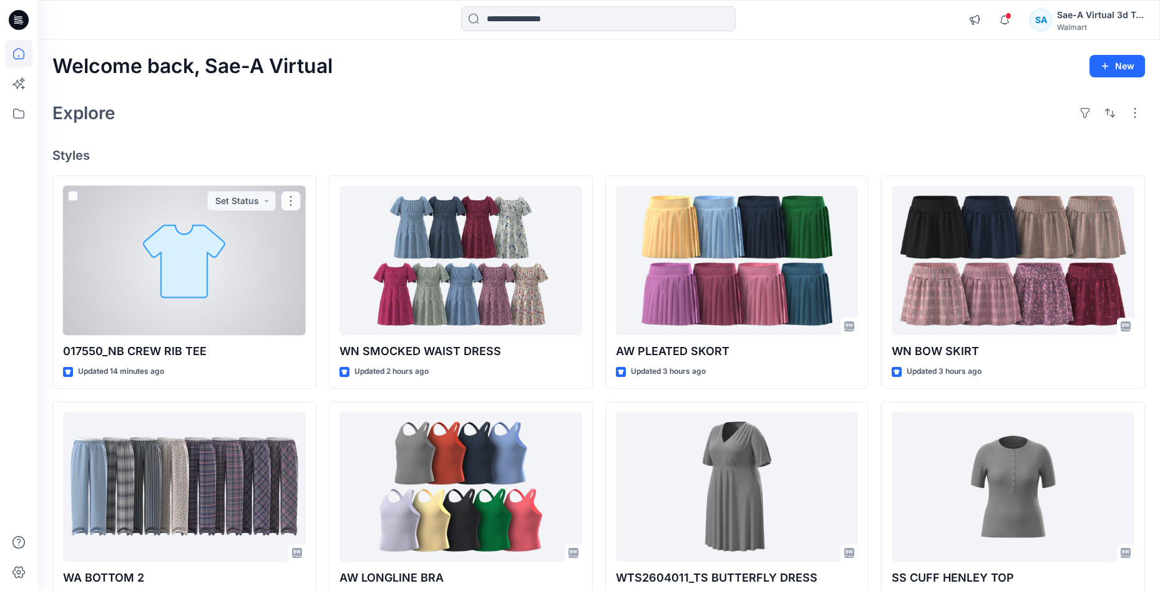
click at [171, 265] on div at bounding box center [184, 261] width 243 height 150
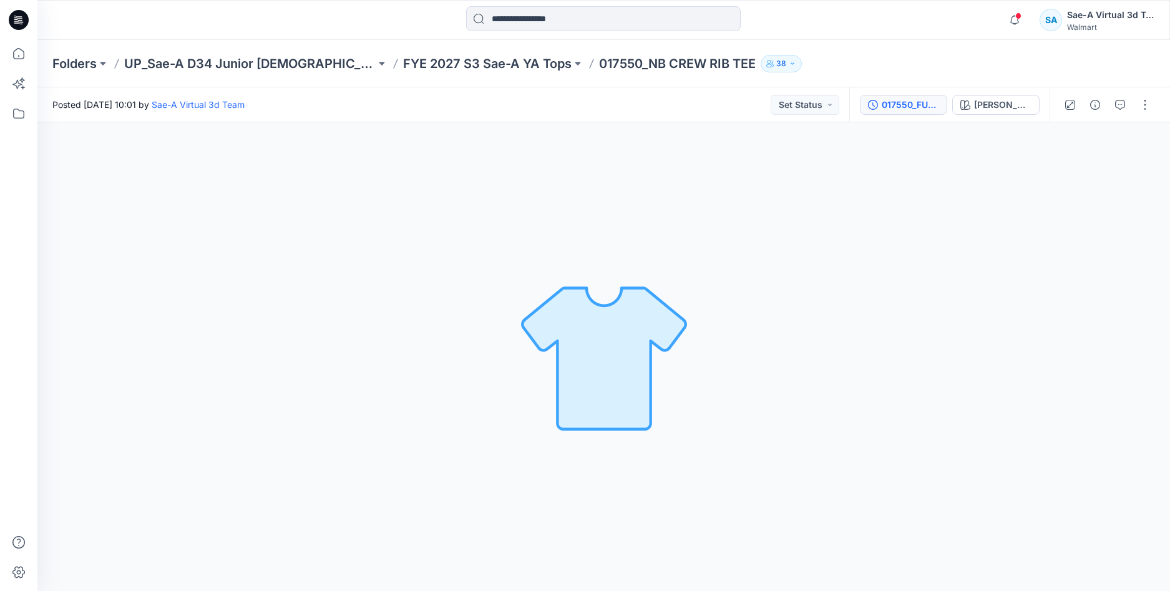
click at [939, 108] on div "017550_FULL COLORWAYS" at bounding box center [910, 105] width 57 height 14
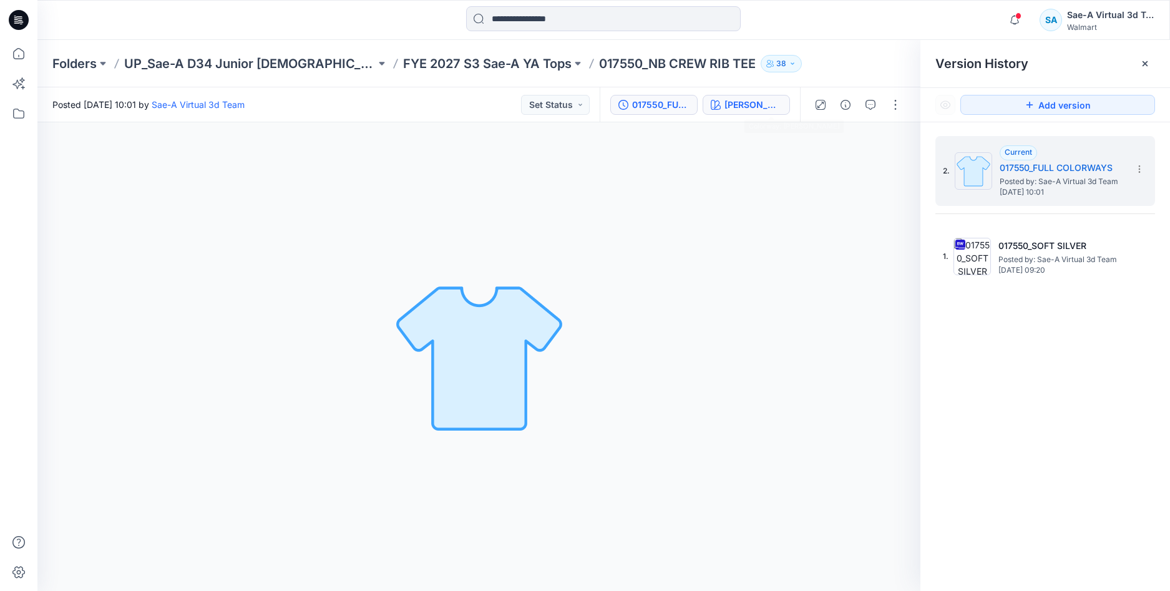
click at [773, 107] on div "[PERSON_NAME]" at bounding box center [753, 105] width 57 height 14
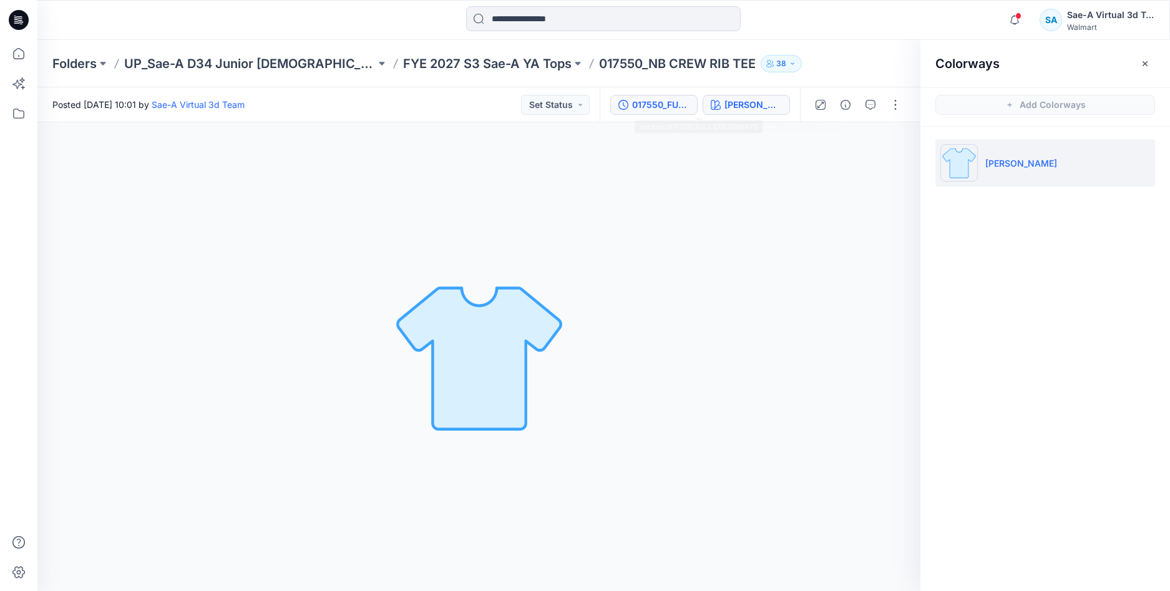
click at [690, 103] on div "017550_FULL COLORWAYS" at bounding box center [660, 105] width 57 height 14
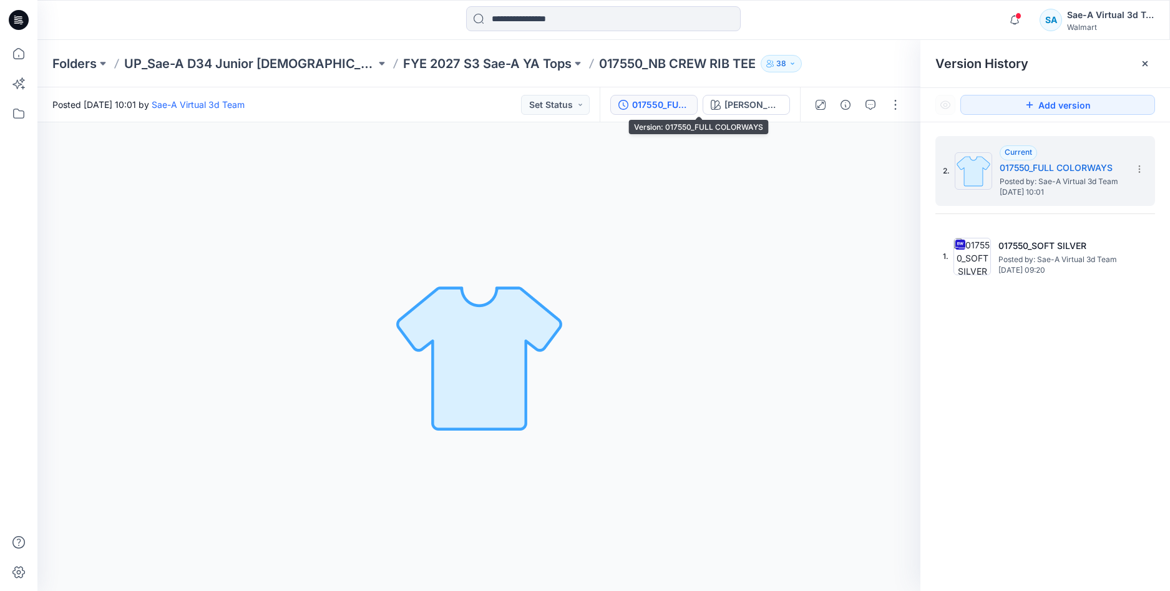
drag, startPoint x: 702, startPoint y: 107, endPoint x: 717, endPoint y: 110, distance: 15.3
click at [690, 107] on div "017550_FULL COLORWAYS" at bounding box center [660, 105] width 57 height 14
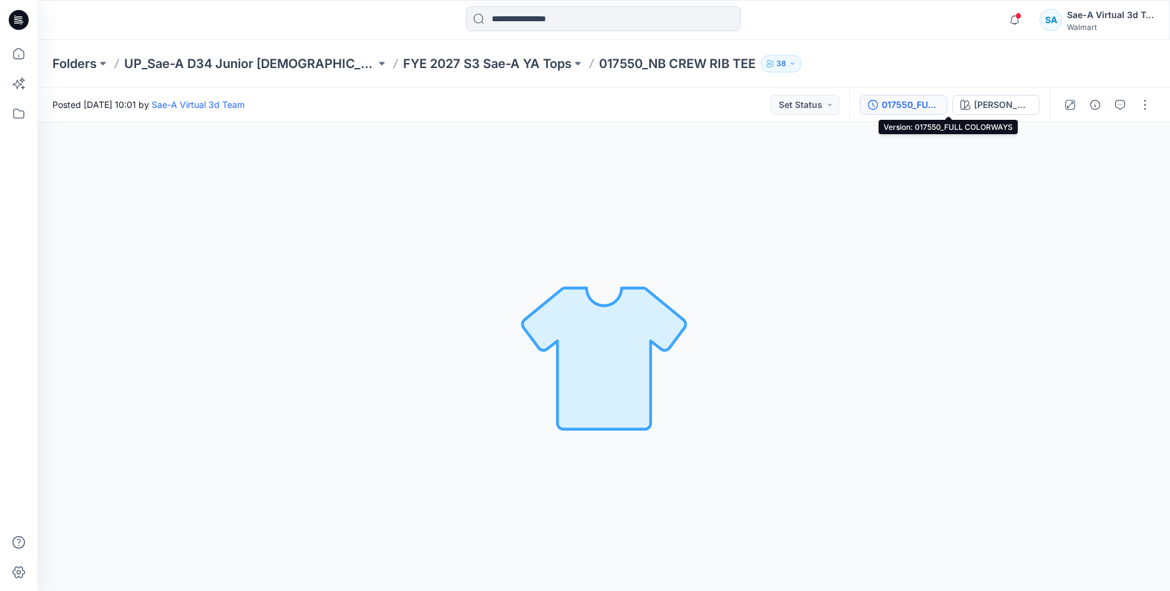
click at [939, 104] on div "017550_FULL COLORWAYS" at bounding box center [910, 105] width 57 height 14
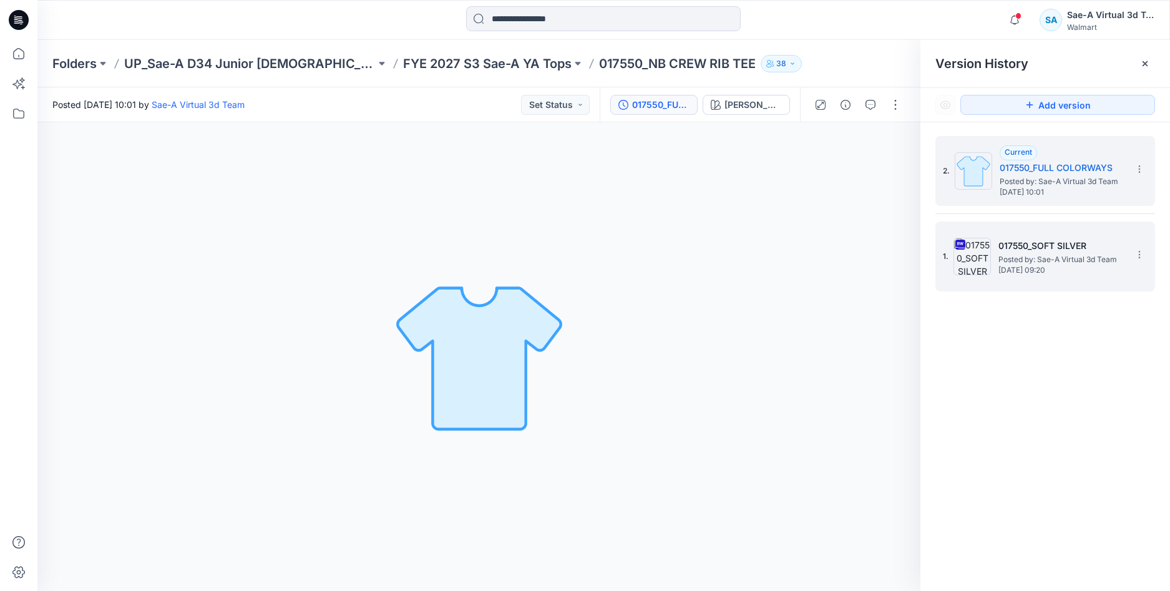
click at [1037, 257] on span "Posted by: Sae-A Virtual 3d Team" at bounding box center [1060, 259] width 125 height 12
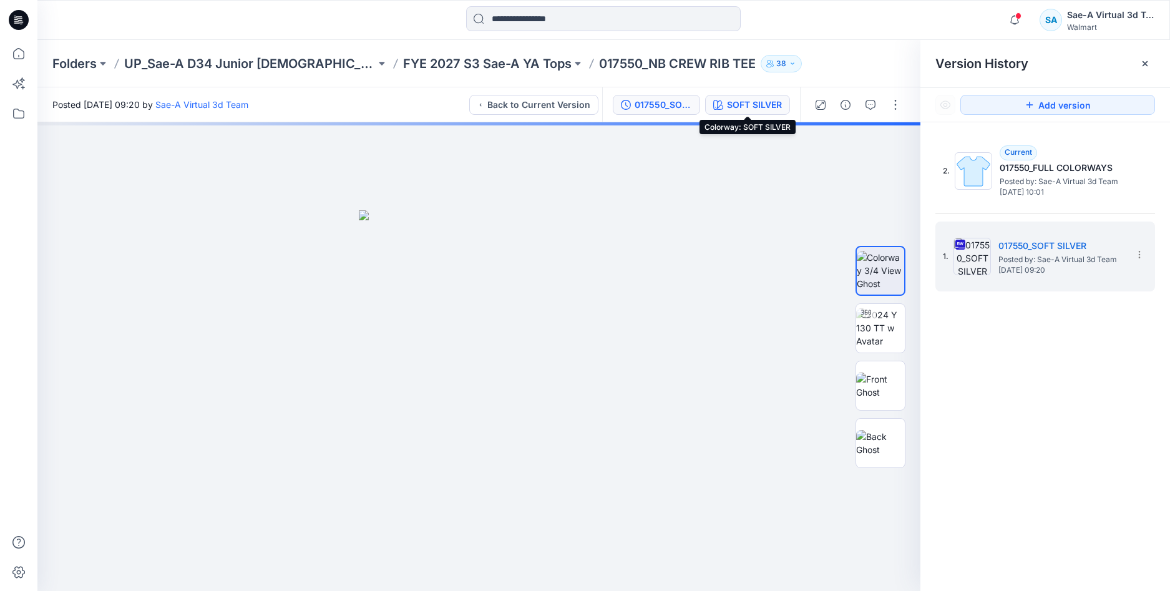
click at [743, 107] on div "SOFT SILVER" at bounding box center [754, 105] width 55 height 14
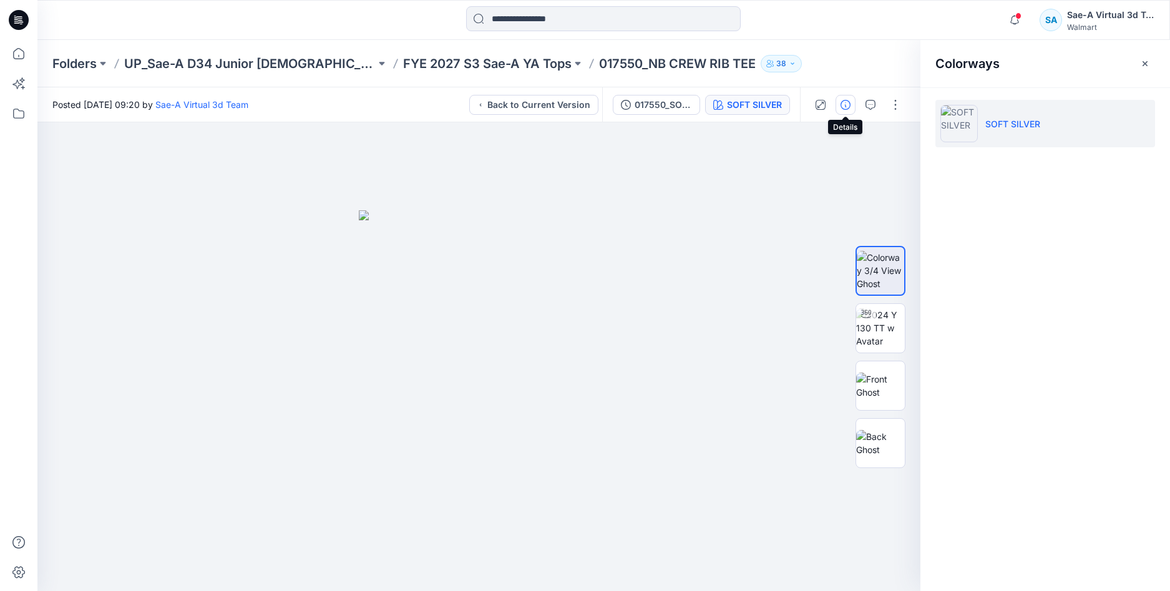
click at [841, 106] on icon "button" at bounding box center [846, 105] width 10 height 10
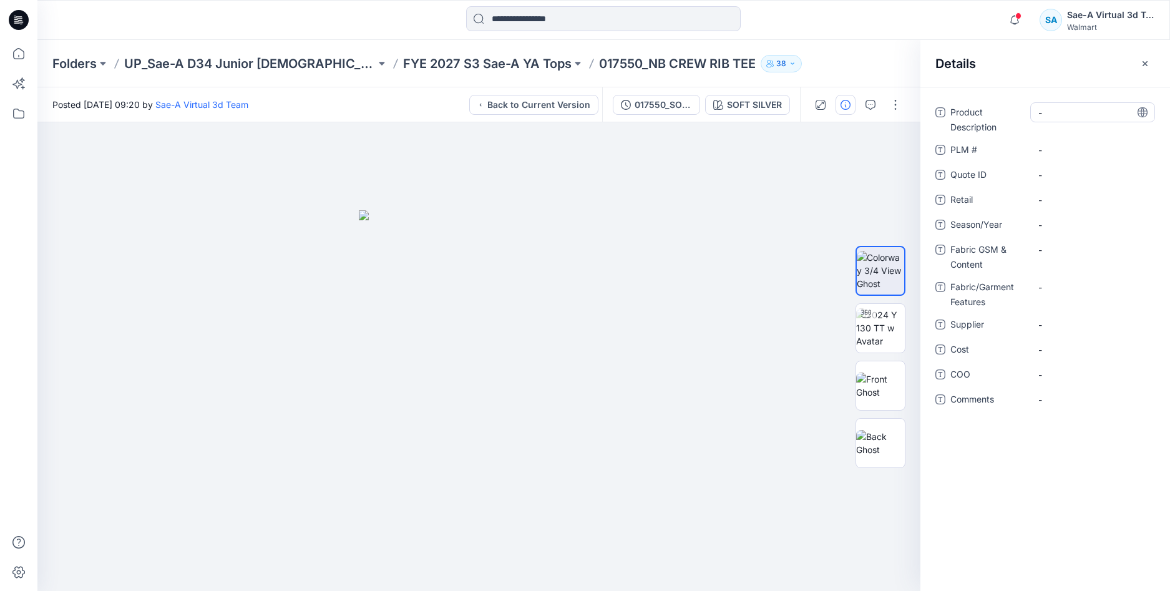
click at [1067, 109] on Description "-" at bounding box center [1092, 112] width 109 height 13
click at [1055, 481] on div "**********" at bounding box center [1045, 339] width 250 height 504
click at [1063, 138] on div "Product Description NB CREW RIB TEE PLM # - Quote ID - Retail - Season/Year - F…" at bounding box center [1045, 263] width 220 height 322
click at [1057, 146] on \ "-" at bounding box center [1092, 150] width 109 height 13
type textarea "**********"
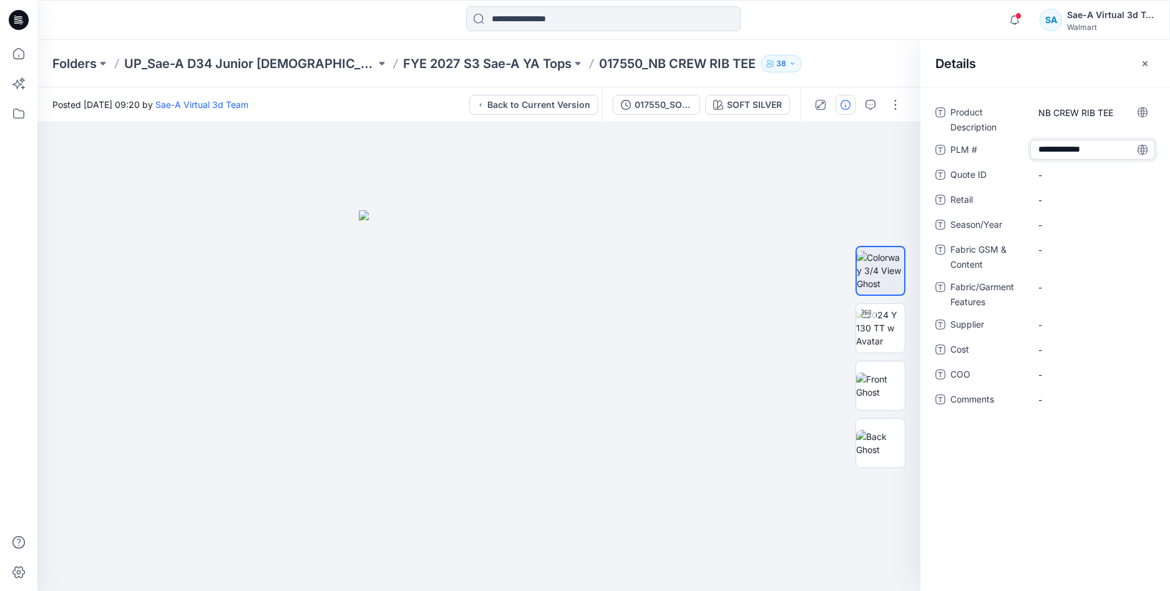
click at [1051, 437] on div "**********" at bounding box center [1045, 339] width 250 height 504
click at [1049, 223] on span "-" at bounding box center [1092, 224] width 109 height 13
click at [1047, 230] on textarea "*****" at bounding box center [1092, 225] width 125 height 20
type textarea "*****"
click at [1083, 461] on div "Product Description NB CREW RIB TEE PLM # NB45100017550 Quote ID - Retail - Sea…" at bounding box center [1045, 339] width 250 height 504
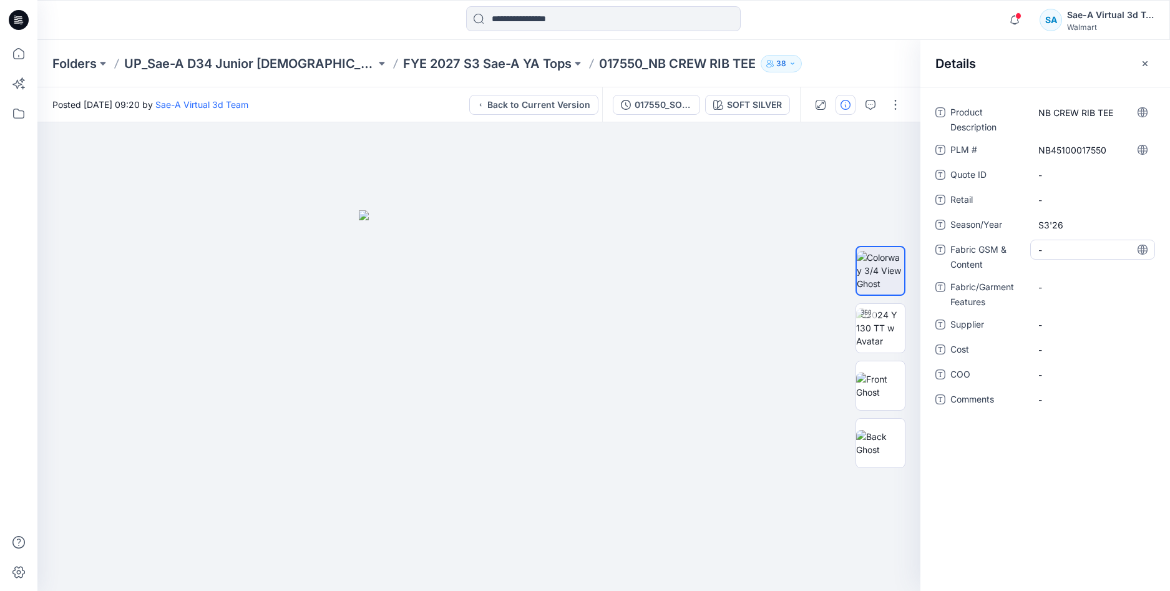
click at [1053, 245] on Content "-" at bounding box center [1092, 249] width 109 height 13
type textarea "**********"
drag, startPoint x: 1069, startPoint y: 550, endPoint x: 1109, endPoint y: 518, distance: 51.5
click at [1069, 550] on div "Product Description NB CREW RIB TEE PLM # NB45100017550 Quote ID - Retail - Sea…" at bounding box center [1045, 339] width 250 height 504
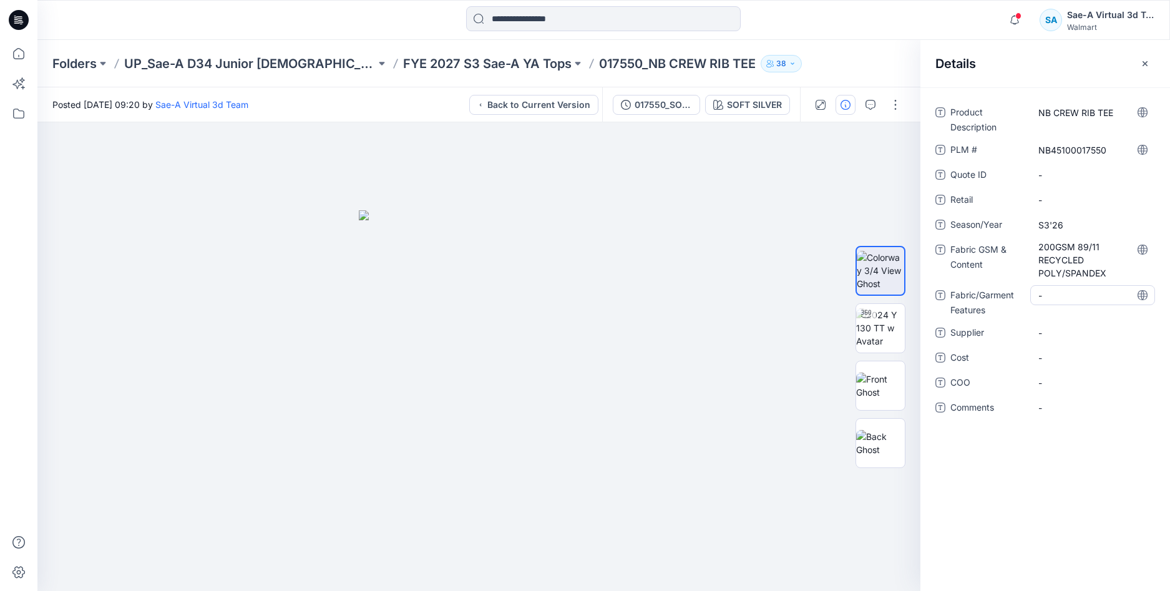
click at [1055, 296] on Features "-" at bounding box center [1092, 295] width 109 height 13
drag, startPoint x: 1031, startPoint y: 537, endPoint x: 1036, endPoint y: 531, distance: 8.0
click at [1032, 537] on div "Product Description NB CREW RIB TEE PLM # NB45100017550 Quote ID - Retail - Sea…" at bounding box center [1045, 339] width 250 height 504
click at [1057, 328] on span "-" at bounding box center [1092, 332] width 109 height 13
type textarea "****"
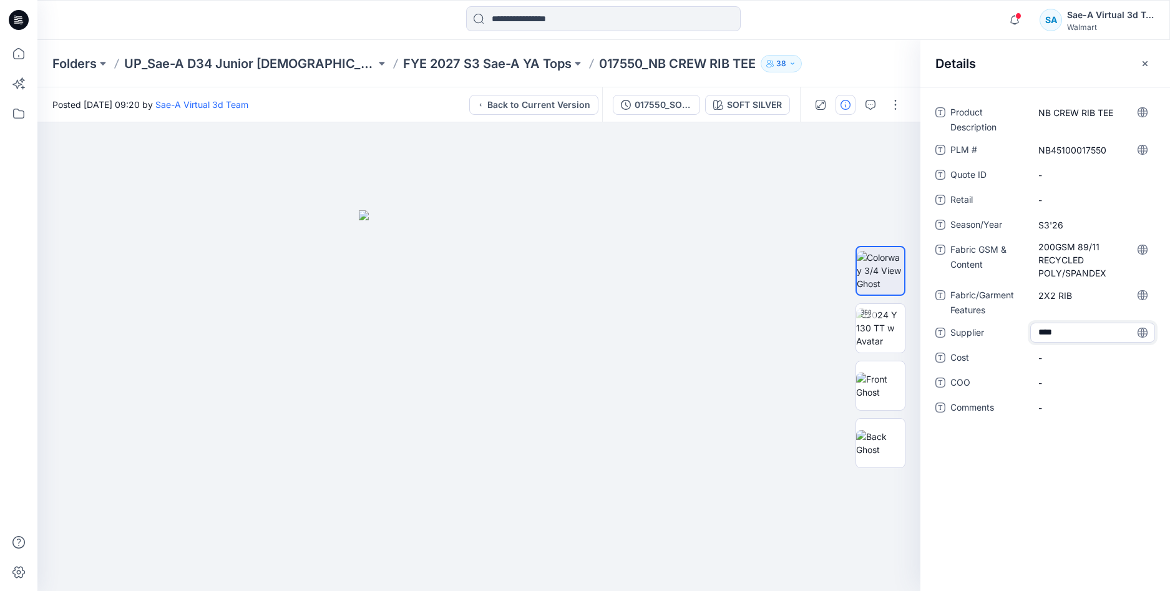
click at [1048, 503] on div "Product Description NB CREW RIB TEE PLM # NB45100017550 Quote ID - Retail - Sea…" at bounding box center [1045, 339] width 250 height 504
click at [1052, 353] on span "-" at bounding box center [1092, 357] width 109 height 13
type textarea "***"
click at [1067, 460] on div "Product Description NB CREW RIB TEE PLM # NB45100017550 Quote ID - Retail - Sea…" at bounding box center [1045, 339] width 250 height 504
click at [678, 109] on div "017550_SOFT SILVER" at bounding box center [663, 105] width 57 height 14
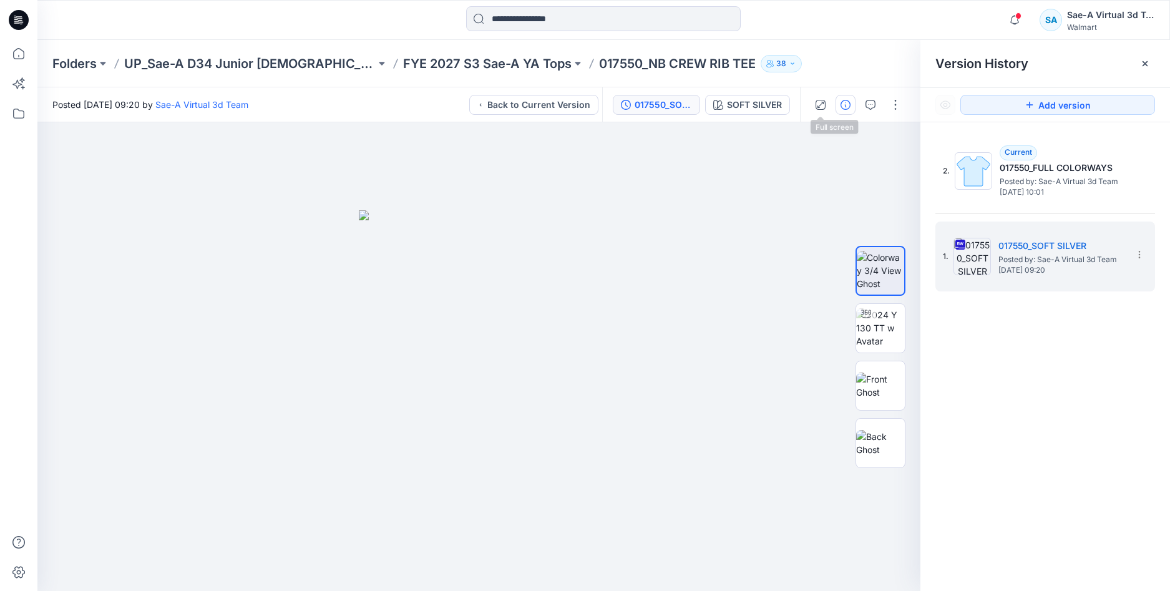
click at [839, 104] on button "button" at bounding box center [846, 105] width 20 height 20
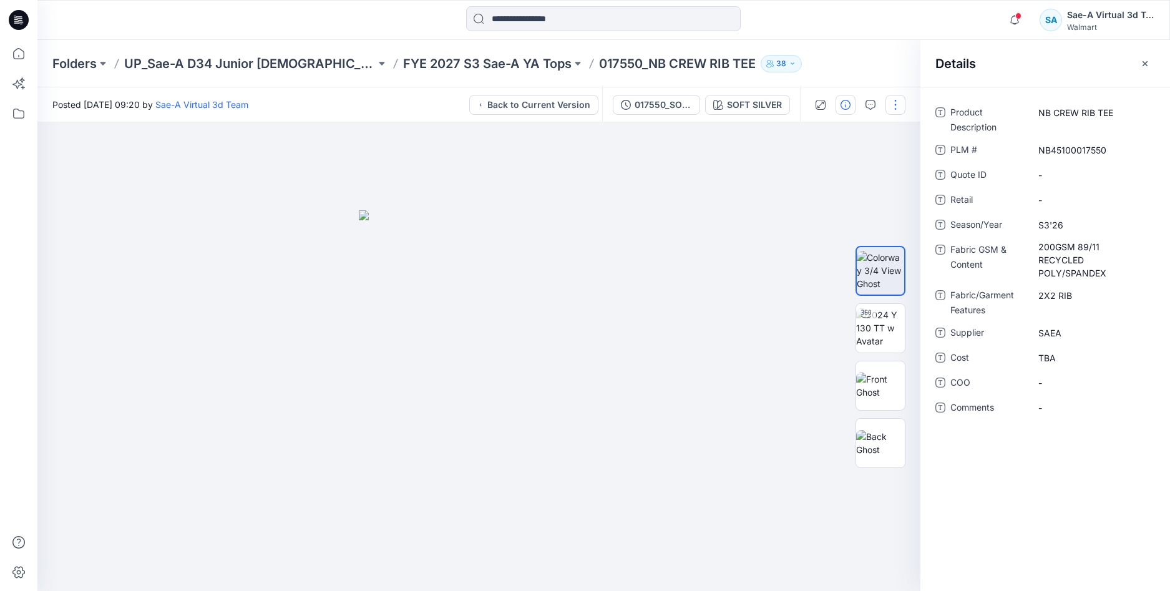
click at [893, 108] on button "button" at bounding box center [896, 105] width 20 height 20
click at [739, 105] on div "SOFT SILVER" at bounding box center [754, 105] width 55 height 14
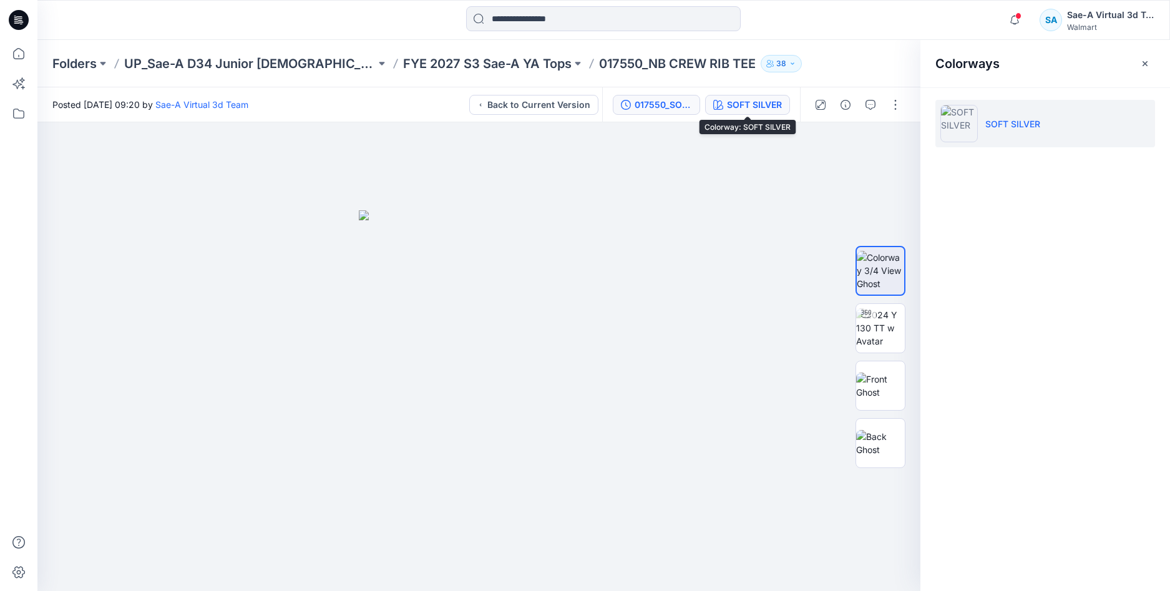
click at [663, 106] on div "017550_SOFT SILVER" at bounding box center [663, 105] width 57 height 14
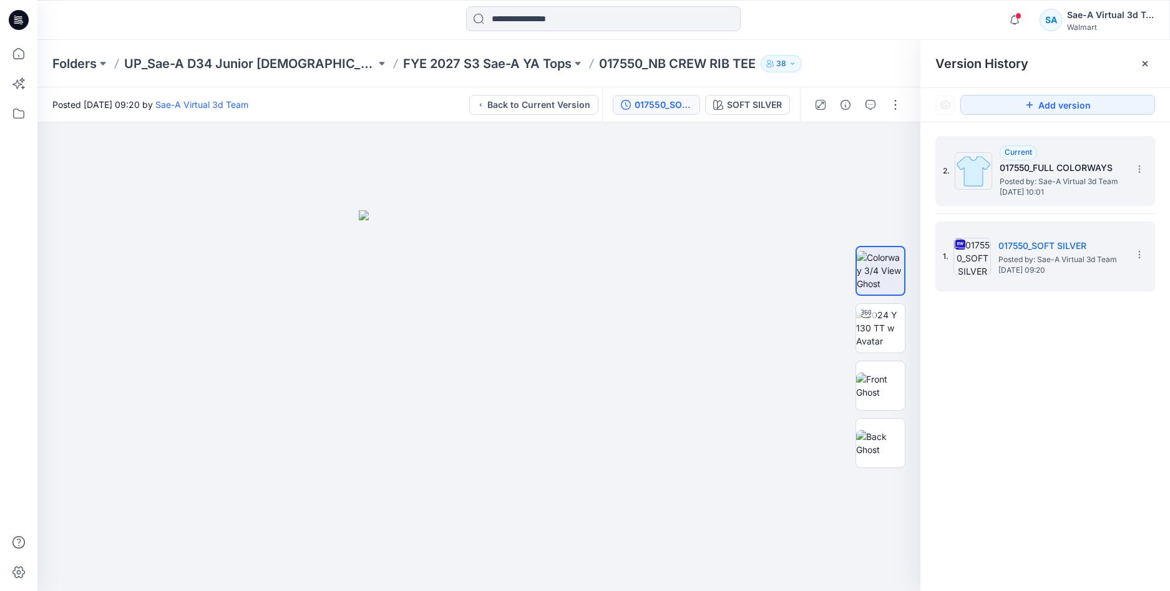
click at [1065, 172] on h5 "017550_FULL COLORWAYS" at bounding box center [1062, 167] width 125 height 15
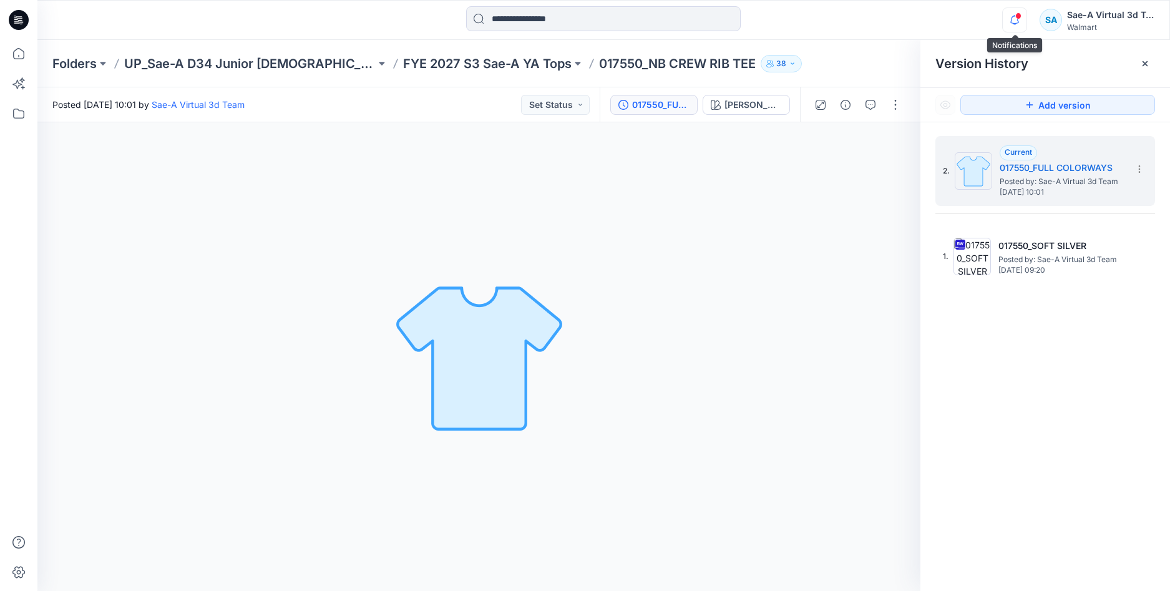
click at [1017, 20] on icon "button" at bounding box center [1015, 19] width 24 height 25
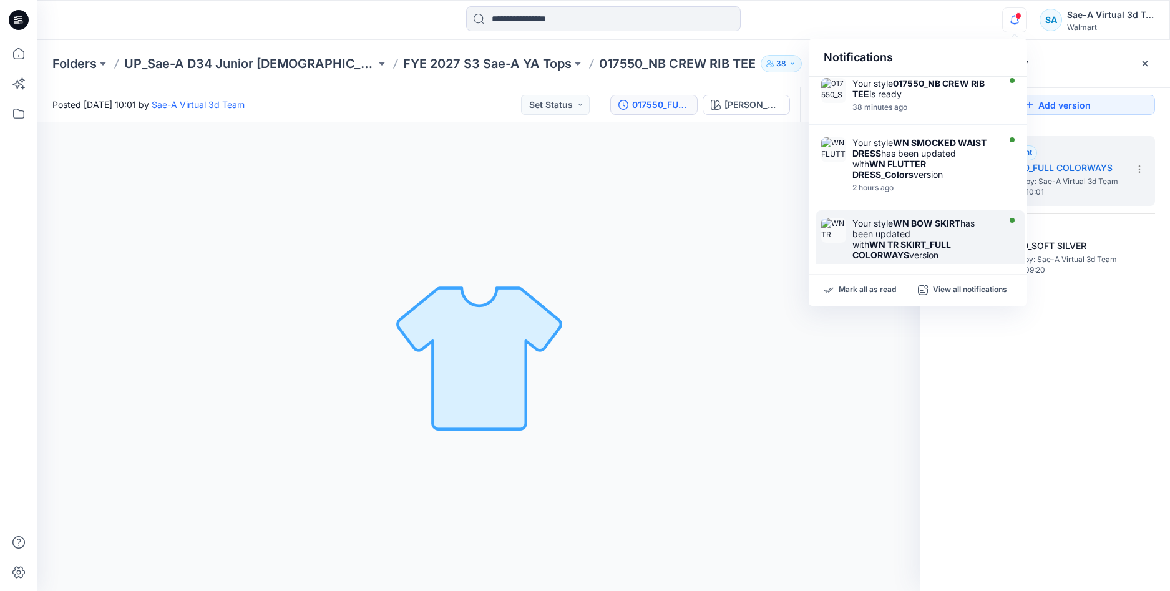
scroll to position [0, 0]
